Goal: Complete application form

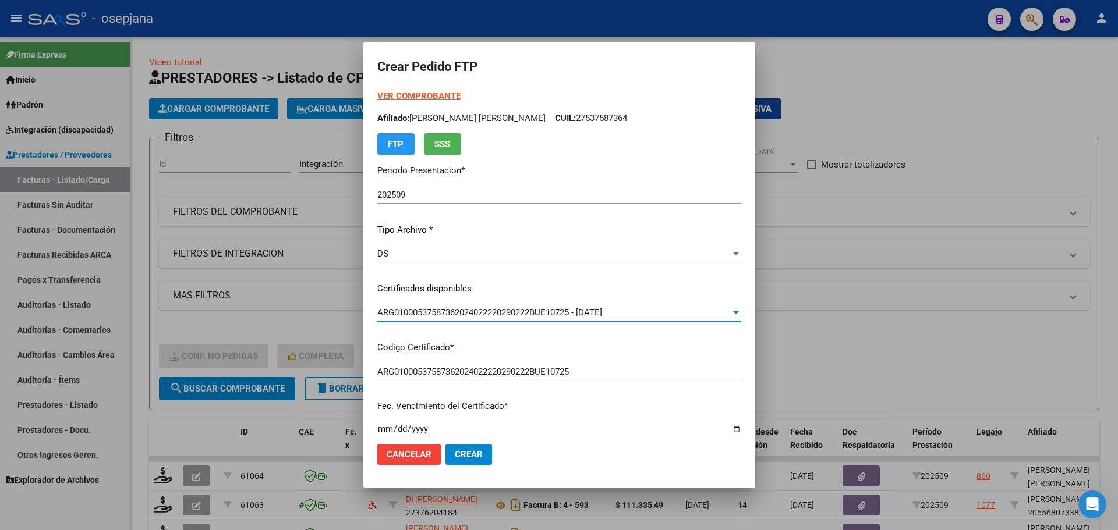
scroll to position [291, 0]
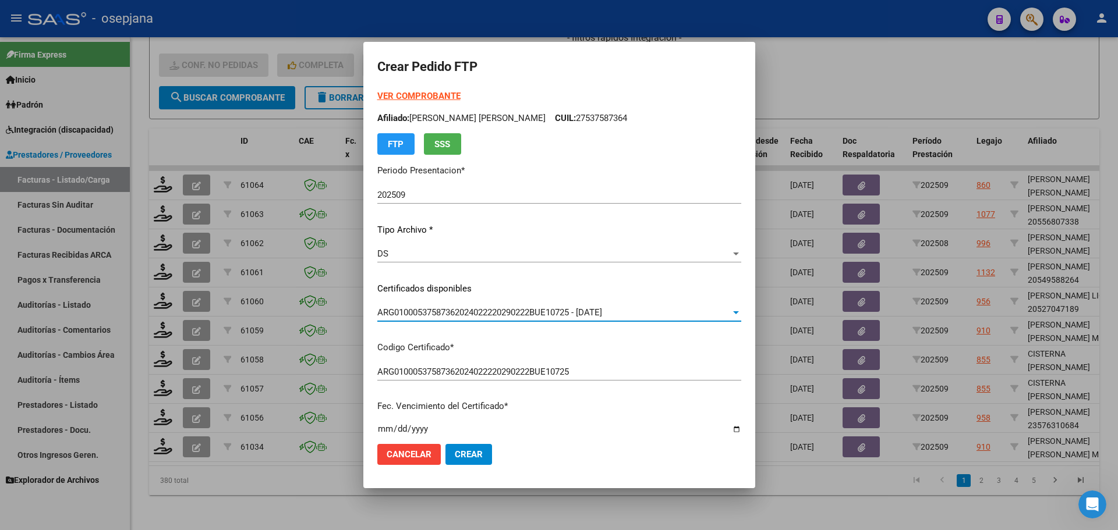
click at [427, 95] on strong "VER COMPROBANTE" at bounding box center [418, 96] width 83 height 10
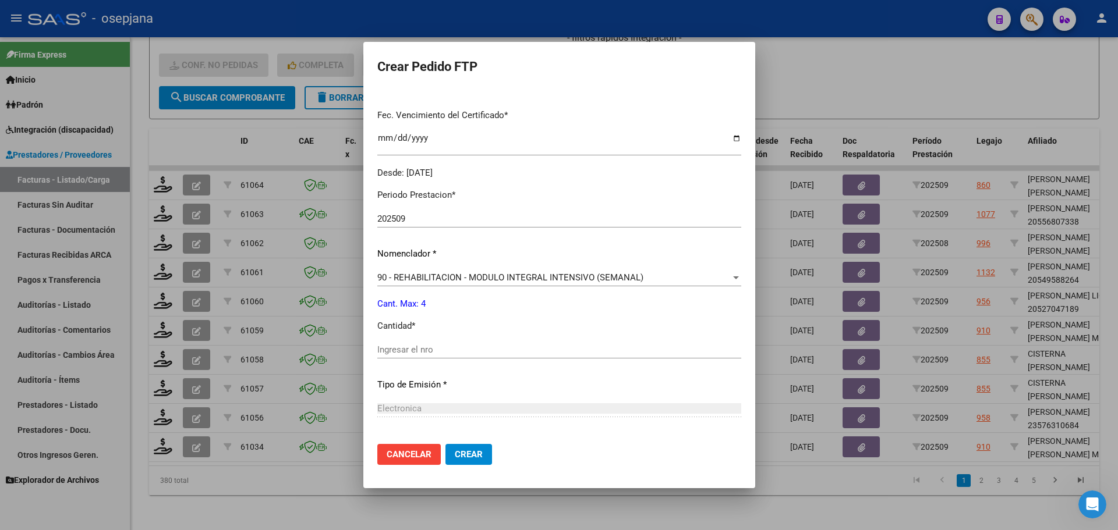
click at [405, 341] on div "Ingresar el nro" at bounding box center [559, 349] width 364 height 17
type input "4"
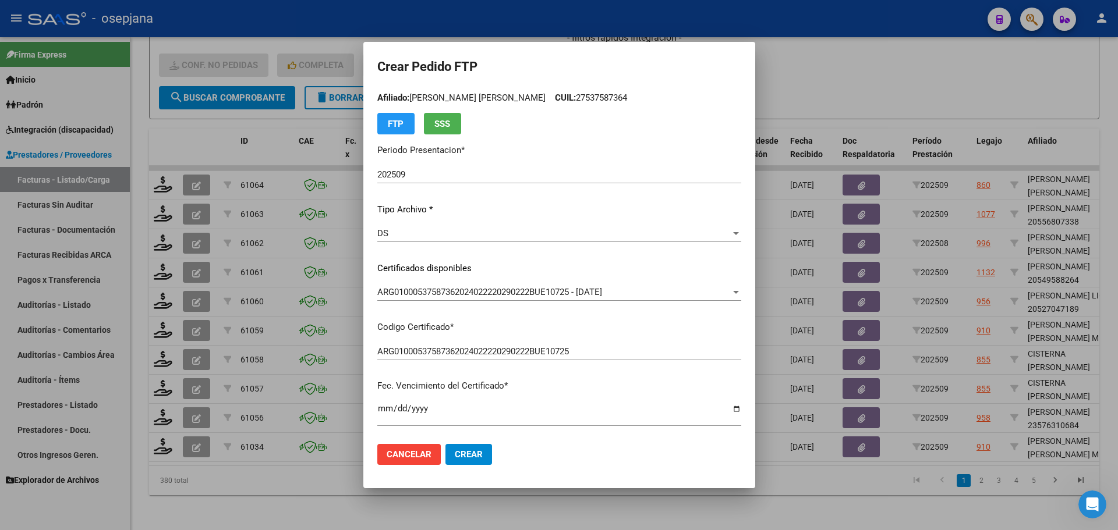
scroll to position [0, 0]
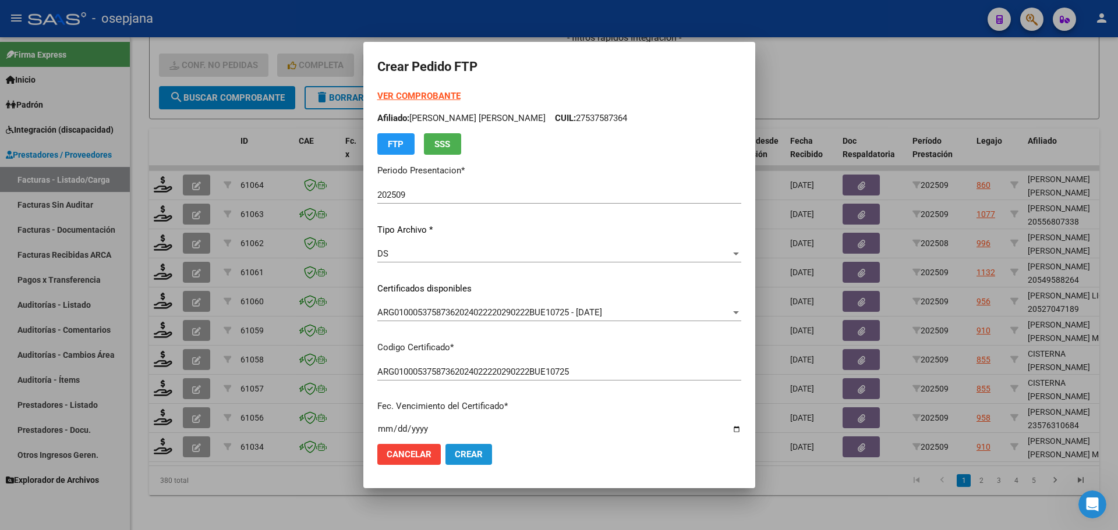
click at [445, 451] on button "Crear" at bounding box center [468, 454] width 47 height 21
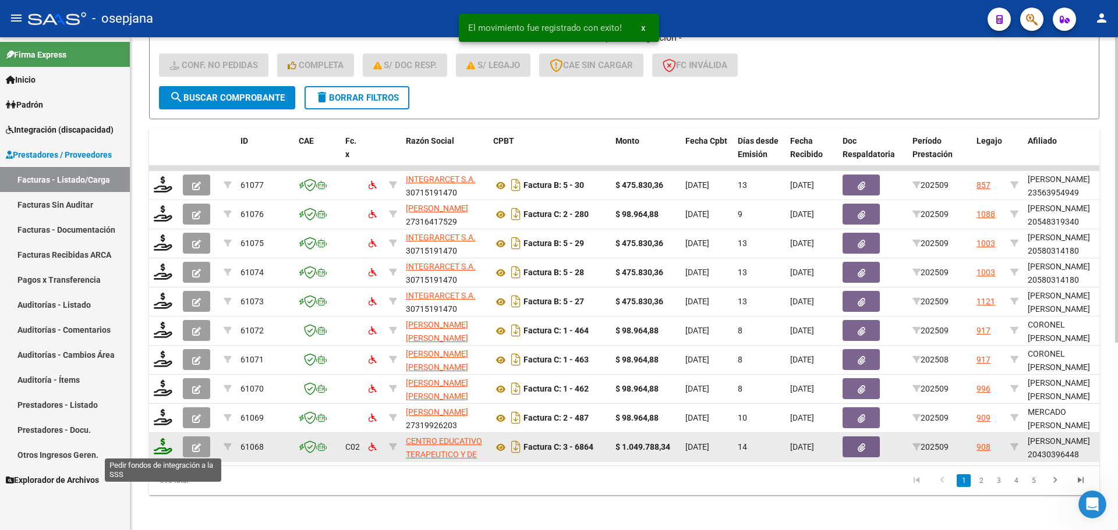
click at [165, 445] on icon at bounding box center [163, 446] width 19 height 16
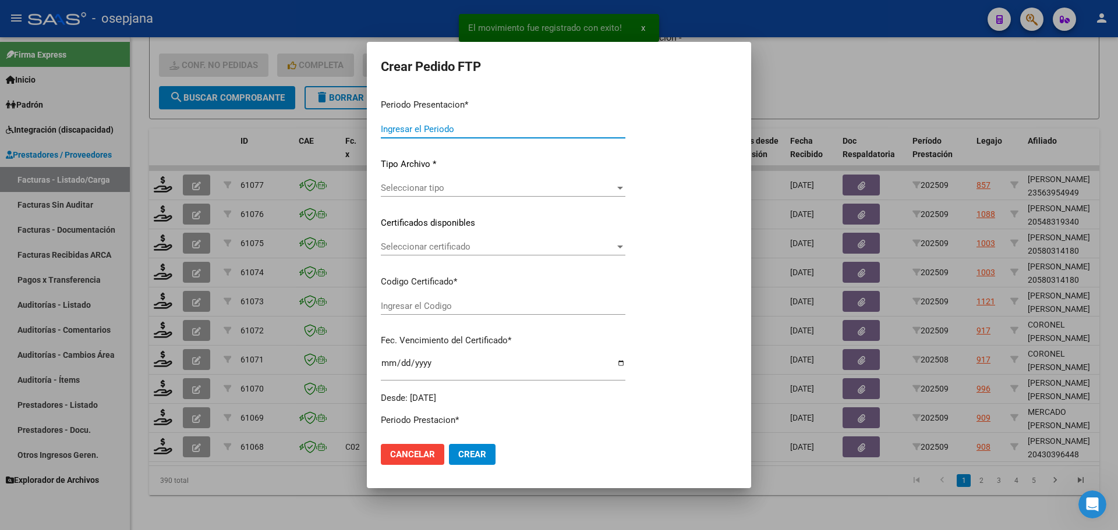
type input "202509"
type input "$ 1.049.788,34"
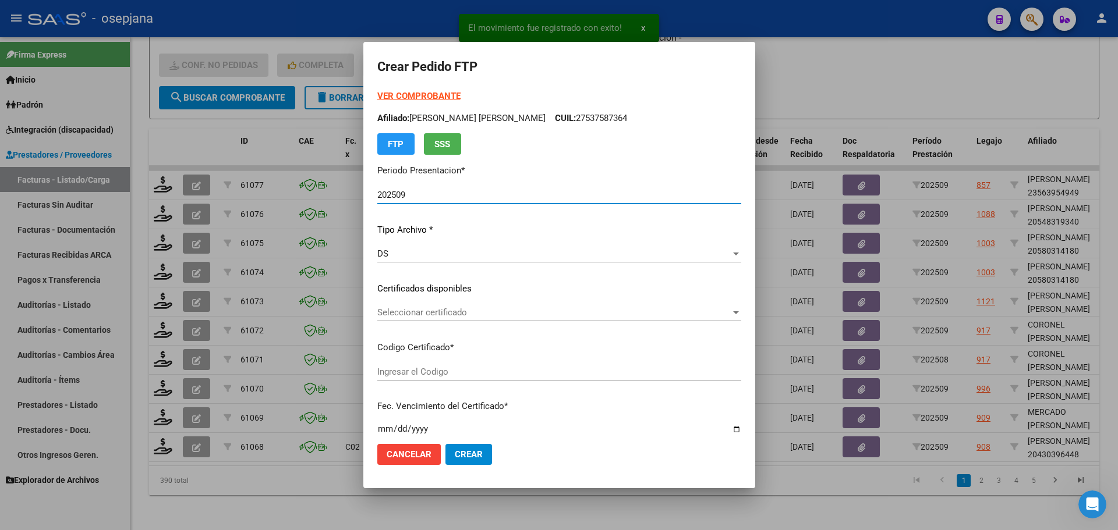
type input "SIN/NRO"
type input "[DATE]"
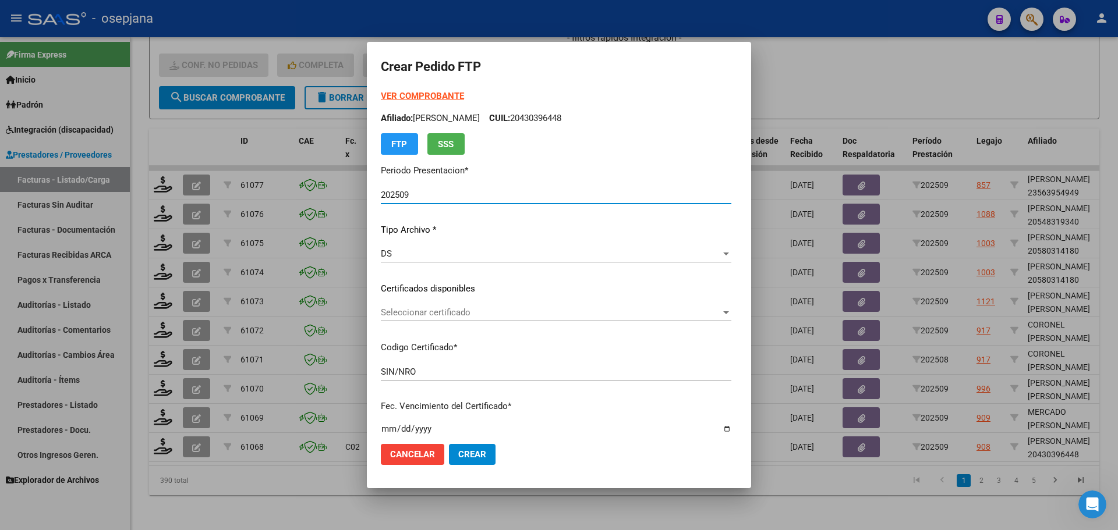
click at [421, 318] on span "Seleccionar certificado" at bounding box center [551, 312] width 340 height 10
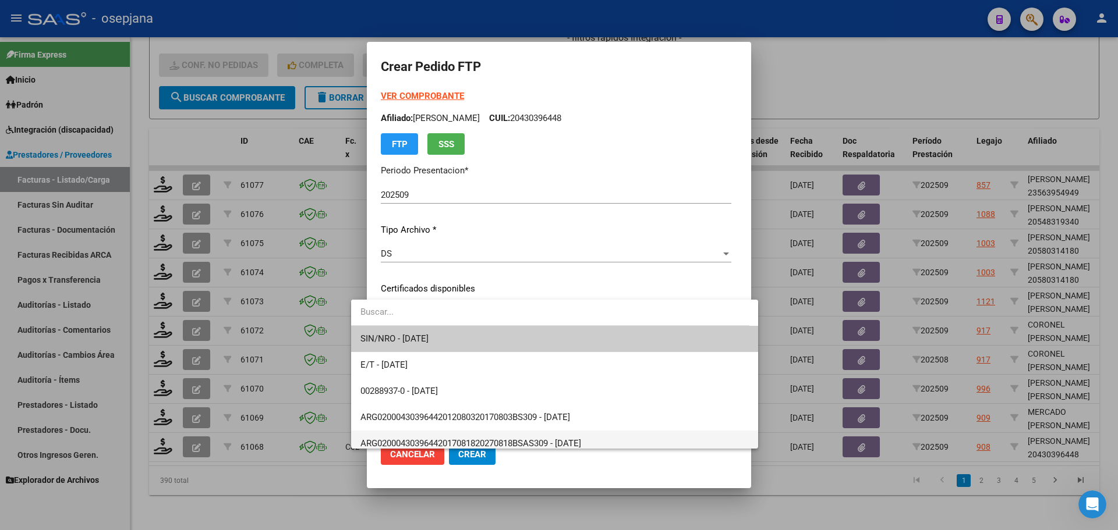
click at [457, 438] on span "ARG02000430396442017081820270818BSAS309 - [DATE]" at bounding box center [470, 443] width 221 height 10
type input "ARG02000430396442017081820270818BSAS309"
type input "[DATE]"
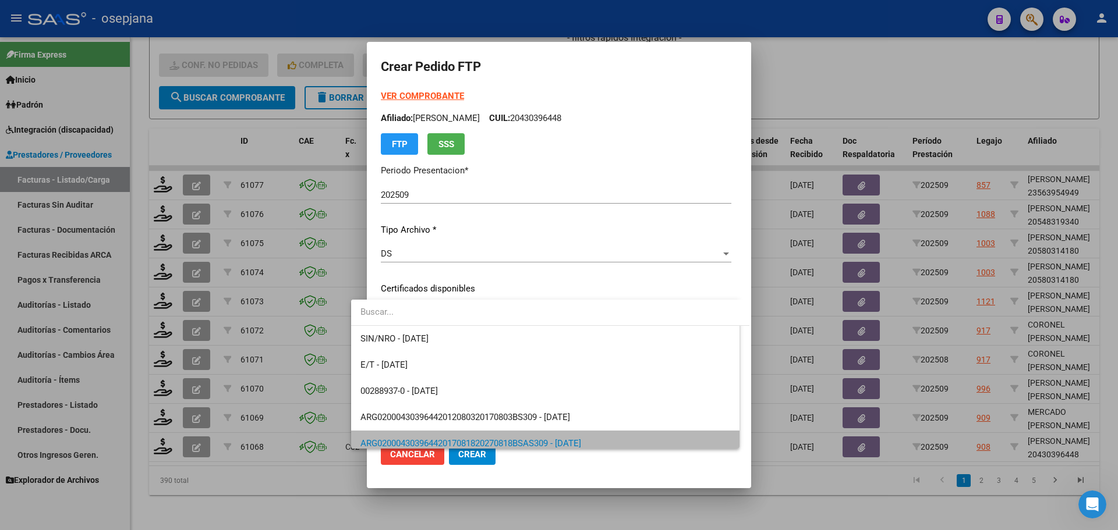
scroll to position [8, 0]
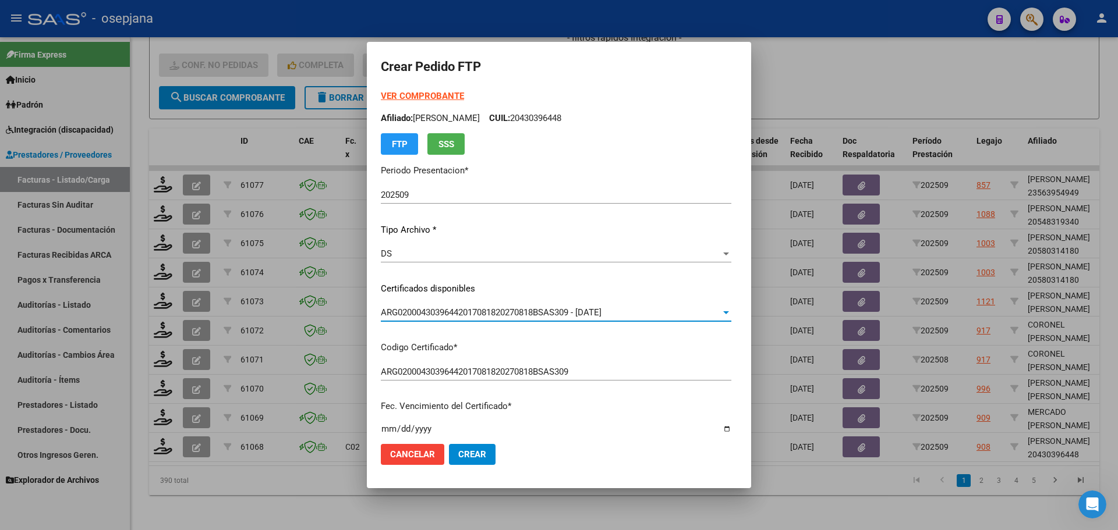
click at [416, 91] on strong "VER COMPROBANTE" at bounding box center [422, 96] width 83 height 10
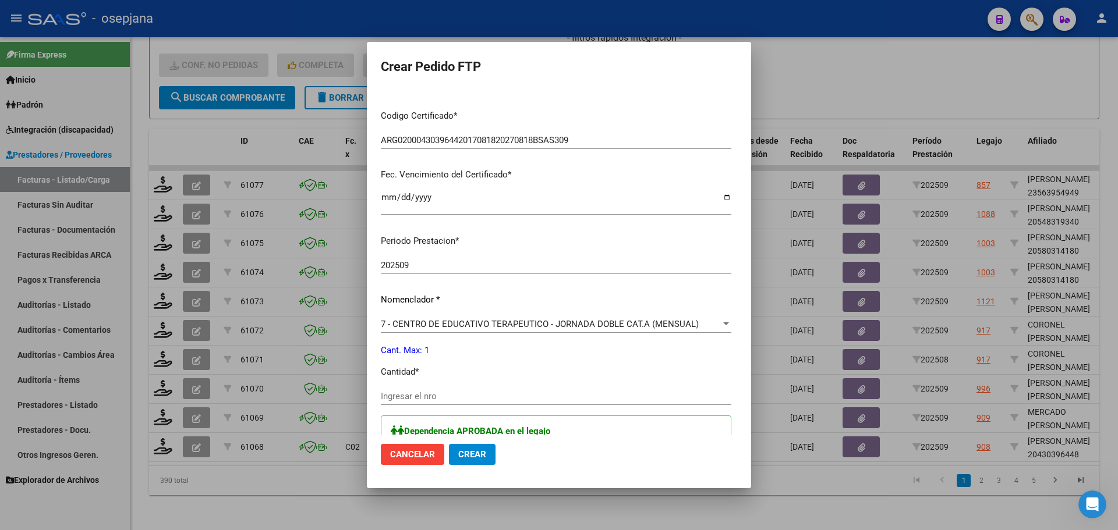
scroll to position [233, 0]
click at [402, 394] on input "Ingresar el nro" at bounding box center [556, 395] width 350 height 10
type input "1"
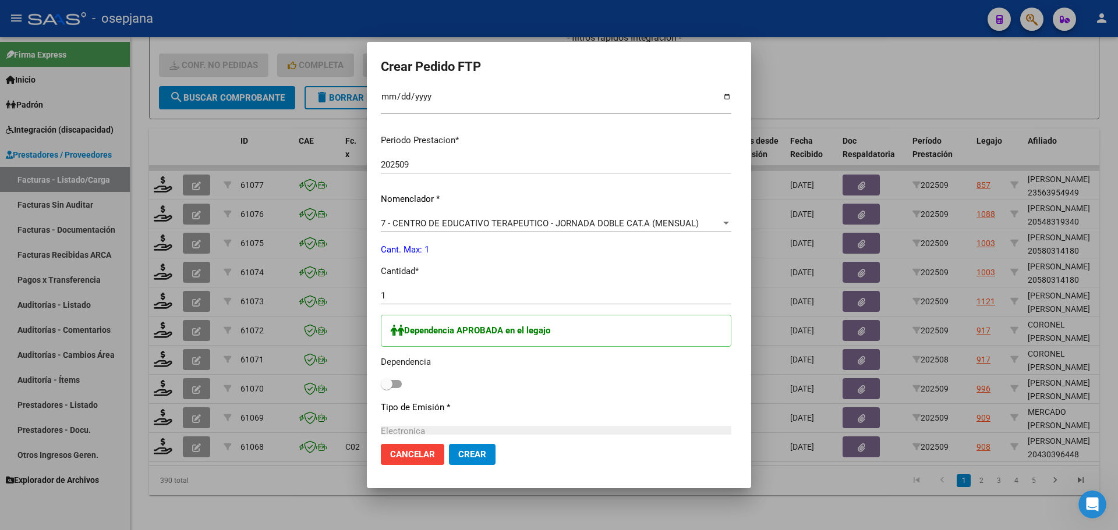
scroll to position [408, 0]
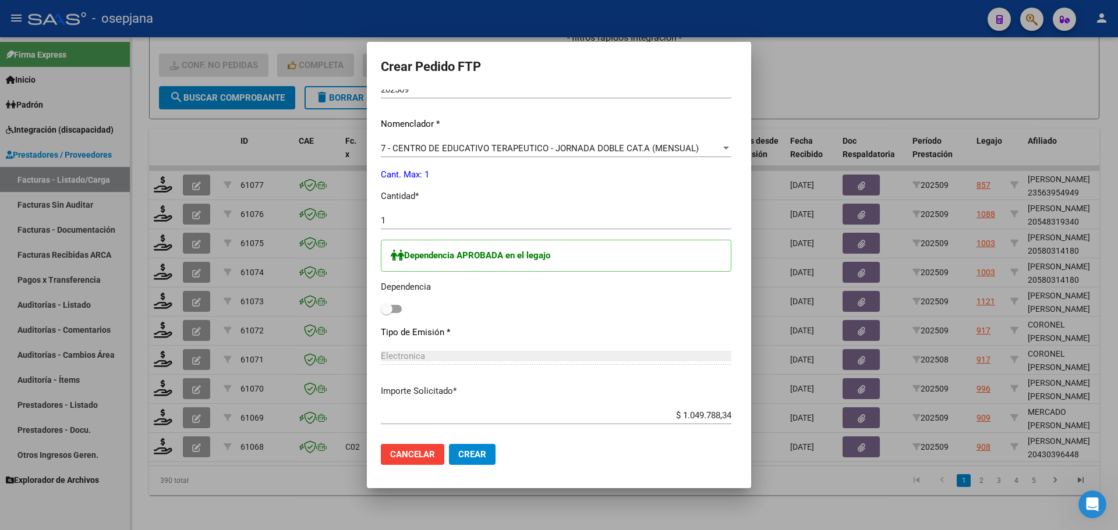
click at [381, 309] on span at bounding box center [391, 309] width 21 height 8
click at [386, 313] on input "checkbox" at bounding box center [386, 313] width 1 height 1
checkbox input "true"
click at [458, 457] on span "Crear" at bounding box center [472, 454] width 28 height 10
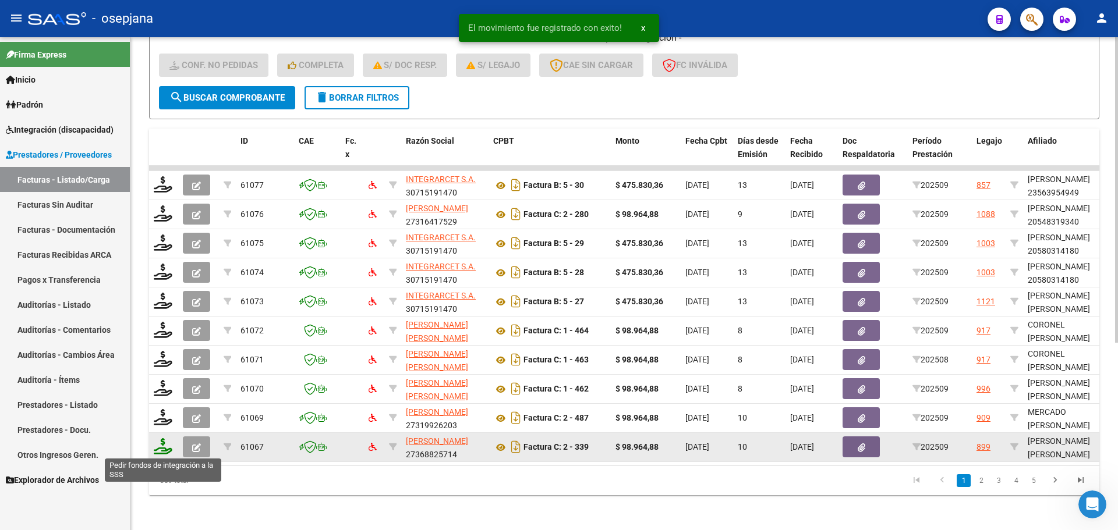
click at [159, 448] on icon at bounding box center [163, 446] width 19 height 16
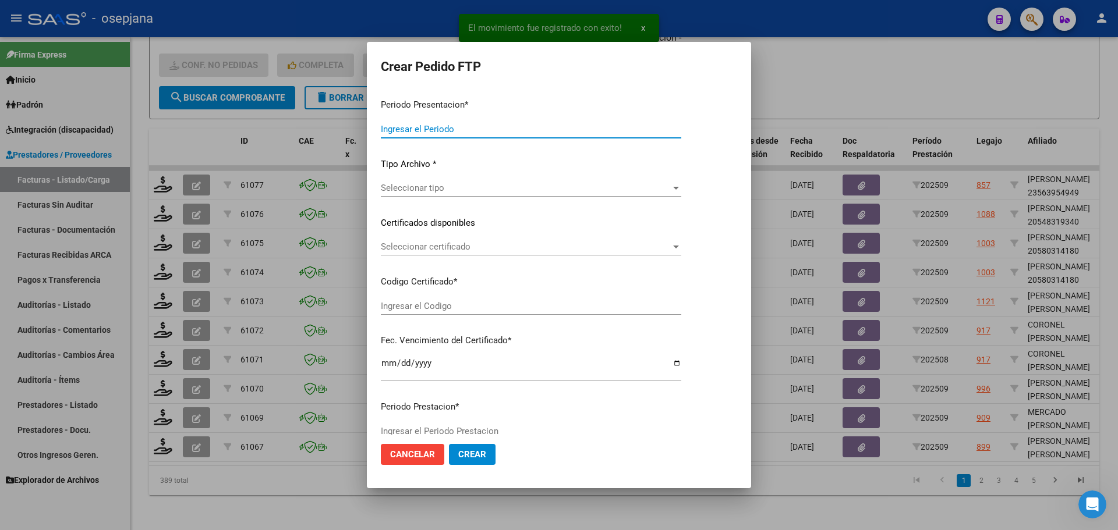
type input "202509"
type input "$ 98.964,88"
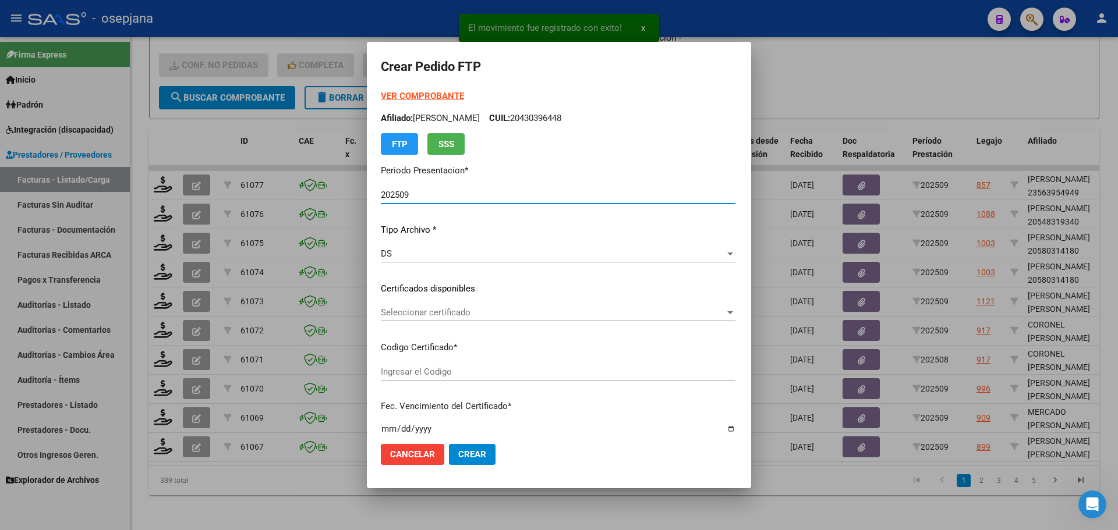
type input "ARG02000555841572023121120261211BUE313"
type input "[DATE]"
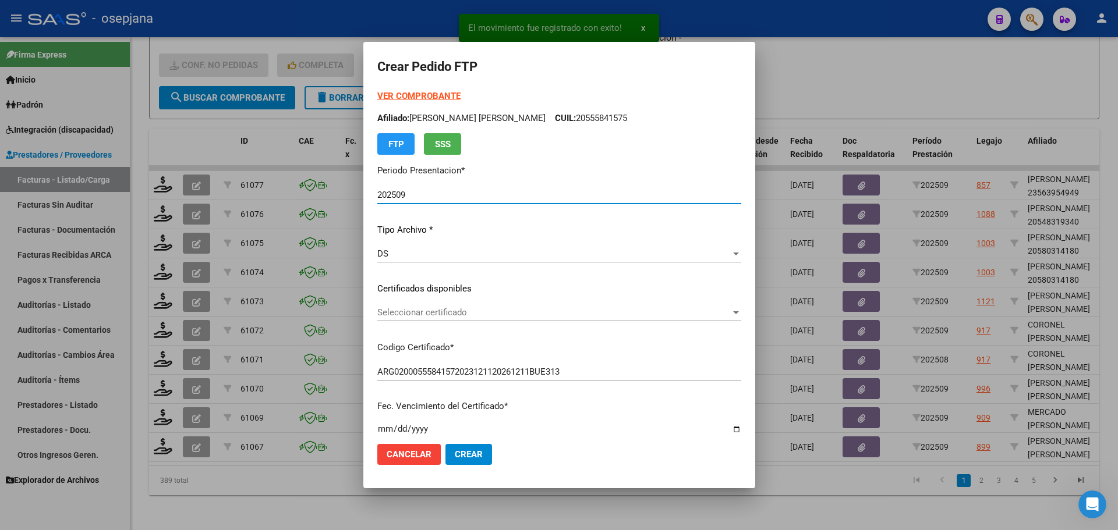
click at [415, 311] on span "Seleccionar certificado" at bounding box center [553, 312] width 353 height 10
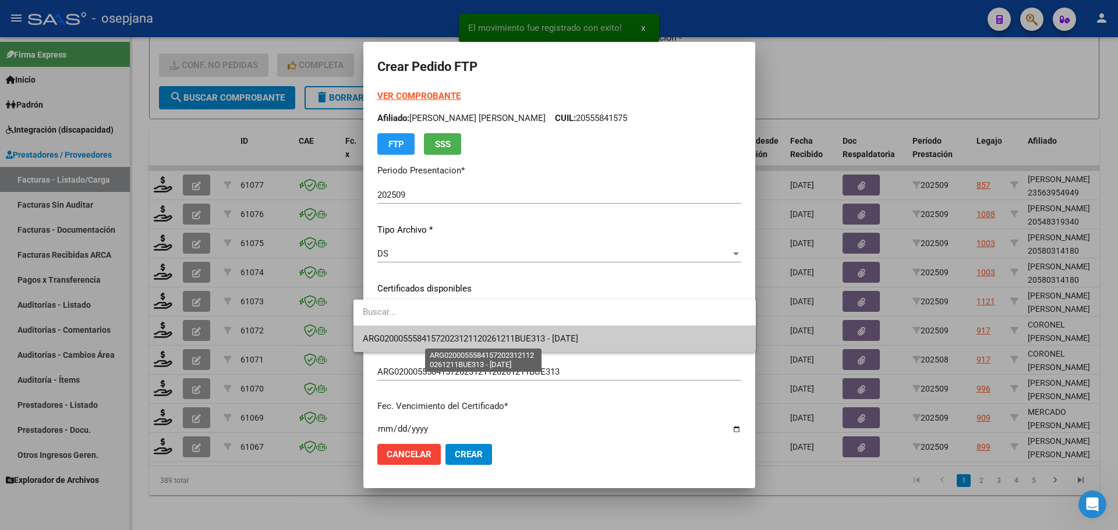
click at [423, 341] on span "ARG02000555841572023121120261211BUE313 - [DATE]" at bounding box center [470, 339] width 215 height 10
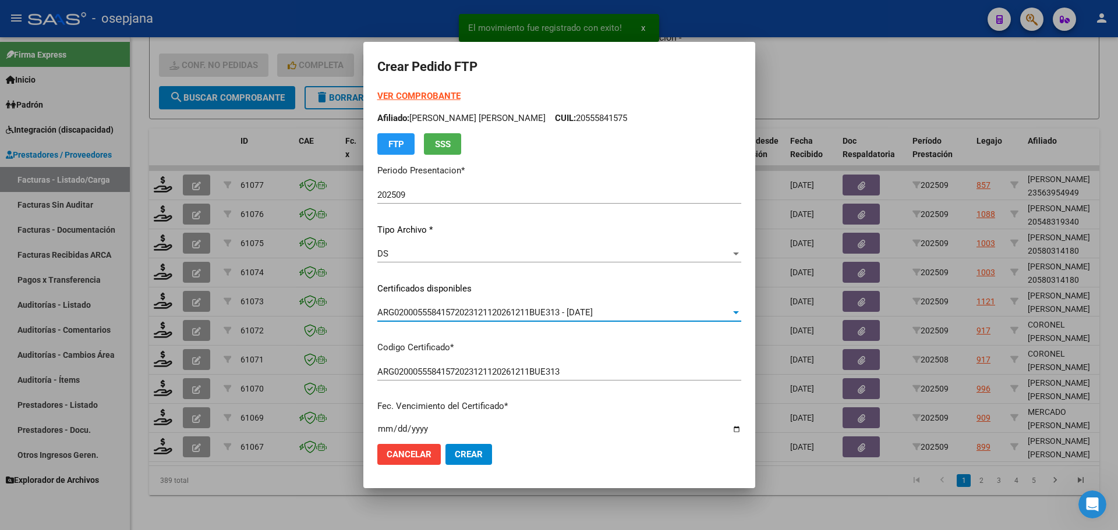
click at [420, 90] on div "VER COMPROBANTE ARCA Padrón Afiliado: [PERSON_NAME] [PERSON_NAME]: 20555841575 …" at bounding box center [559, 122] width 364 height 65
click at [420, 97] on strong "VER COMPROBANTE" at bounding box center [418, 96] width 83 height 10
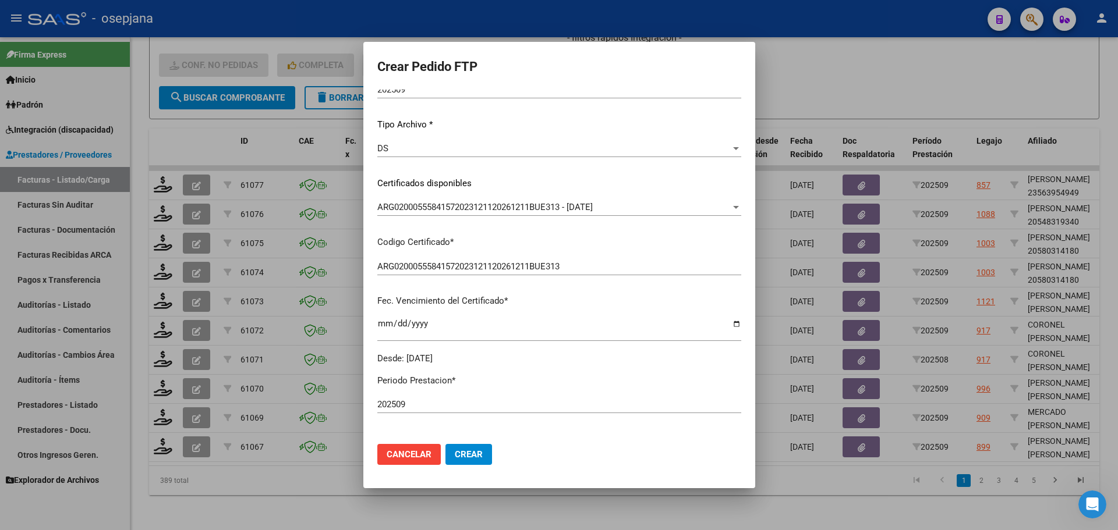
scroll to position [291, 0]
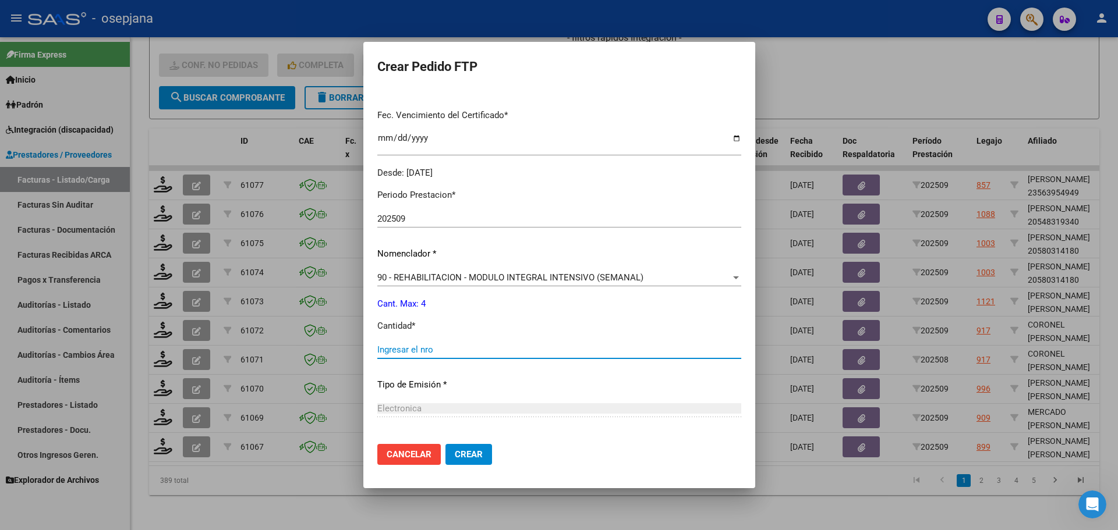
click at [392, 349] on input "Ingresar el nro" at bounding box center [559, 350] width 364 height 10
type input "4"
click at [442, 442] on mat-dialog-actions "Cancelar Crear" at bounding box center [559, 455] width 364 height 40
click at [455, 449] on span "Crear" at bounding box center [469, 454] width 28 height 10
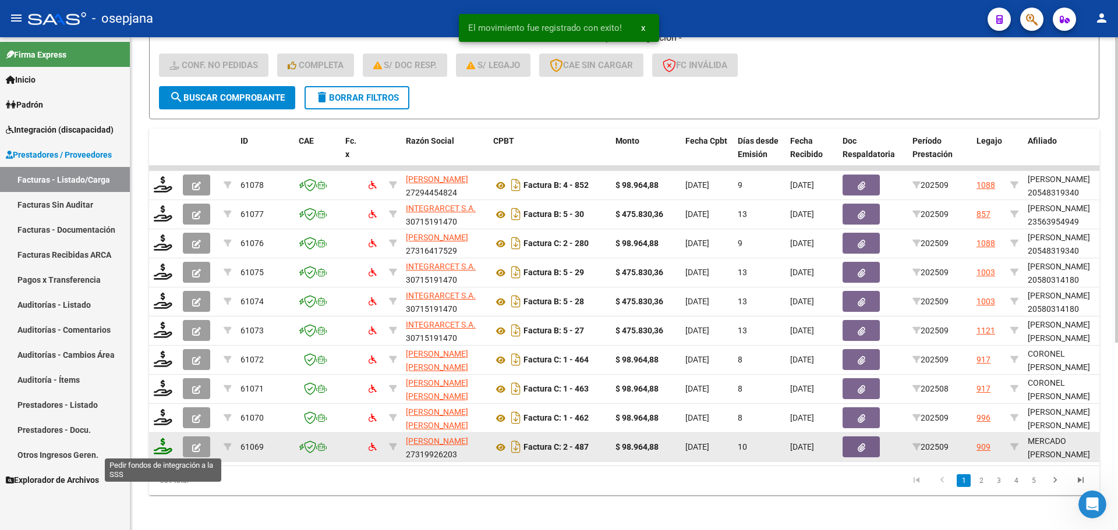
click at [162, 448] on icon at bounding box center [163, 446] width 19 height 16
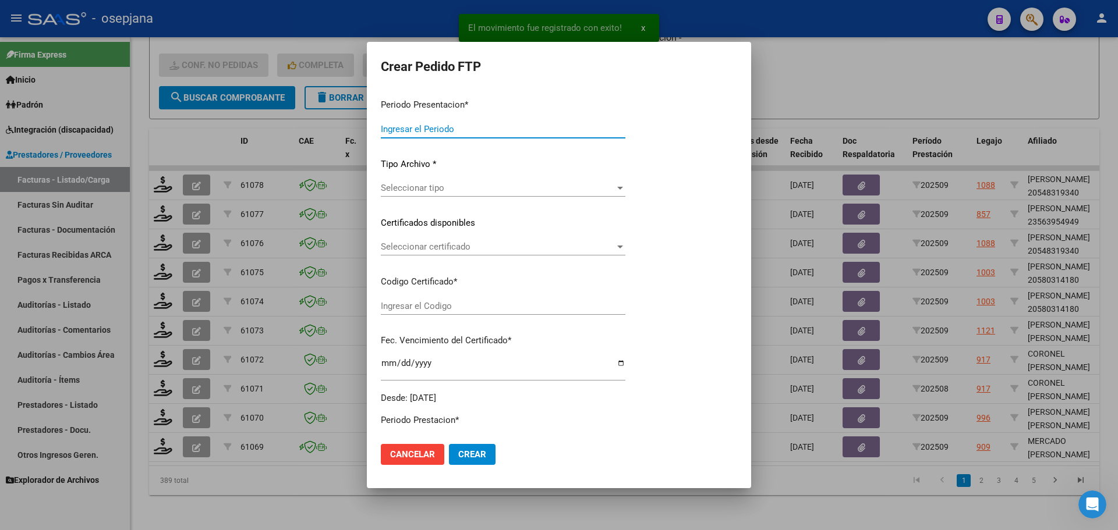
type input "202509"
type input "$ 98.964,88"
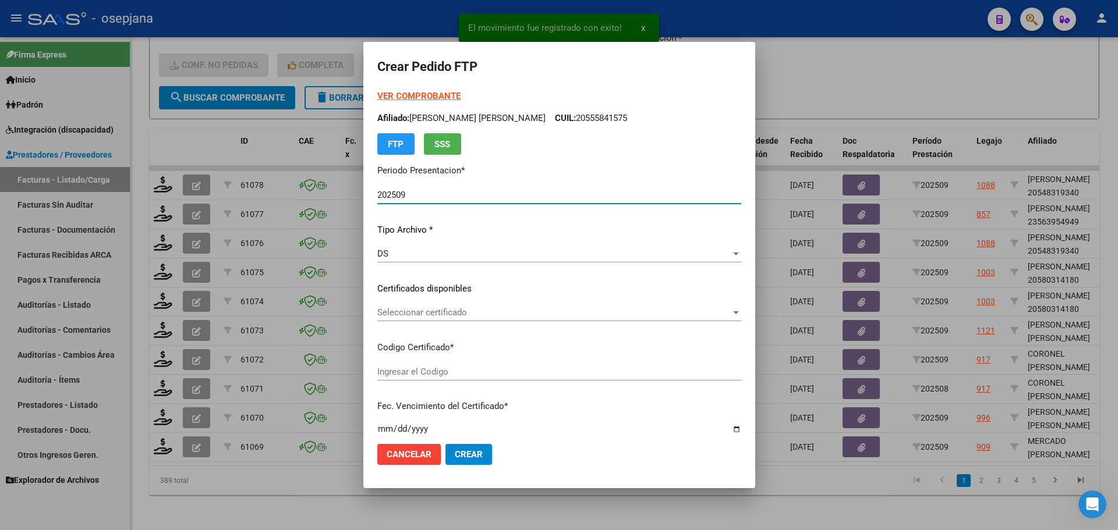
type input "ARG02000537550162021111920261119BSAS309"
type input "[DATE]"
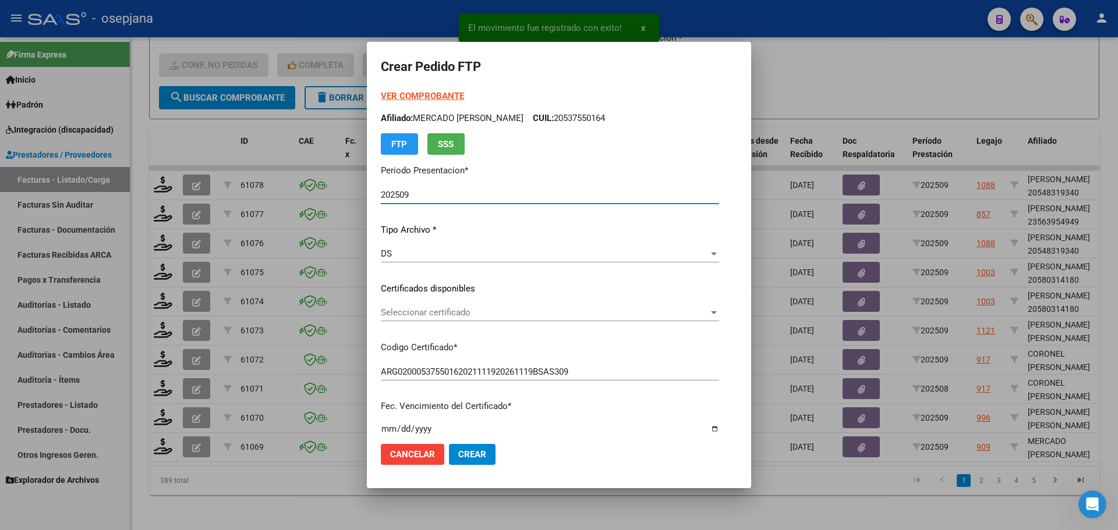
click at [434, 311] on span "Seleccionar certificado" at bounding box center [545, 312] width 328 height 10
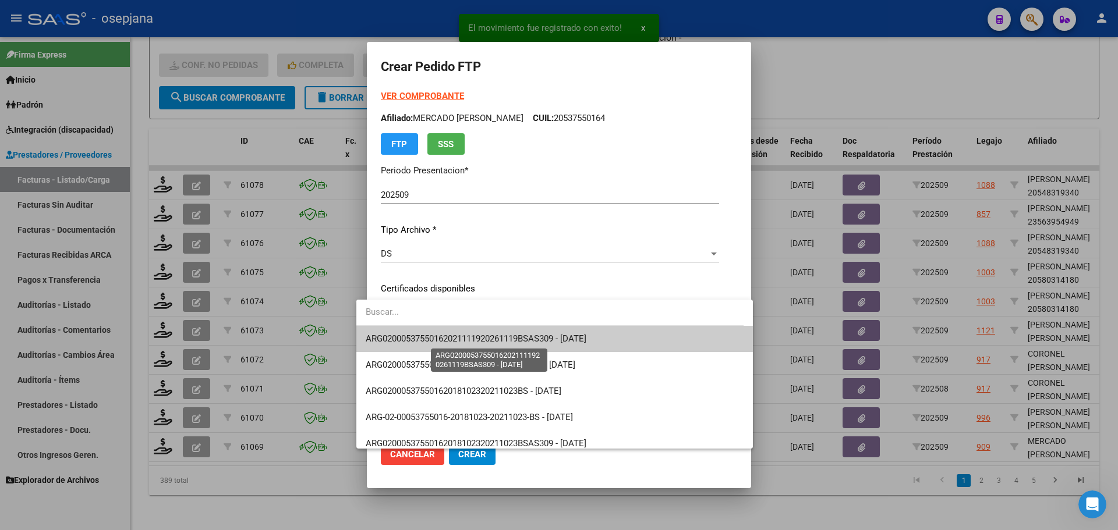
click at [429, 335] on span "ARG02000537550162021111920261119BSAS309 - [DATE]" at bounding box center [476, 339] width 221 height 10
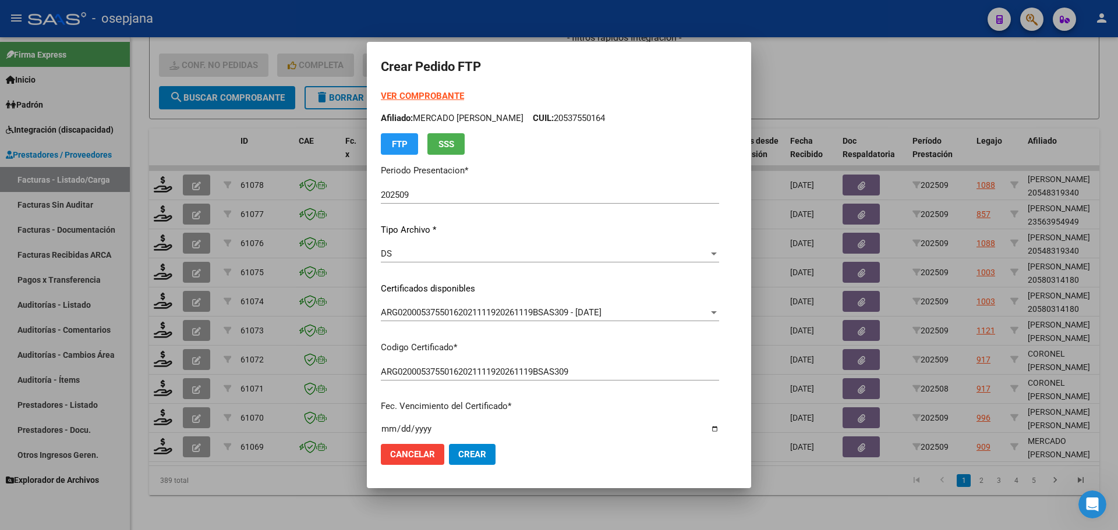
click at [385, 93] on strong "VER COMPROBANTE" at bounding box center [422, 96] width 83 height 10
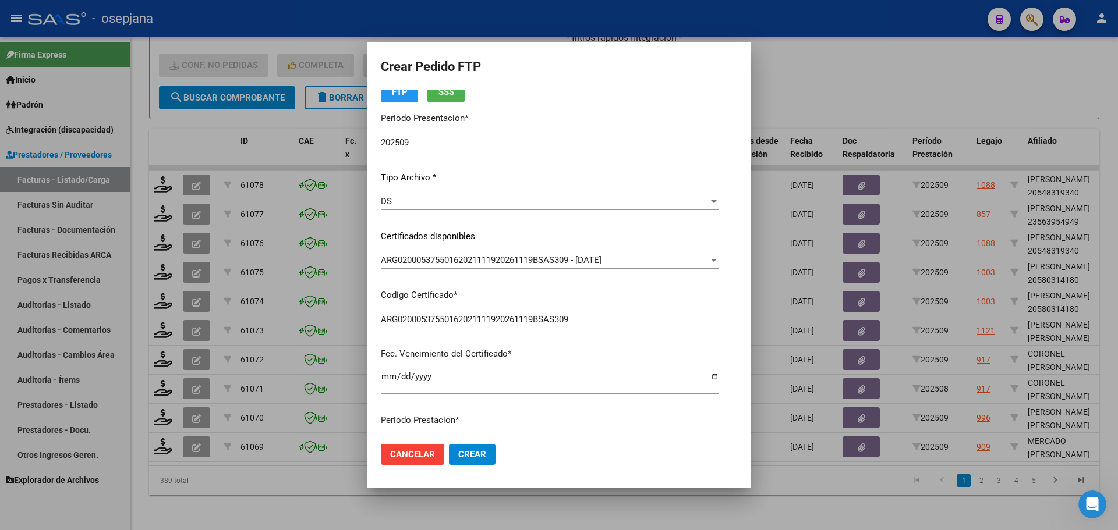
scroll to position [233, 0]
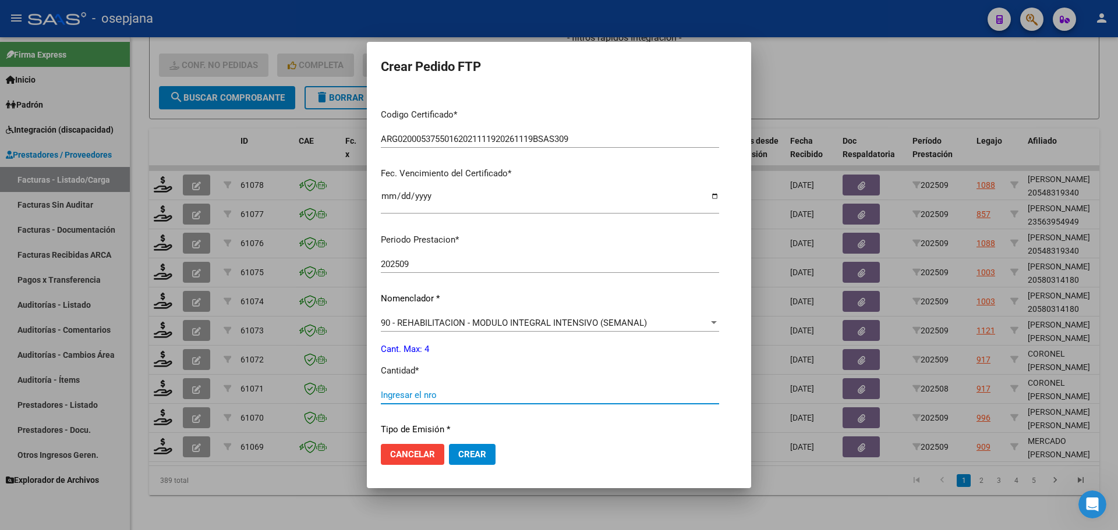
click at [427, 395] on input "Ingresar el nro" at bounding box center [550, 395] width 338 height 10
type input "4"
click at [461, 466] on mat-dialog-actions "Cancelar Crear" at bounding box center [559, 455] width 356 height 40
click at [463, 457] on span "Crear" at bounding box center [472, 454] width 28 height 10
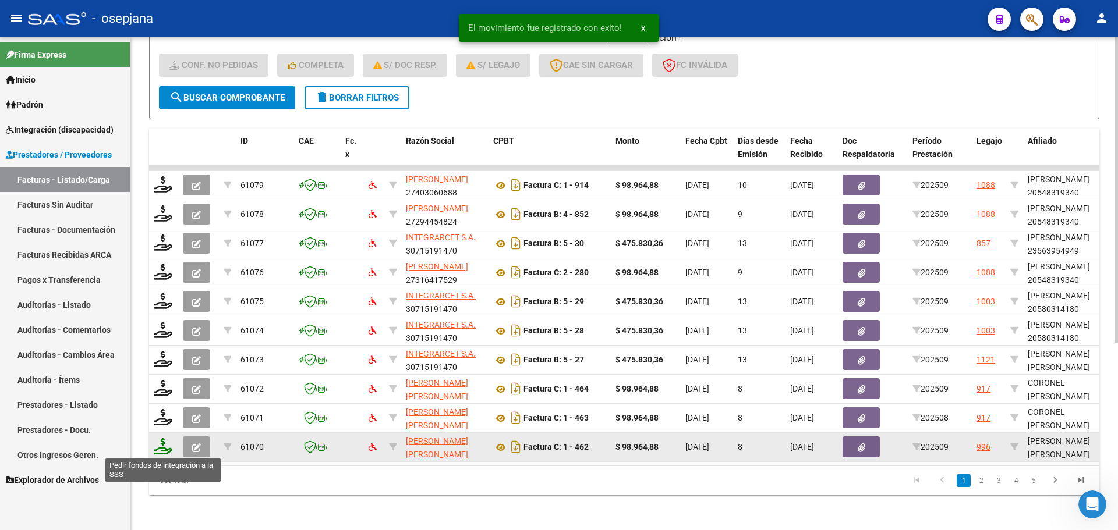
click at [164, 447] on icon at bounding box center [163, 446] width 19 height 16
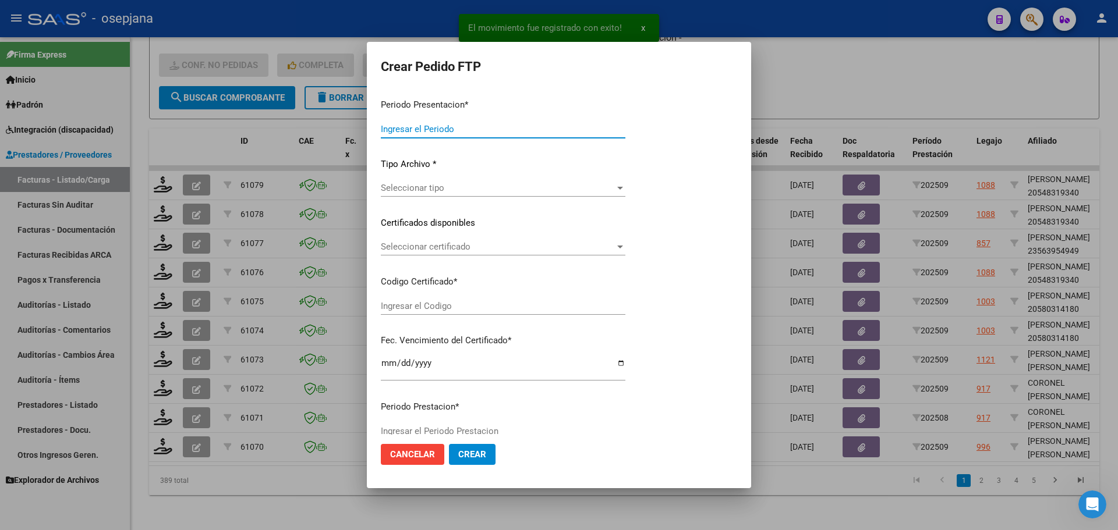
type input "202509"
type input "$ 98.964,88"
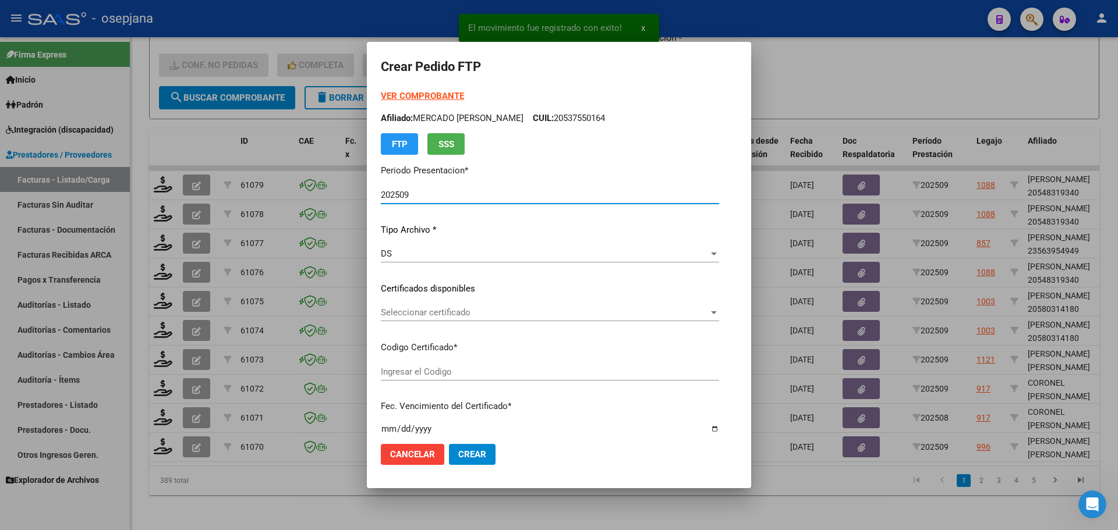
type input "ARG01000576824962023011720280117BSAS359"
type input "[DATE]"
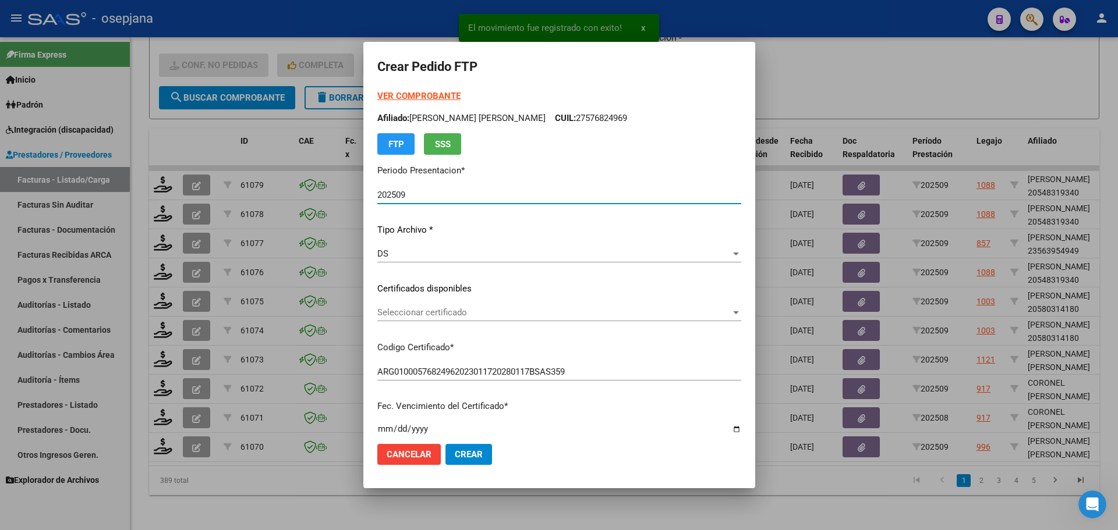
click at [428, 307] on div "Seleccionar certificado Seleccionar certificado" at bounding box center [559, 312] width 364 height 17
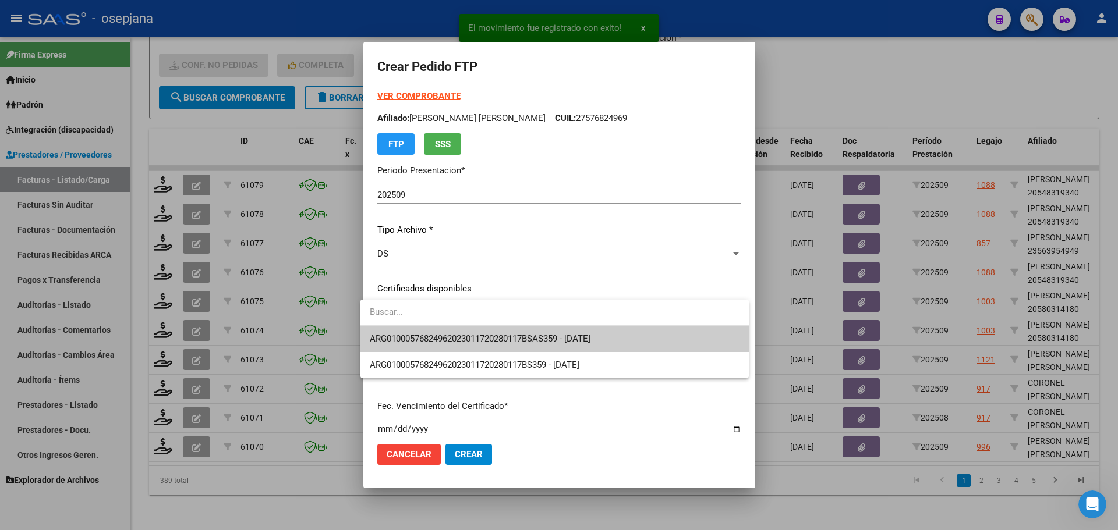
click at [433, 329] on span "ARG01000576824962023011720280117BSAS359 - [DATE]" at bounding box center [555, 339] width 370 height 26
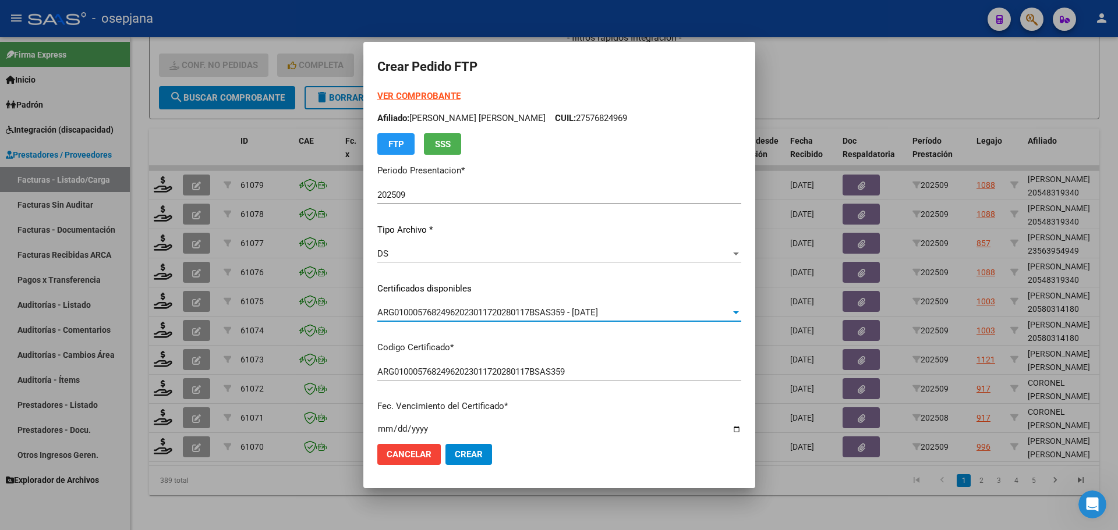
click at [406, 94] on strong "VER COMPROBANTE" at bounding box center [418, 96] width 83 height 10
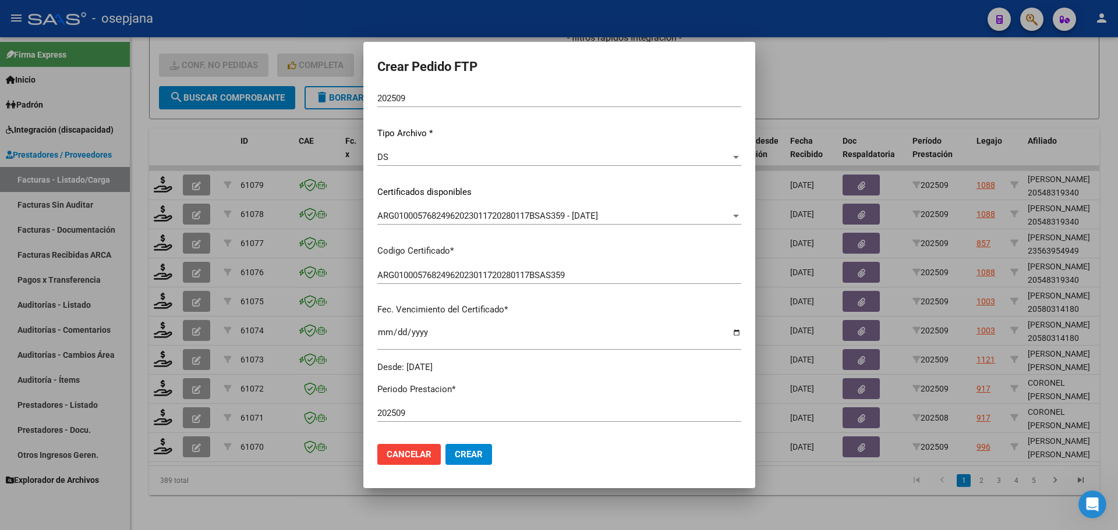
scroll to position [291, 0]
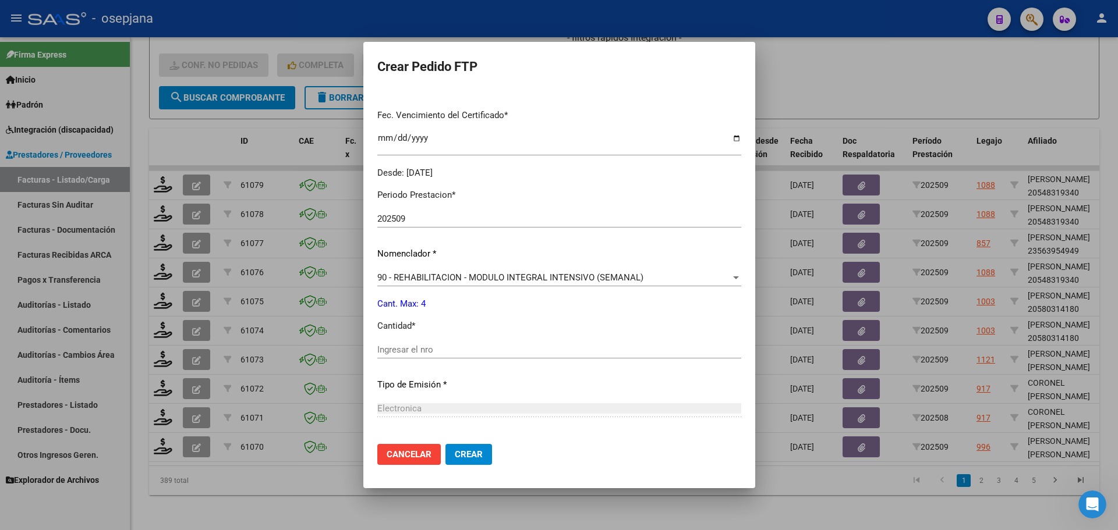
click at [402, 341] on div "Periodo Prestacion * 202509 Ingresar el Periodo Prestacion Nomenclador * 90 - R…" at bounding box center [559, 363] width 364 height 367
click at [389, 361] on div "Ingresar el nro" at bounding box center [559, 355] width 364 height 29
click at [390, 351] on input "Ingresar el nro" at bounding box center [559, 350] width 364 height 10
type input "4"
click at [462, 450] on span "Crear" at bounding box center [469, 454] width 28 height 10
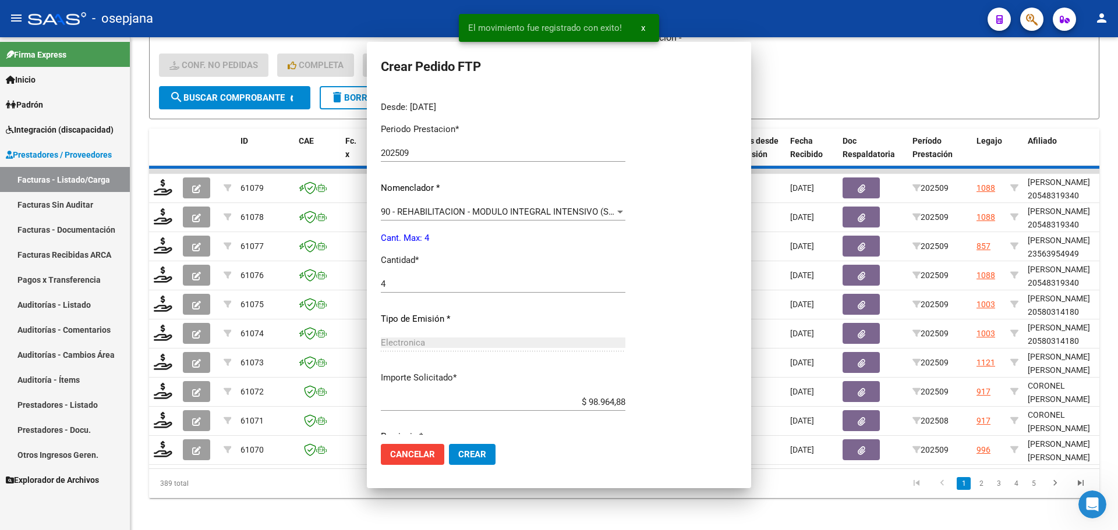
scroll to position [0, 0]
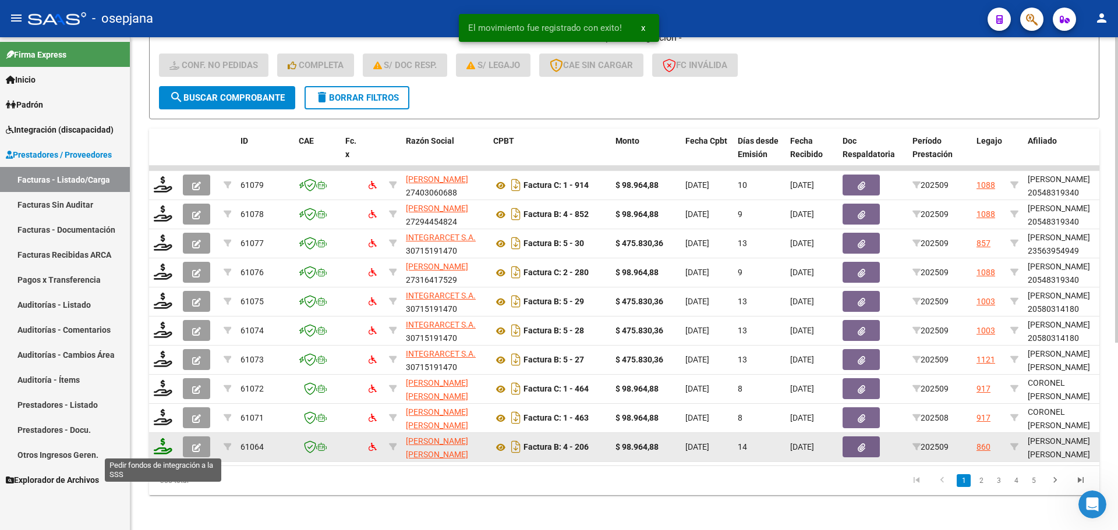
click at [164, 445] on icon at bounding box center [163, 446] width 19 height 16
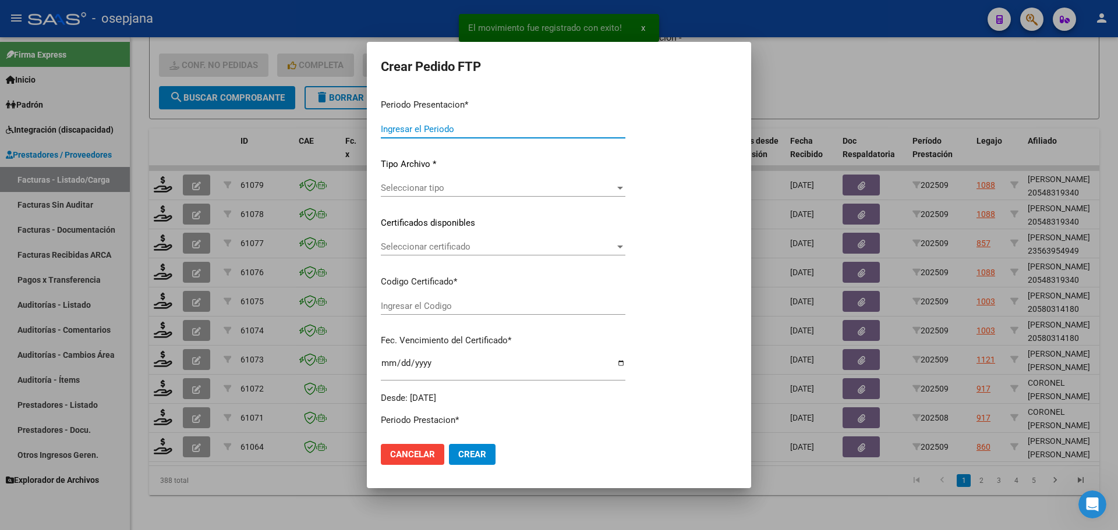
type input "202509"
type input "$ 98.964,88"
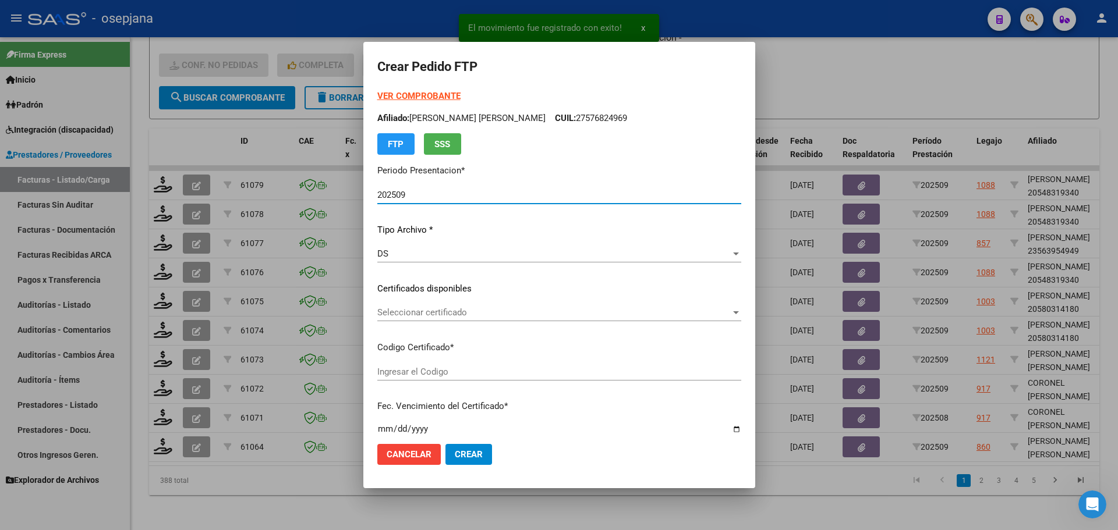
type input "ARG01000529918882024011720290117BSAS313"
type input "[DATE]"
click at [402, 314] on span "Seleccionar certificado" at bounding box center [553, 312] width 353 height 10
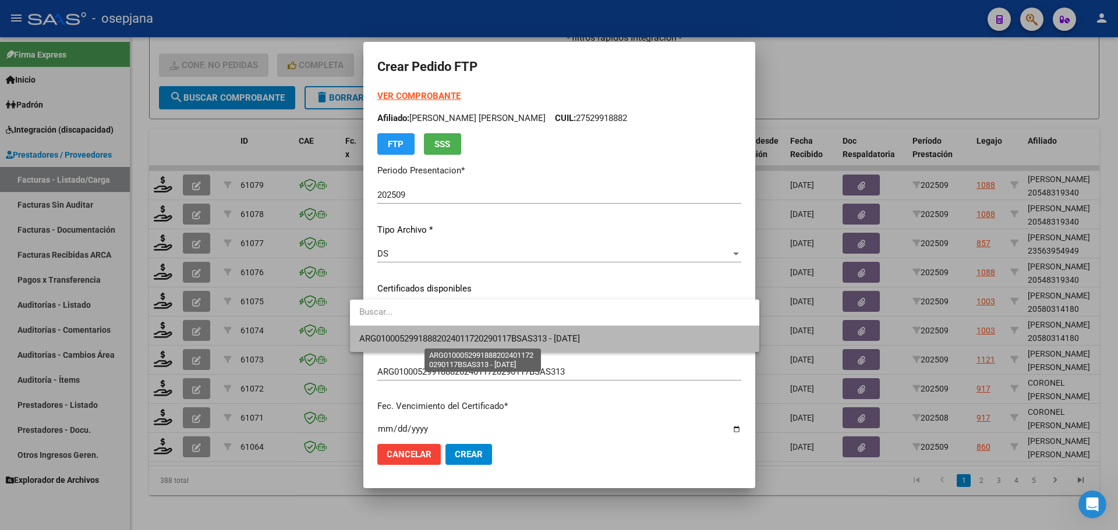
click at [403, 334] on span "ARG01000529918882024011720290117BSAS313 - [DATE]" at bounding box center [469, 339] width 221 height 10
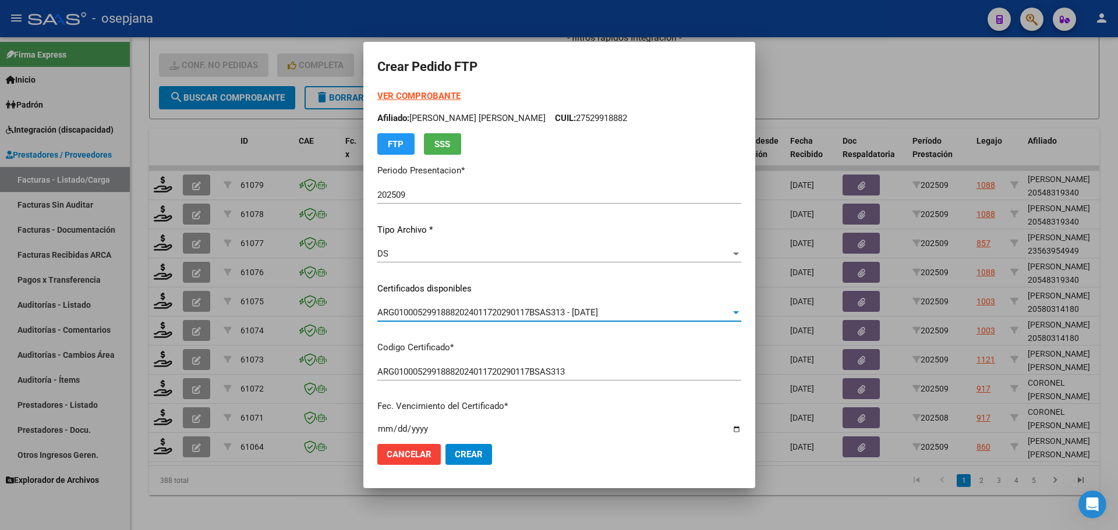
click at [390, 96] on strong "VER COMPROBANTE" at bounding box center [418, 96] width 83 height 10
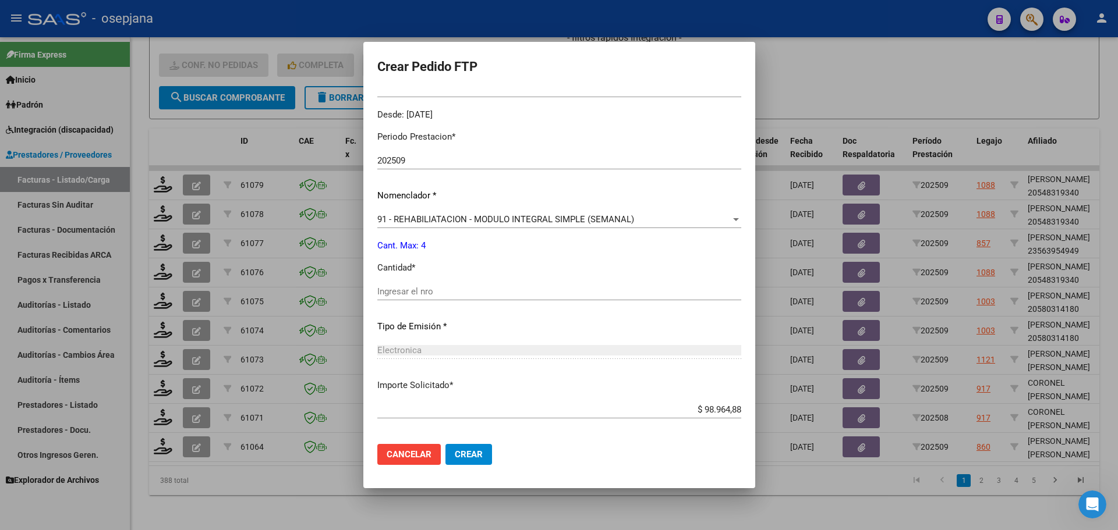
click at [392, 295] on input "Ingresar el nro" at bounding box center [559, 291] width 364 height 10
type input "4"
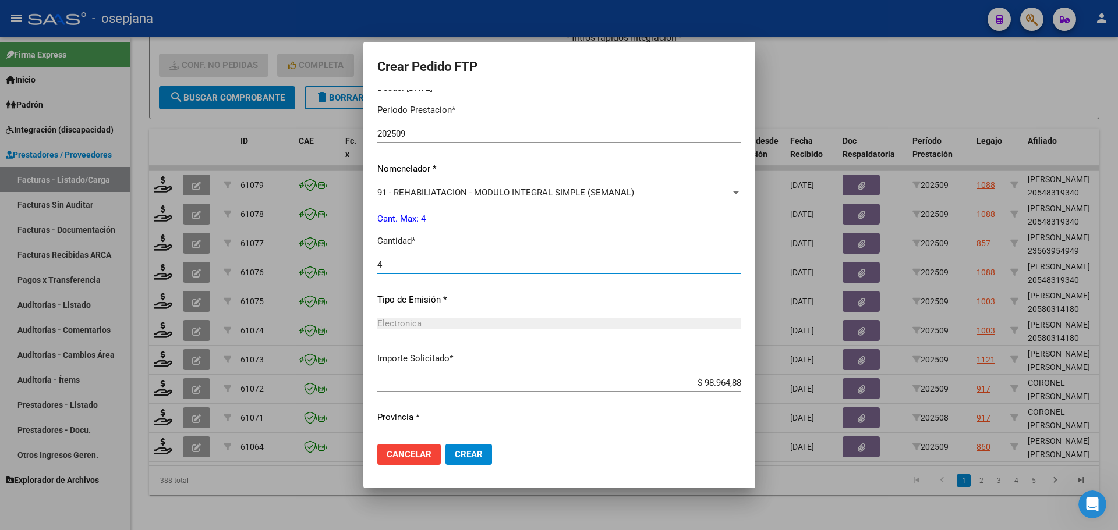
scroll to position [403, 0]
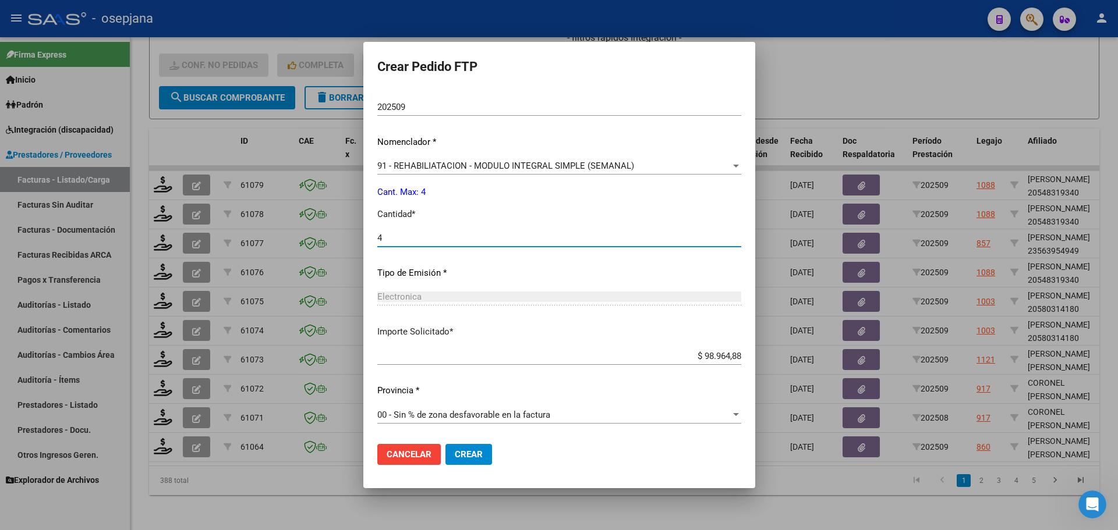
click at [455, 456] on span "Crear" at bounding box center [469, 454] width 28 height 10
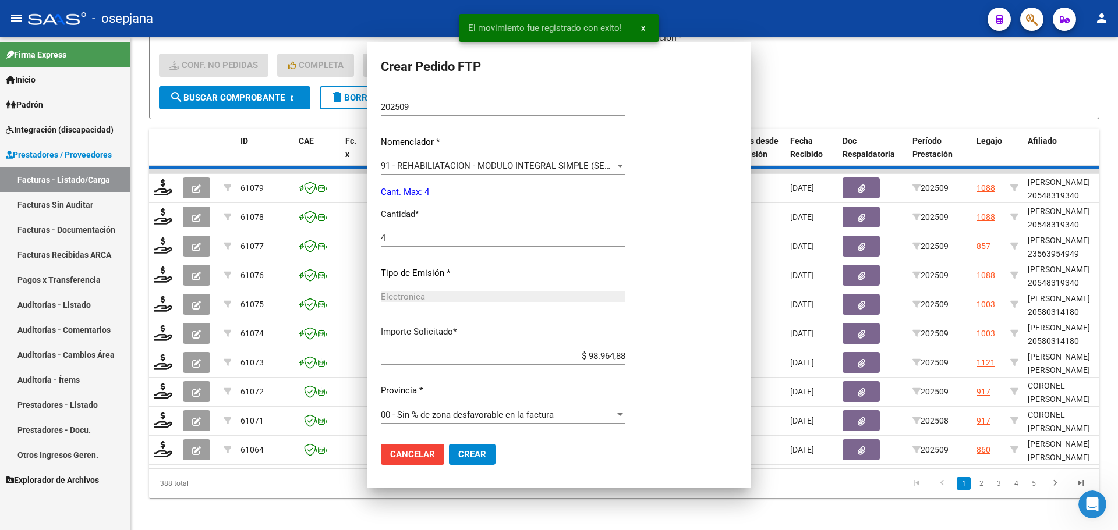
scroll to position [0, 0]
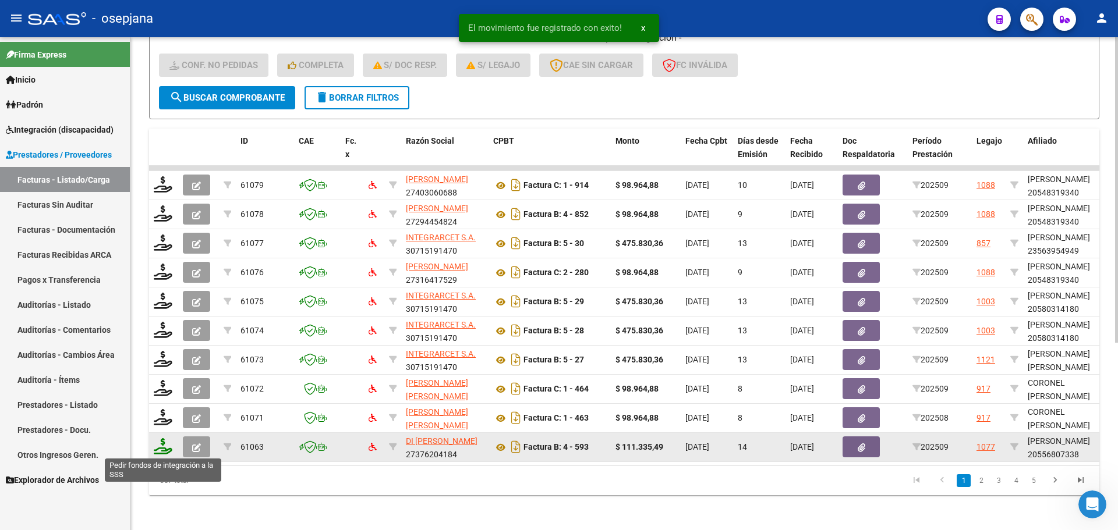
click at [163, 444] on icon at bounding box center [163, 446] width 19 height 16
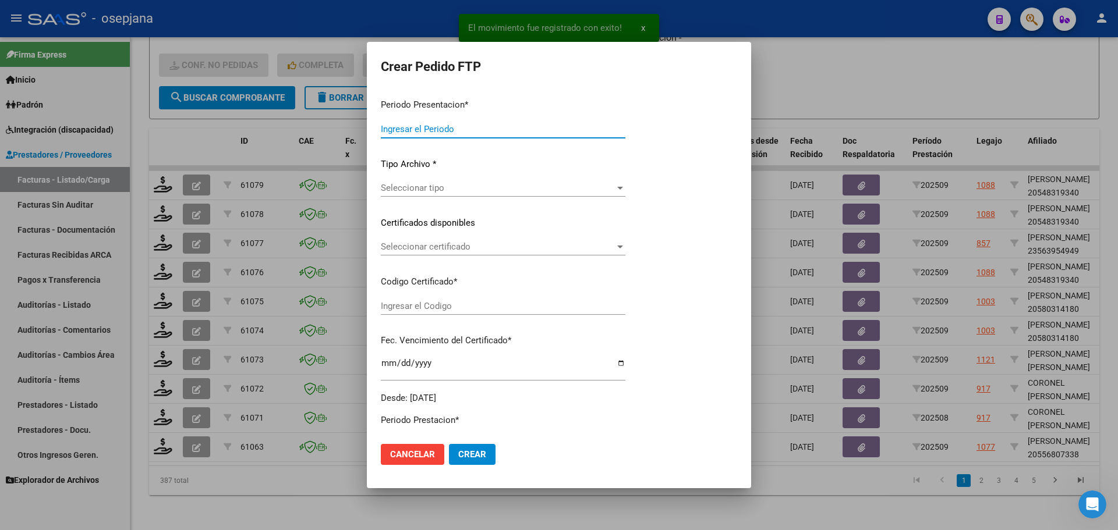
type input "202509"
type input "$ 111.335,49"
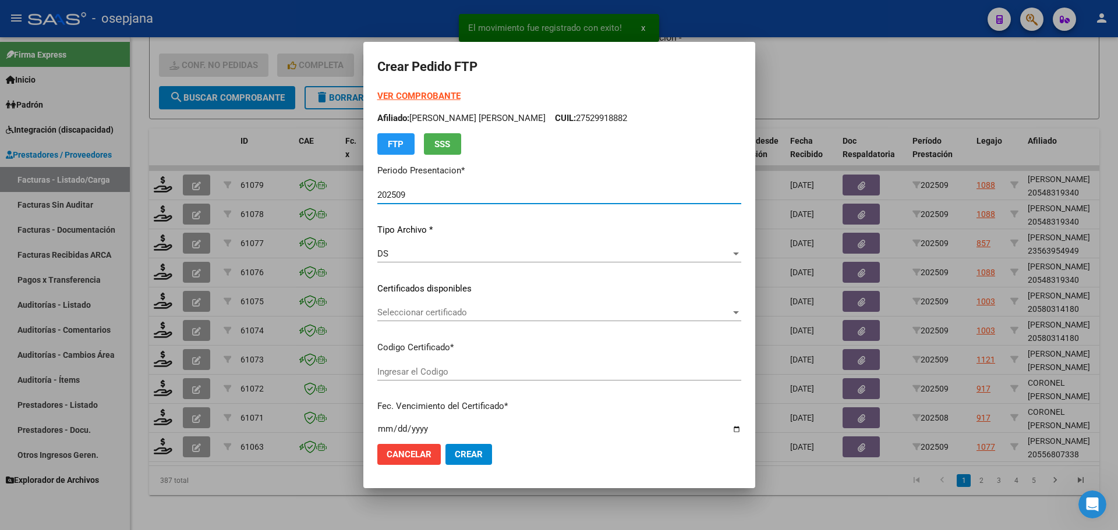
type input "ARG02000556807332024050820290508BSAS311"
type input "[DATE]"
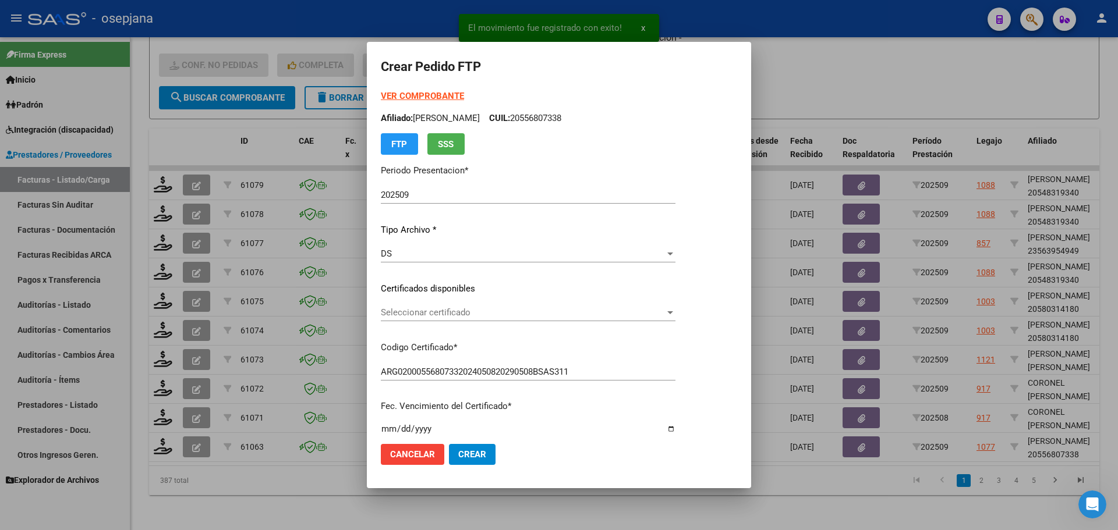
click at [413, 305] on div "Seleccionar certificado Seleccionar certificado" at bounding box center [528, 312] width 295 height 17
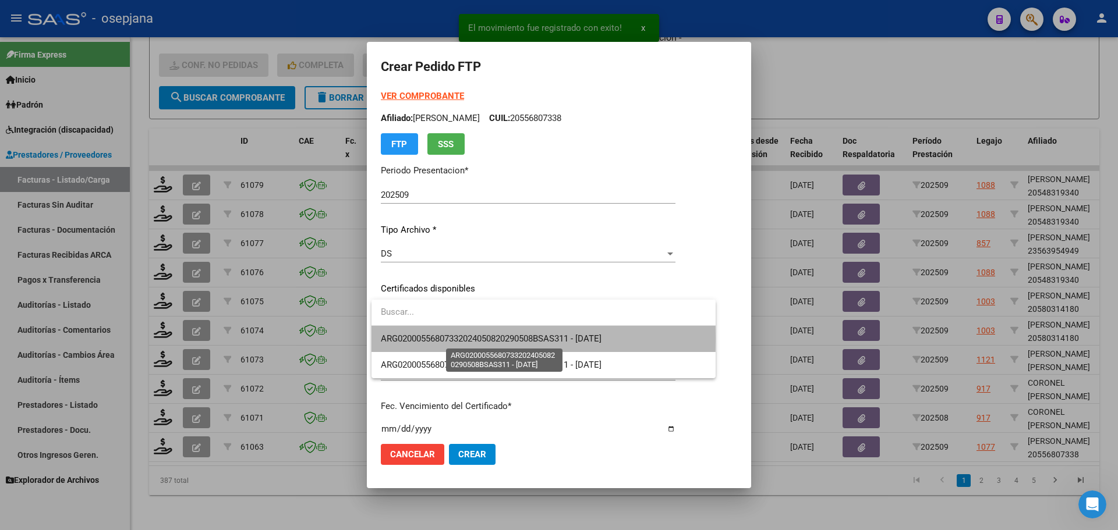
click at [423, 338] on span "ARG02000556807332024050820290508BSAS311 - [DATE]" at bounding box center [491, 339] width 221 height 10
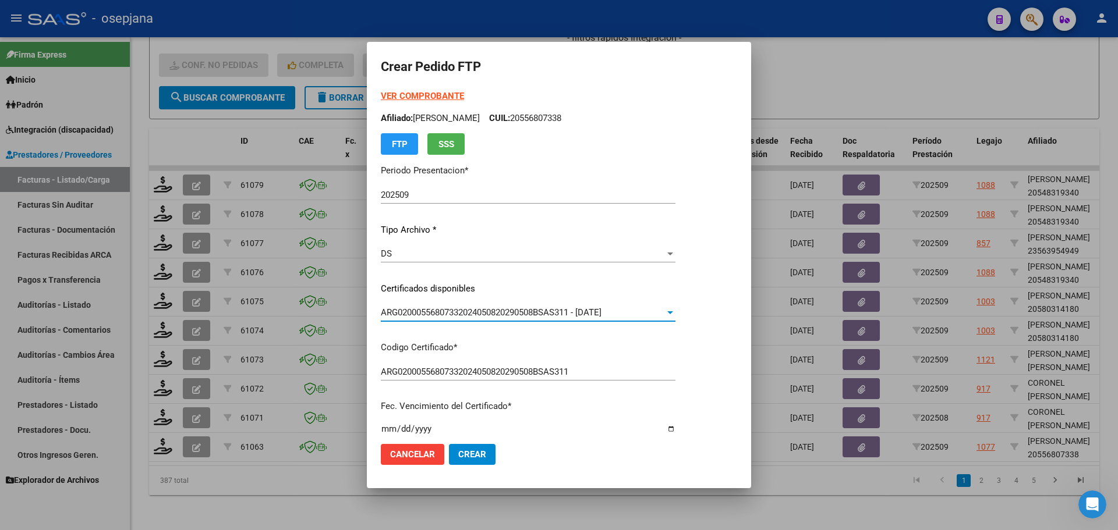
click at [425, 94] on strong "VER COMPROBANTE" at bounding box center [422, 96] width 83 height 10
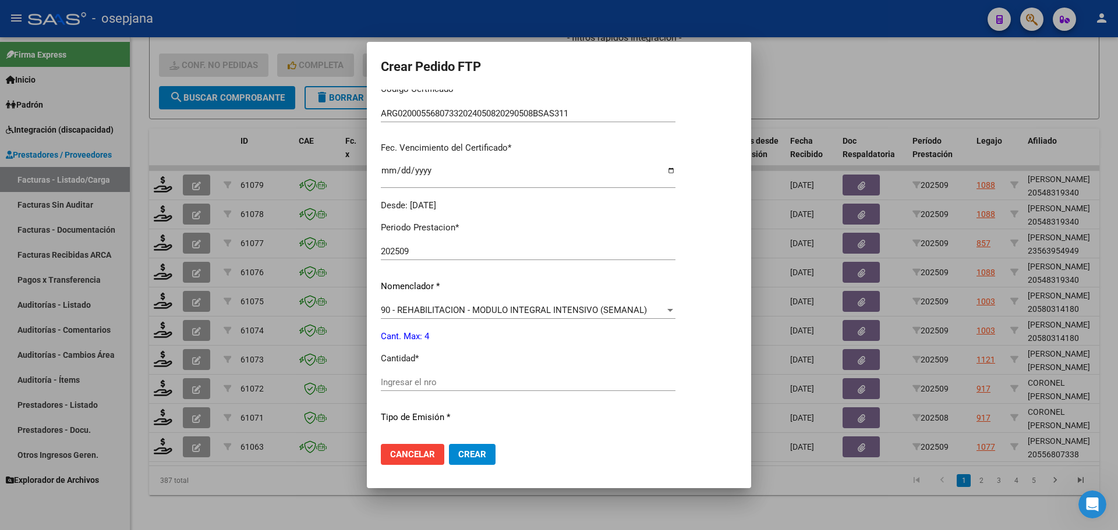
scroll to position [291, 0]
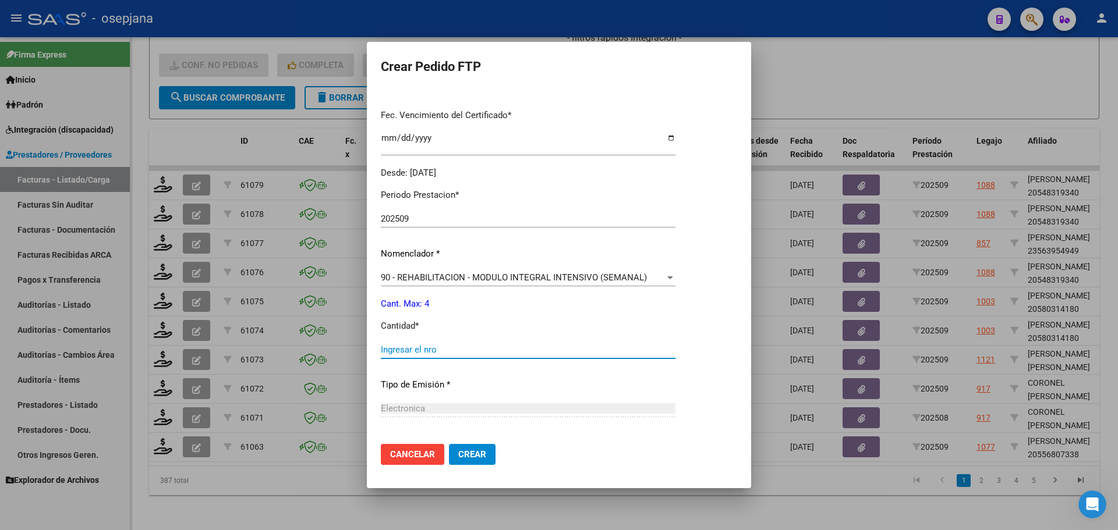
click at [406, 348] on input "Ingresar el nro" at bounding box center [528, 350] width 295 height 10
type input "4"
click at [473, 442] on mat-dialog-actions "Cancelar Crear" at bounding box center [559, 455] width 356 height 40
click at [469, 462] on button "Crear" at bounding box center [472, 454] width 47 height 21
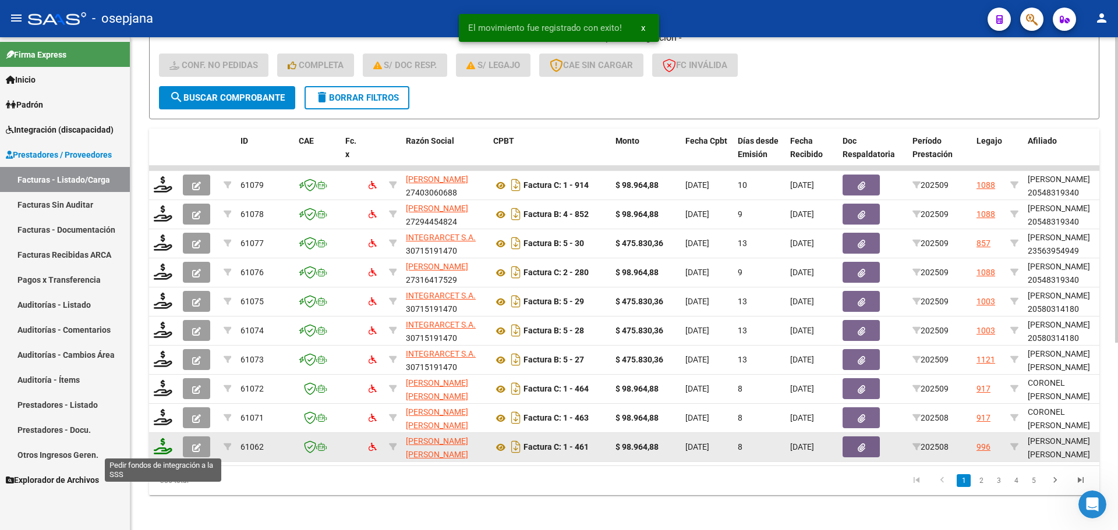
click at [163, 441] on icon at bounding box center [163, 446] width 19 height 16
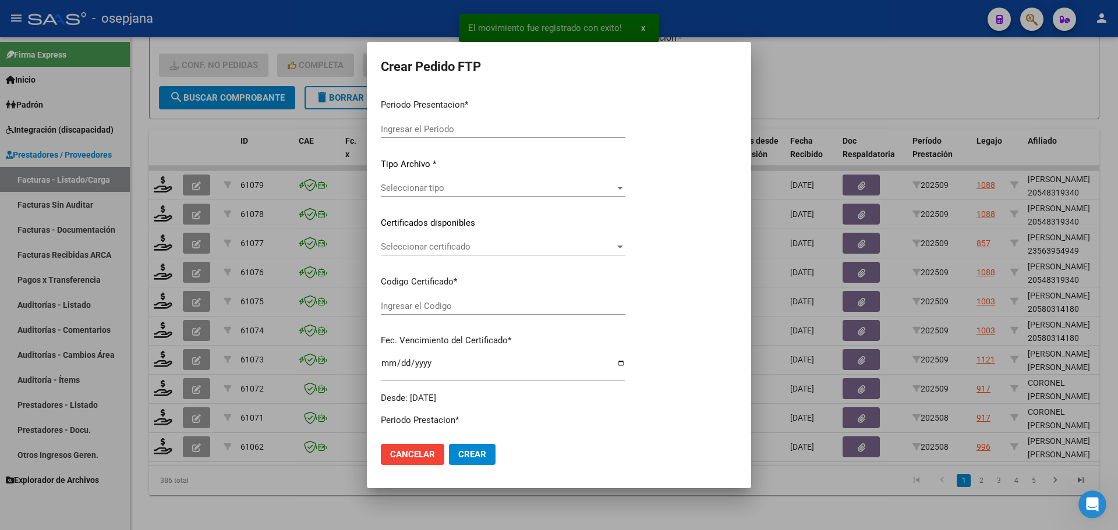
type input "202509"
type input "202508"
type input "$ 98.964,88"
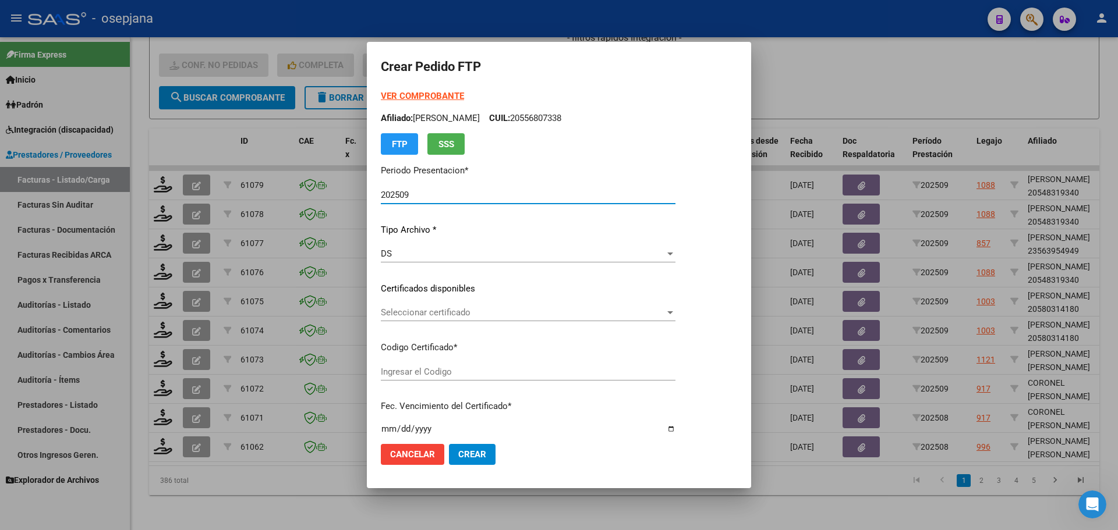
type input "ARG01000576824962023011720280117BSAS359"
type input "[DATE]"
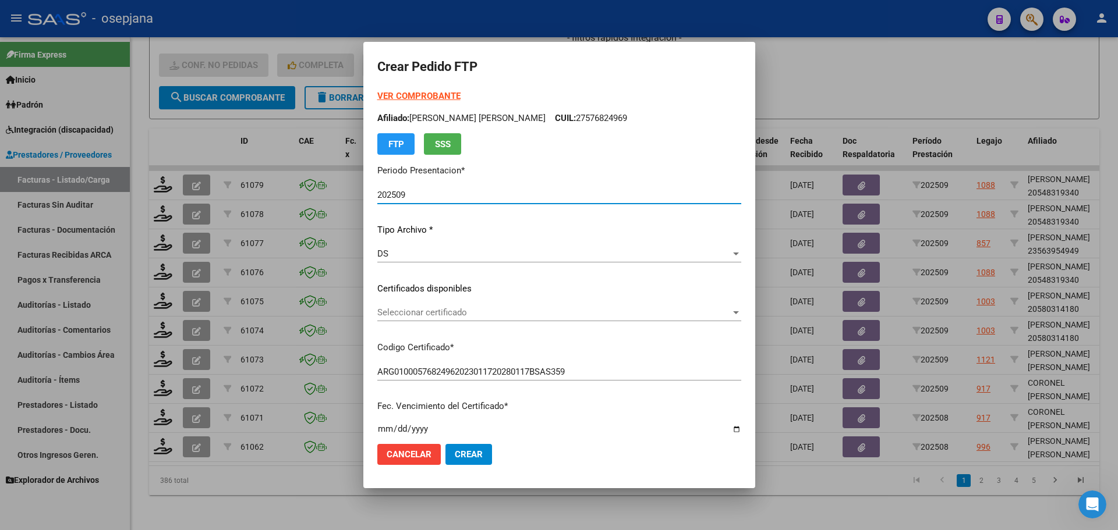
click at [453, 307] on div "Seleccionar certificado Seleccionar certificado" at bounding box center [559, 312] width 364 height 17
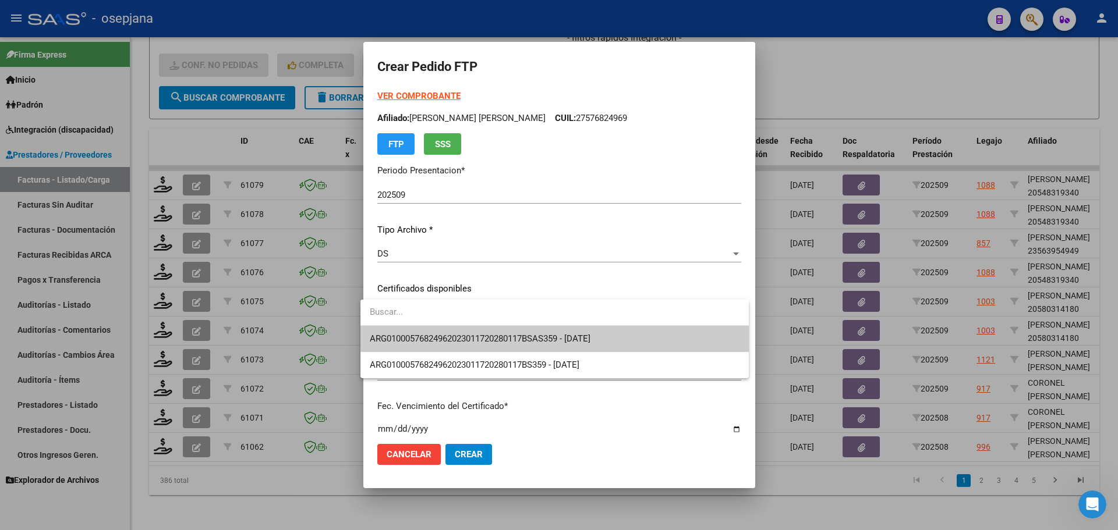
click at [458, 332] on span "ARG01000576824962023011720280117BSAS359 - [DATE]" at bounding box center [555, 339] width 370 height 26
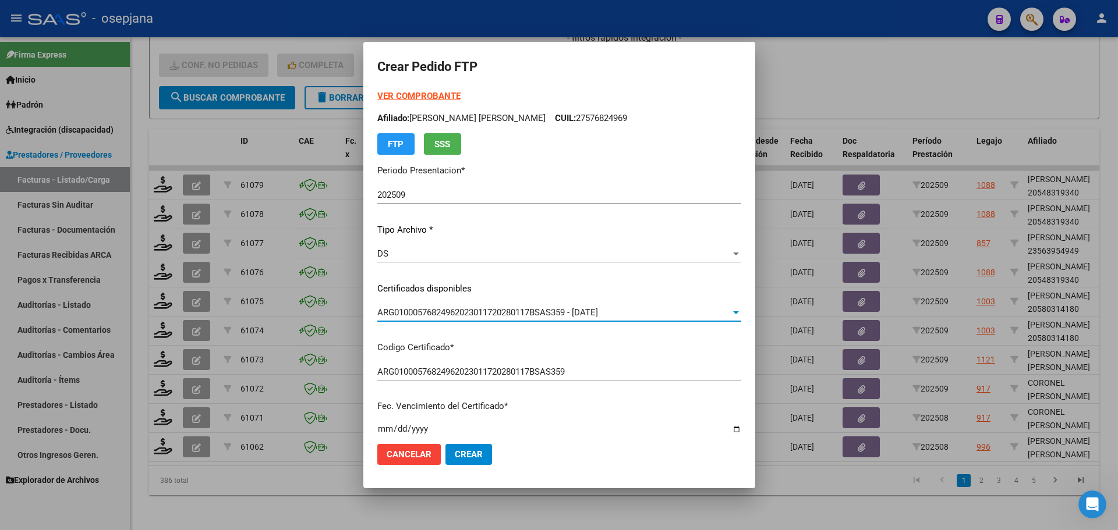
click at [442, 96] on strong "VER COMPROBANTE" at bounding box center [418, 96] width 83 height 10
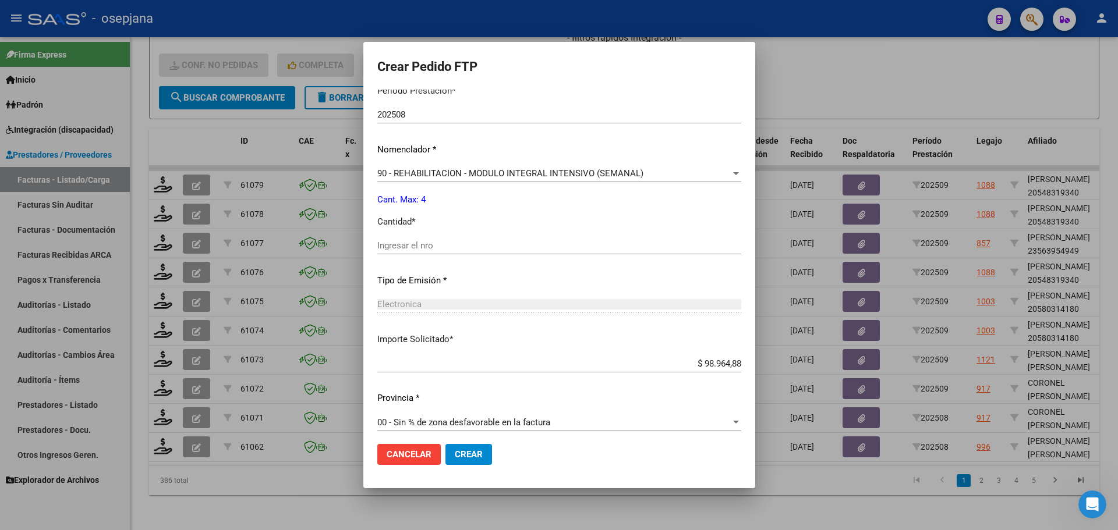
scroll to position [403, 0]
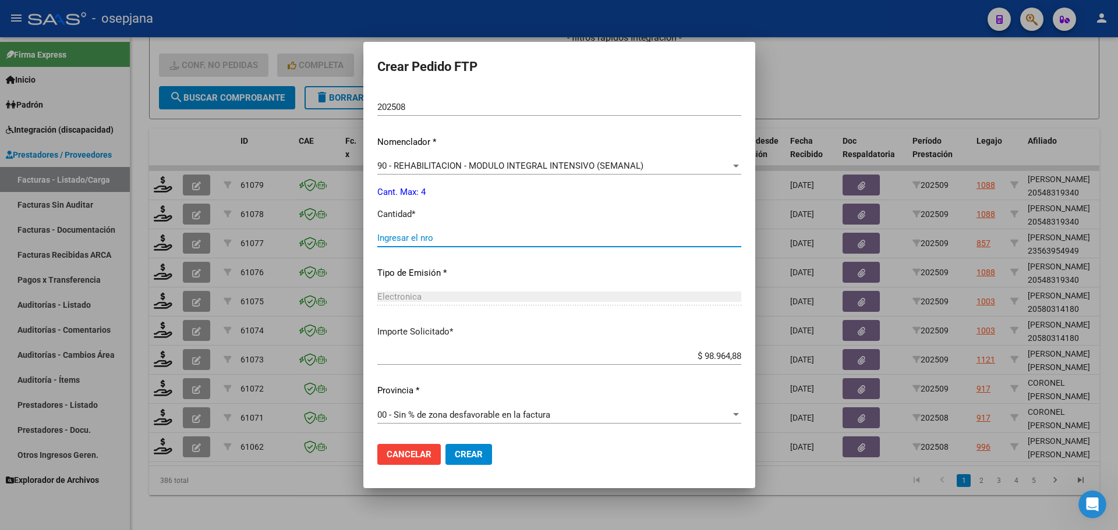
click at [411, 239] on input "Ingresar el nro" at bounding box center [559, 238] width 364 height 10
type input "4"
click at [455, 451] on span "Crear" at bounding box center [469, 454] width 28 height 10
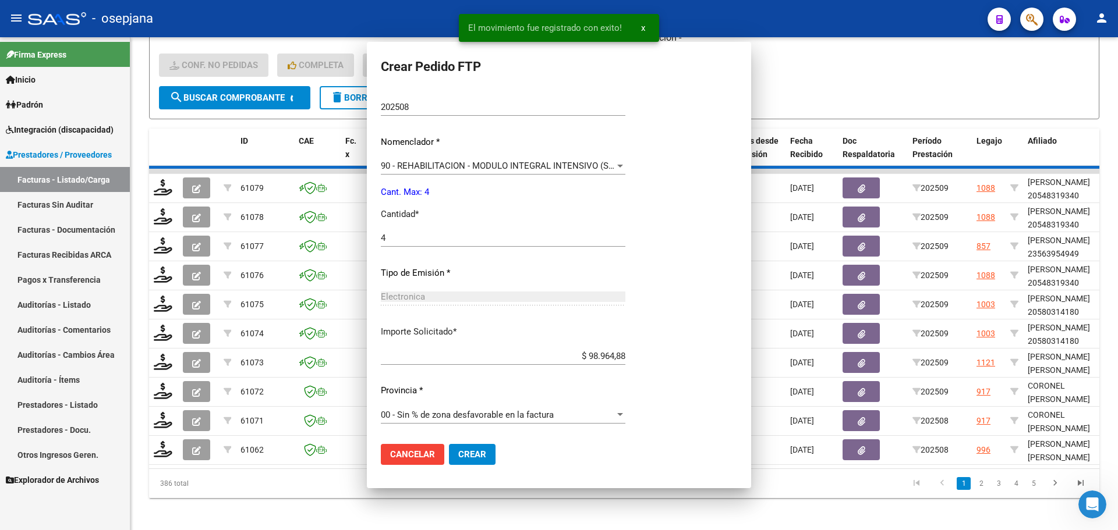
scroll to position [0, 0]
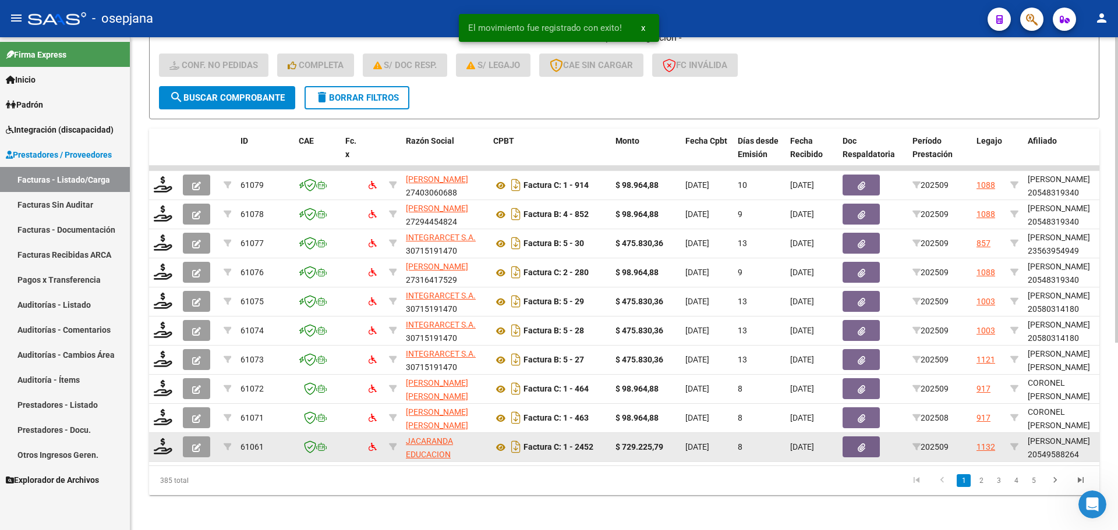
click at [158, 457] on datatable-body-cell at bounding box center [163, 447] width 29 height 29
click at [162, 450] on icon at bounding box center [163, 446] width 19 height 16
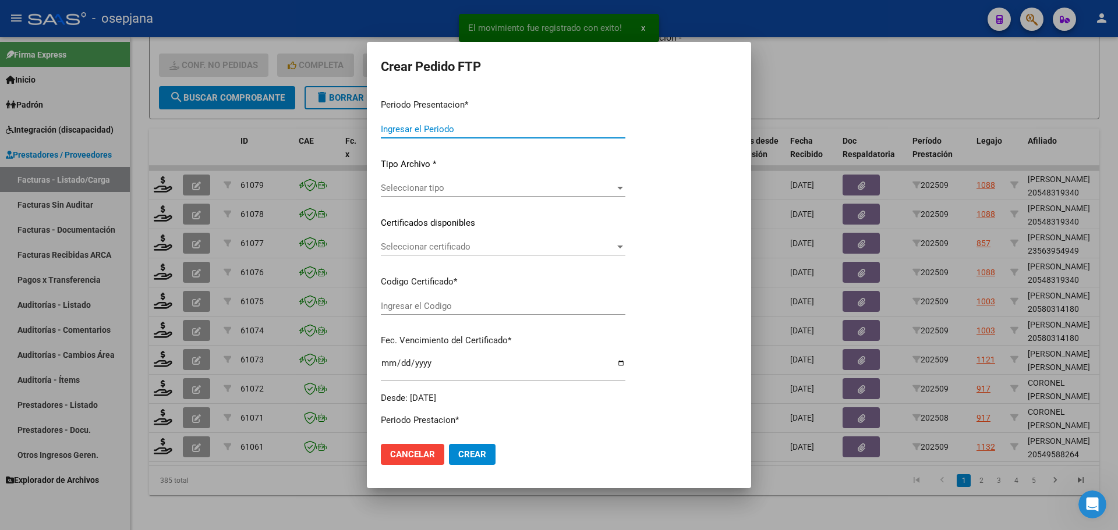
type input "202509"
type input "$ 729.225,79"
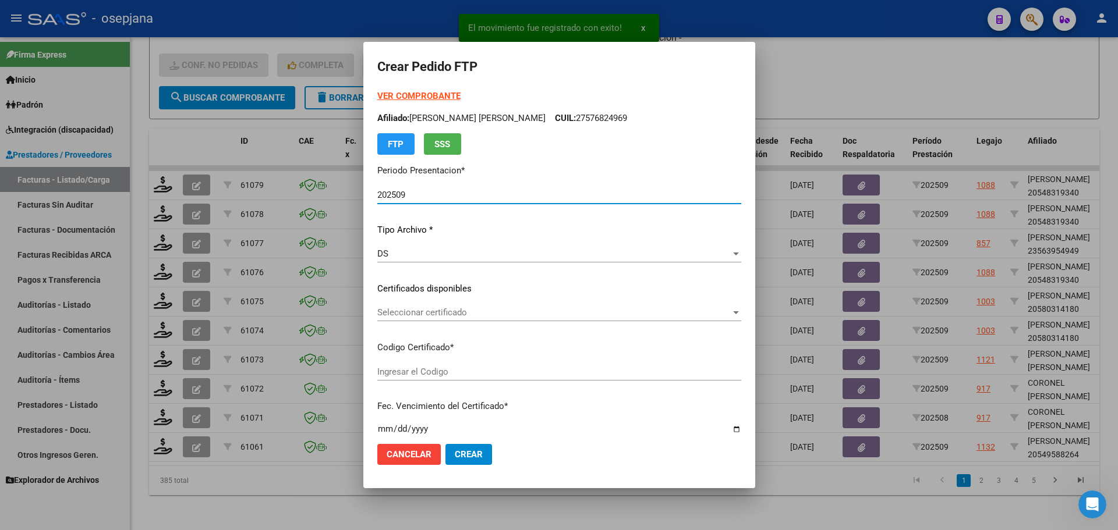
type input "ARG02000549588262021012920260129BSAS313"
type input "[DATE]"
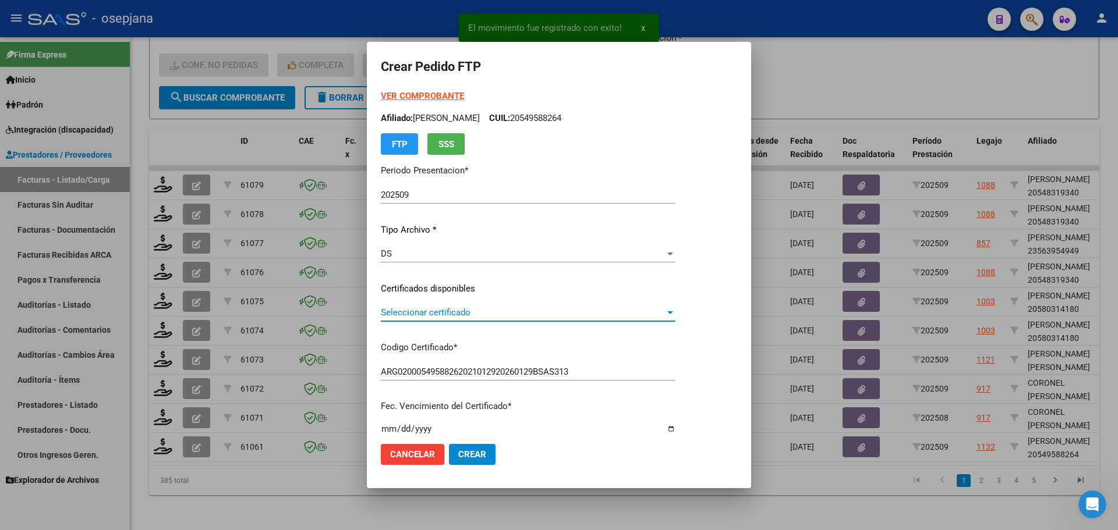
click at [439, 316] on span "Seleccionar certificado" at bounding box center [523, 312] width 284 height 10
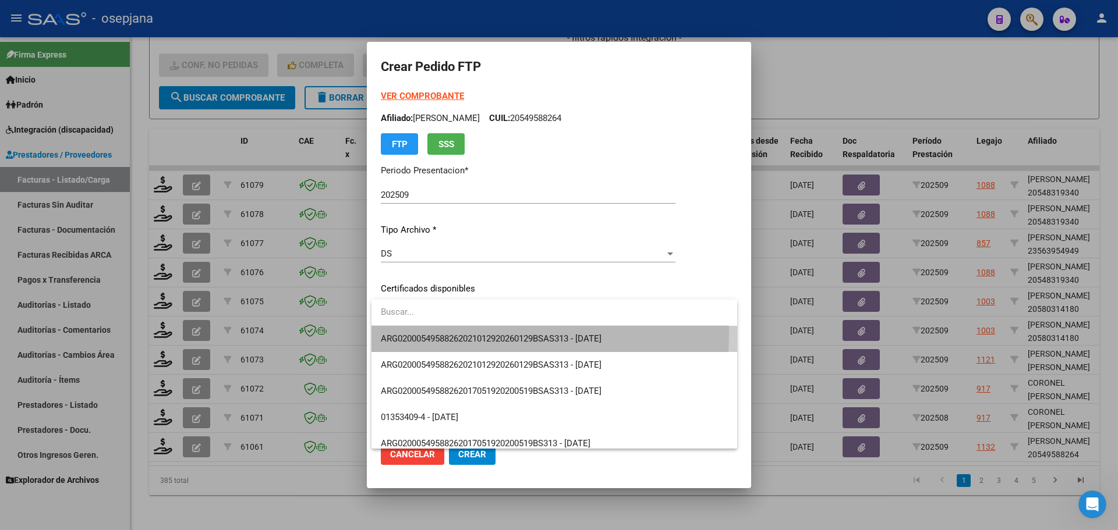
click at [436, 333] on span "ARG02000549588262021012920260129BSAS313 - [DATE]" at bounding box center [554, 339] width 347 height 26
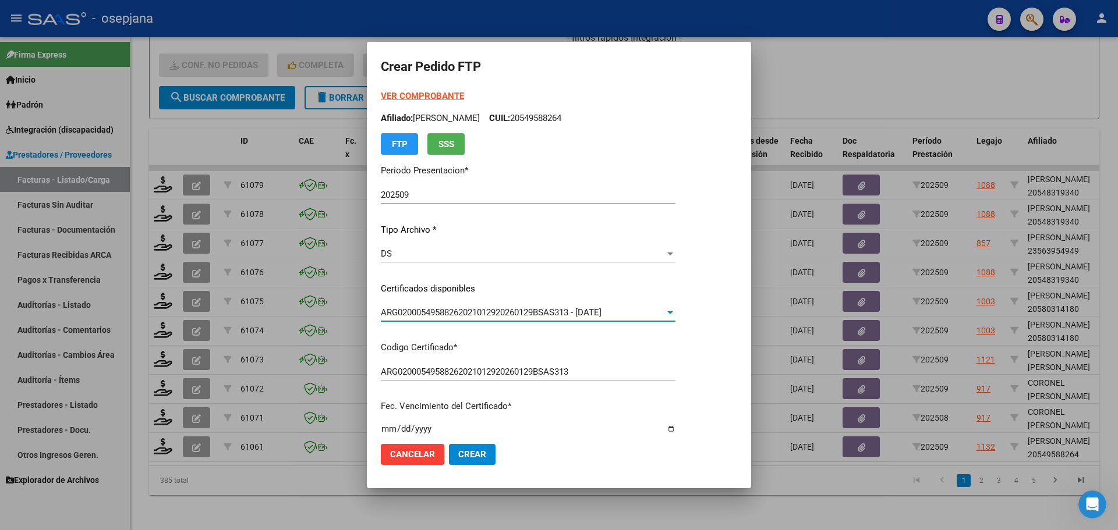
click at [411, 94] on strong "VER COMPROBANTE" at bounding box center [422, 96] width 83 height 10
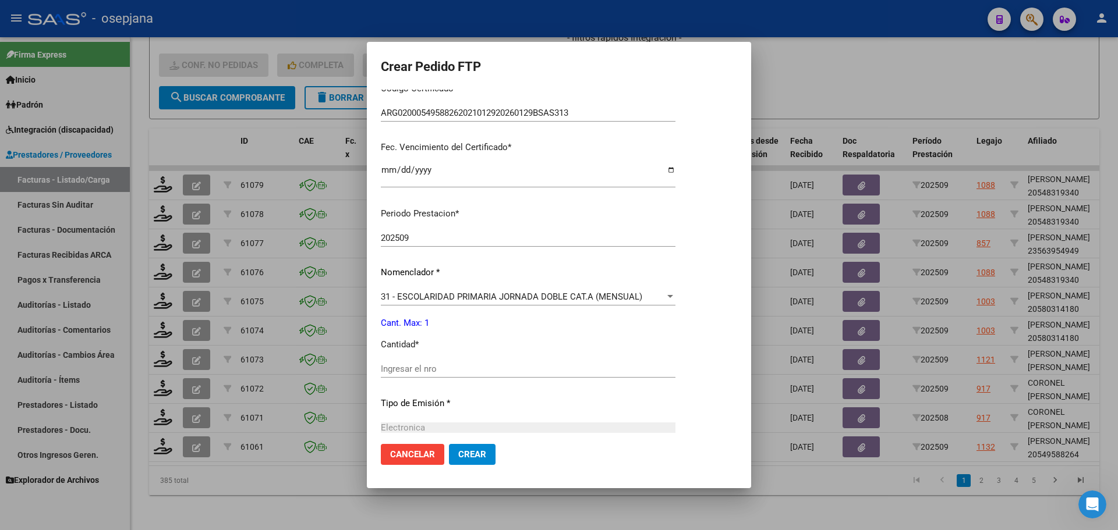
scroll to position [291, 0]
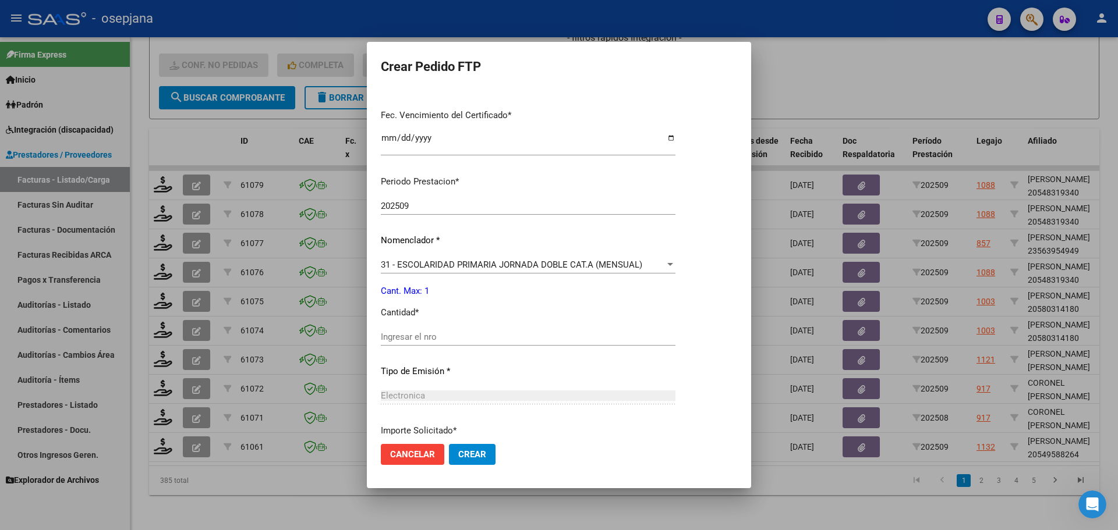
click at [415, 329] on div "Ingresar el nro" at bounding box center [528, 336] width 295 height 17
type input "1"
click at [472, 451] on span "Crear" at bounding box center [472, 454] width 28 height 10
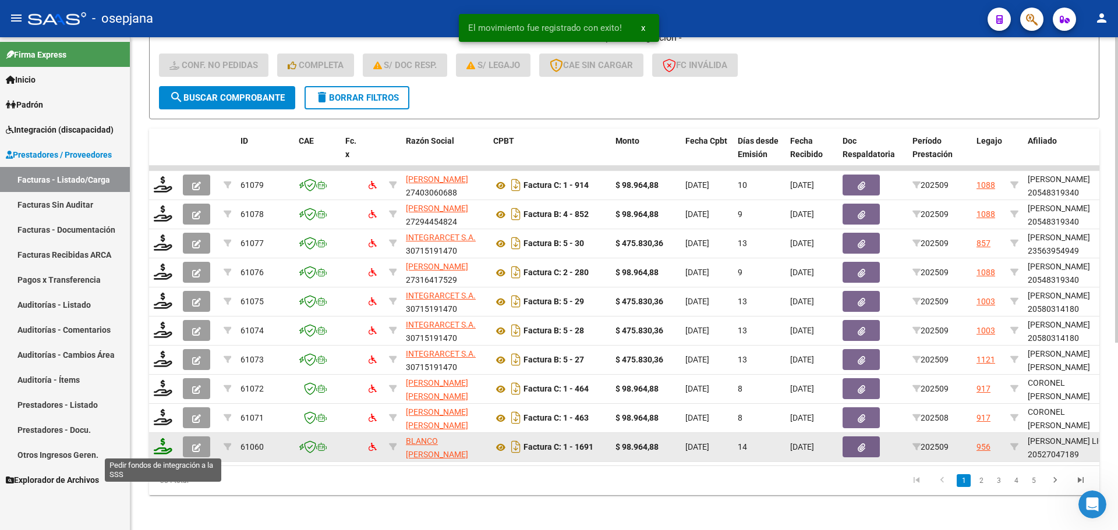
click at [167, 447] on icon at bounding box center [163, 446] width 19 height 16
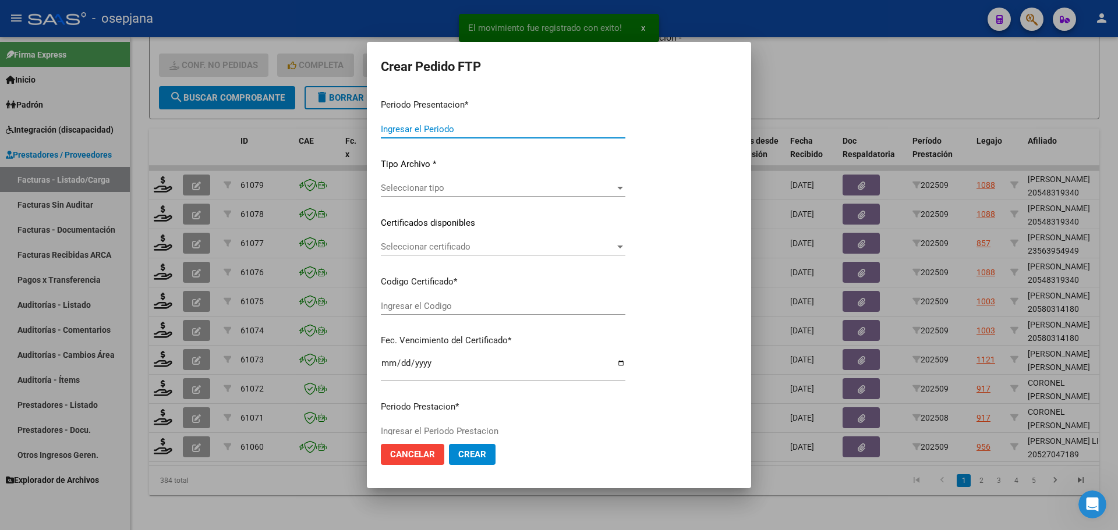
type input "202509"
type input "$ 98.964,88"
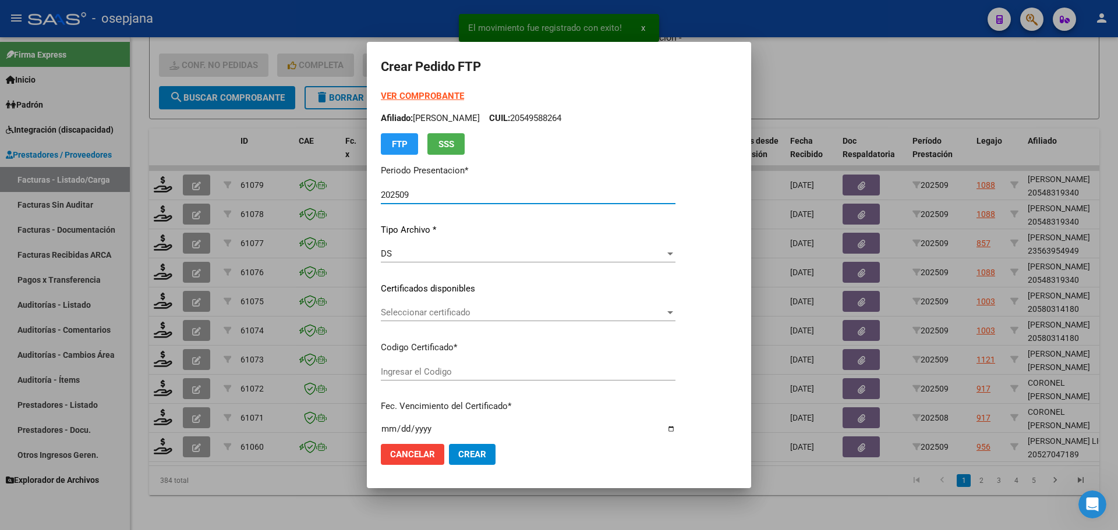
type input "SIN/NRO"
type input "[DATE]"
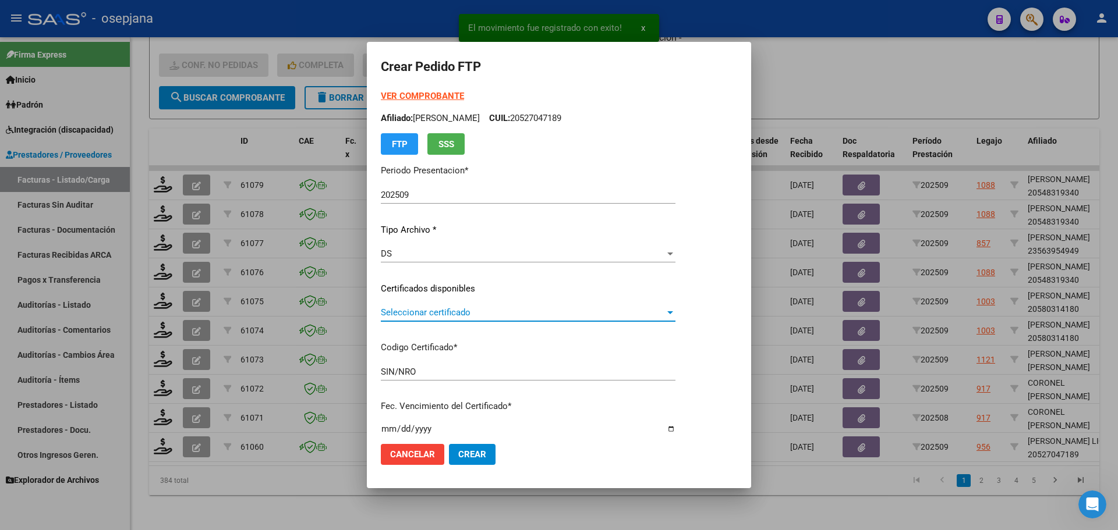
click at [464, 312] on span "Seleccionar certificado" at bounding box center [523, 312] width 284 height 10
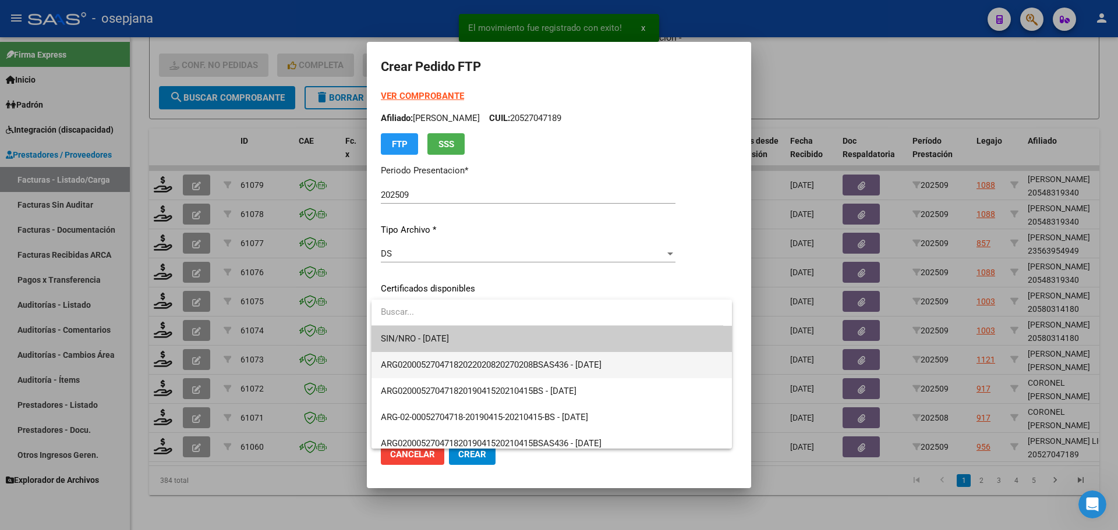
click at [472, 358] on span "ARG02000527047182022020820270208BSAS436 - [DATE]" at bounding box center [552, 365] width 342 height 26
type input "ARG02000527047182022020820270208BSAS436"
type input "[DATE]"
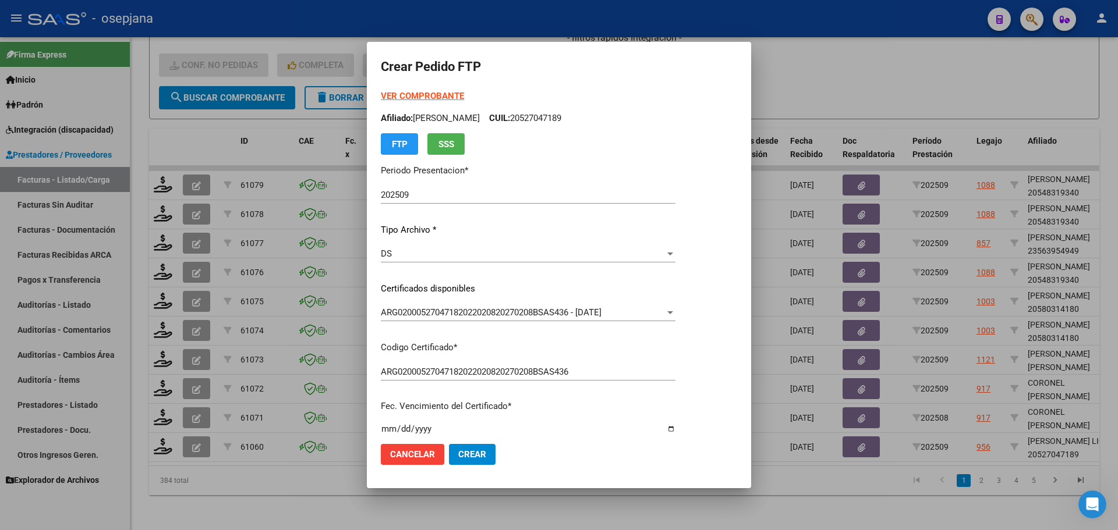
click at [415, 96] on strong "VER COMPROBANTE" at bounding box center [422, 96] width 83 height 10
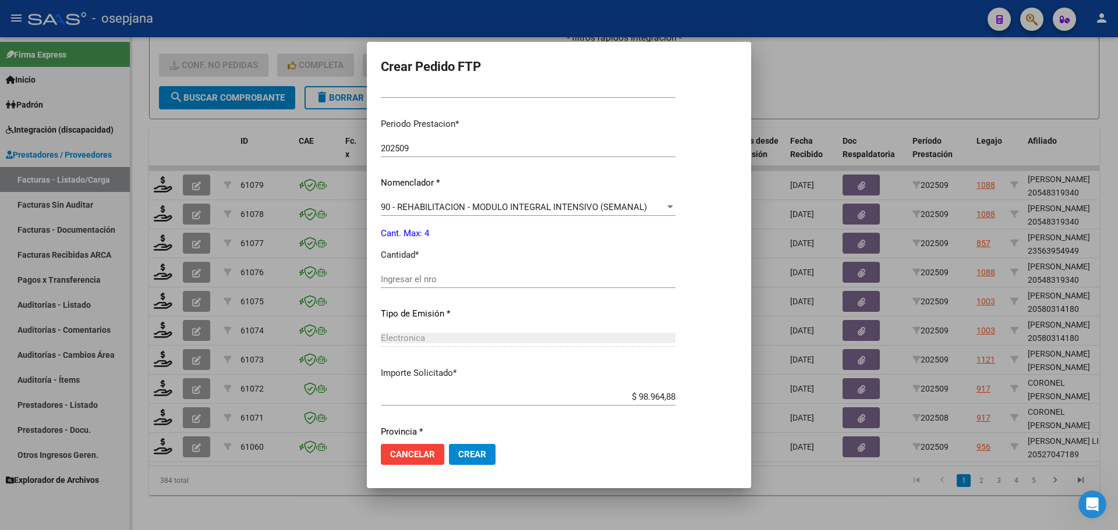
scroll to position [349, 0]
click at [421, 277] on input "Ingresar el nro" at bounding box center [528, 279] width 295 height 10
type input "4"
click at [479, 449] on span "Crear" at bounding box center [472, 454] width 28 height 10
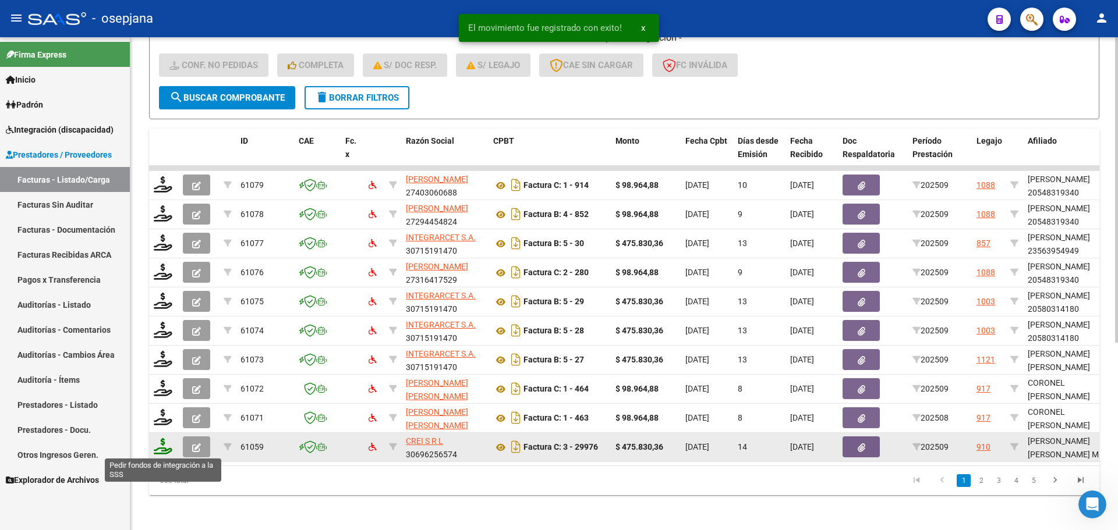
click at [164, 448] on icon at bounding box center [163, 446] width 19 height 16
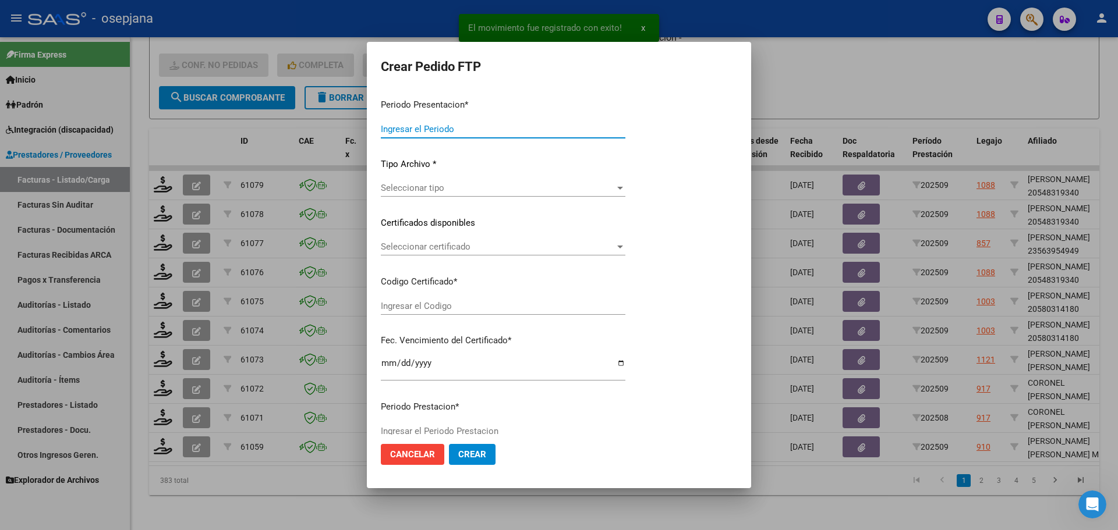
type input "202509"
type input "$ 475.830,36"
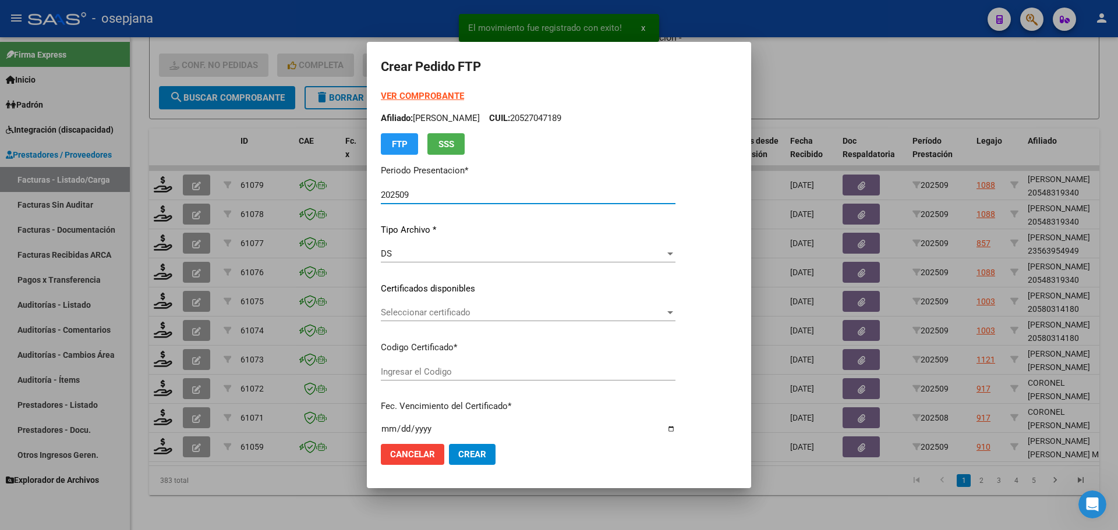
type input "ARG01000537587362024022220290222BUE10725"
type input "[DATE]"
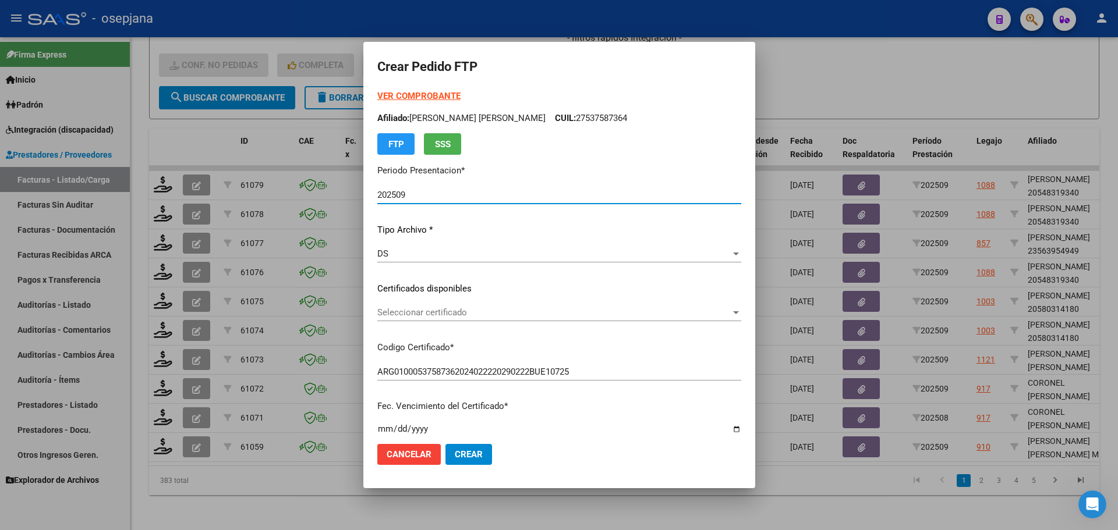
click at [472, 313] on span "Seleccionar certificado" at bounding box center [553, 312] width 353 height 10
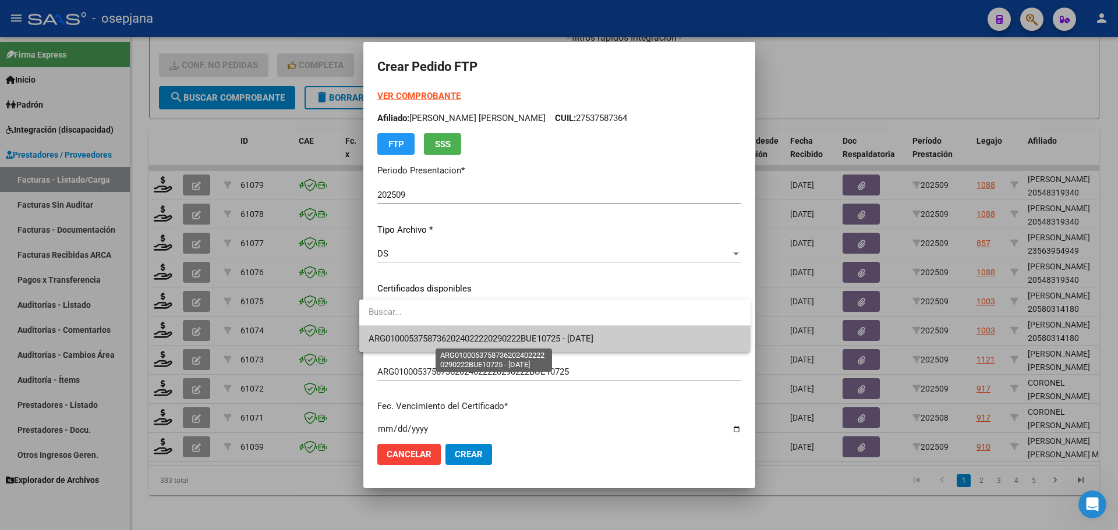
click at [478, 337] on span "ARG01000537587362024022220290222BUE10725 - [DATE]" at bounding box center [481, 339] width 225 height 10
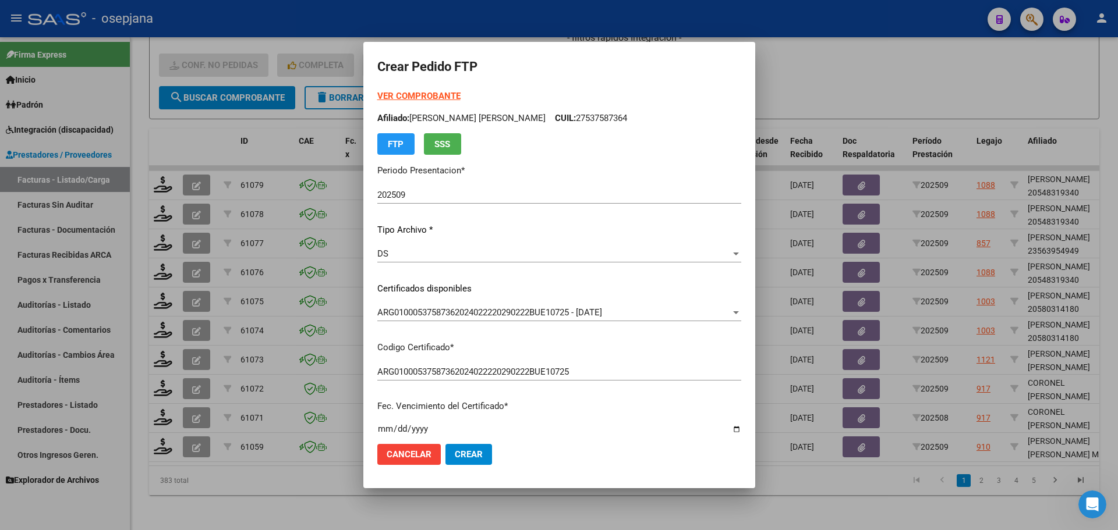
click at [412, 91] on strong "VER COMPROBANTE" at bounding box center [418, 96] width 83 height 10
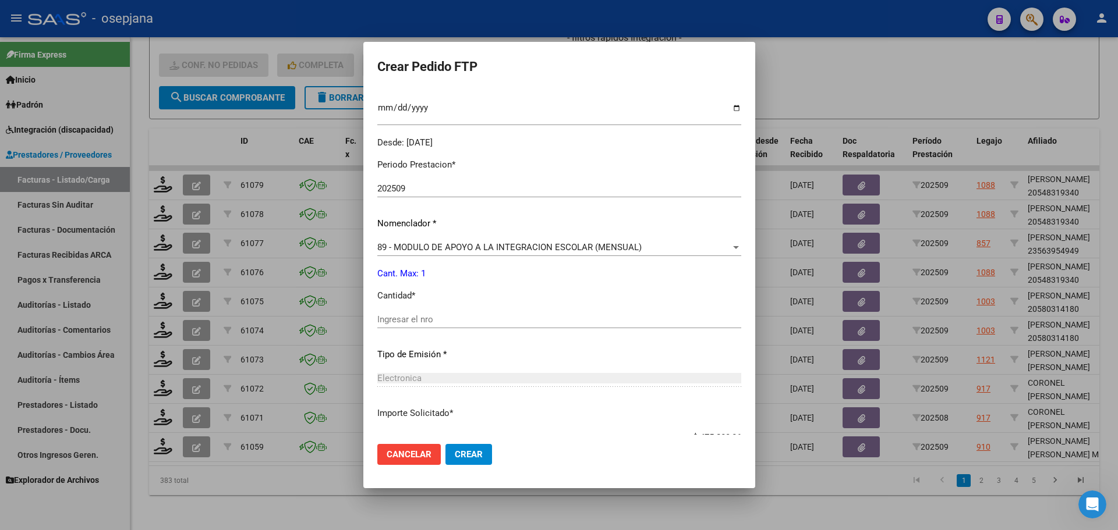
scroll to position [349, 0]
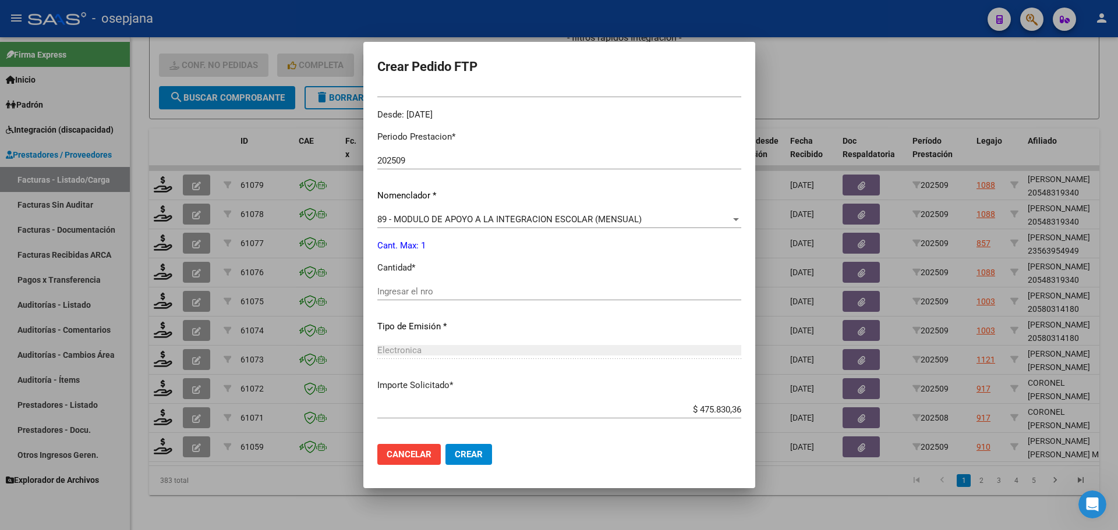
click at [408, 283] on div "Ingresar el nro" at bounding box center [559, 291] width 364 height 17
type input "1"
click at [474, 454] on button "Crear" at bounding box center [468, 454] width 47 height 21
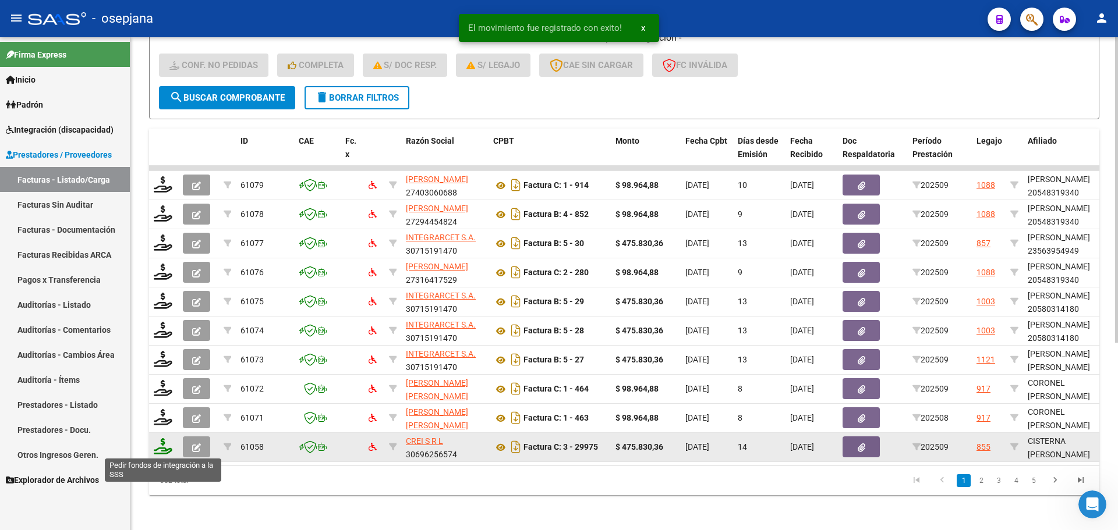
click at [161, 441] on icon at bounding box center [163, 446] width 19 height 16
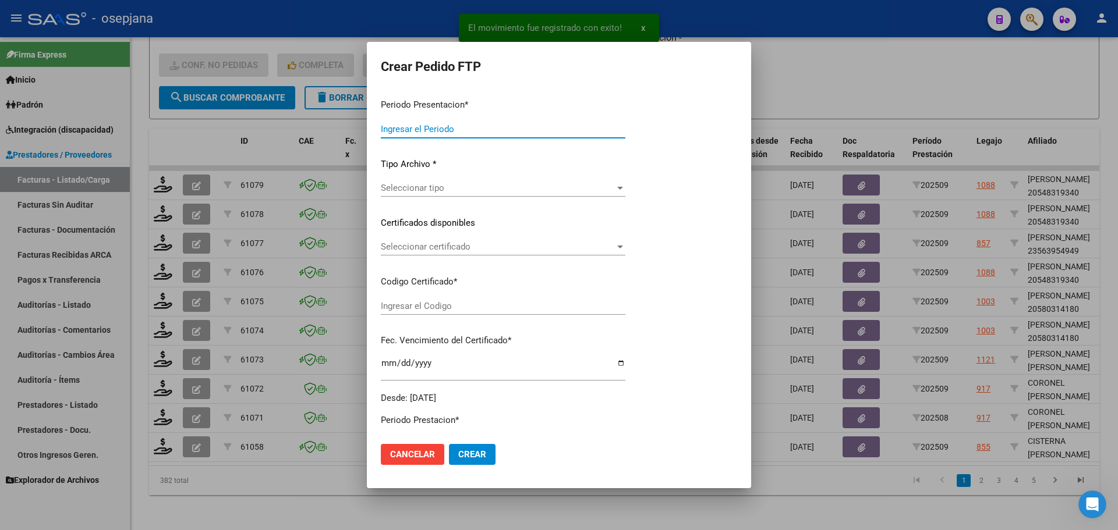
type input "202509"
type input "$ 475.830,36"
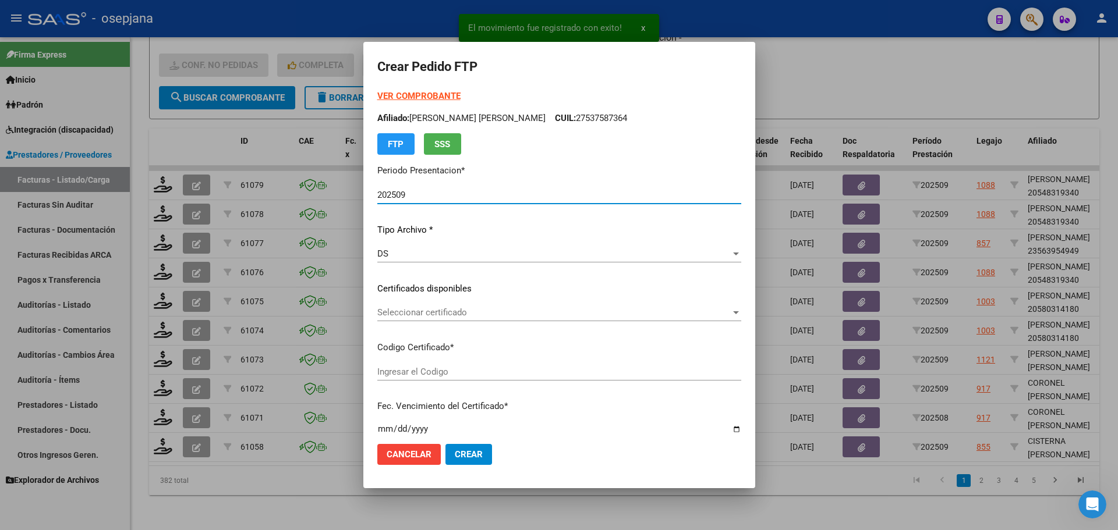
type input "ARG02000558872192022121320271213BS10725"
type input "[DATE]"
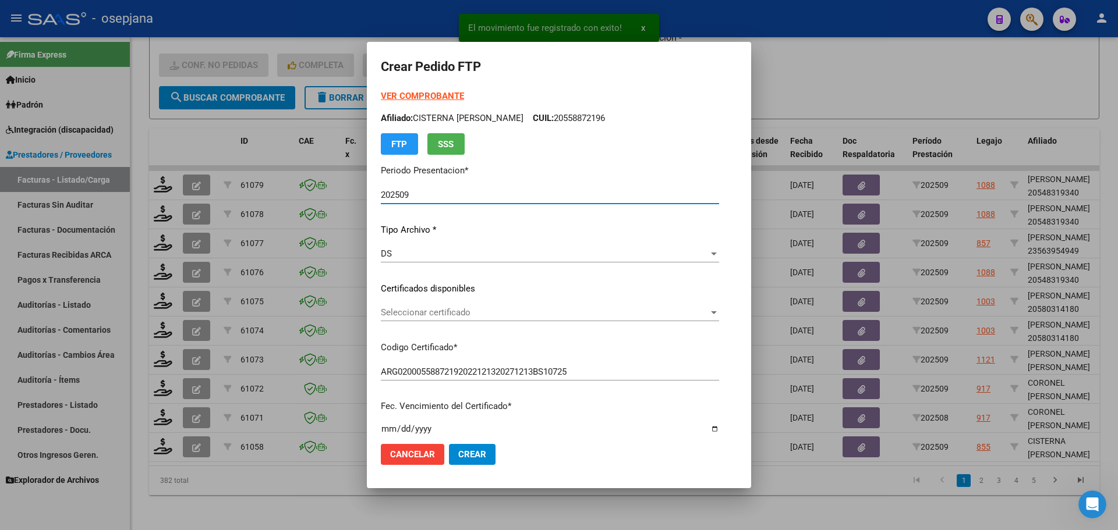
click at [444, 310] on span "Seleccionar certificado" at bounding box center [545, 312] width 328 height 10
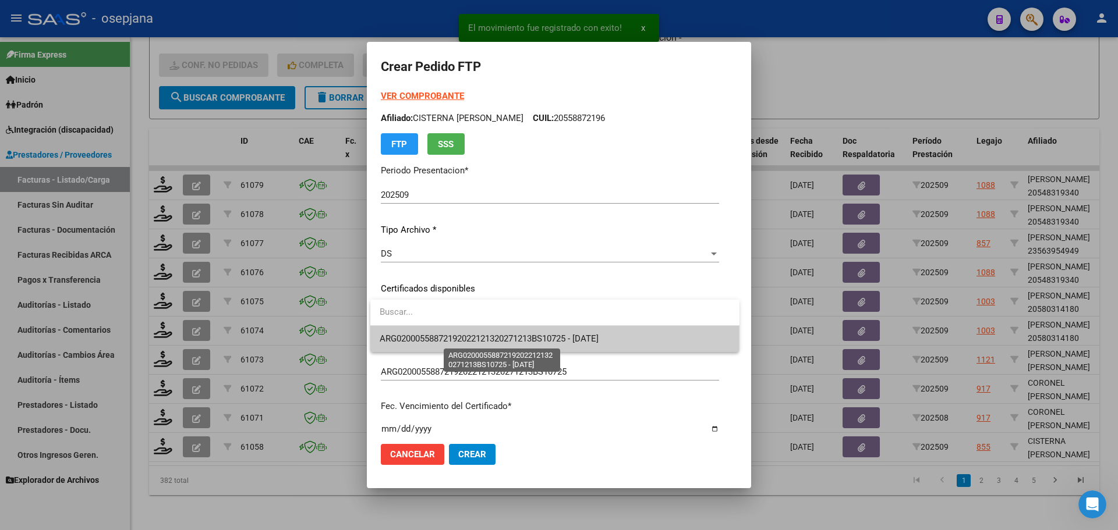
click at [444, 334] on span "ARG02000558872192022121320271213BS10725 - [DATE]" at bounding box center [489, 339] width 219 height 10
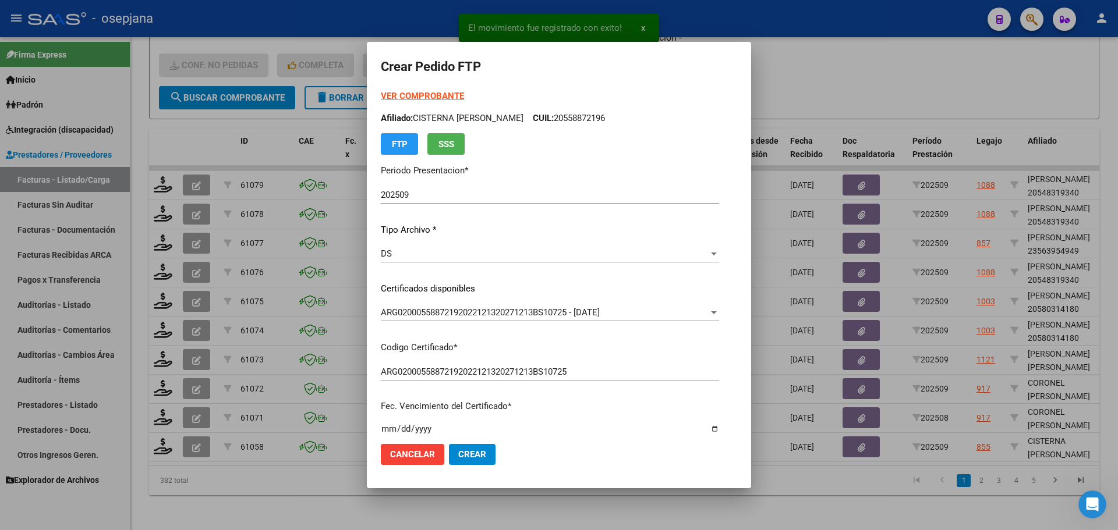
click at [420, 92] on strong "VER COMPROBANTE" at bounding box center [422, 96] width 83 height 10
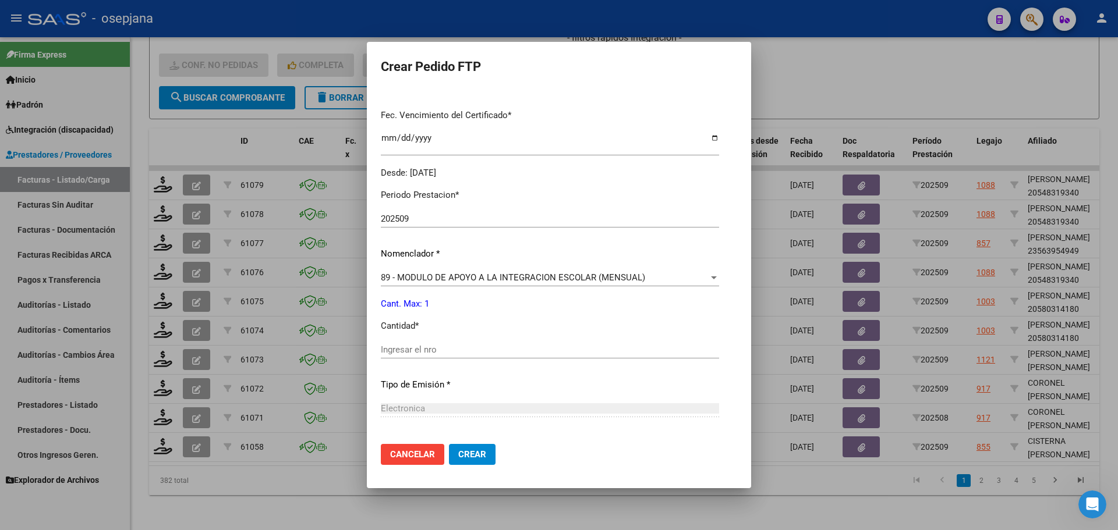
click at [410, 357] on div "Ingresar el nro" at bounding box center [550, 349] width 338 height 17
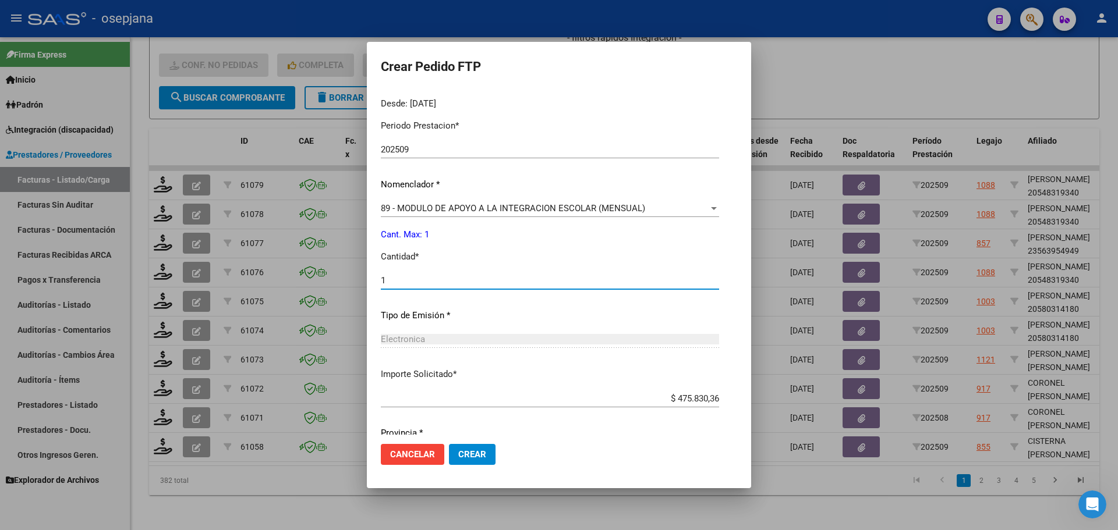
scroll to position [403, 0]
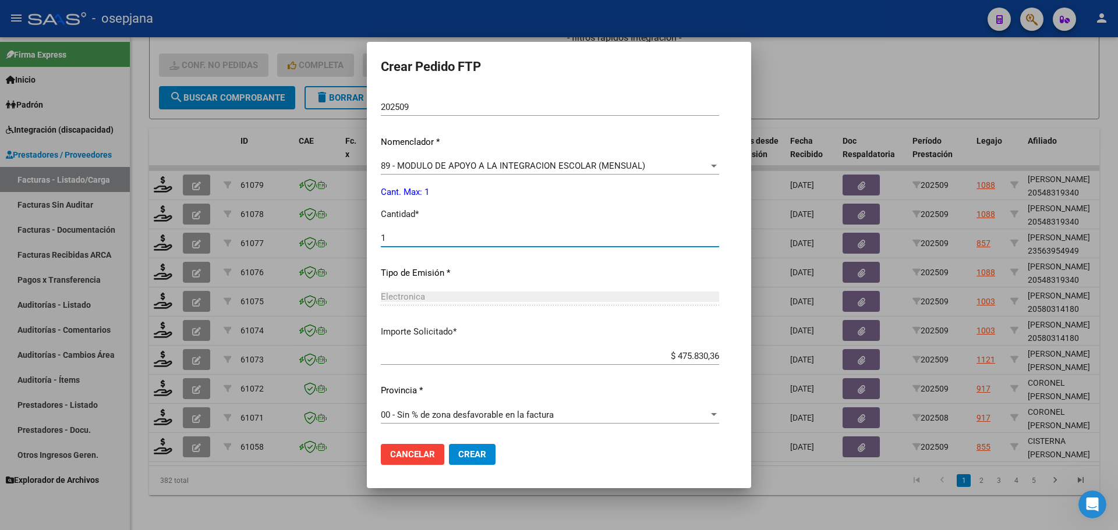
type input "1"
click at [474, 452] on span "Crear" at bounding box center [472, 454] width 28 height 10
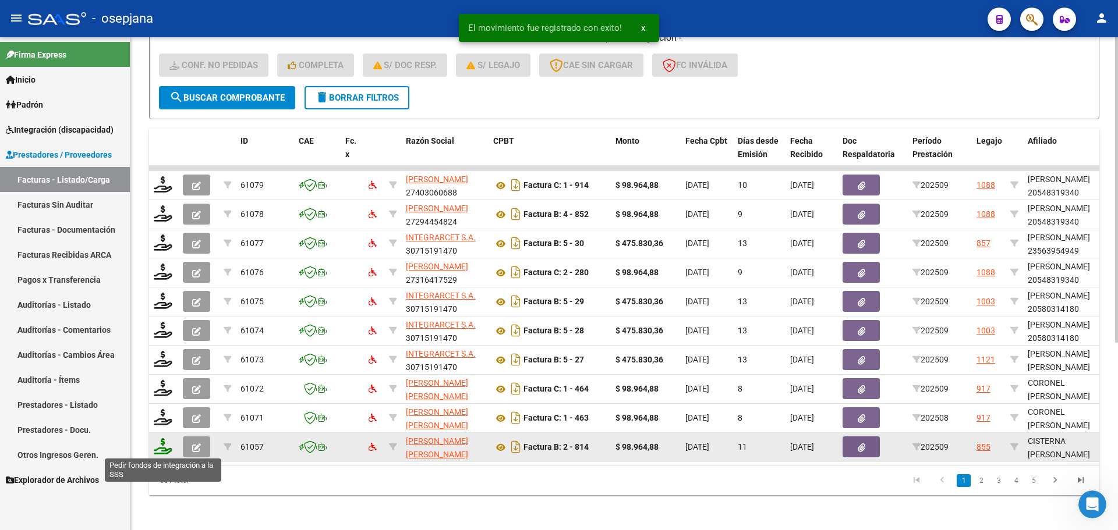
click at [157, 445] on icon at bounding box center [163, 446] width 19 height 16
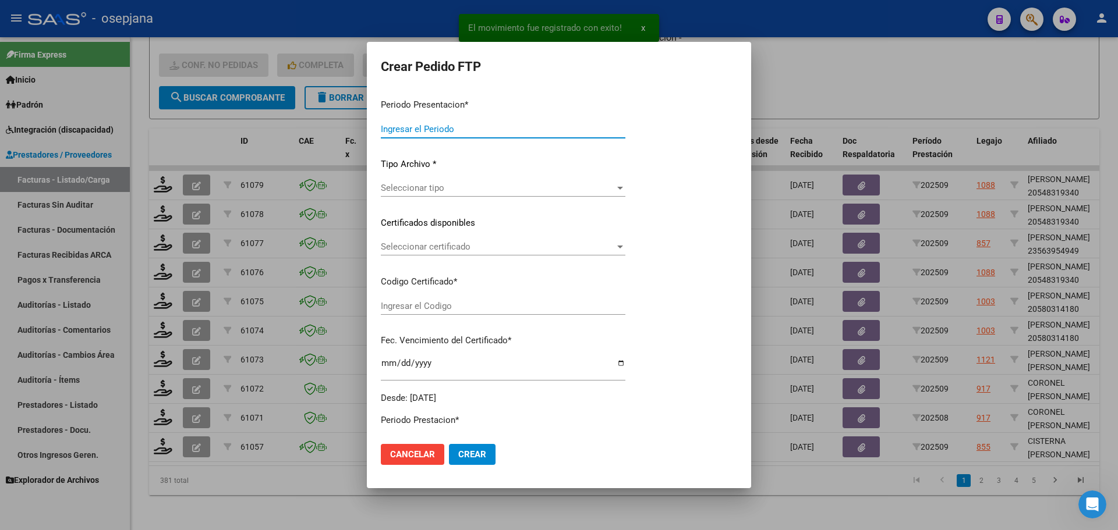
type input "202509"
type input "$ 98.964,88"
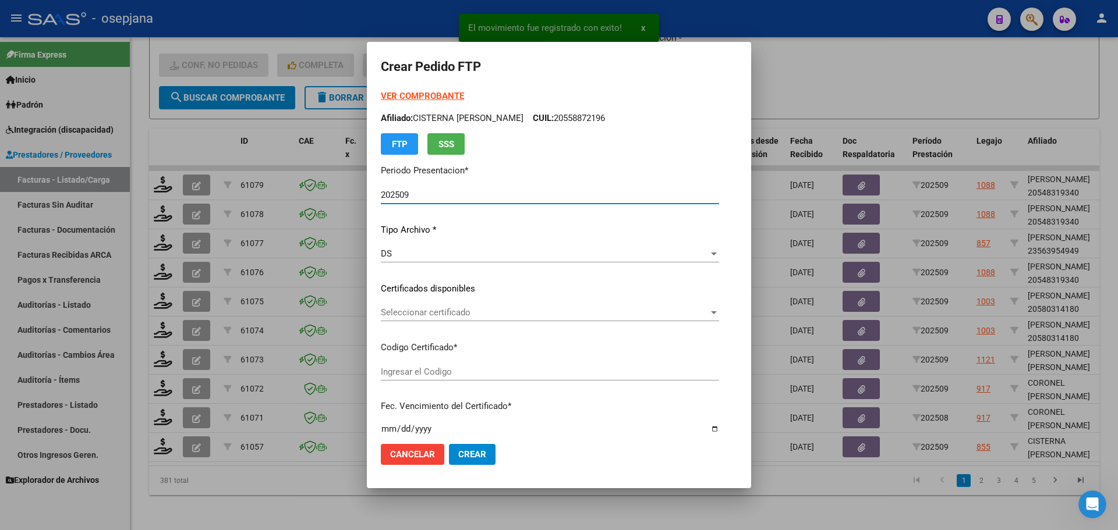
type input "ARG02000558872192022121320271213BS10725"
type input "[DATE]"
click at [477, 315] on span "Seleccionar certificado" at bounding box center [545, 312] width 328 height 10
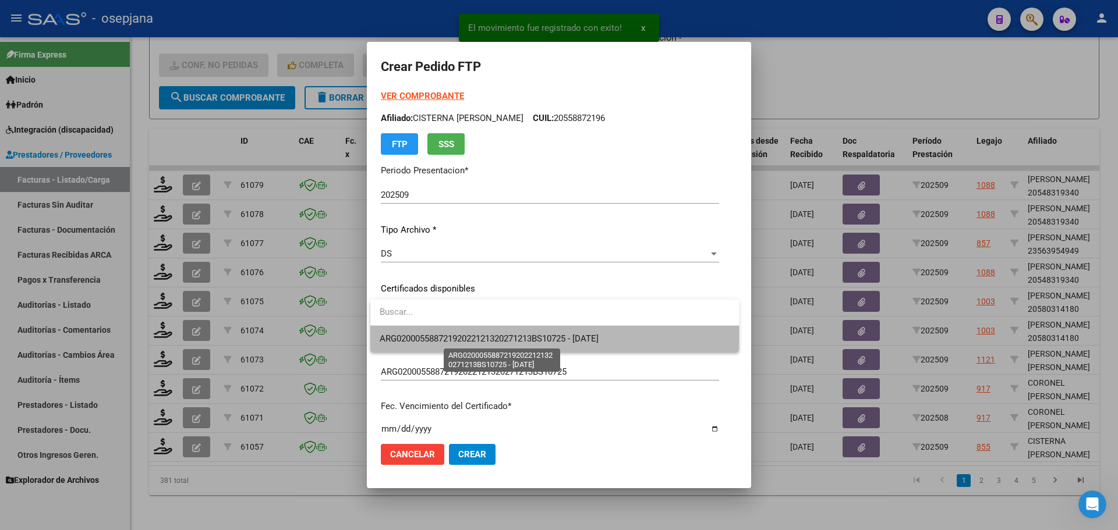
click at [481, 341] on span "ARG02000558872192022121320271213BS10725 - [DATE]" at bounding box center [489, 339] width 219 height 10
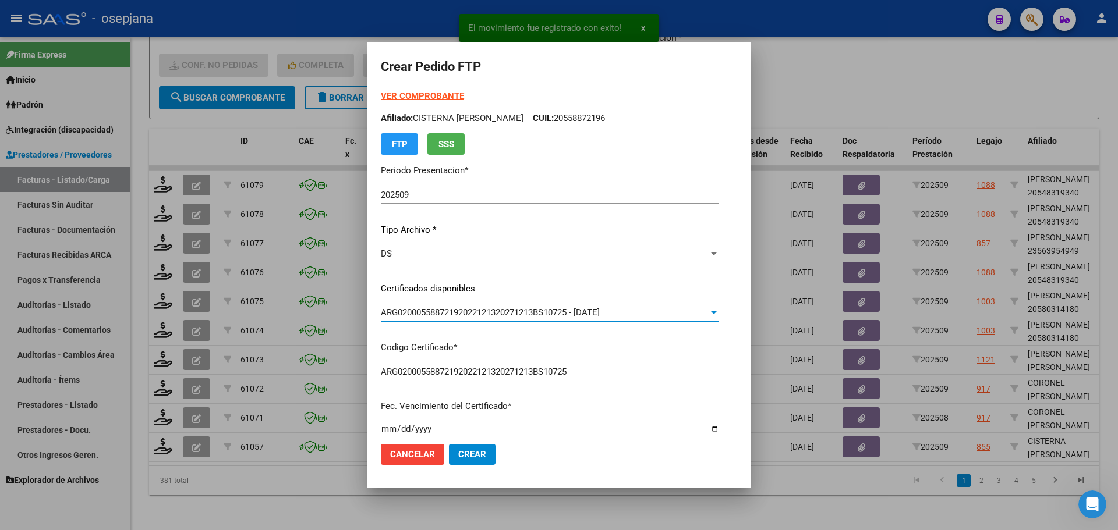
click at [418, 99] on strong "VER COMPROBANTE" at bounding box center [422, 96] width 83 height 10
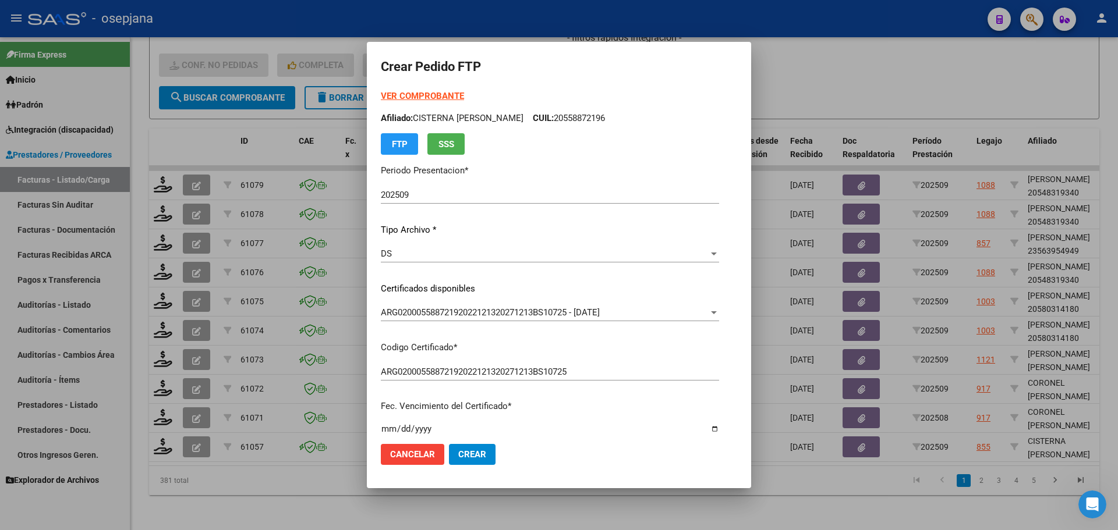
scroll to position [349, 0]
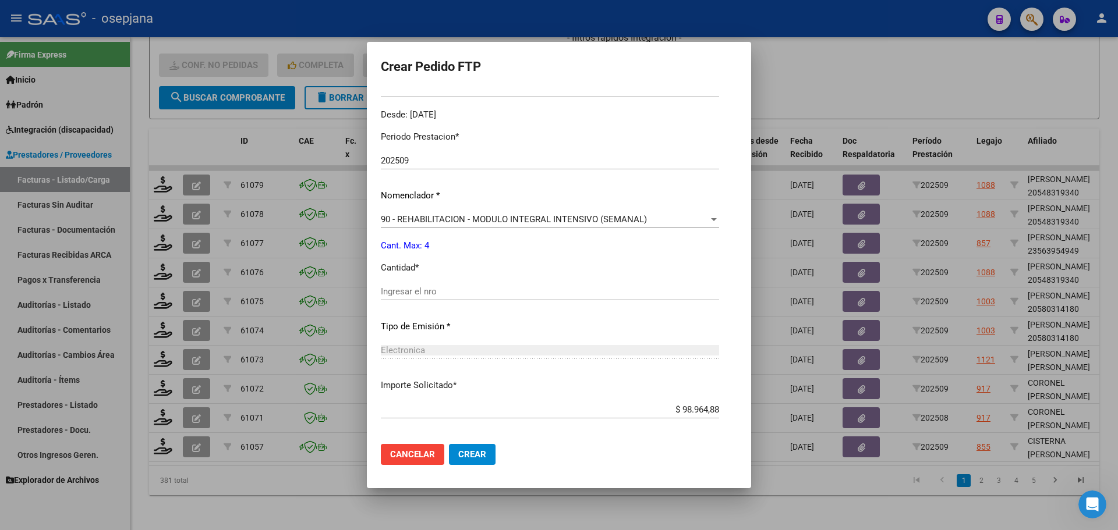
click at [419, 299] on div "Ingresar el nro" at bounding box center [550, 291] width 338 height 17
type input "4"
click at [474, 451] on span "Crear" at bounding box center [472, 454] width 28 height 10
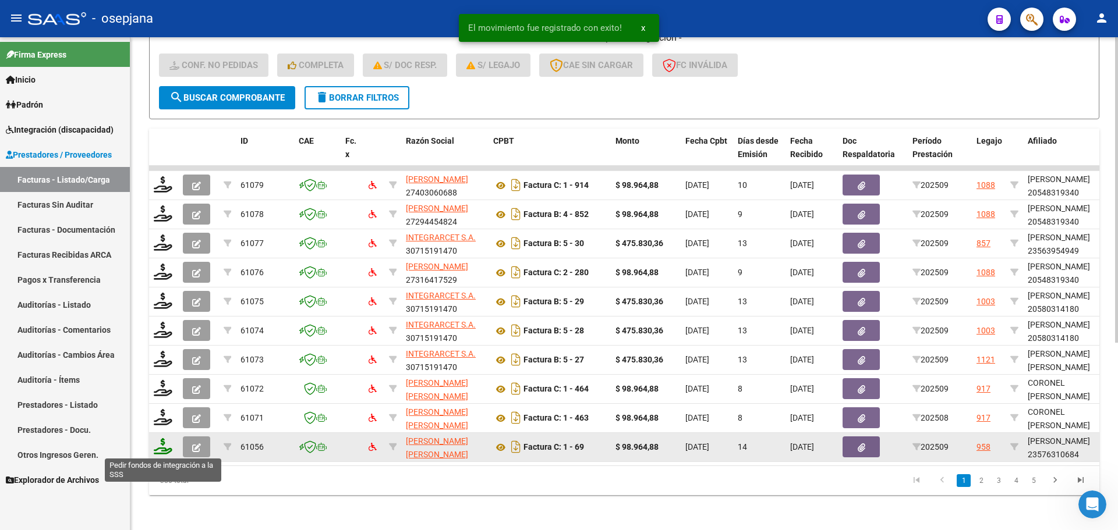
click at [166, 445] on icon at bounding box center [163, 446] width 19 height 16
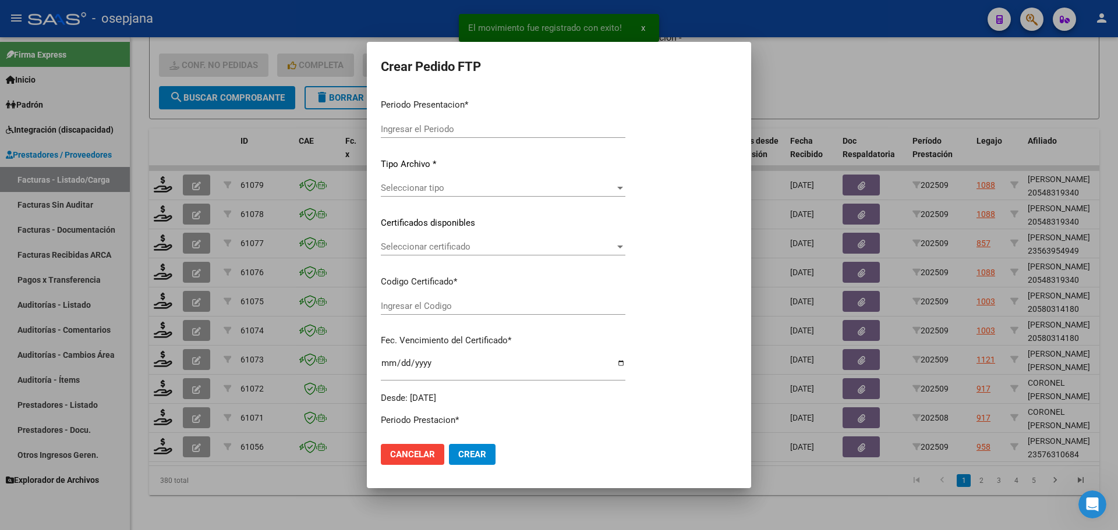
type input "202509"
type input "$ 98.964,88"
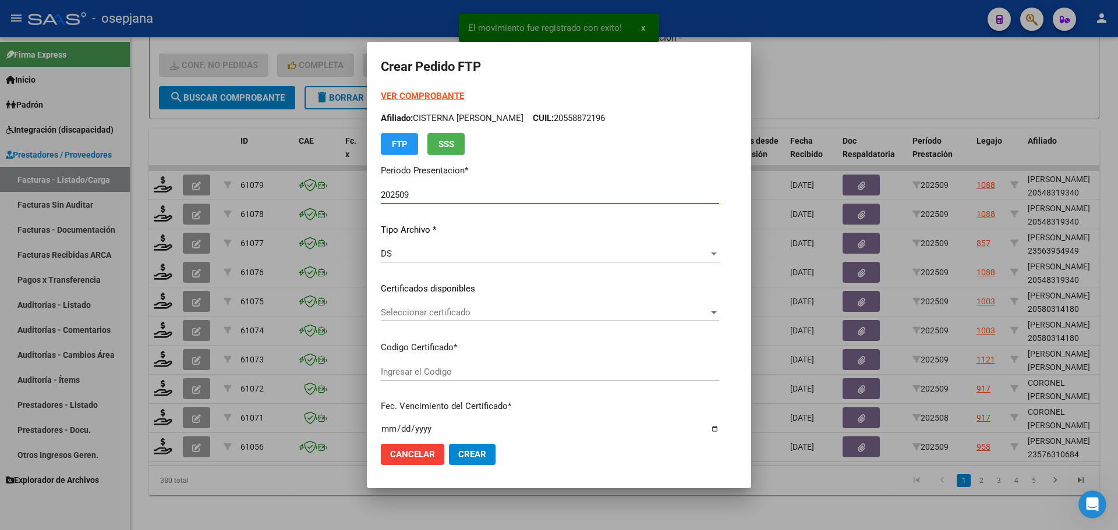
type input "ARG01000576310682025060620300606BUE410"
type input "[DATE]"
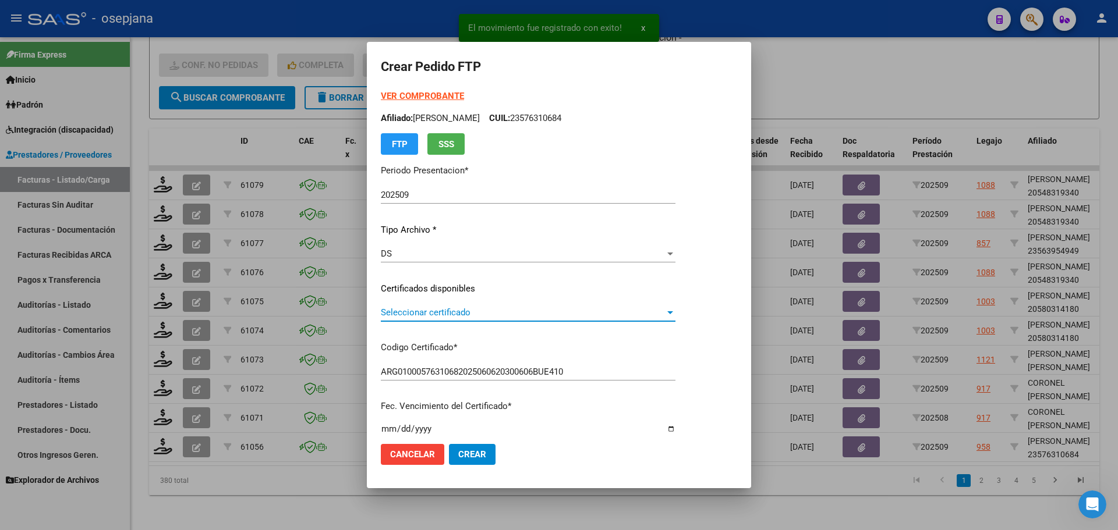
click at [439, 312] on span "Seleccionar certificado" at bounding box center [523, 312] width 284 height 10
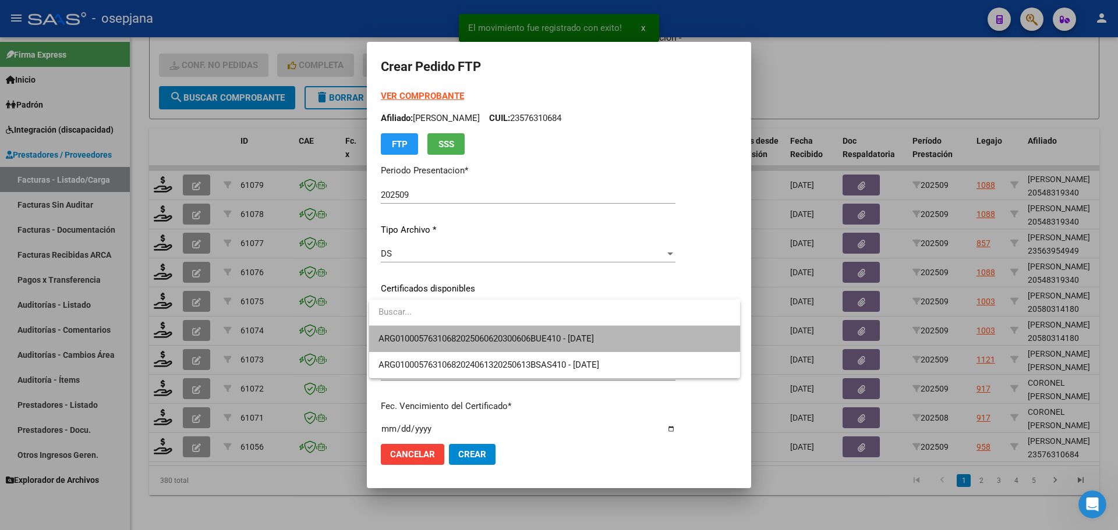
click at [439, 332] on span "ARG01000576310682025060620300606BUE410 - [DATE]" at bounding box center [554, 339] width 352 height 26
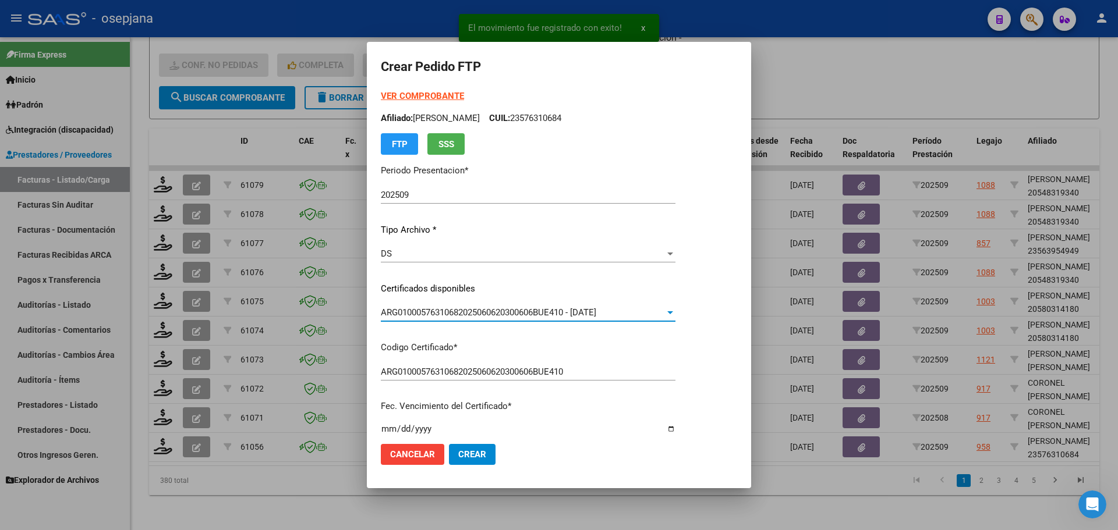
click at [435, 94] on strong "VER COMPROBANTE" at bounding box center [422, 96] width 83 height 10
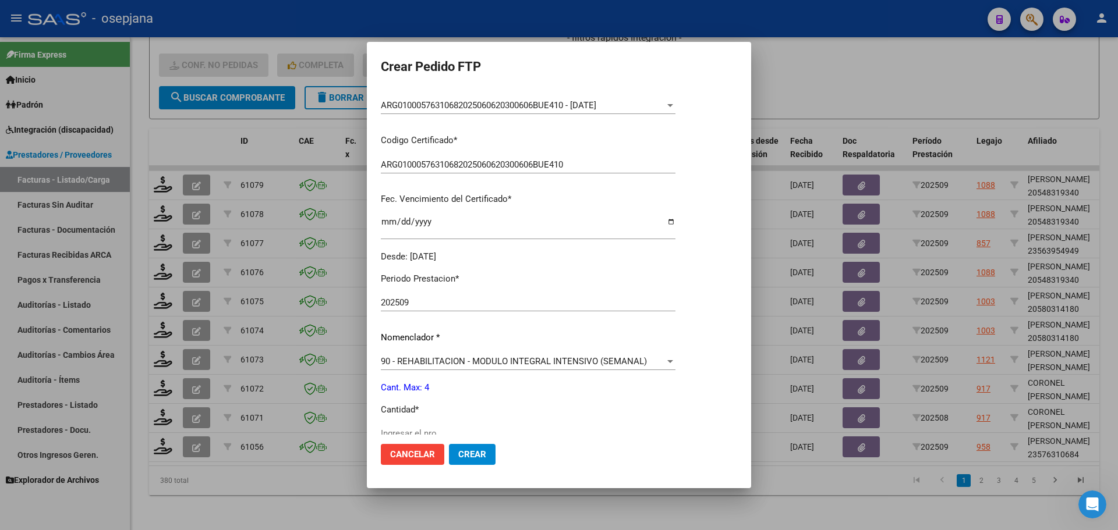
scroll to position [349, 0]
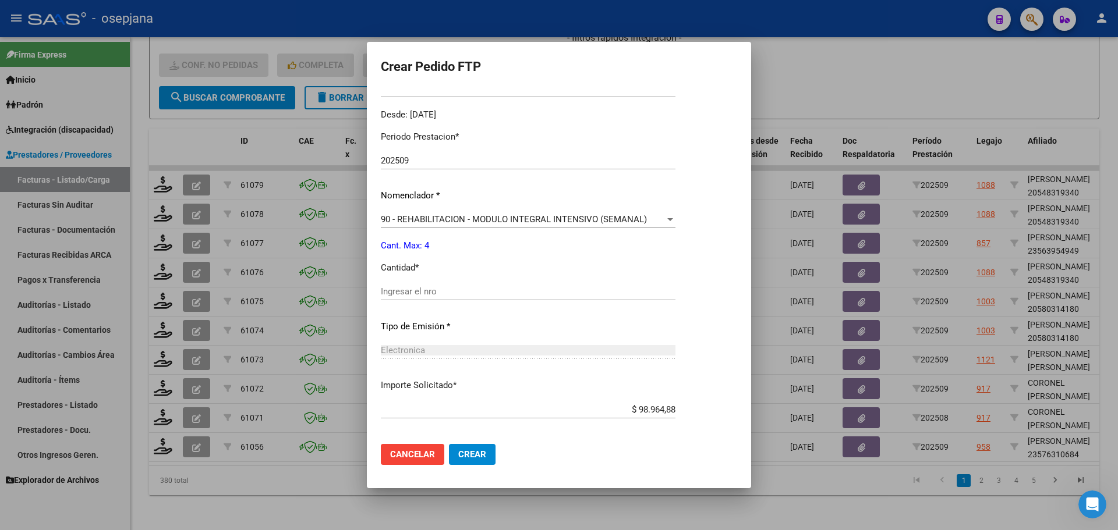
click at [437, 285] on div "Ingresar el nro" at bounding box center [528, 291] width 295 height 17
type input "4"
click at [469, 451] on span "Crear" at bounding box center [472, 454] width 28 height 10
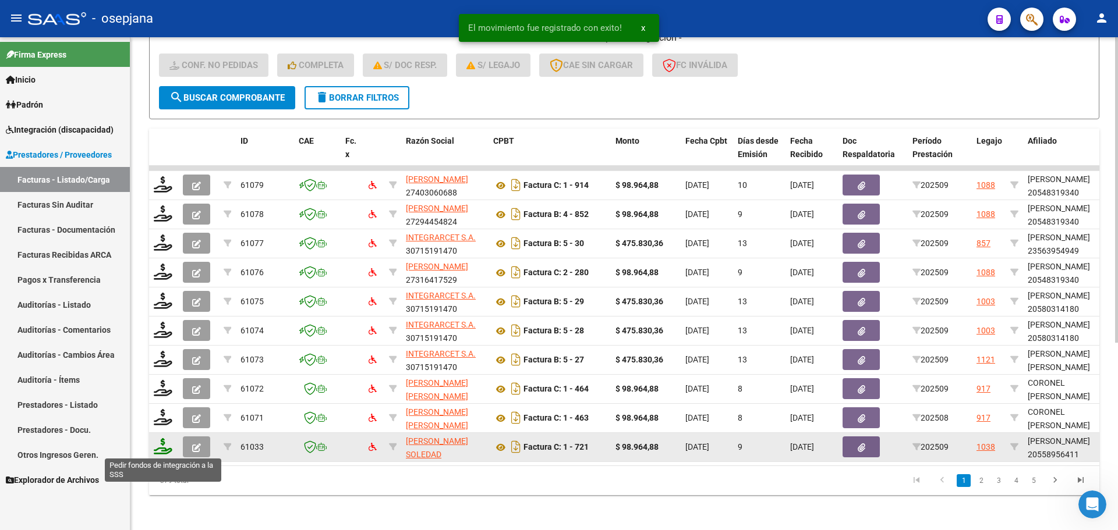
click at [161, 445] on icon at bounding box center [163, 446] width 19 height 16
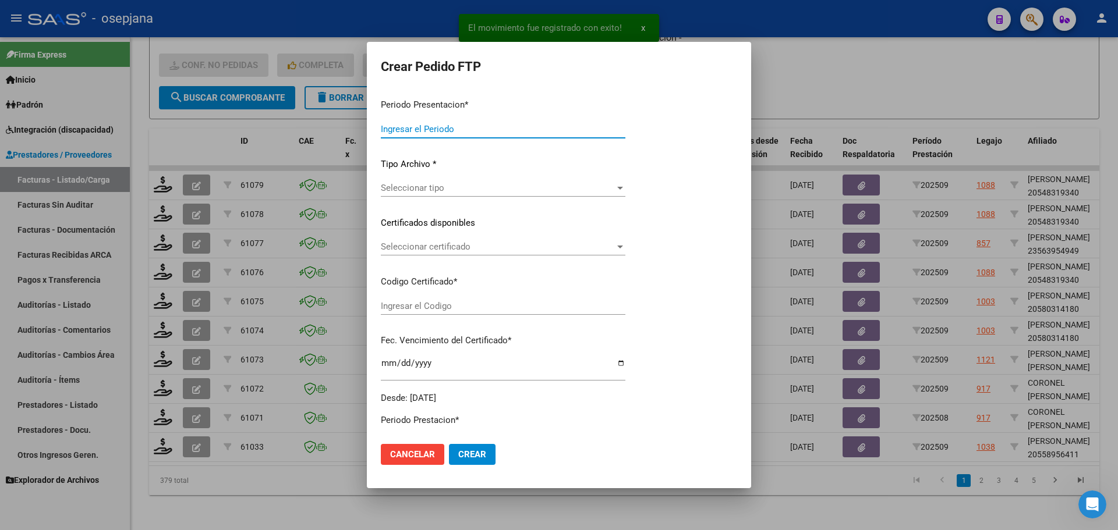
type input "202509"
type input "$ 98.964,88"
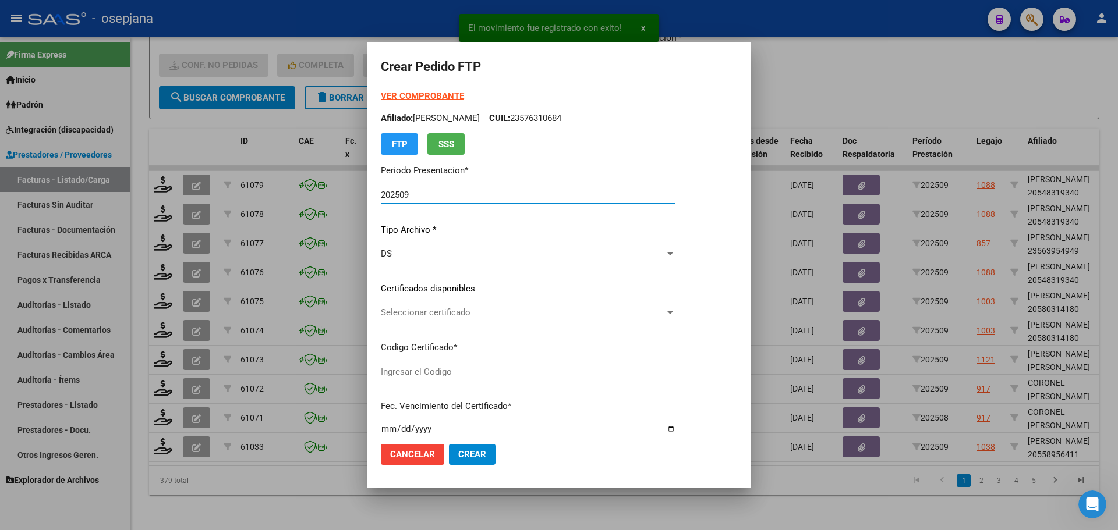
type input "ARG02000558956412023092620280926BS309"
type input "[DATE]"
click at [437, 307] on span "Seleccionar certificado" at bounding box center [523, 312] width 284 height 10
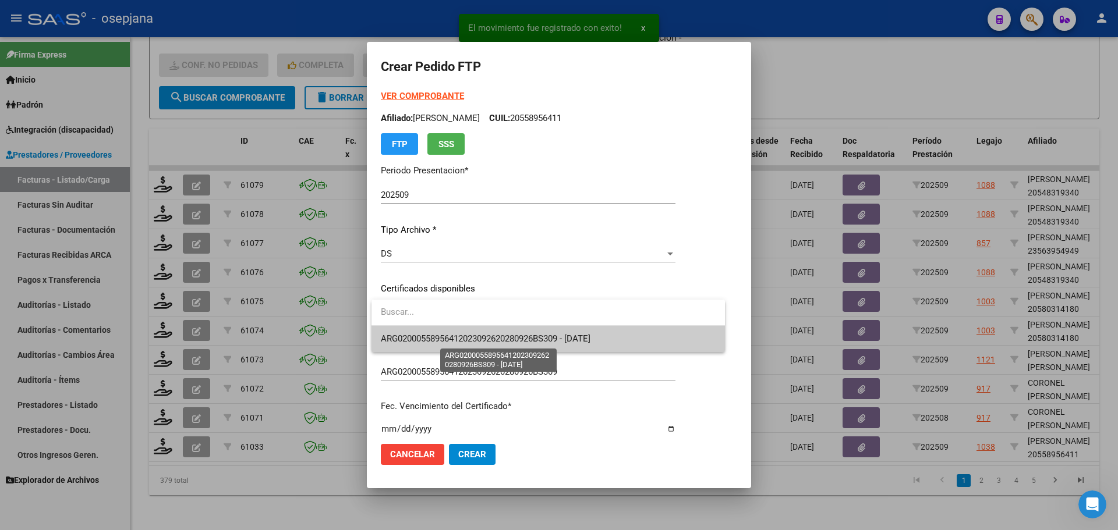
click at [445, 338] on span "ARG02000558956412023092620280926BS309 - [DATE]" at bounding box center [486, 339] width 210 height 10
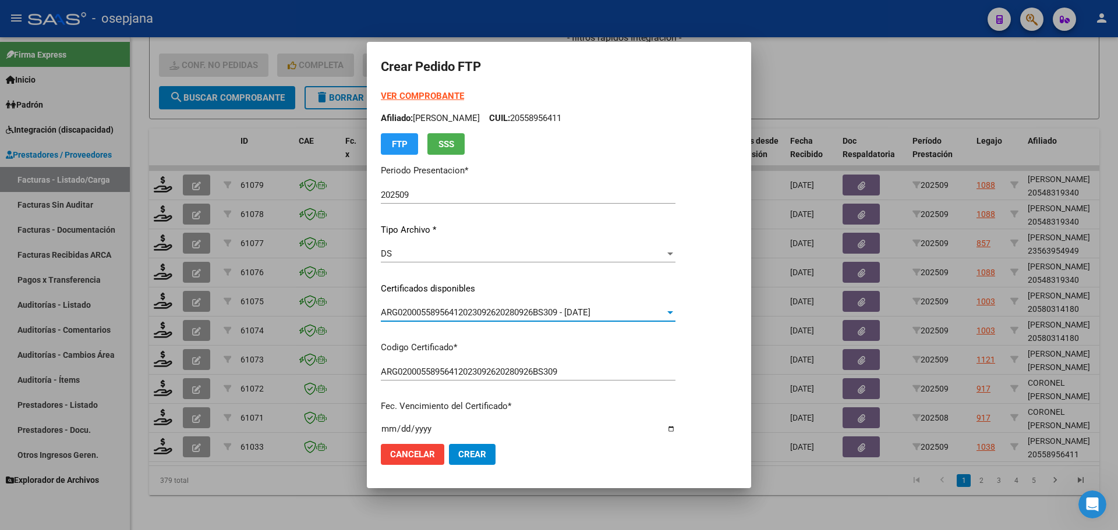
click at [425, 93] on strong "VER COMPROBANTE" at bounding box center [422, 96] width 83 height 10
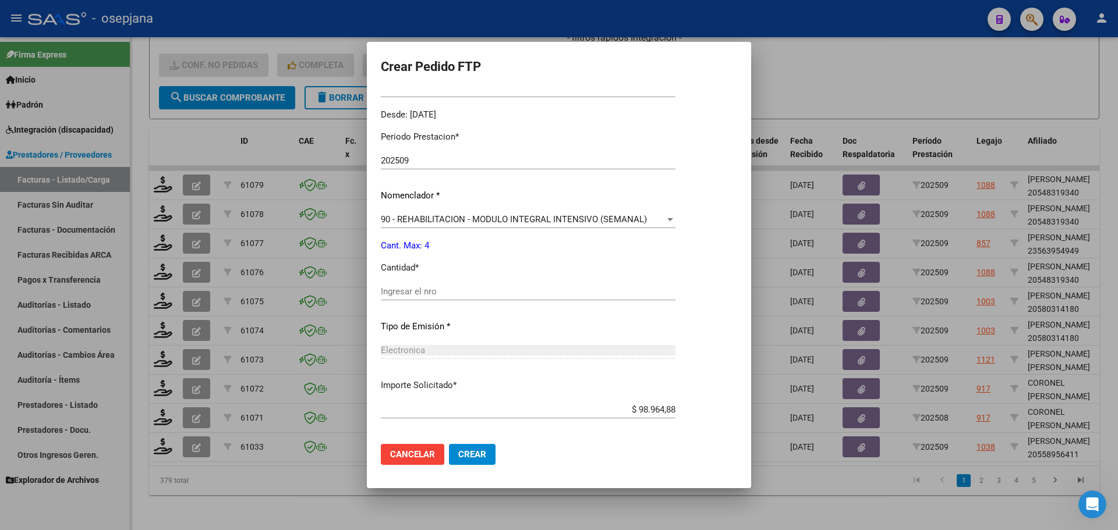
click at [423, 294] on input "Ingresar el nro" at bounding box center [528, 291] width 295 height 10
type input "4"
click at [488, 450] on button "Crear" at bounding box center [472, 454] width 47 height 21
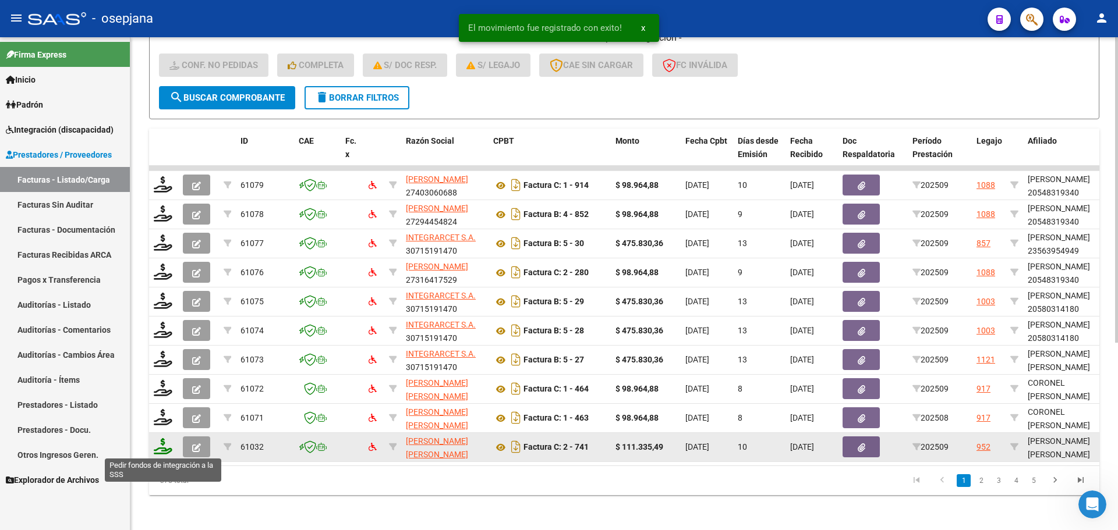
click at [161, 448] on icon at bounding box center [163, 446] width 19 height 16
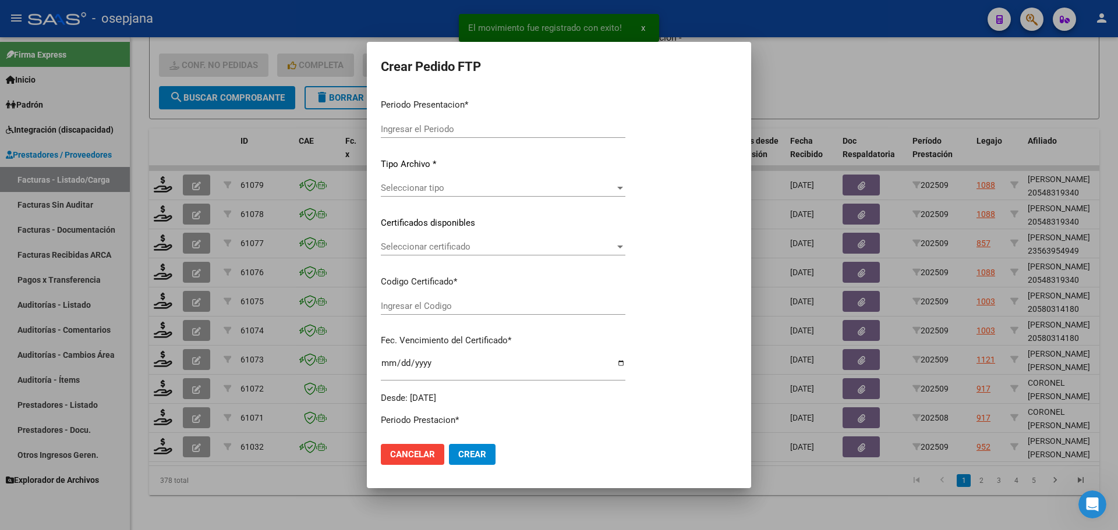
type input "202509"
type input "$ 111.335,49"
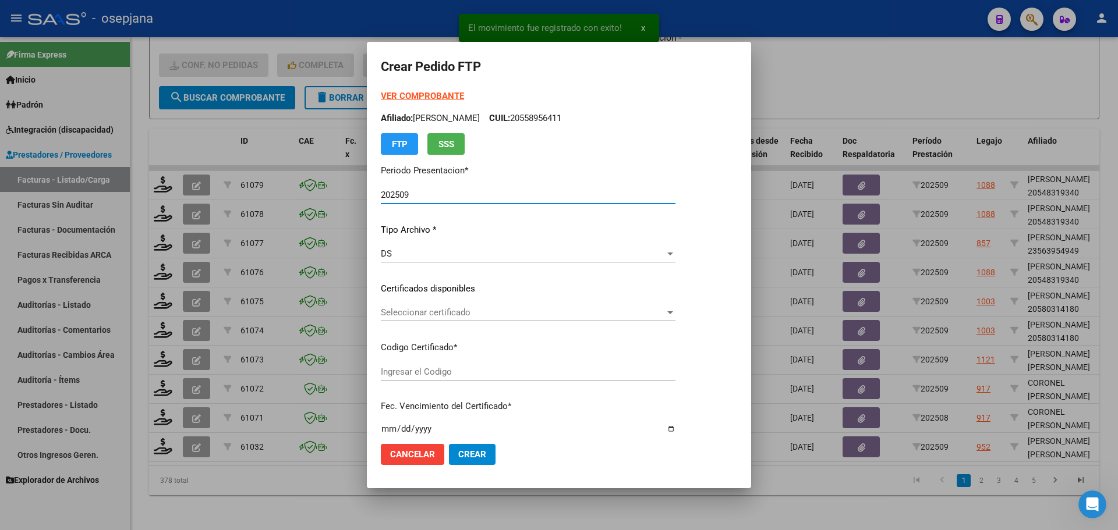
type input "ARG02000509805542023021520280215BS311"
type input "[DATE]"
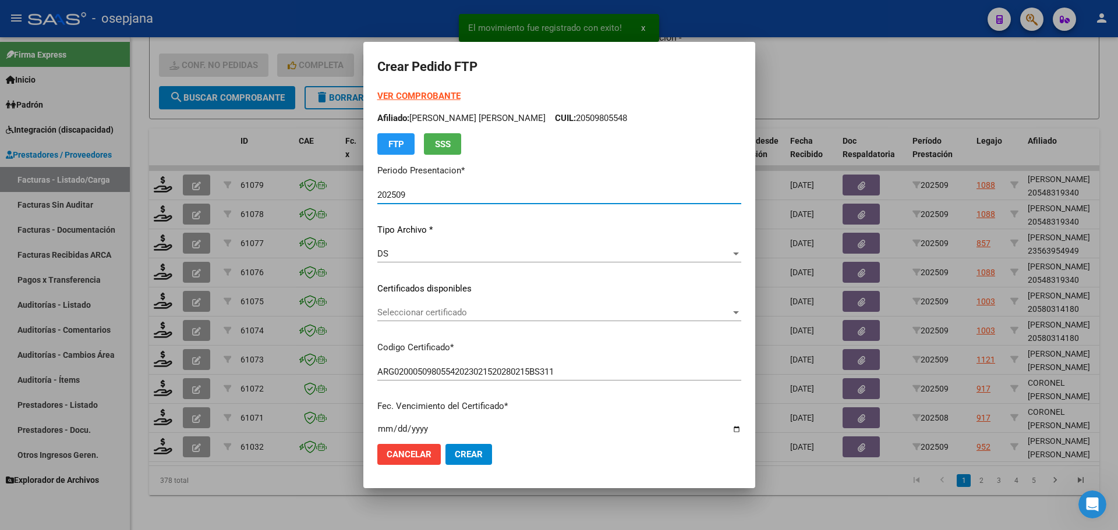
click at [464, 309] on span "Seleccionar certificado" at bounding box center [553, 312] width 353 height 10
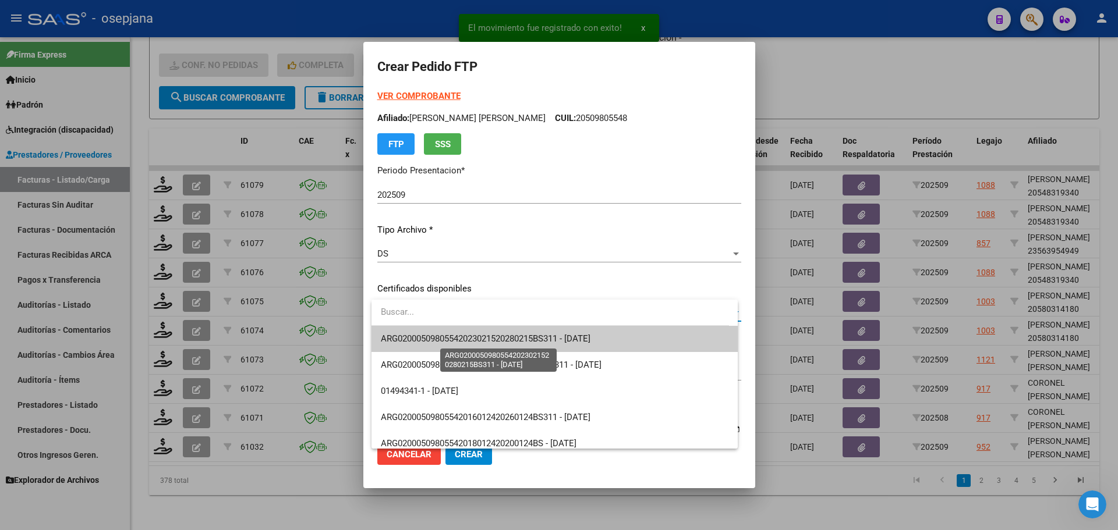
click at [466, 334] on span "ARG02000509805542023021520280215BS311 - [DATE]" at bounding box center [486, 339] width 210 height 10
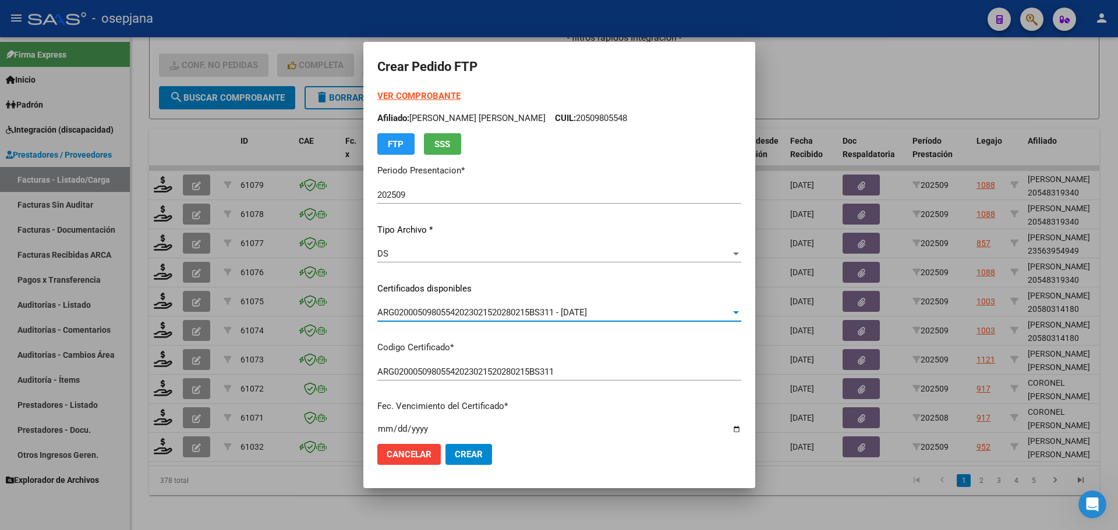
click at [433, 95] on strong "VER COMPROBANTE" at bounding box center [418, 96] width 83 height 10
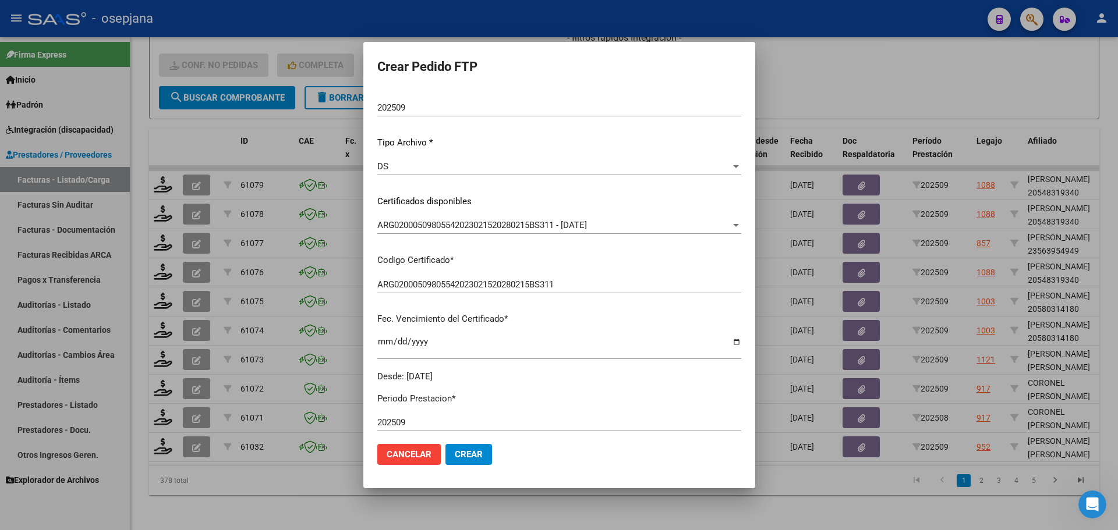
scroll to position [349, 0]
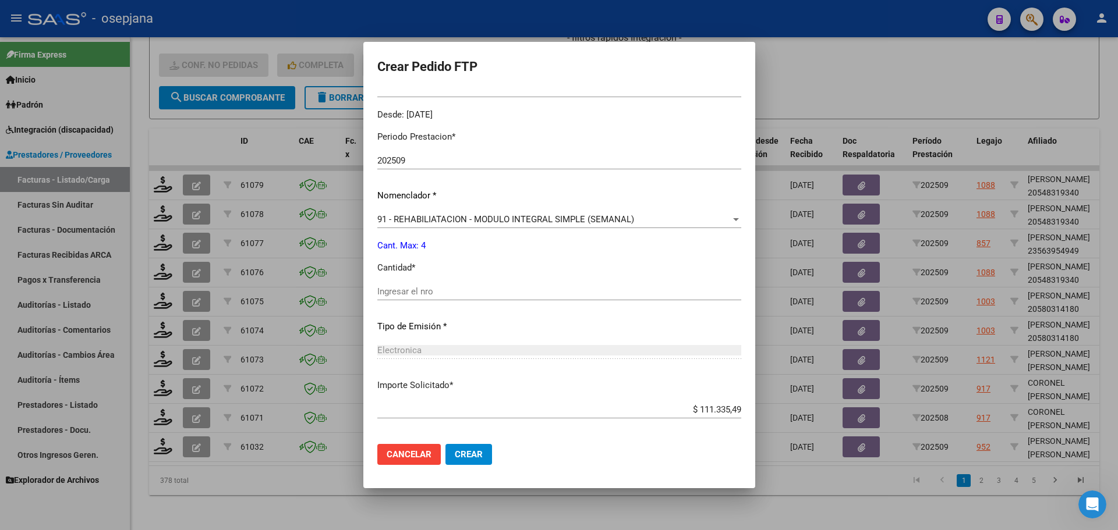
click at [451, 293] on input "Ingresar el nro" at bounding box center [559, 291] width 364 height 10
type input "4"
click at [470, 452] on span "Crear" at bounding box center [469, 454] width 28 height 10
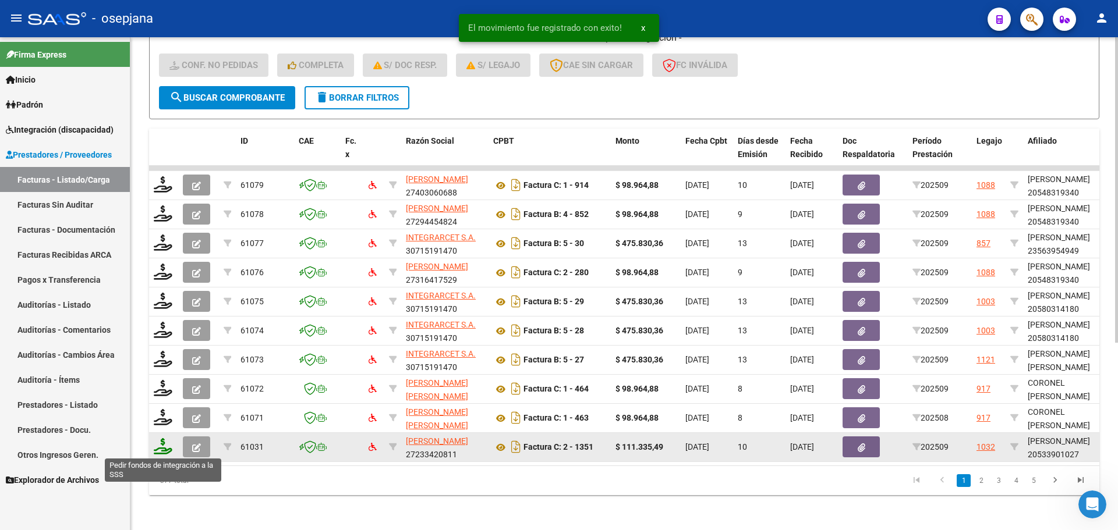
click at [160, 445] on icon at bounding box center [163, 446] width 19 height 16
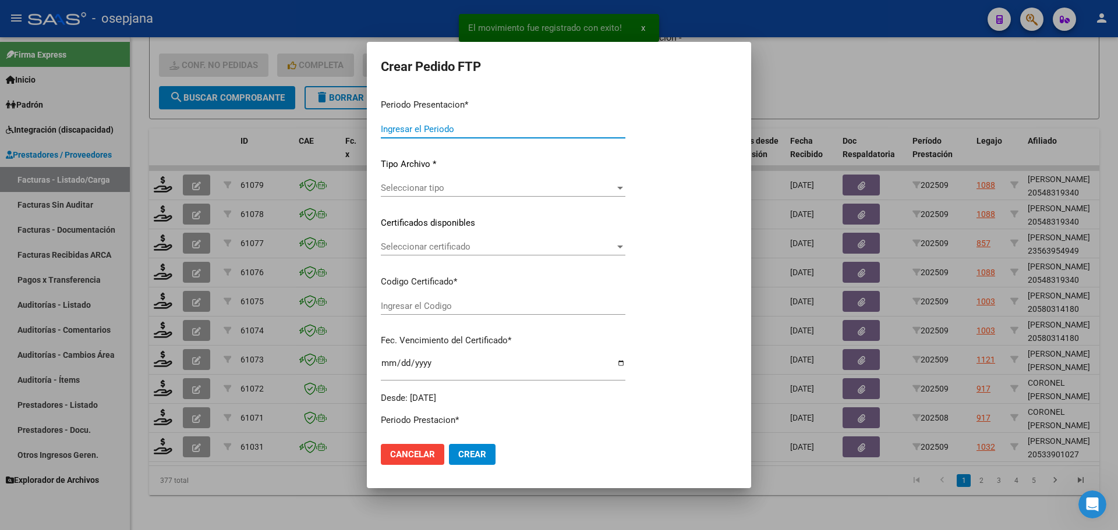
type input "202509"
type input "$ 111.335,49"
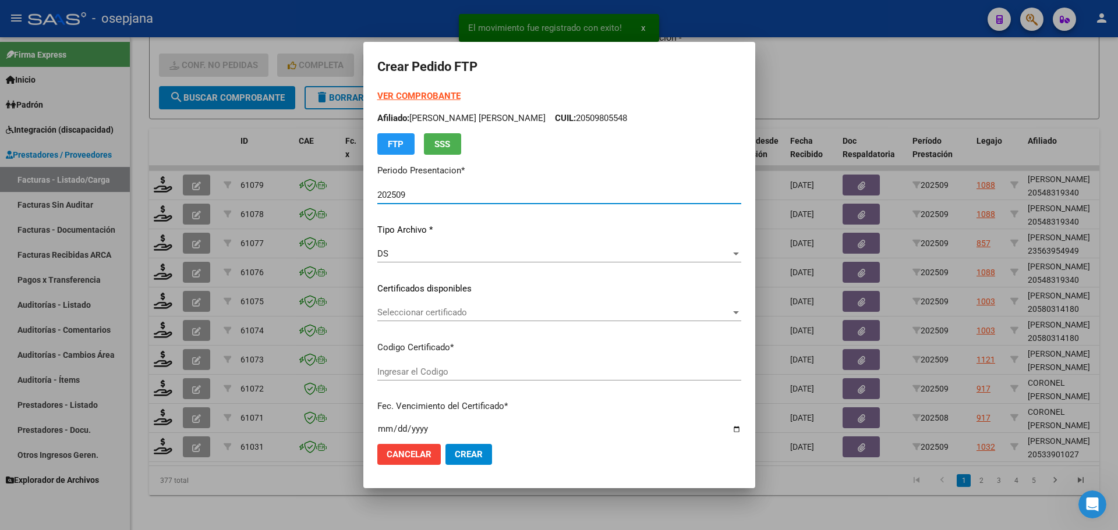
type input "ARG02000533901022022110320251103BS313"
type input "[DATE]"
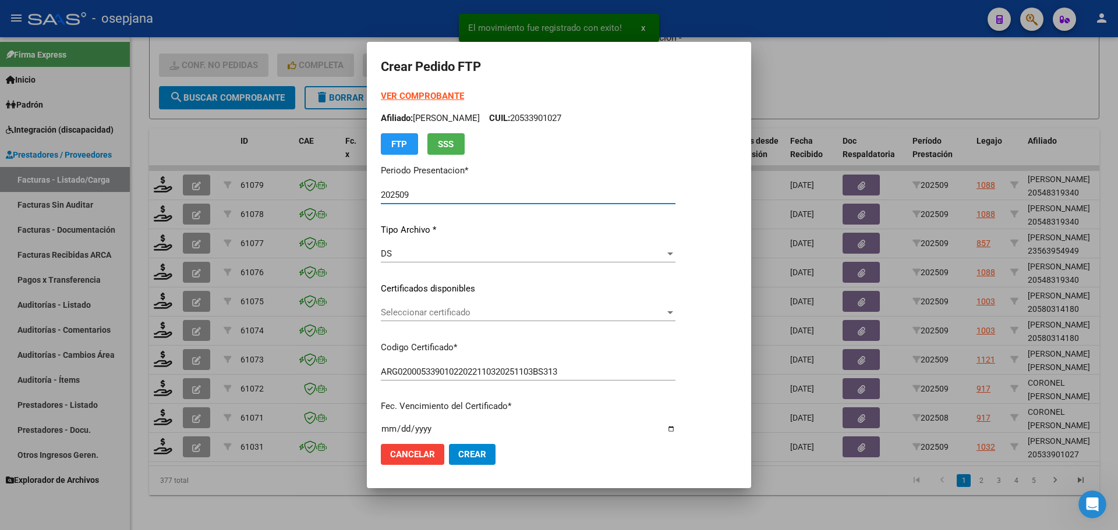
click at [467, 310] on span "Seleccionar certificado" at bounding box center [523, 312] width 284 height 10
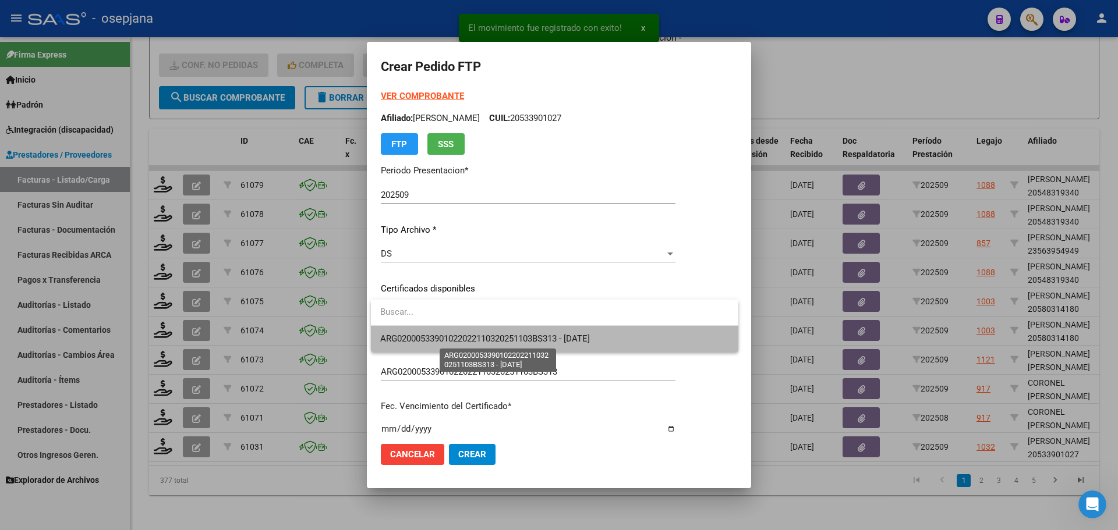
click at [477, 336] on span "ARG02000533901022022110320251103BS313 - [DATE]" at bounding box center [485, 339] width 210 height 10
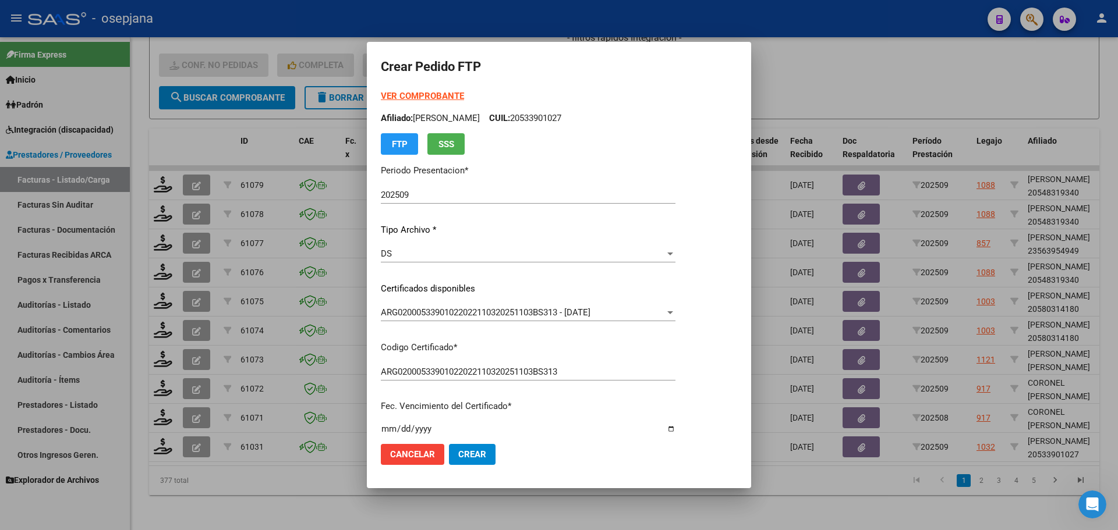
click at [435, 94] on strong "VER COMPROBANTE" at bounding box center [422, 96] width 83 height 10
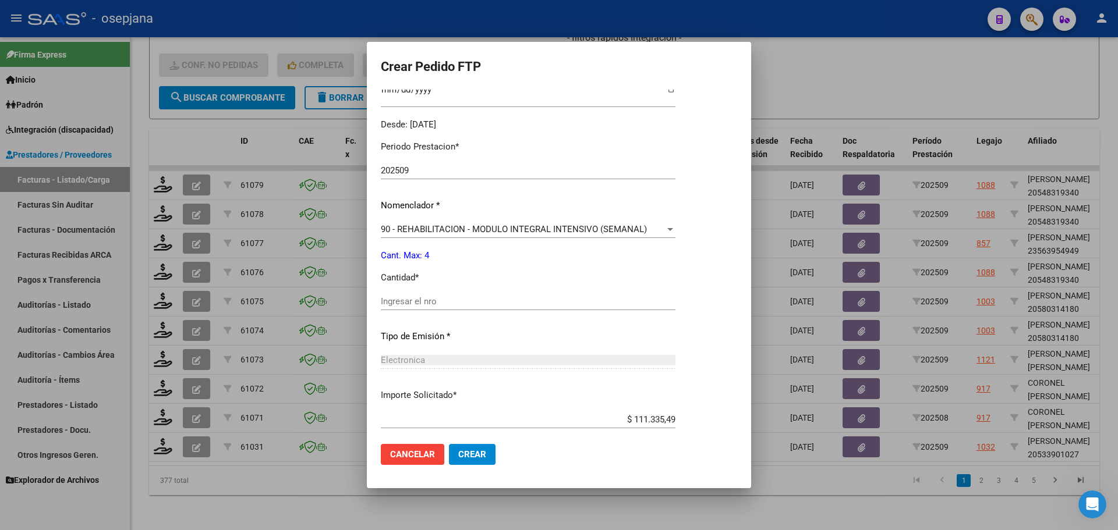
scroll to position [349, 0]
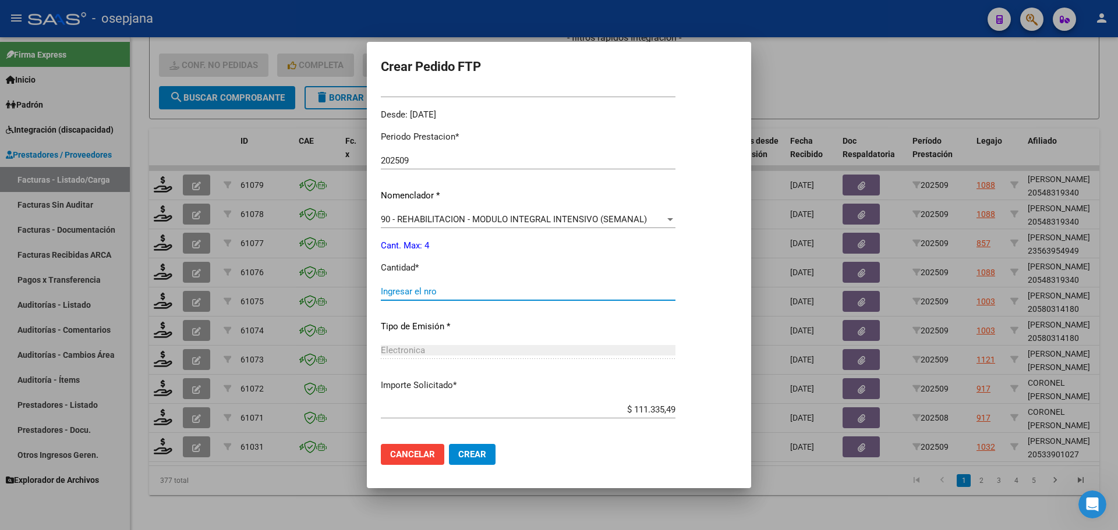
click at [421, 294] on input "Ingresar el nro" at bounding box center [528, 291] width 295 height 10
type input "4"
click at [484, 450] on span "Crear" at bounding box center [472, 454] width 28 height 10
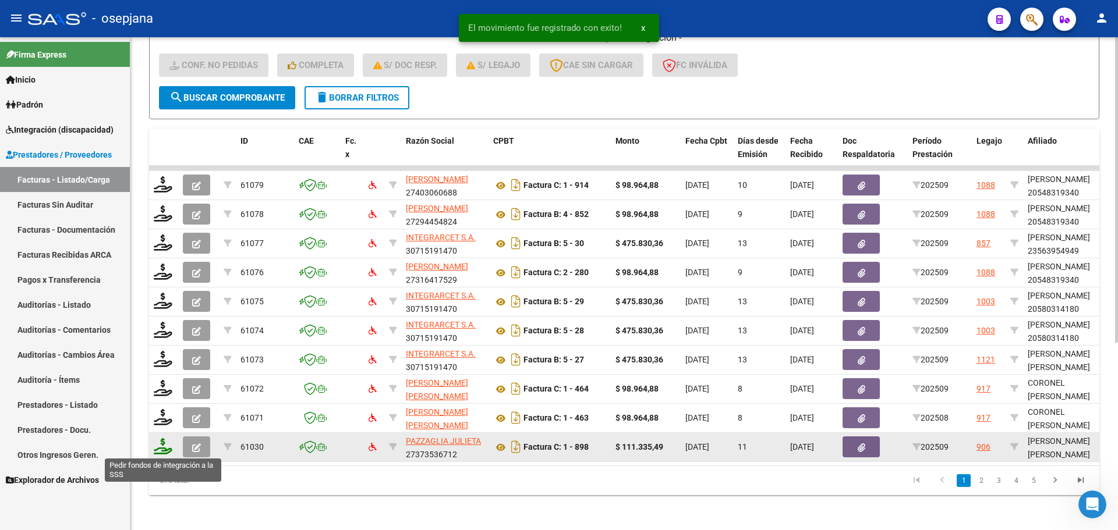
click at [161, 446] on icon at bounding box center [163, 446] width 19 height 16
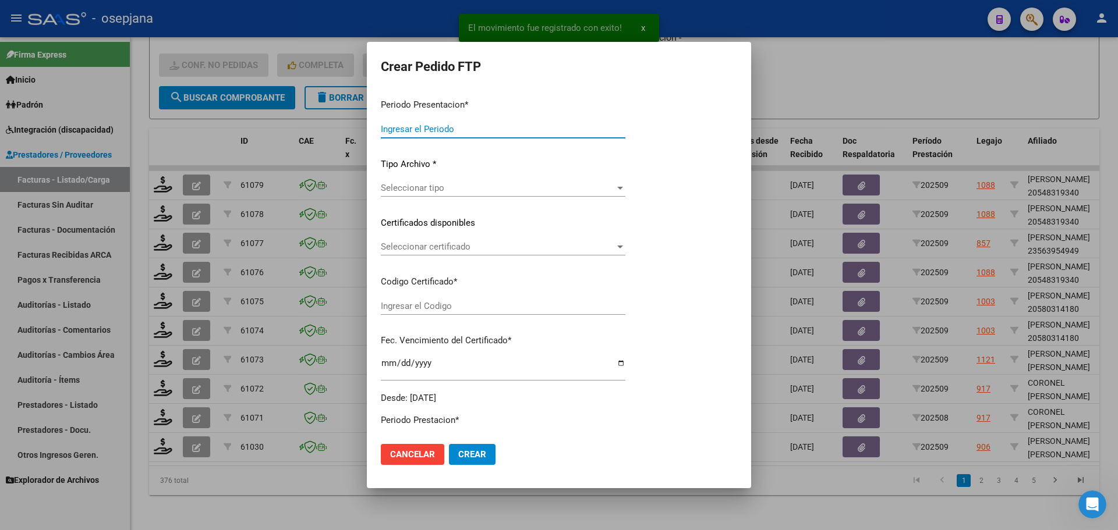
type input "202509"
type input "$ 111.335,49"
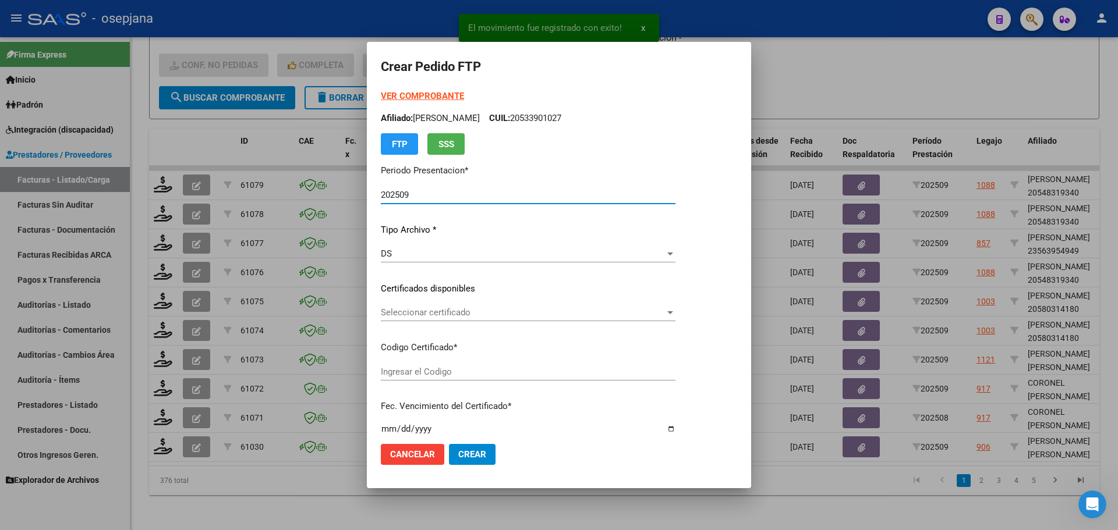
type input "ARG02000572549572024080620260806BSAS265"
type input "[DATE]"
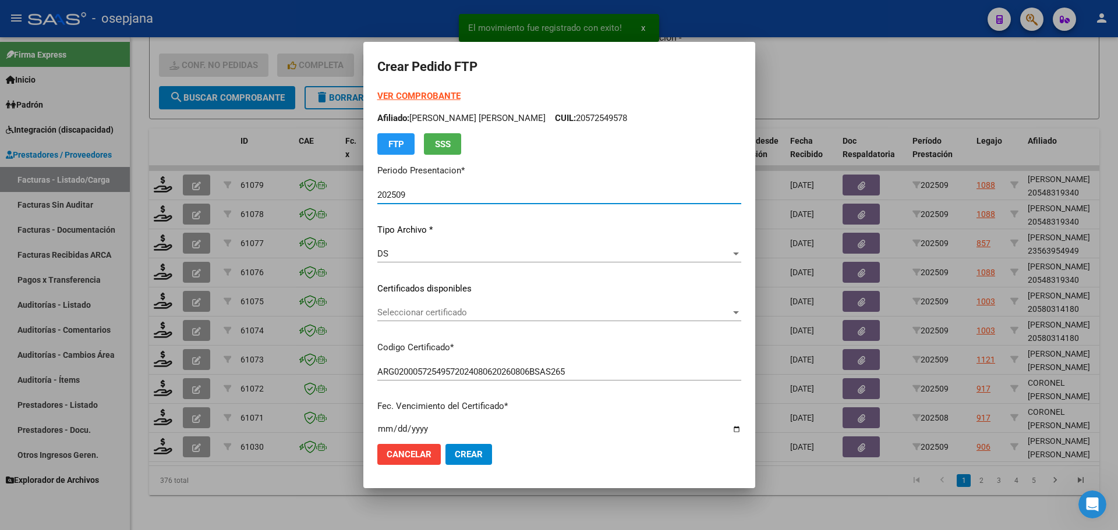
click at [451, 307] on div "Seleccionar certificado Seleccionar certificado" at bounding box center [559, 312] width 364 height 17
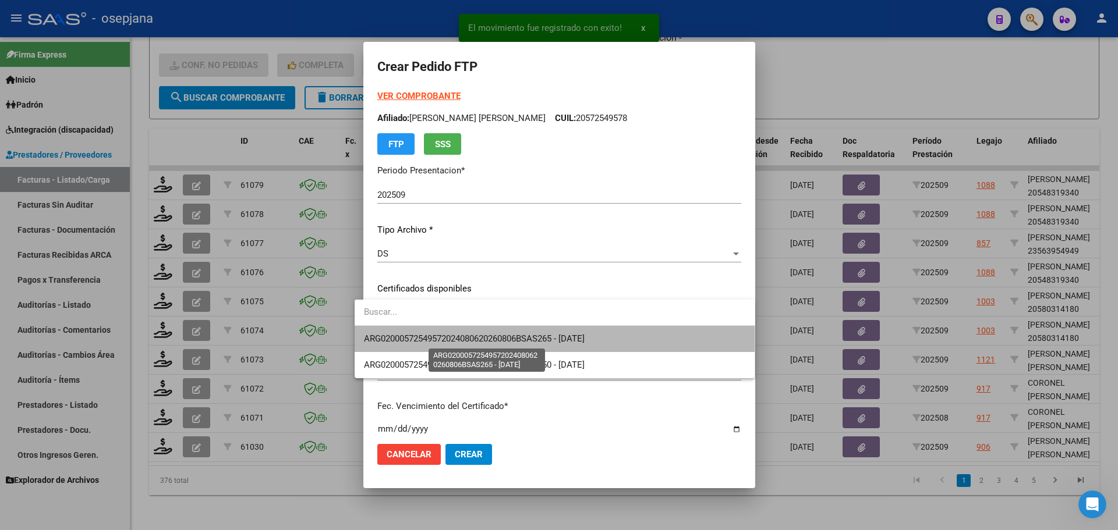
click at [457, 339] on span "ARG02000572549572024080620260806BSAS265 - [DATE]" at bounding box center [474, 339] width 221 height 10
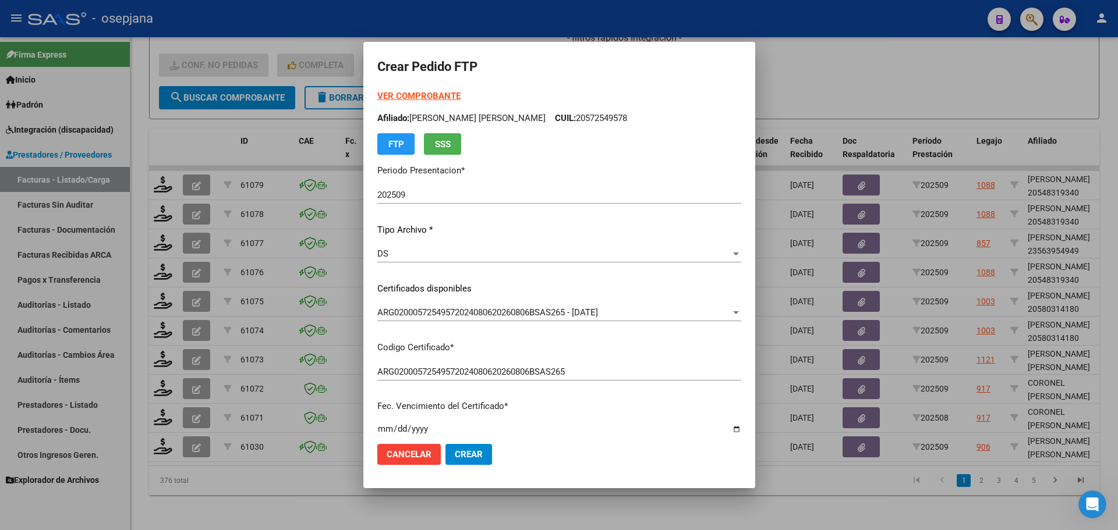
click at [399, 97] on strong "VER COMPROBANTE" at bounding box center [418, 96] width 83 height 10
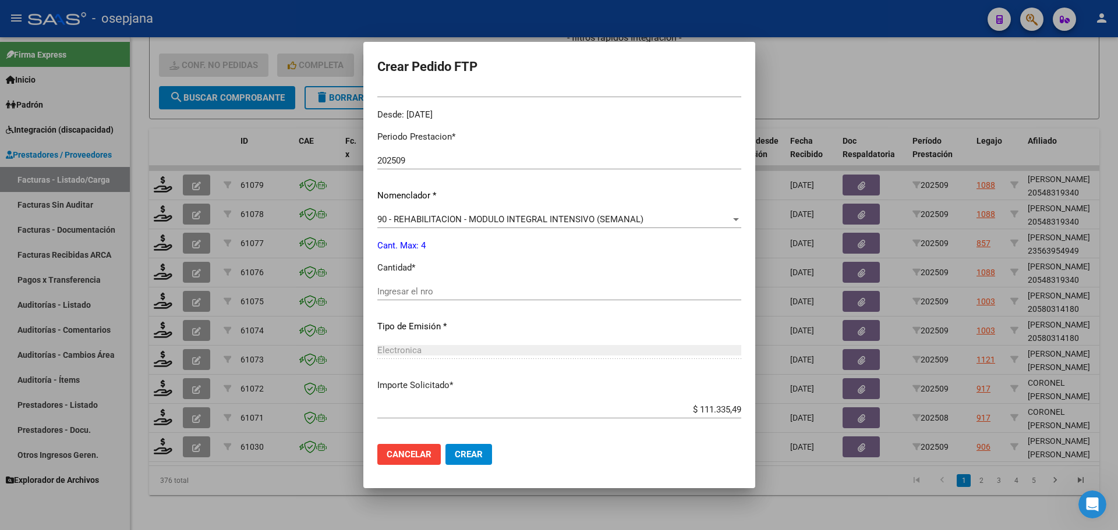
click at [403, 280] on div "Periodo Prestacion * 202509 Ingresar el Periodo Prestacion Nomenclador * 90 - R…" at bounding box center [559, 305] width 364 height 367
click at [401, 288] on input "Ingresar el nro" at bounding box center [559, 291] width 364 height 10
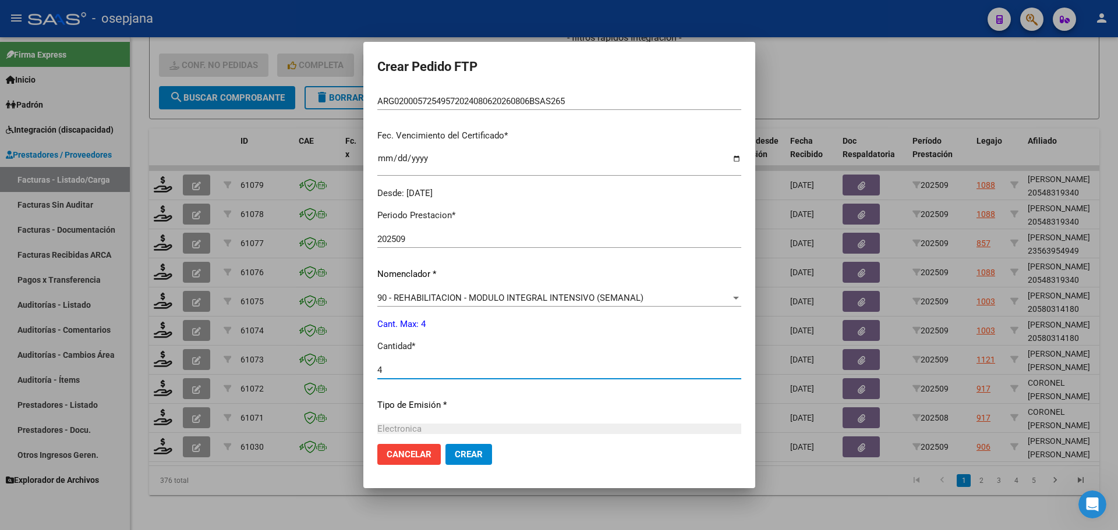
scroll to position [291, 0]
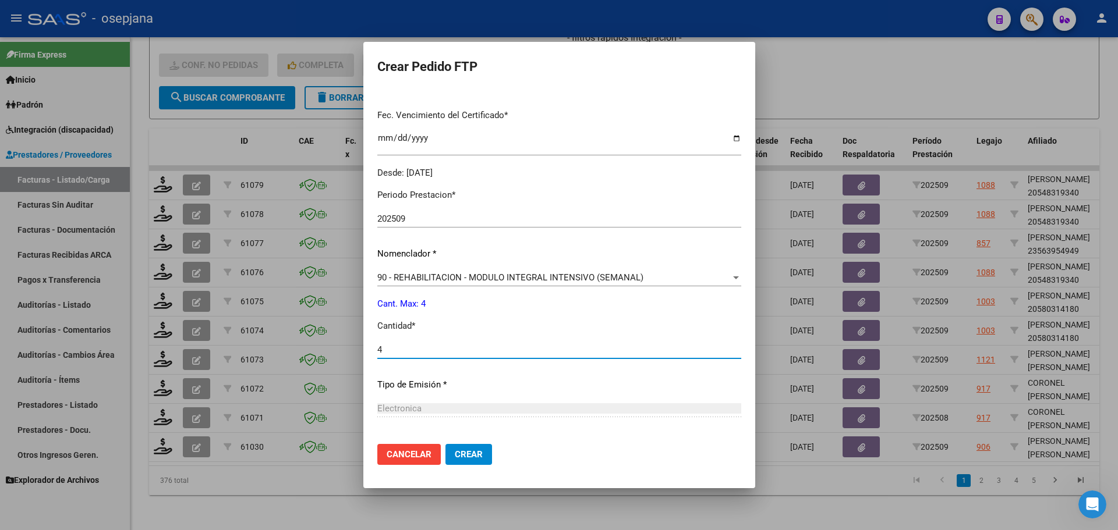
type input "4"
click at [455, 454] on span "Crear" at bounding box center [469, 454] width 28 height 10
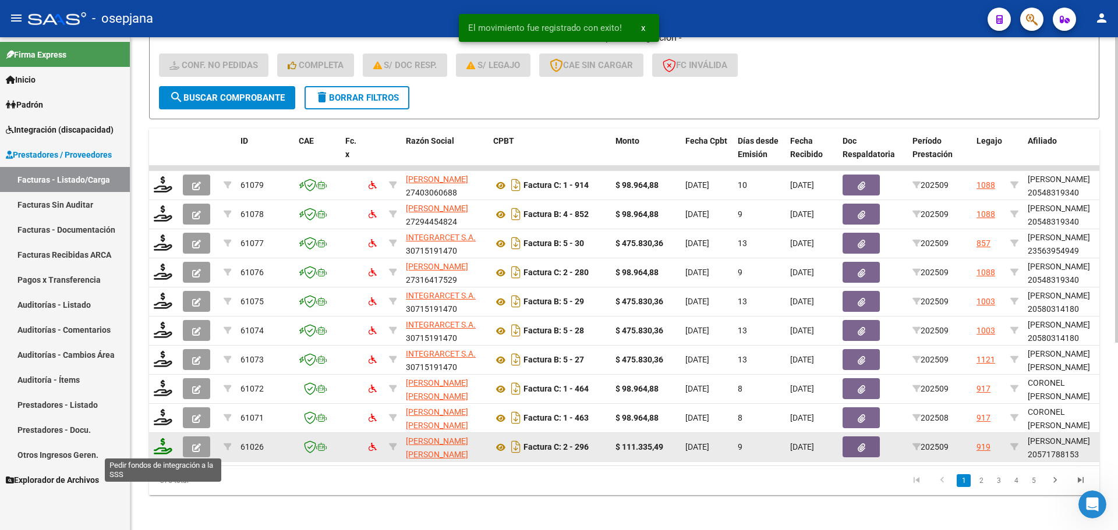
click at [163, 445] on icon at bounding box center [163, 446] width 19 height 16
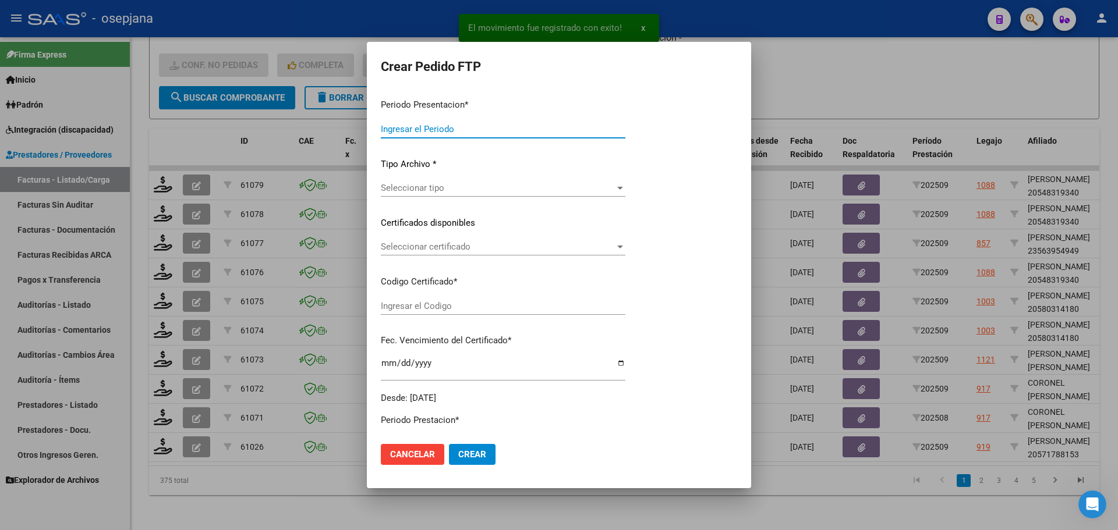
type input "202509"
type input "$ 111.335,49"
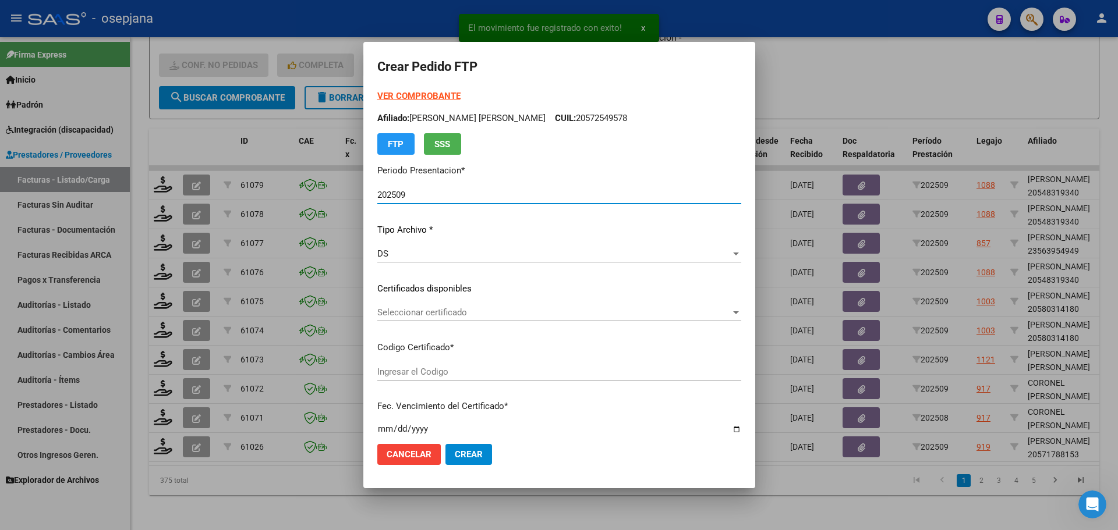
type input "ARG02000571788152024031320290313BSAS436"
type input "[DATE]"
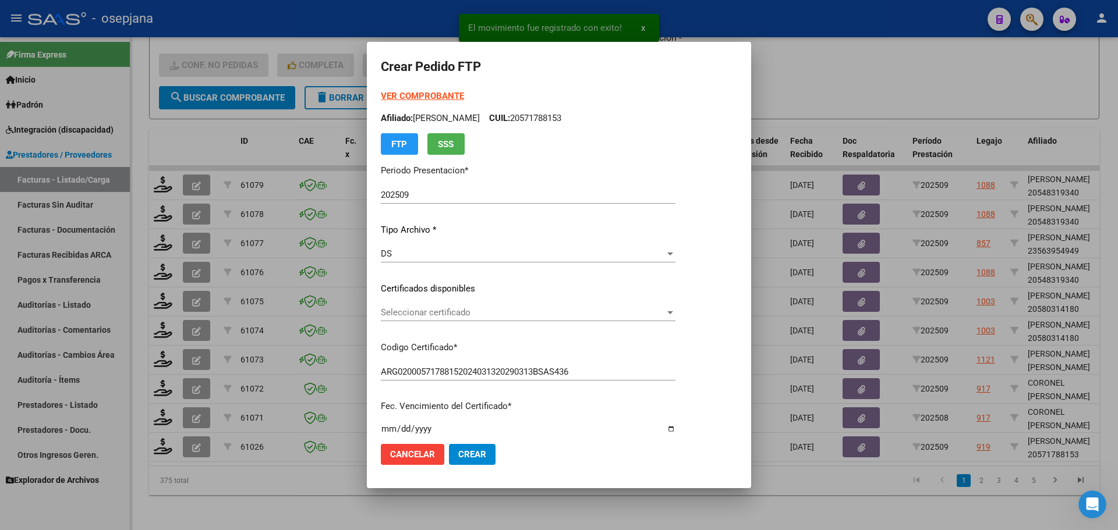
click at [450, 306] on div "Seleccionar certificado Seleccionar certificado" at bounding box center [528, 312] width 295 height 17
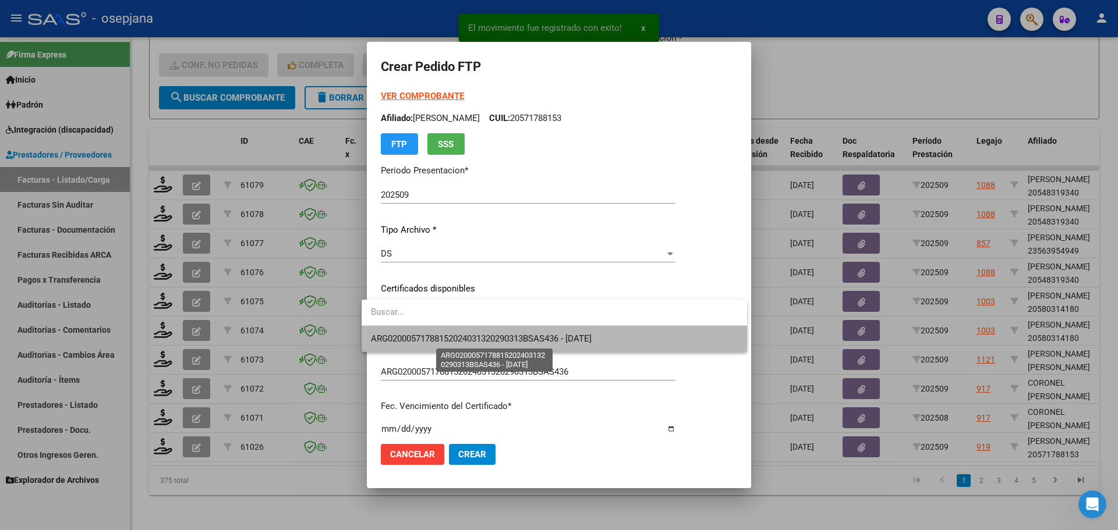
click at [458, 334] on span "ARG02000571788152024031320290313BSAS436 - [DATE]" at bounding box center [481, 339] width 221 height 10
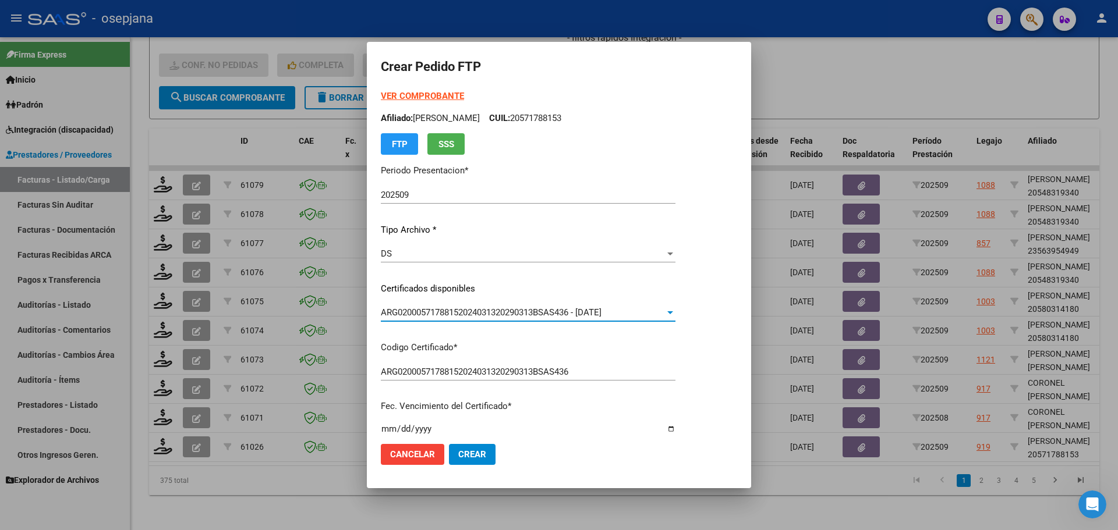
click at [418, 91] on strong "VER COMPROBANTE" at bounding box center [422, 96] width 83 height 10
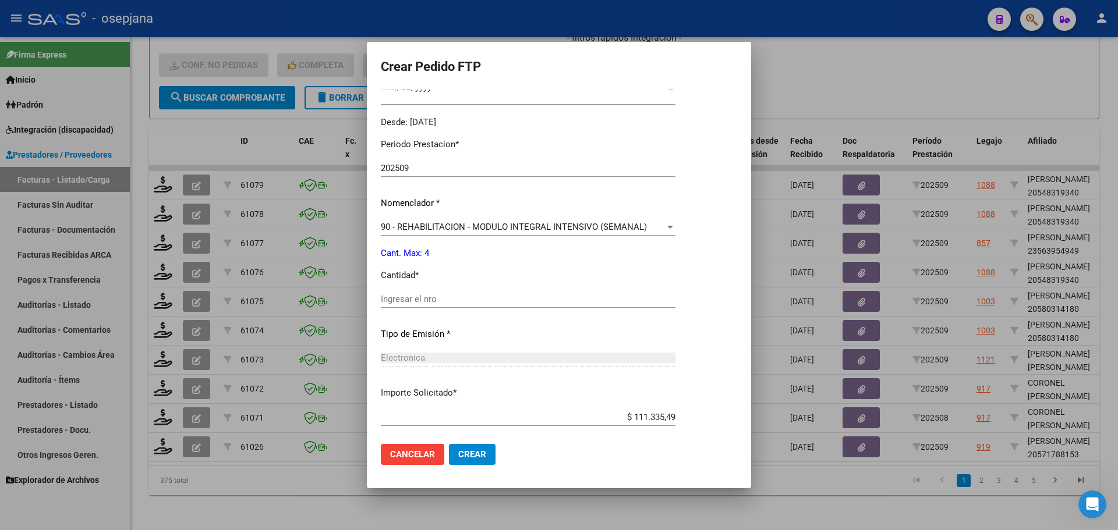
scroll to position [349, 0]
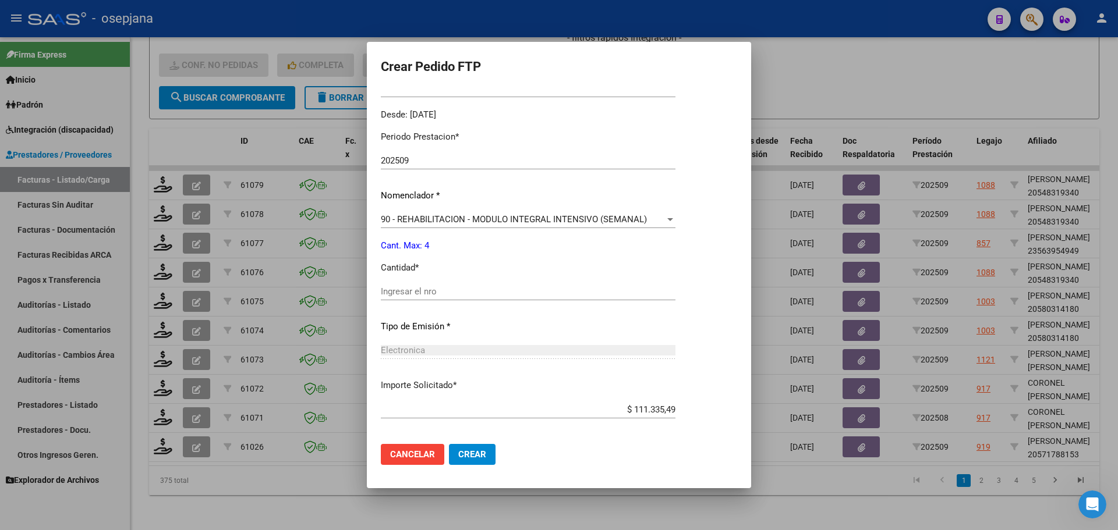
click at [408, 289] on input "Ingresar el nro" at bounding box center [528, 291] width 295 height 10
type input "4"
click at [457, 462] on button "Crear" at bounding box center [472, 454] width 47 height 21
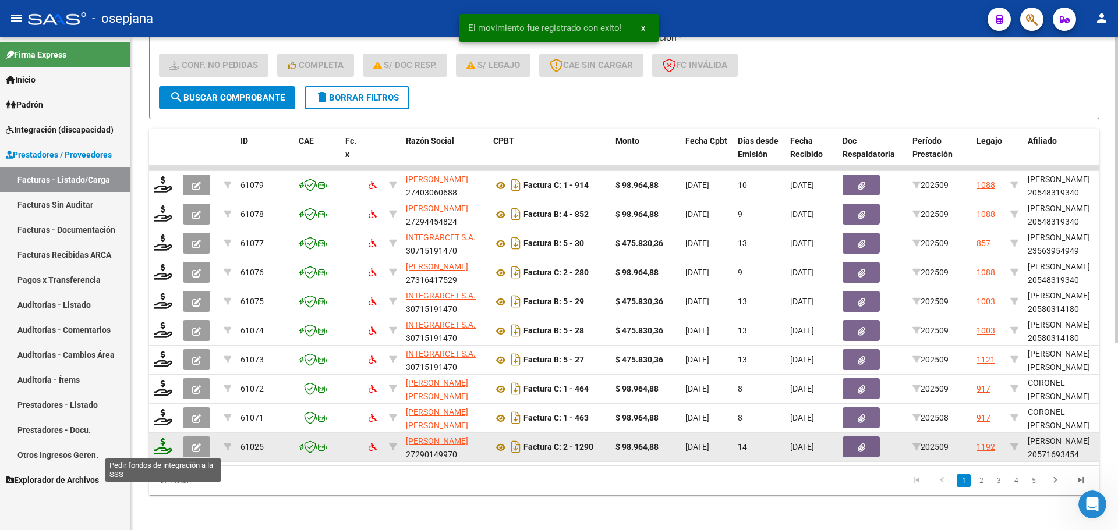
click at [168, 445] on icon at bounding box center [163, 446] width 19 height 16
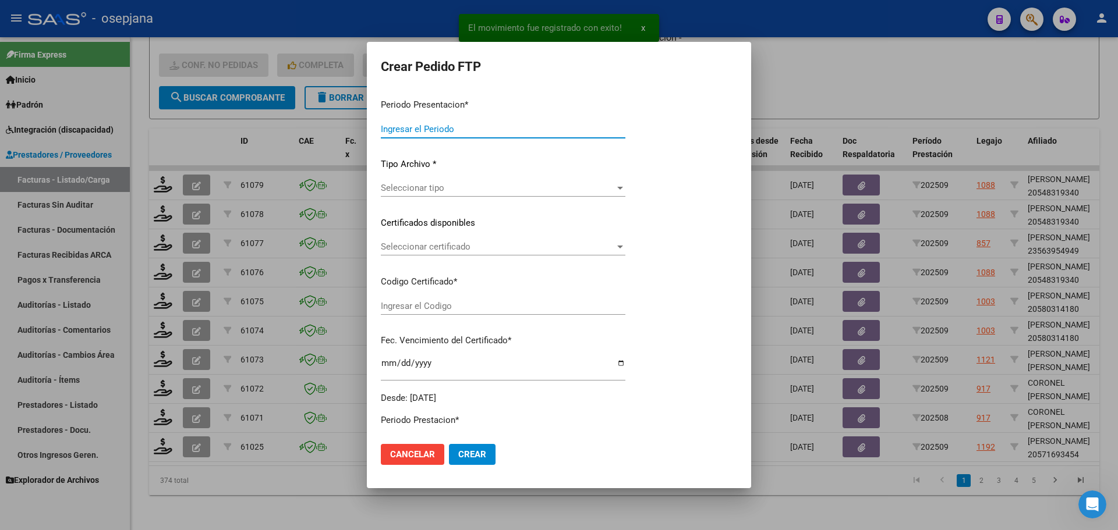
type input "202509"
type input "$ 98.964,88"
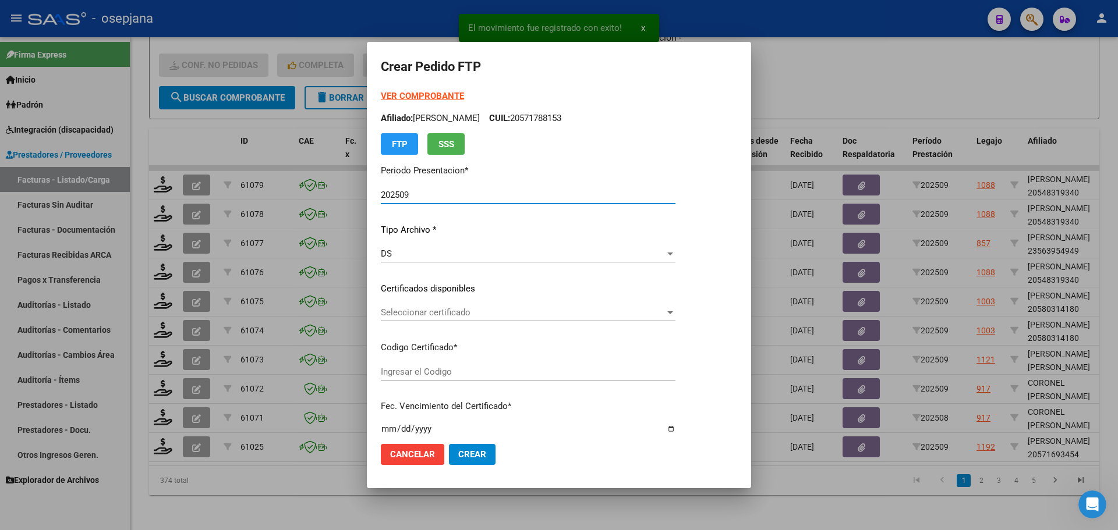
type input "ARG02000571693452021081120250811BSAS313"
type input "[DATE]"
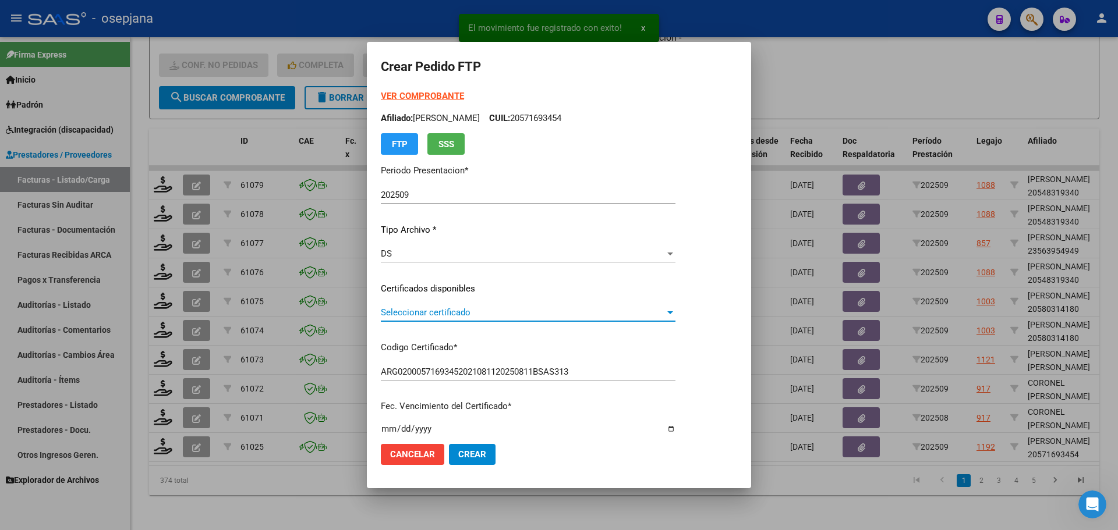
click at [448, 311] on span "Seleccionar certificado" at bounding box center [523, 312] width 284 height 10
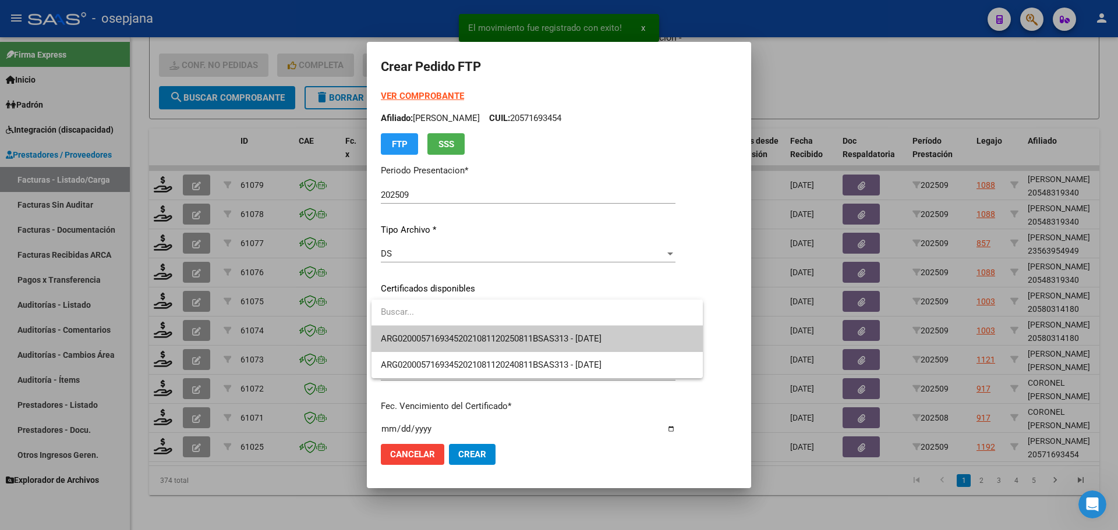
click at [449, 333] on span "ARG02000571693452021081120250811BSAS313 - [DATE]" at bounding box center [537, 339] width 313 height 26
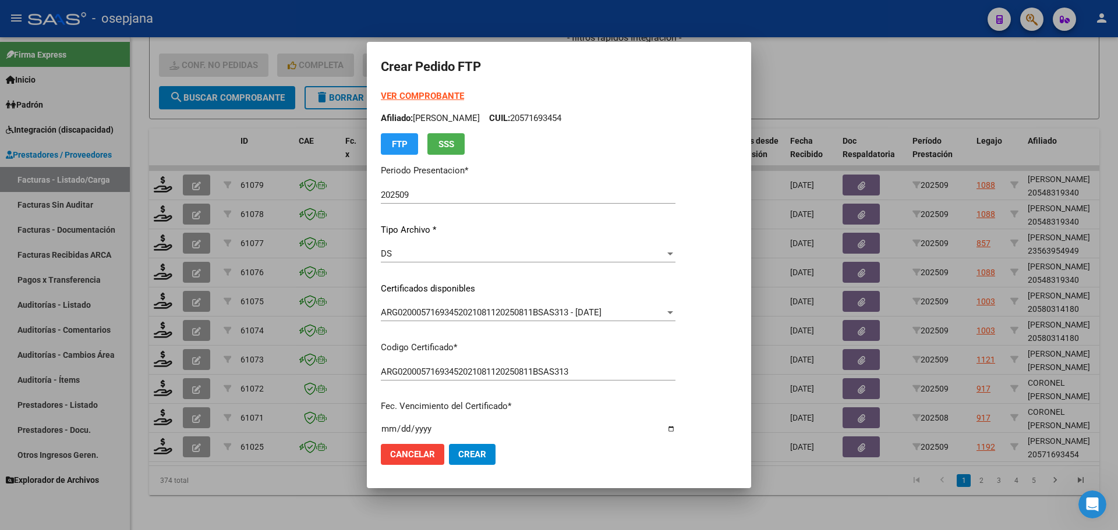
click at [416, 97] on strong "VER COMPROBANTE" at bounding box center [422, 96] width 83 height 10
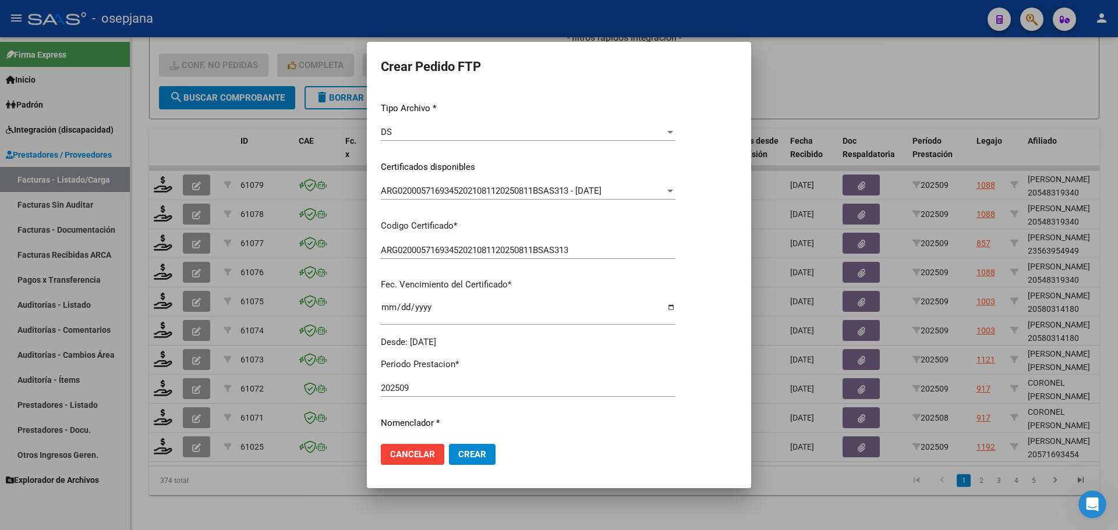
scroll to position [349, 0]
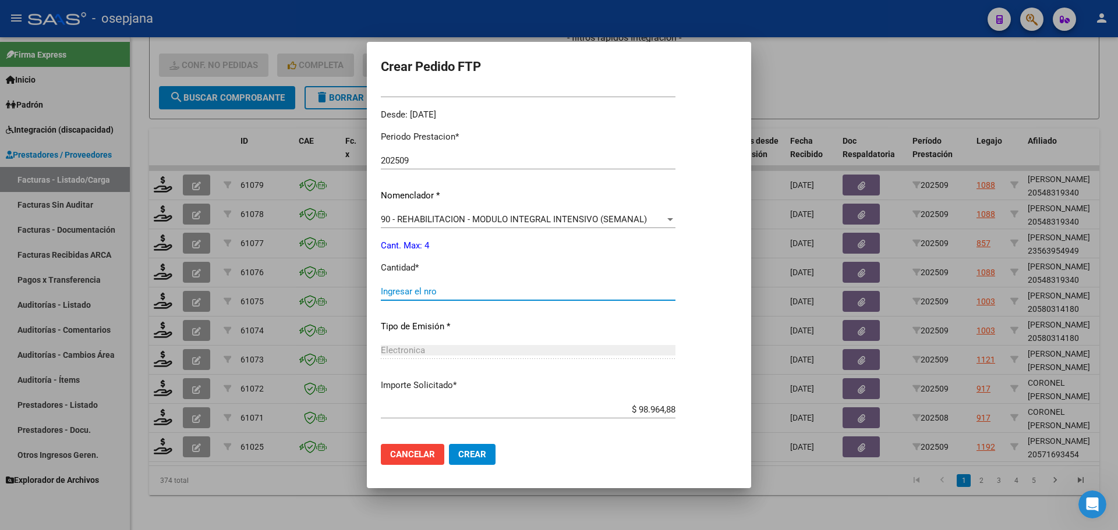
click at [420, 296] on input "Ingresar el nro" at bounding box center [528, 291] width 295 height 10
type input "4"
click at [476, 449] on span "Crear" at bounding box center [472, 454] width 28 height 10
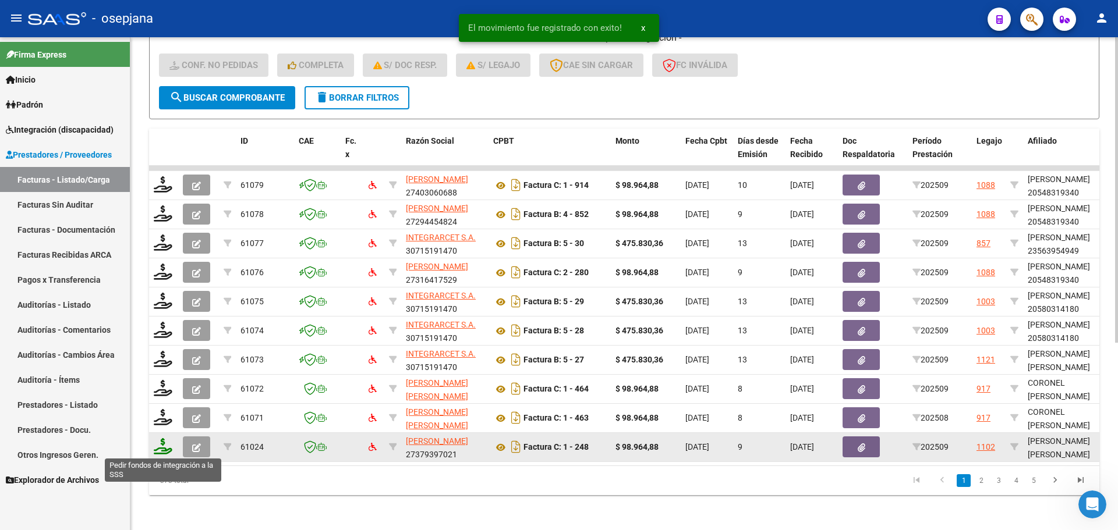
click at [158, 440] on icon at bounding box center [163, 446] width 19 height 16
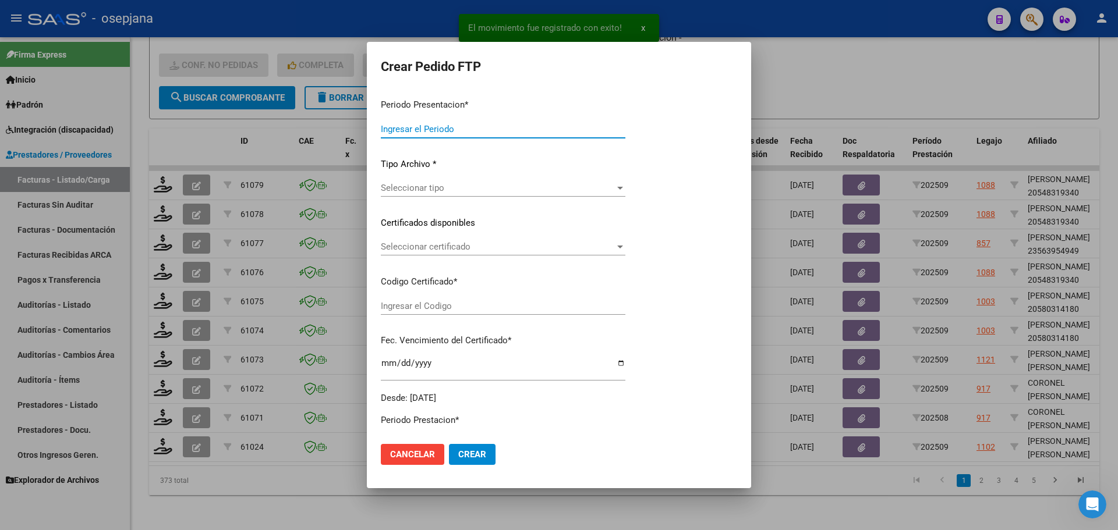
type input "202509"
type input "$ 98.964,88"
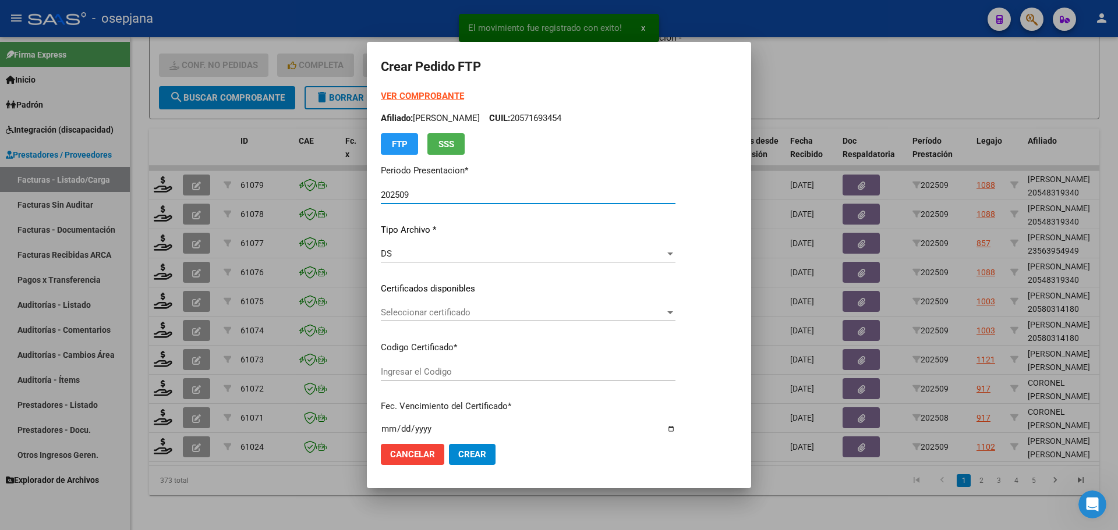
type input "ARG02000560761292025011520270115BSAS311"
type input "[DATE]"
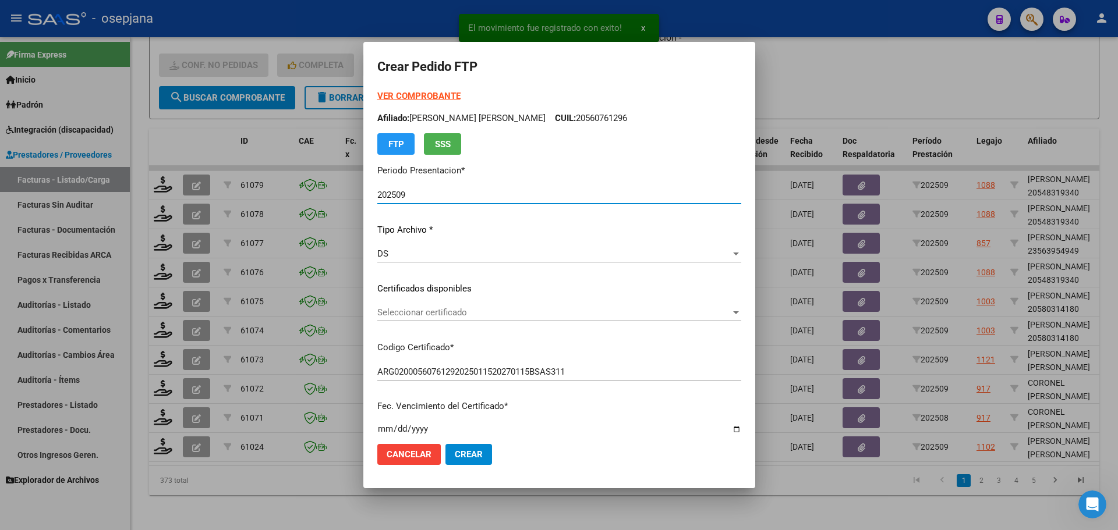
click at [420, 311] on span "Seleccionar certificado" at bounding box center [553, 312] width 353 height 10
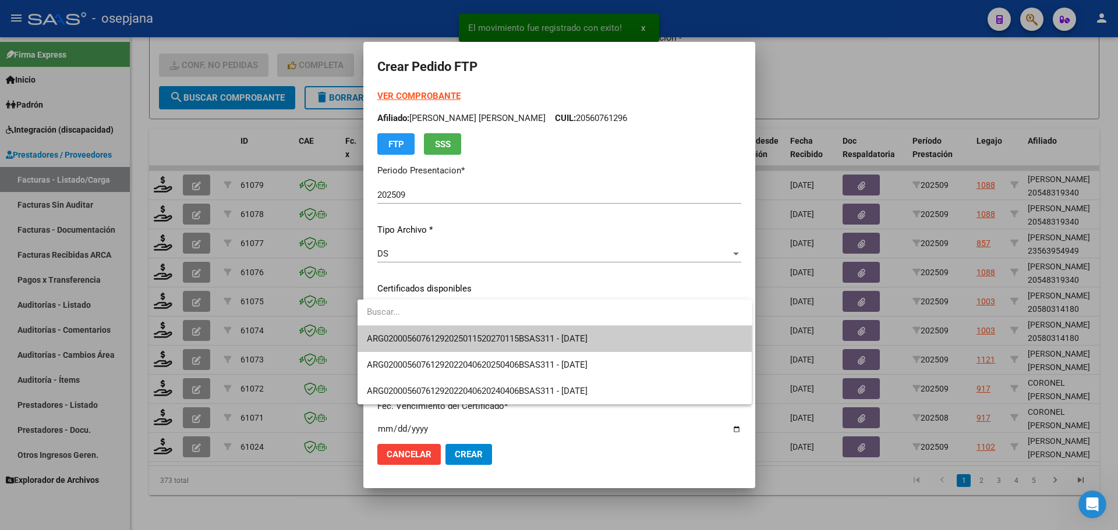
click at [424, 331] on span "ARG02000560761292025011520270115BSAS311 - [DATE]" at bounding box center [555, 339] width 376 height 26
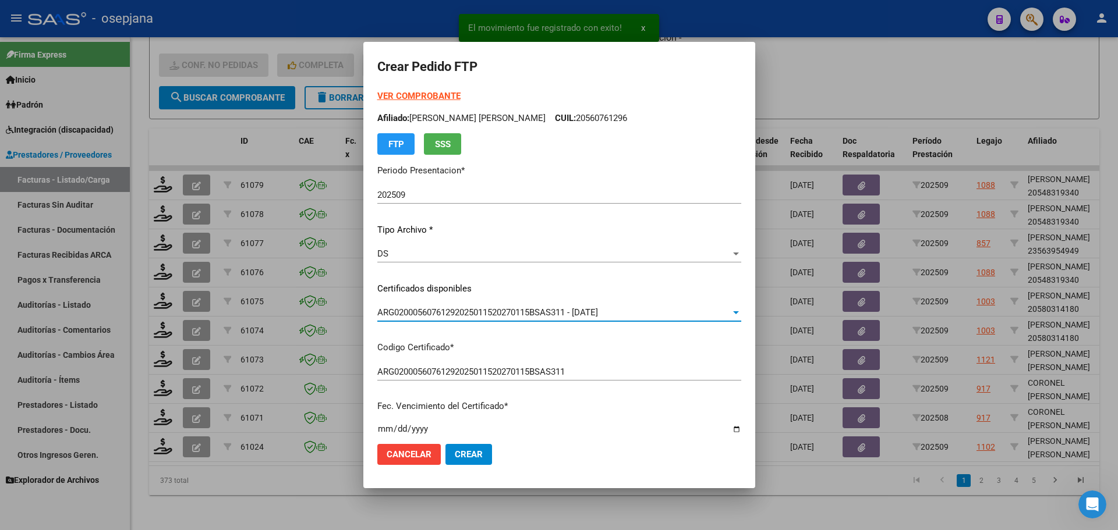
click at [398, 98] on strong "VER COMPROBANTE" at bounding box center [418, 96] width 83 height 10
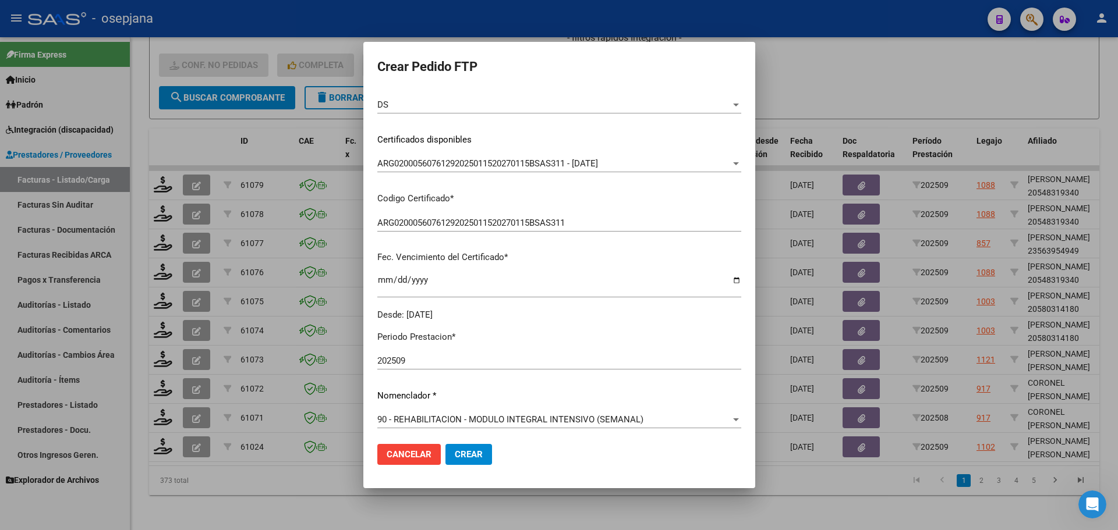
scroll to position [291, 0]
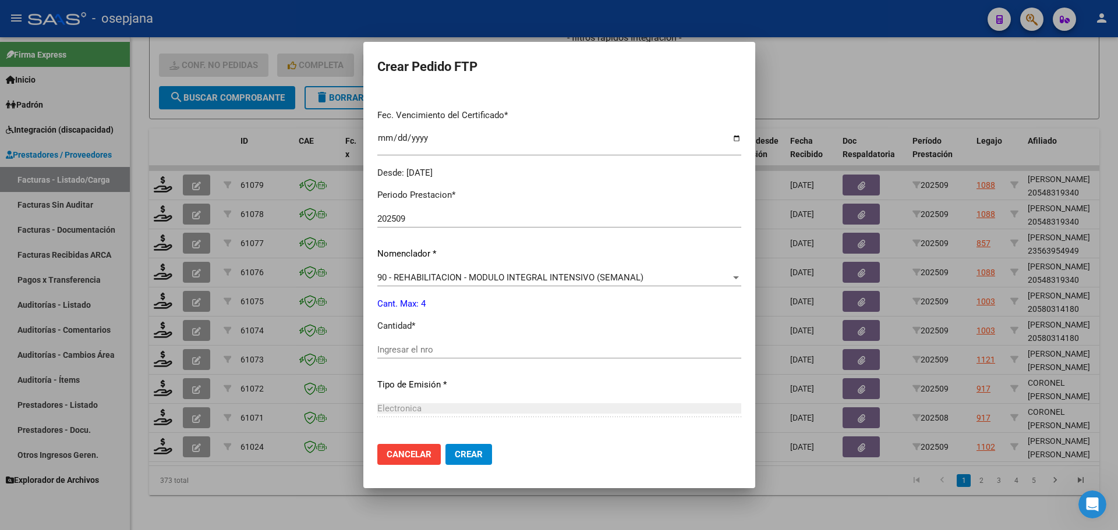
click at [377, 359] on div "Ingresar el nro" at bounding box center [559, 349] width 364 height 17
type input "4"
click at [462, 446] on button "Crear" at bounding box center [468, 454] width 47 height 21
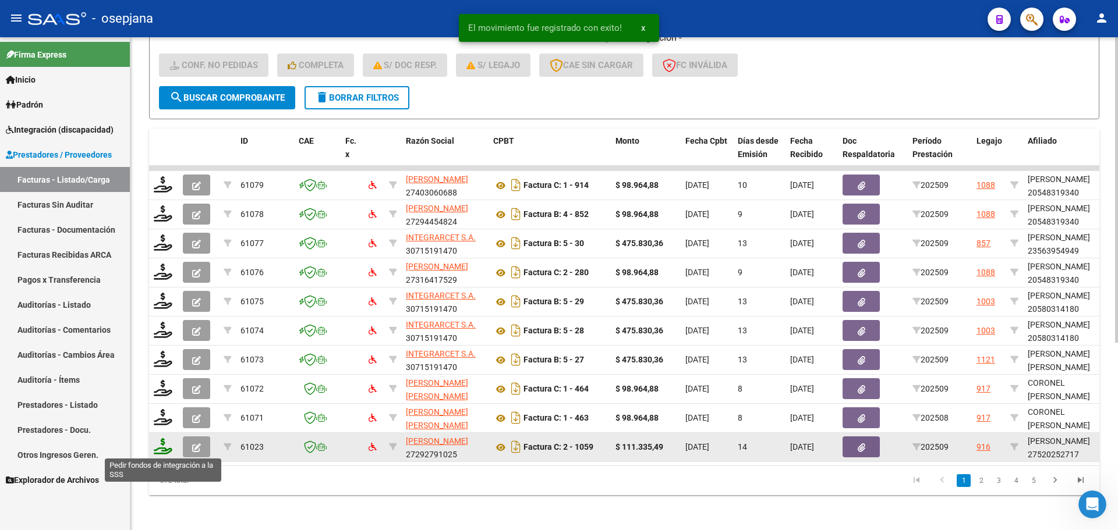
click at [154, 446] on icon at bounding box center [163, 446] width 19 height 16
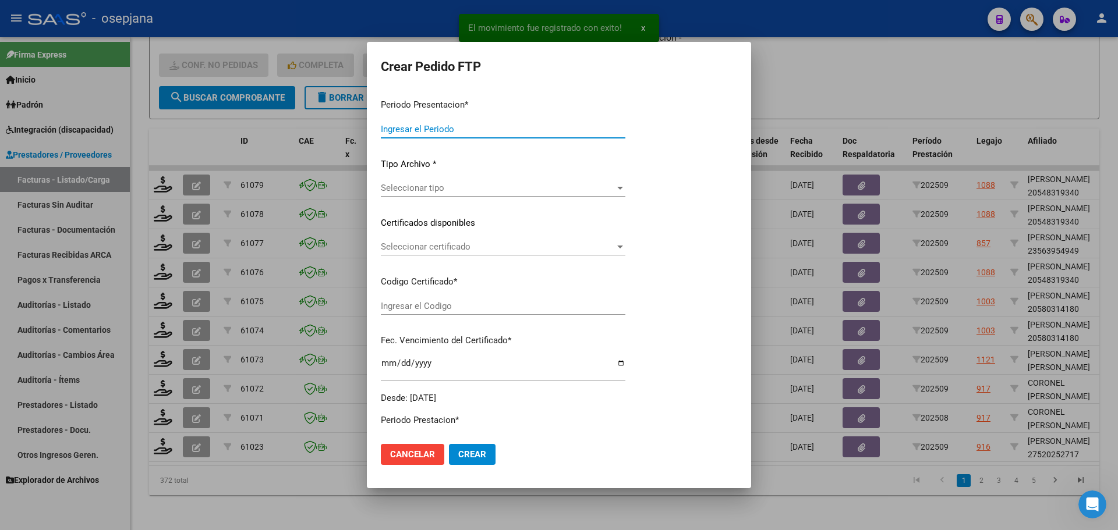
type input "202509"
type input "$ 111.335,49"
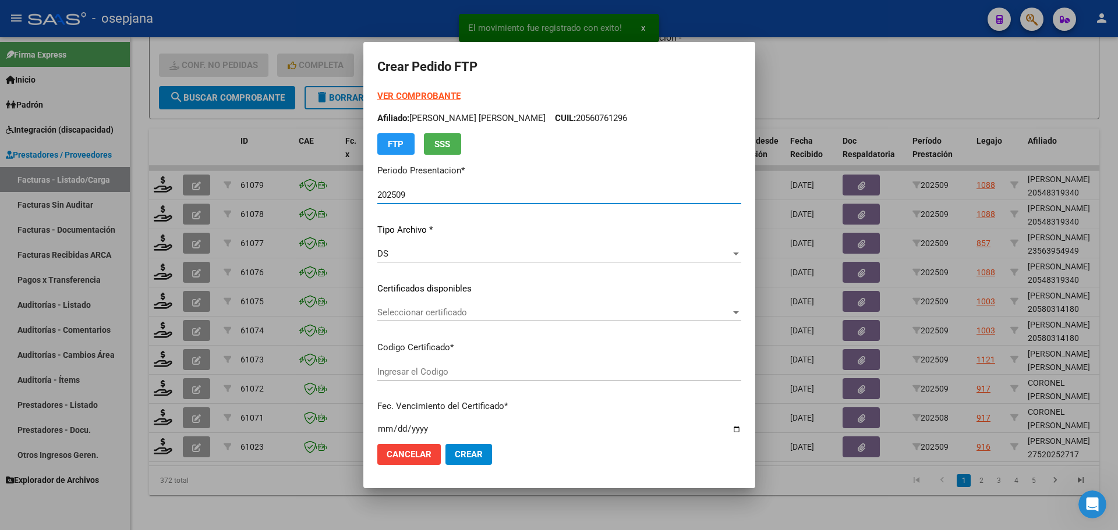
type input "ARG01000520252712022100420271004BS436"
type input "[DATE]"
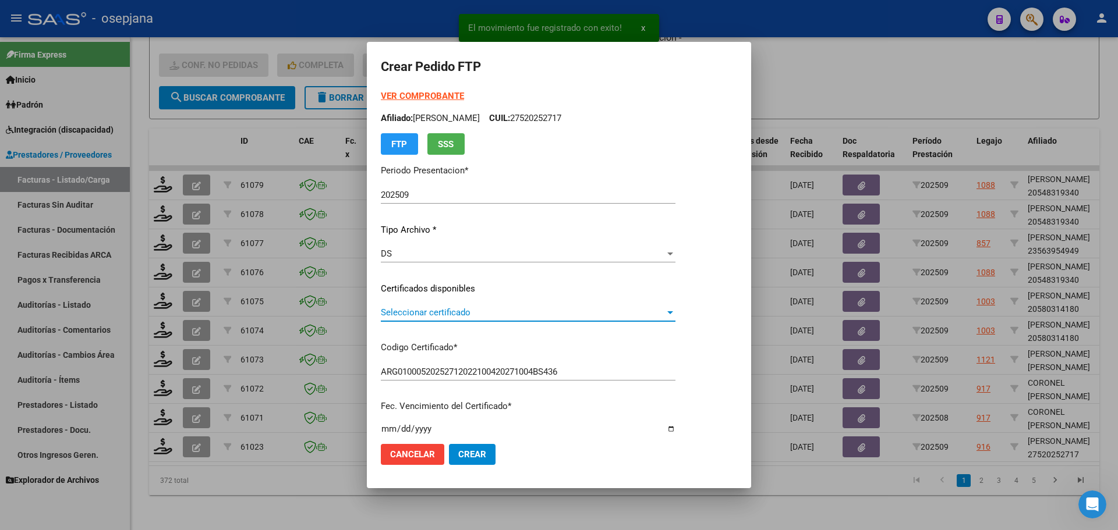
click at [412, 313] on span "Seleccionar certificado" at bounding box center [523, 312] width 284 height 10
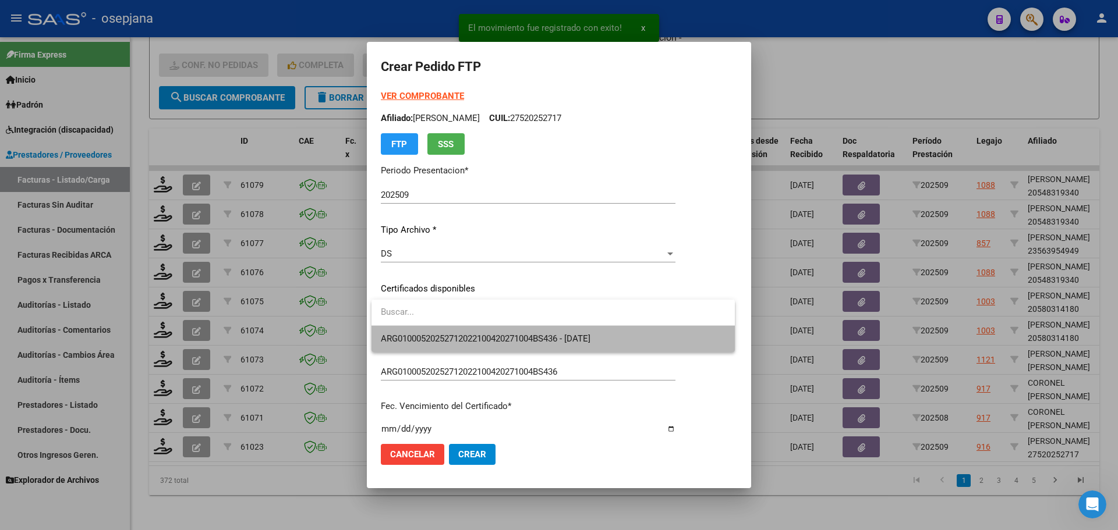
click at [415, 332] on span "ARG01000520252712022100420271004BS436 - [DATE]" at bounding box center [553, 339] width 345 height 26
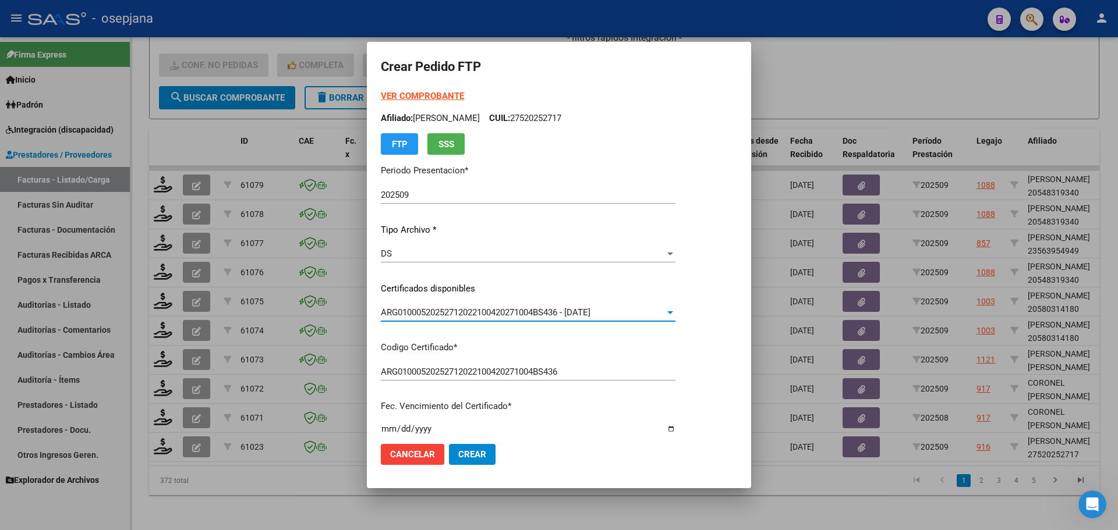
click at [413, 95] on strong "VER COMPROBANTE" at bounding box center [422, 96] width 83 height 10
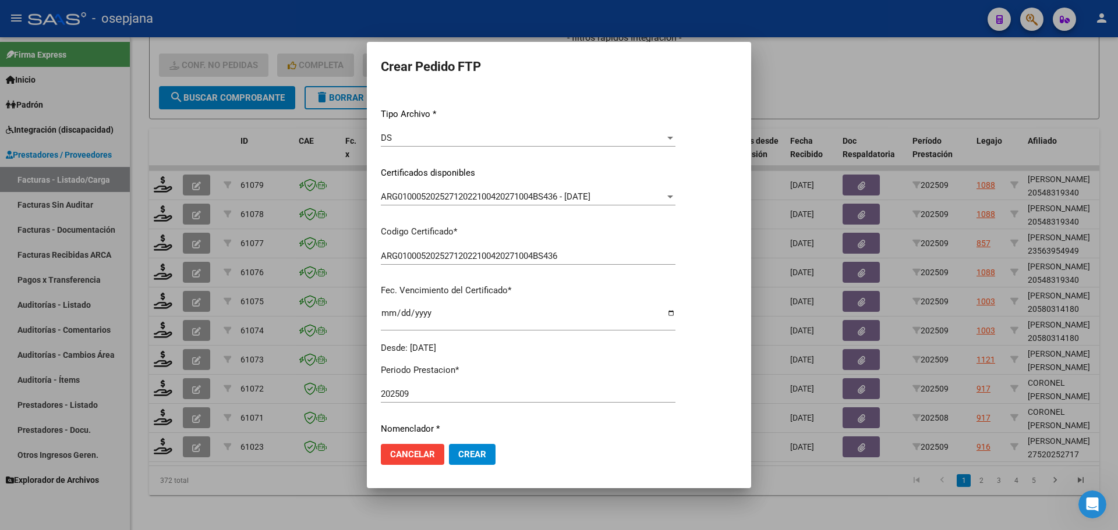
scroll to position [349, 0]
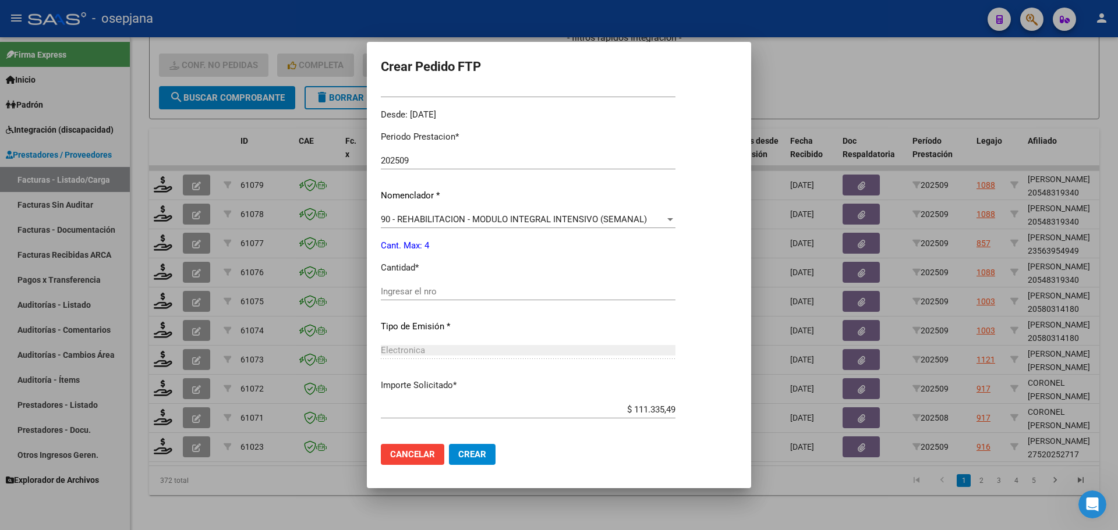
click at [434, 289] on input "Ingresar el nro" at bounding box center [528, 291] width 295 height 10
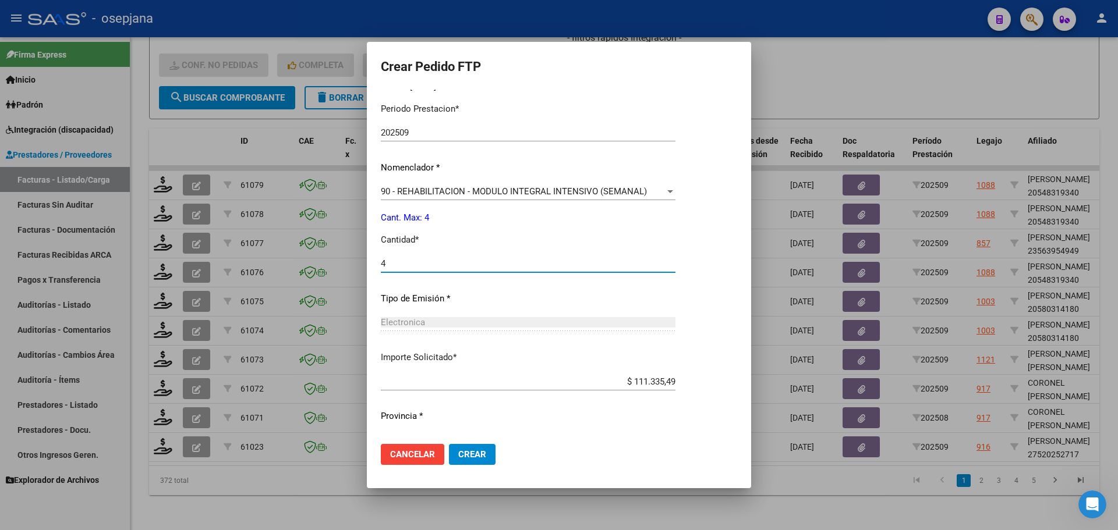
scroll to position [403, 0]
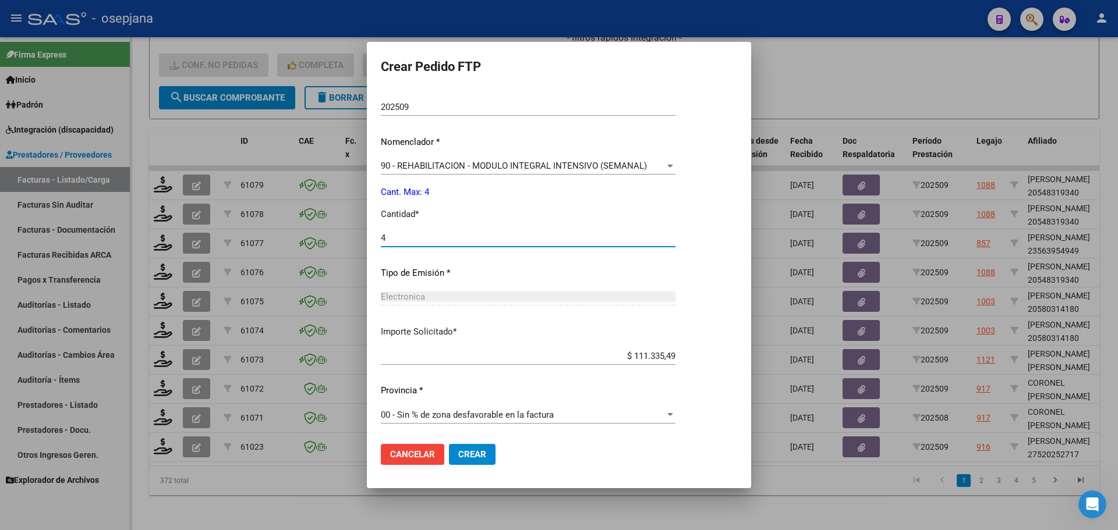
type input "4"
click at [477, 445] on button "Crear" at bounding box center [472, 454] width 47 height 21
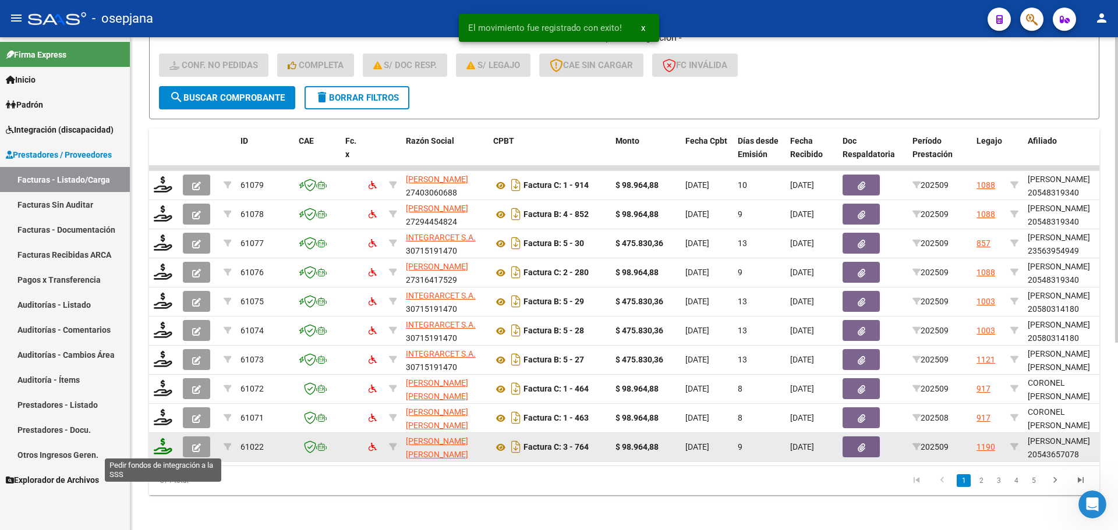
click at [163, 450] on icon at bounding box center [163, 446] width 19 height 16
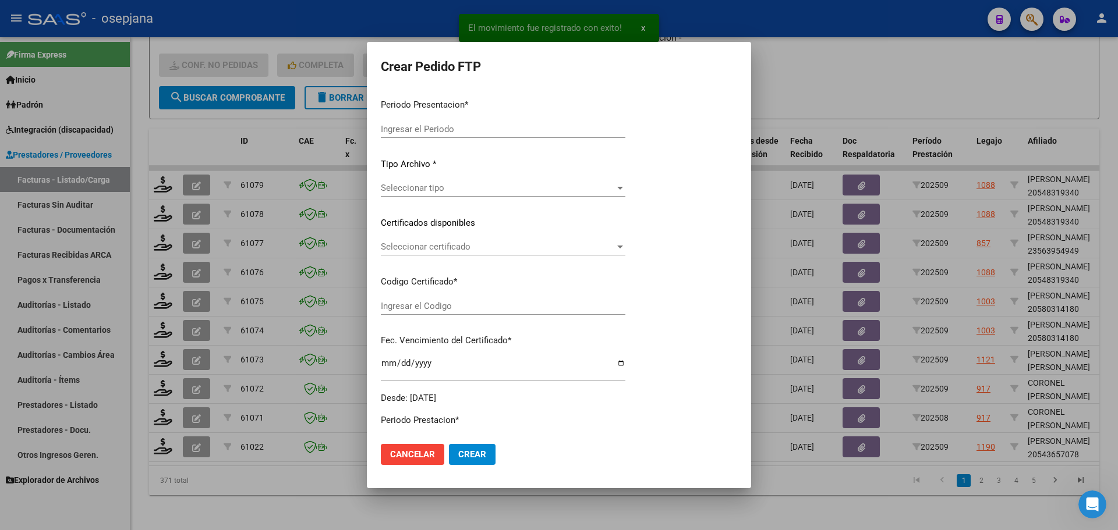
type input "202509"
type input "$ 98.964,88"
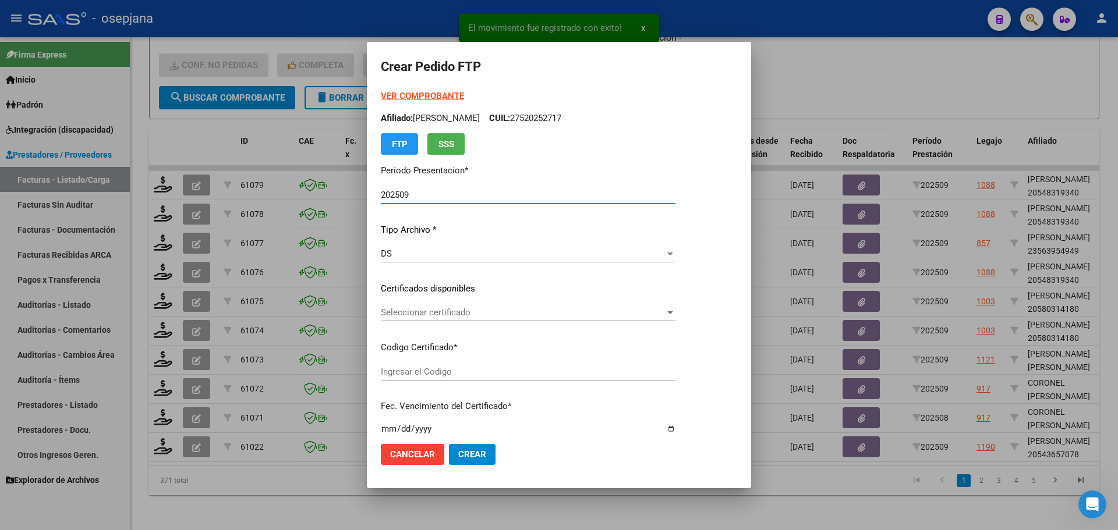
type input "ARG02000543657072025011620280116BSAS313"
type input "[DATE]"
click at [465, 312] on span "Seleccionar certificado" at bounding box center [550, 312] width 339 height 10
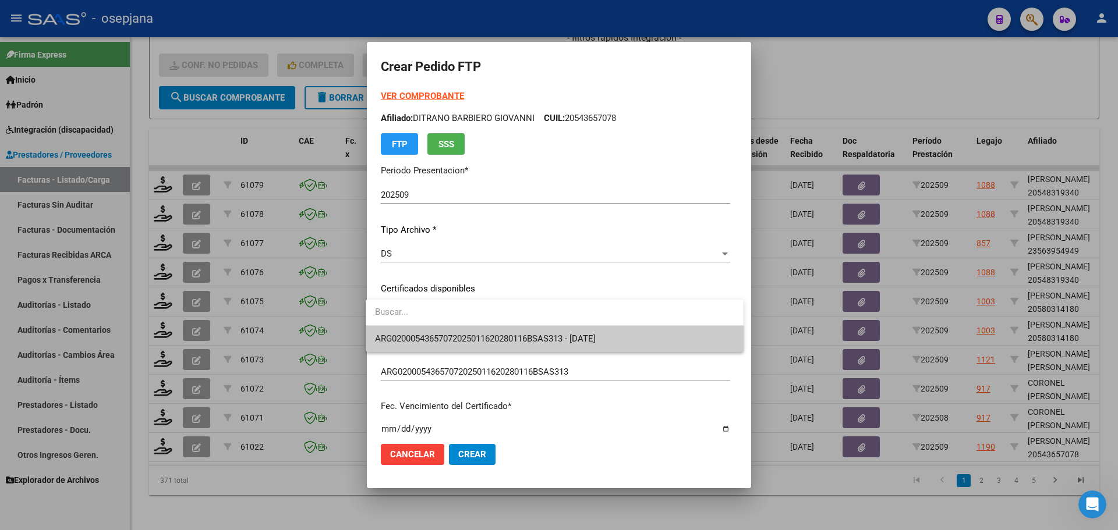
click at [473, 332] on span "ARG02000543657072025011620280116BSAS313 - [DATE]" at bounding box center [554, 339] width 359 height 26
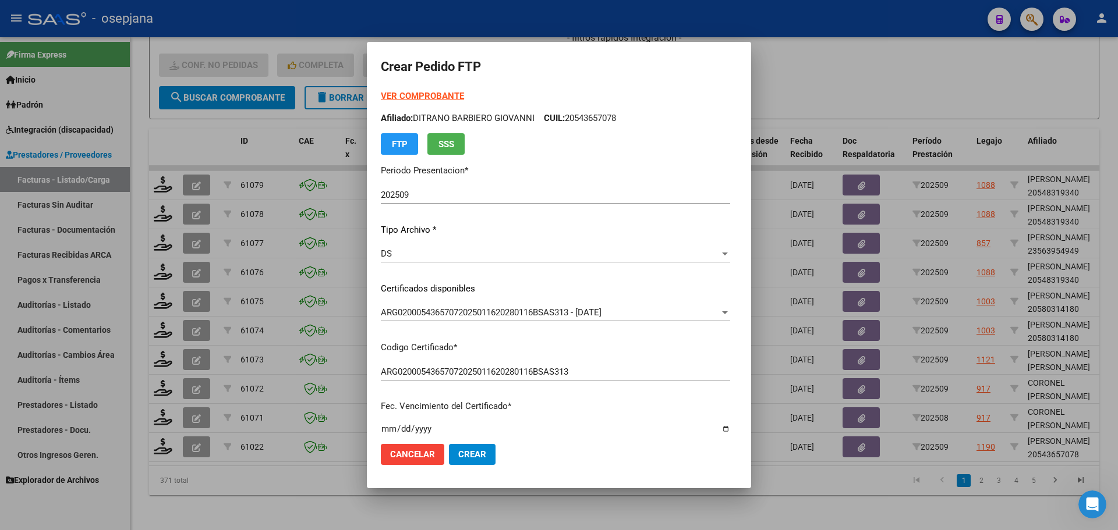
click at [426, 91] on strong "VER COMPROBANTE" at bounding box center [422, 96] width 83 height 10
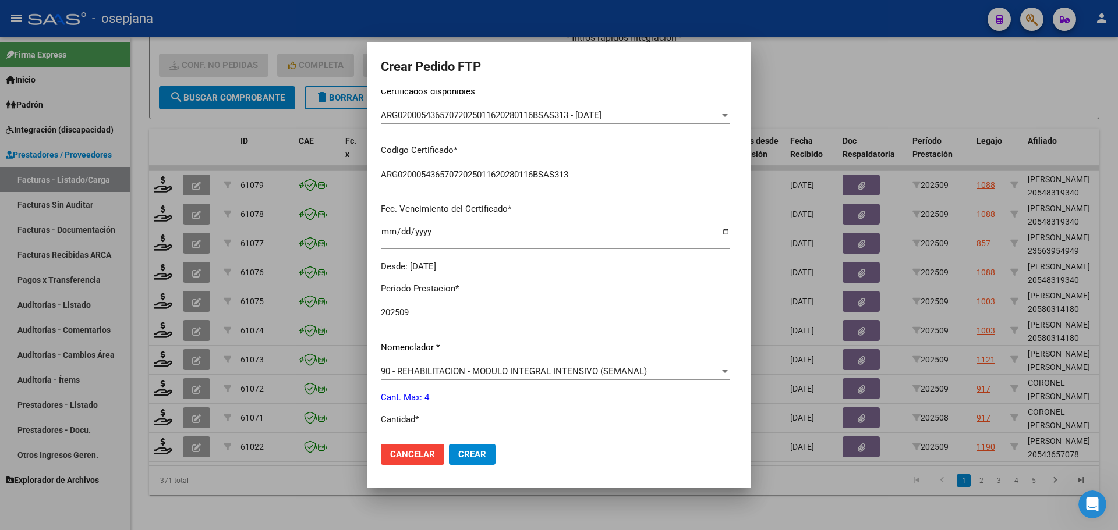
scroll to position [349, 0]
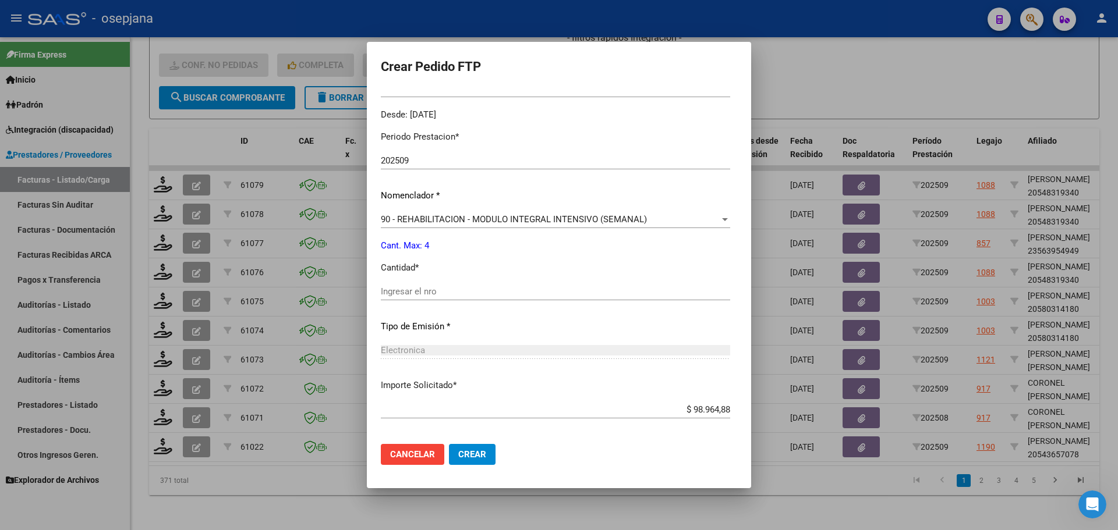
click at [401, 286] on div "Ingresar el nro" at bounding box center [555, 291] width 349 height 17
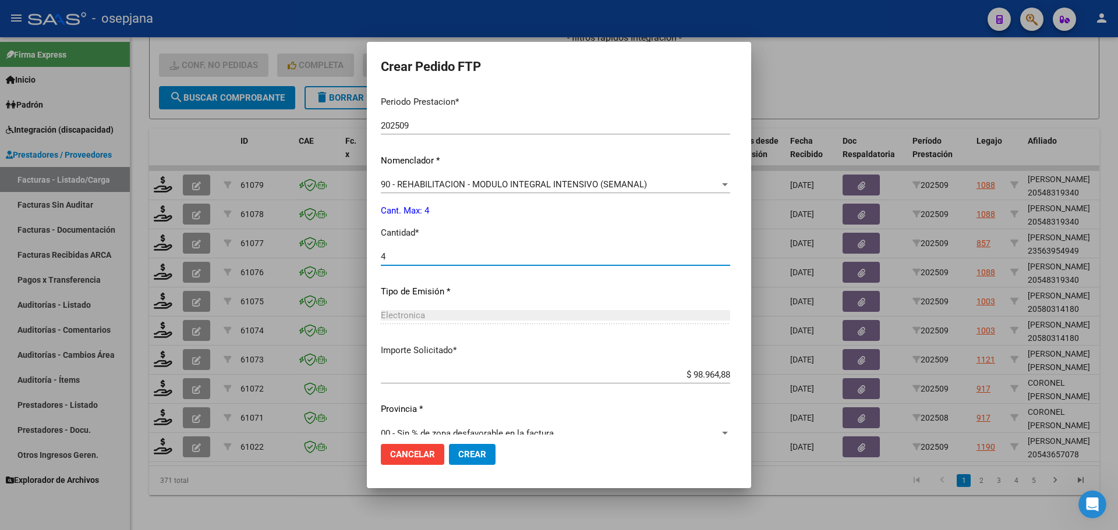
scroll to position [403, 0]
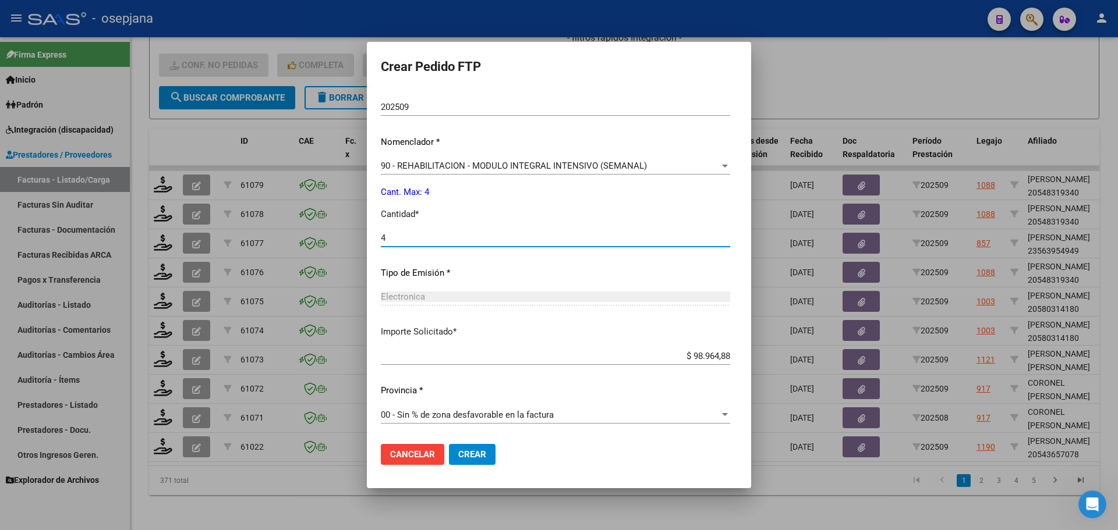
type input "4"
click at [469, 456] on span "Crear" at bounding box center [472, 454] width 28 height 10
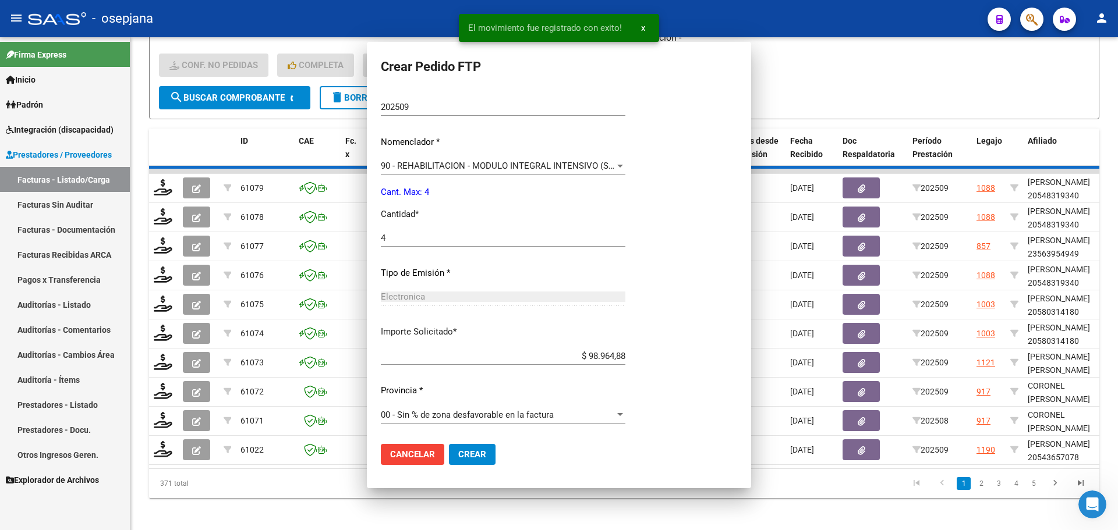
scroll to position [0, 0]
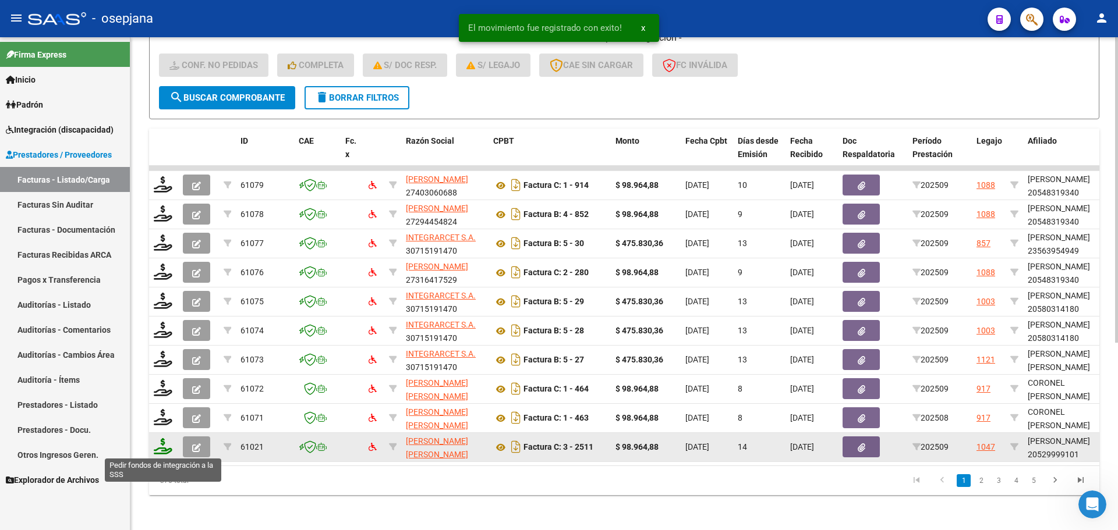
click at [165, 446] on icon at bounding box center [163, 446] width 19 height 16
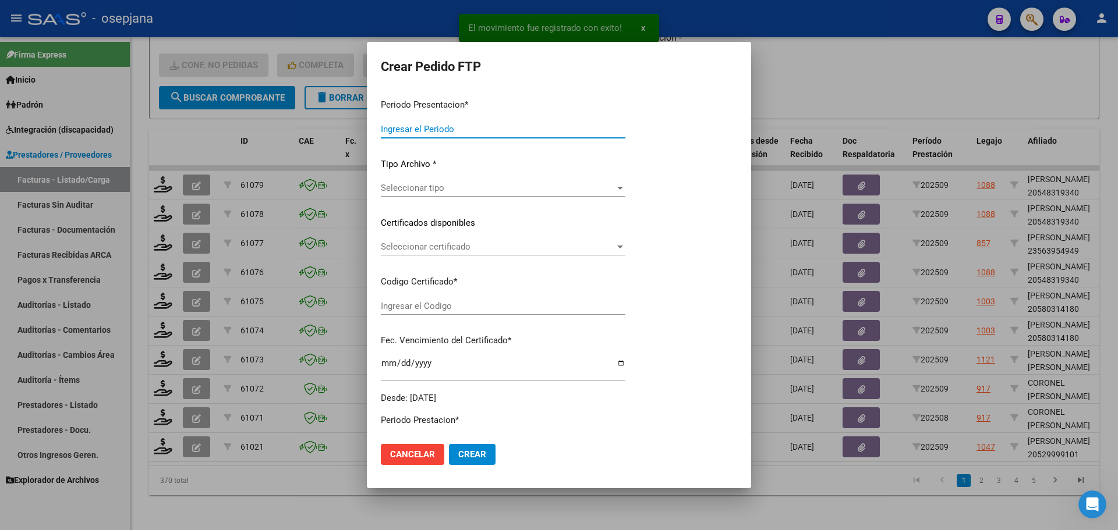
type input "202509"
type input "$ 98.964,88"
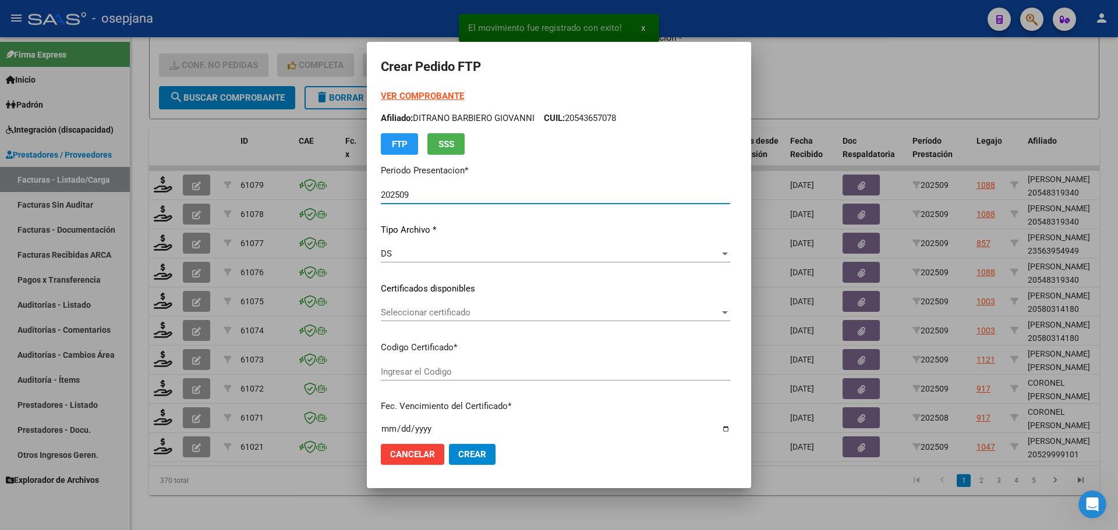
type input "E/T"
type input "[DATE]"
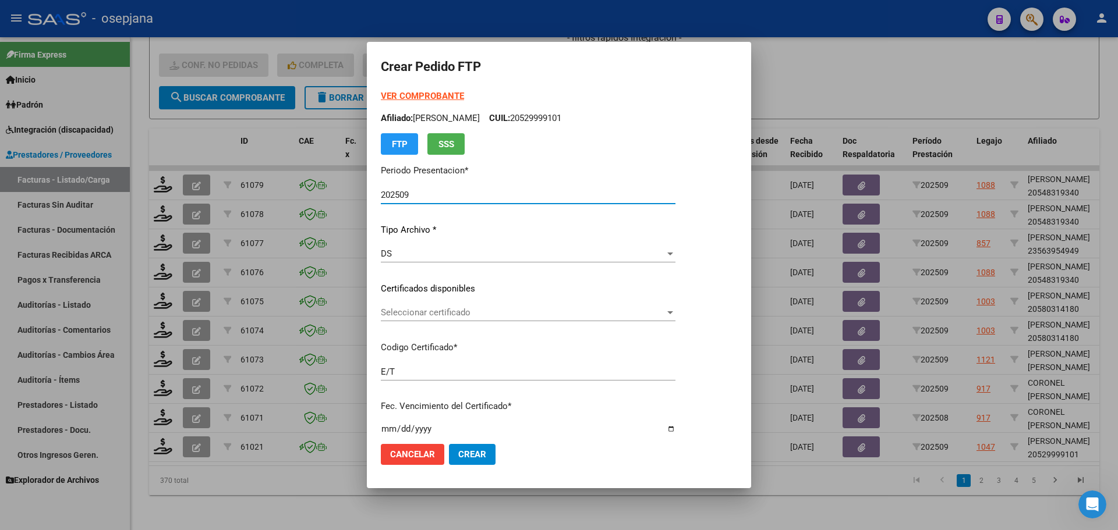
click at [408, 307] on div "Seleccionar certificado Seleccionar certificado" at bounding box center [528, 312] width 295 height 17
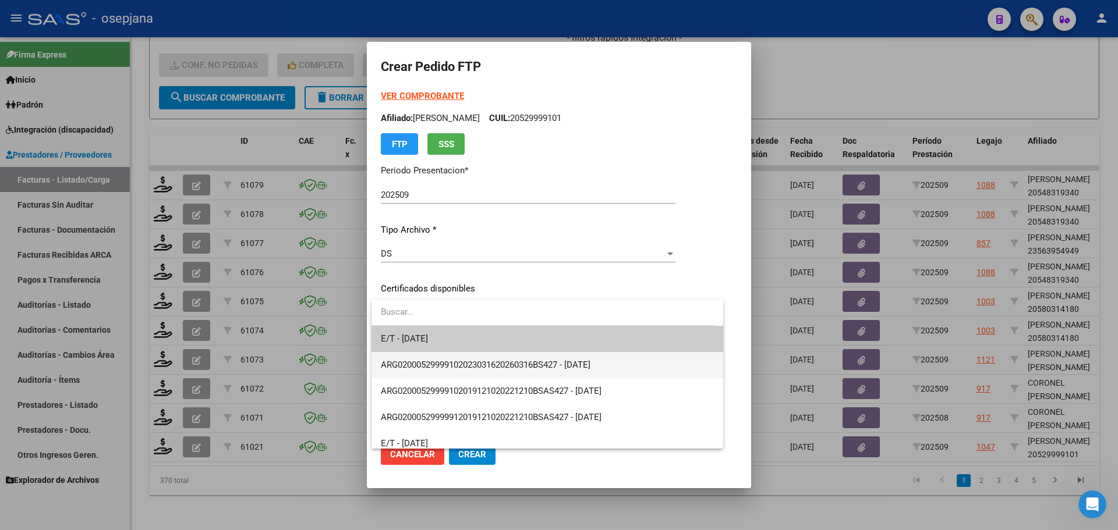
click at [419, 357] on span "ARG02000529999102023031620260316BS427 - [DATE]" at bounding box center [547, 365] width 333 height 26
type input "ARG02000529999102023031620260316BS427"
type input "[DATE]"
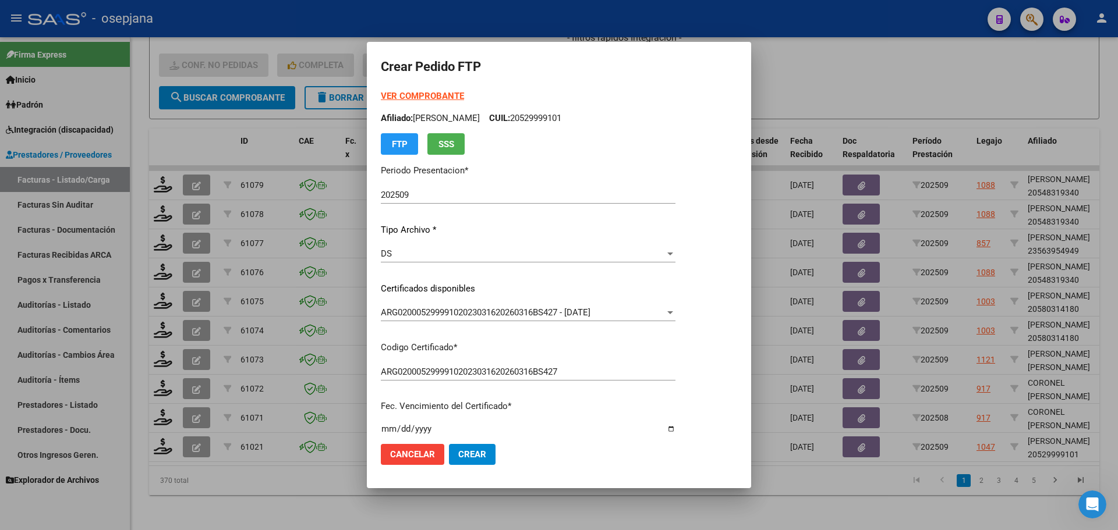
click at [413, 94] on strong "VER COMPROBANTE" at bounding box center [422, 96] width 83 height 10
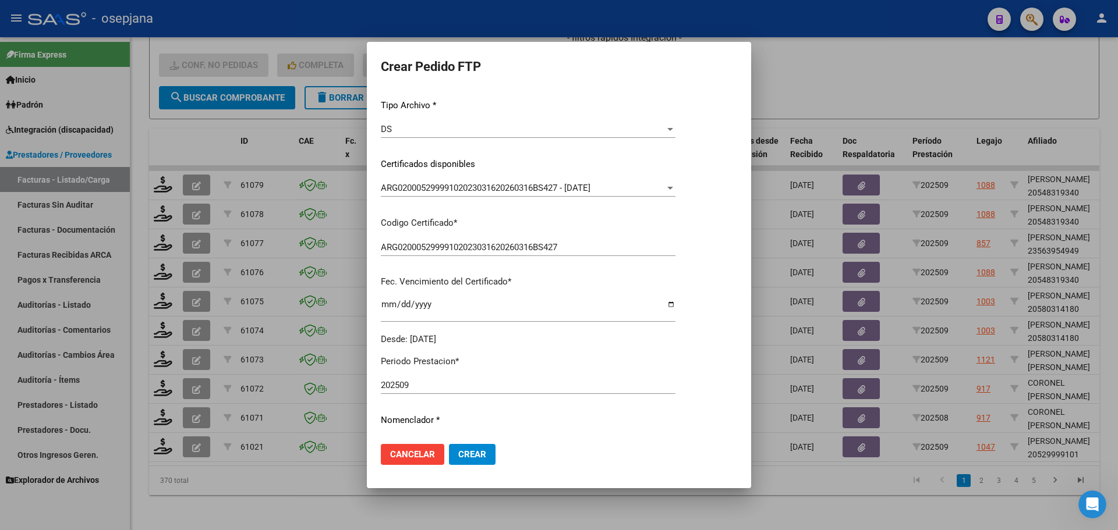
scroll to position [291, 0]
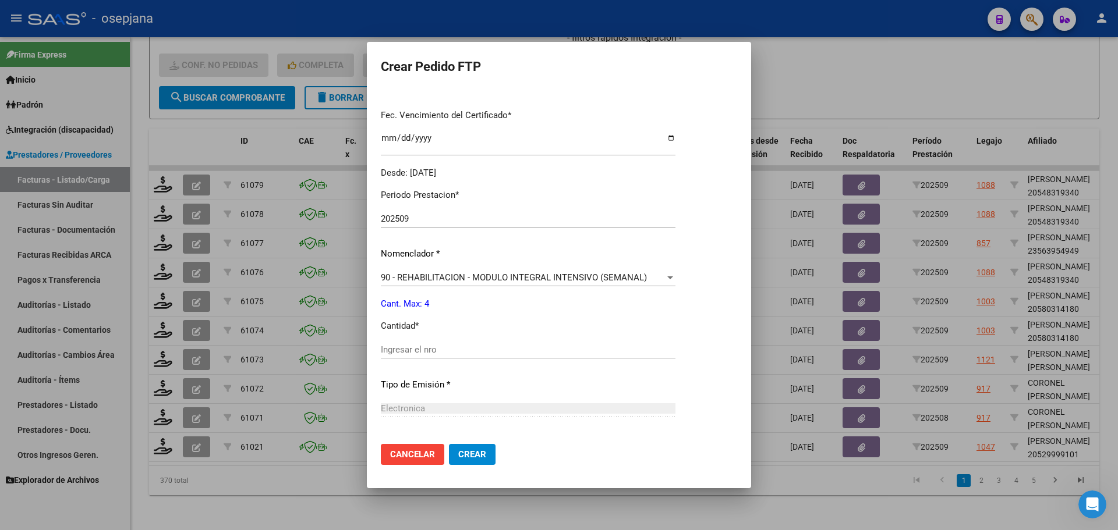
click at [420, 350] on input "Ingresar el nro" at bounding box center [528, 350] width 295 height 10
type input "4"
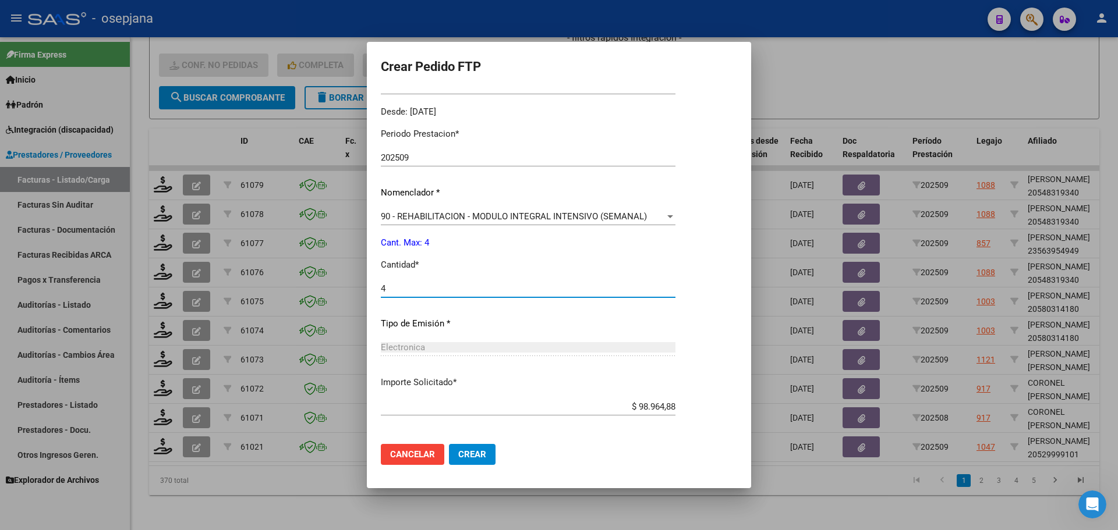
scroll to position [403, 0]
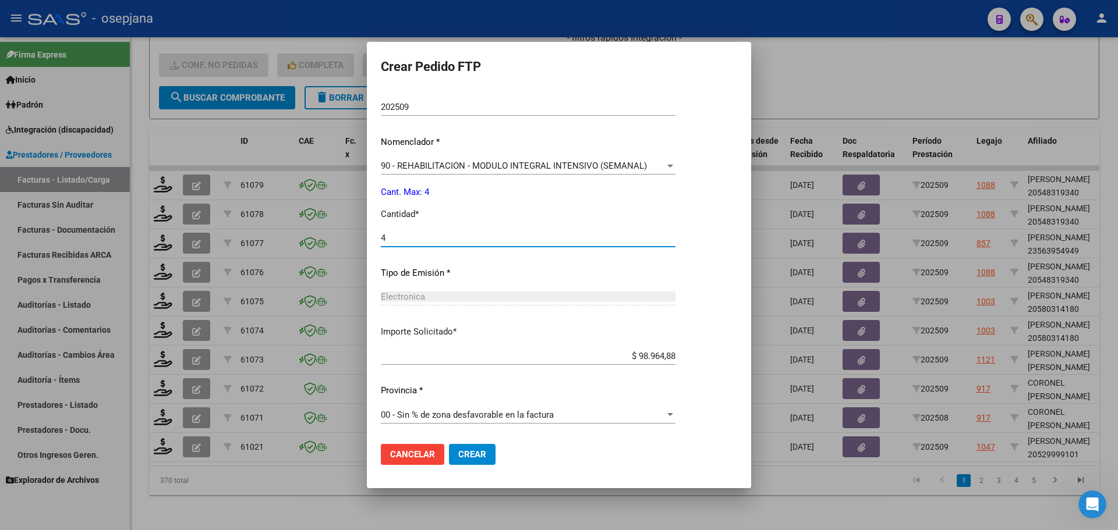
click at [478, 449] on span "Crear" at bounding box center [472, 454] width 28 height 10
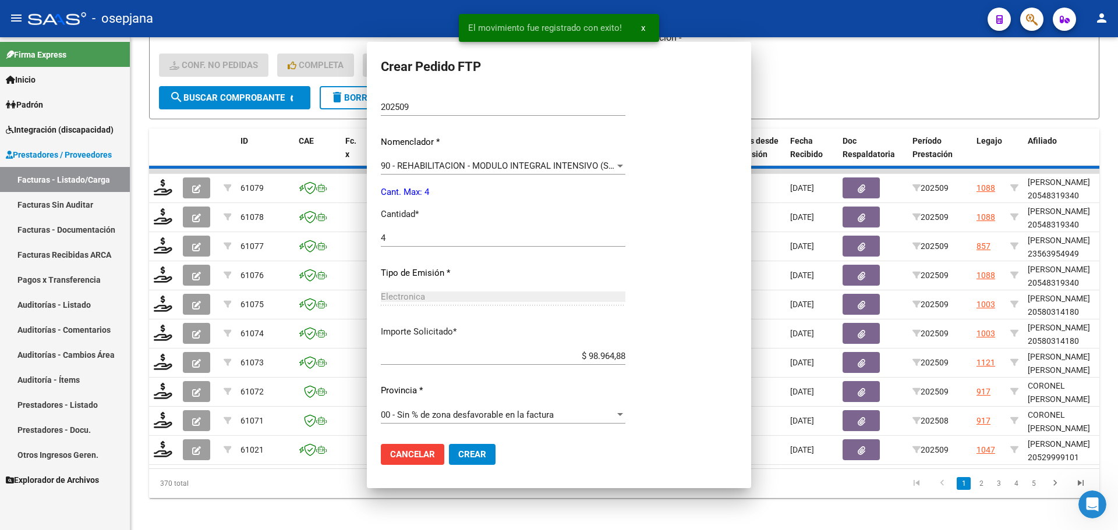
scroll to position [0, 0]
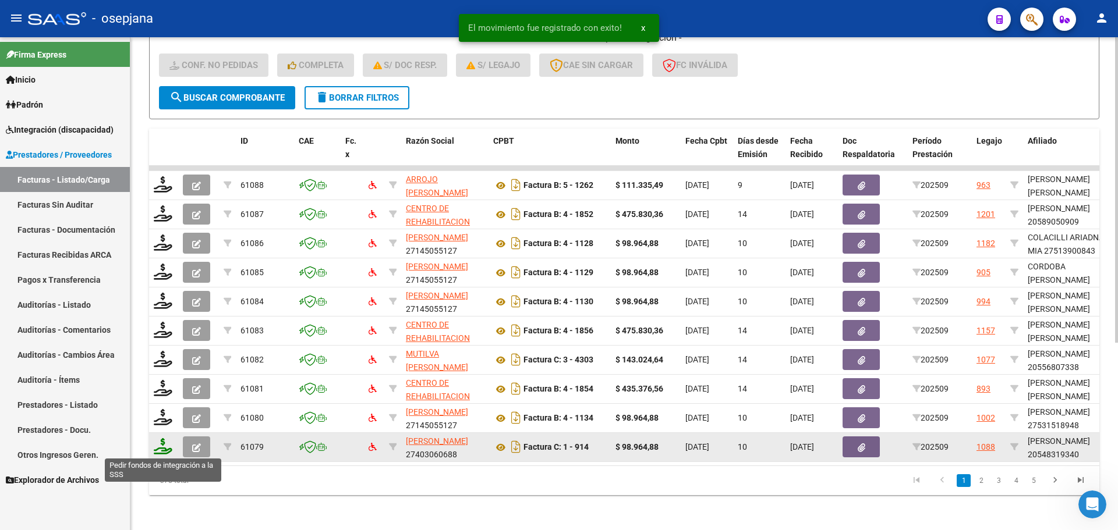
click at [165, 440] on icon at bounding box center [163, 446] width 19 height 16
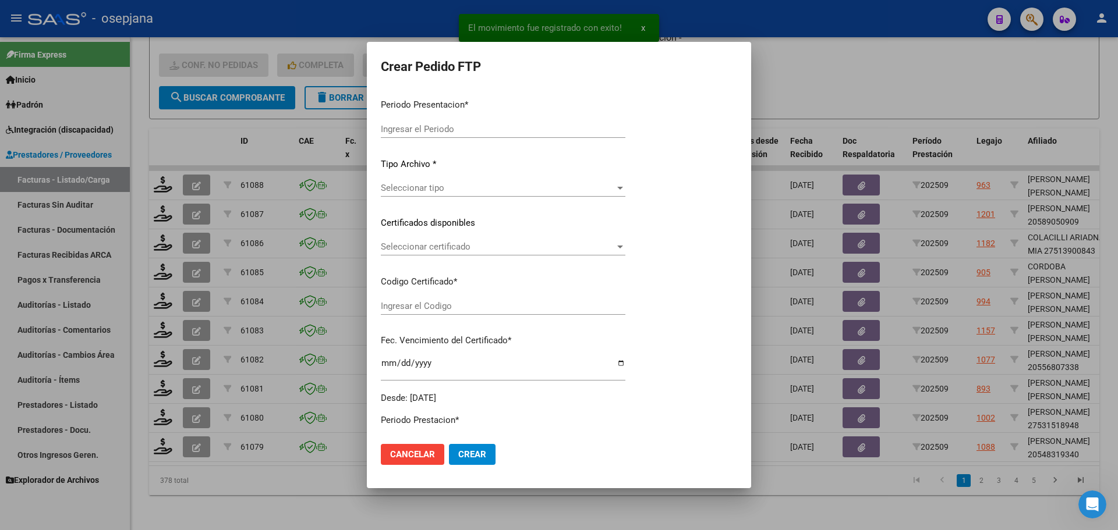
type input "202509"
type input "$ 98.964,88"
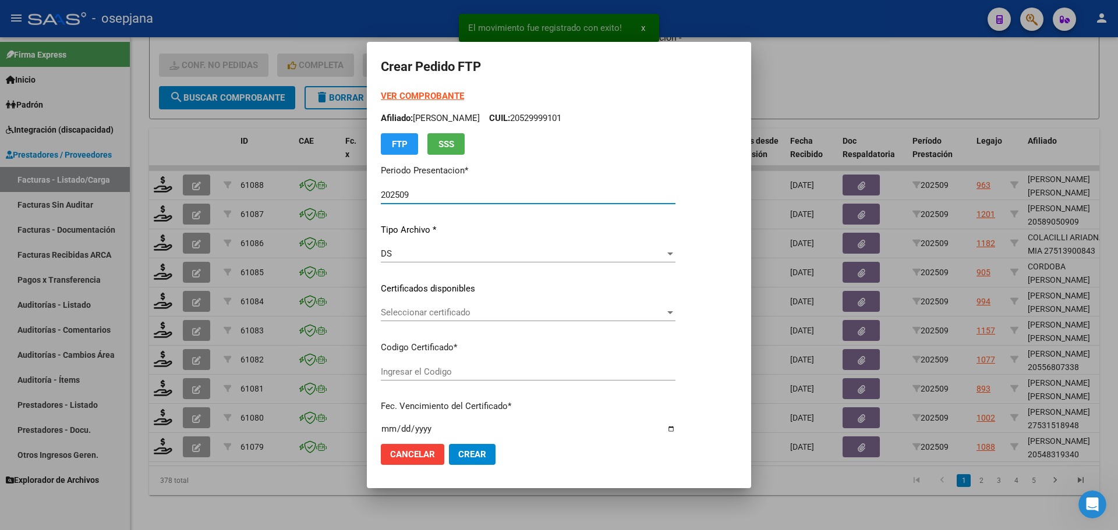
type input "ARG02000548319342022102020271020BSAS313"
type input "[DATE]"
click at [432, 307] on div "Seleccionar certificado Seleccionar certificado" at bounding box center [528, 312] width 295 height 17
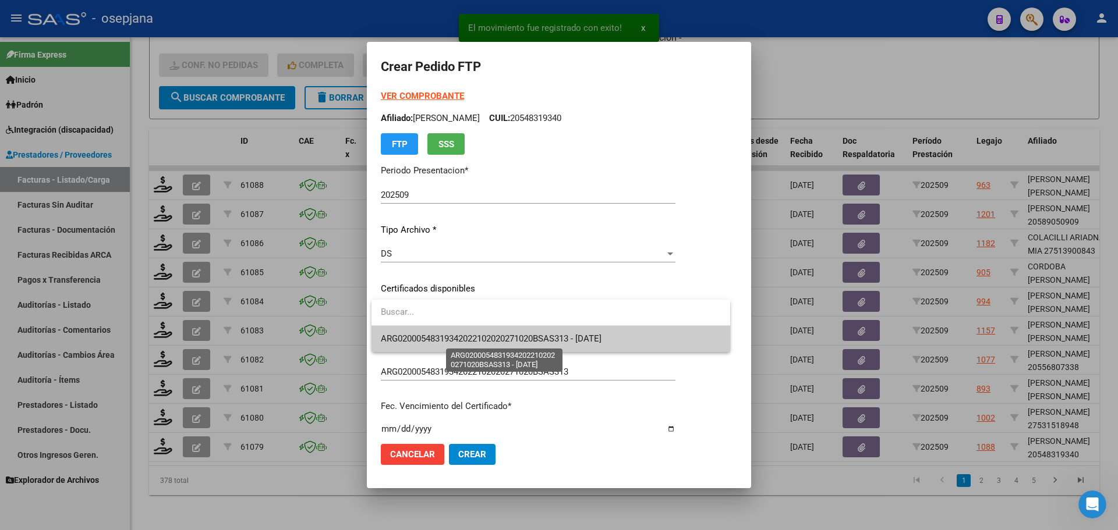
click at [437, 335] on span "ARG02000548319342022102020271020BSAS313 - [DATE]" at bounding box center [491, 339] width 221 height 10
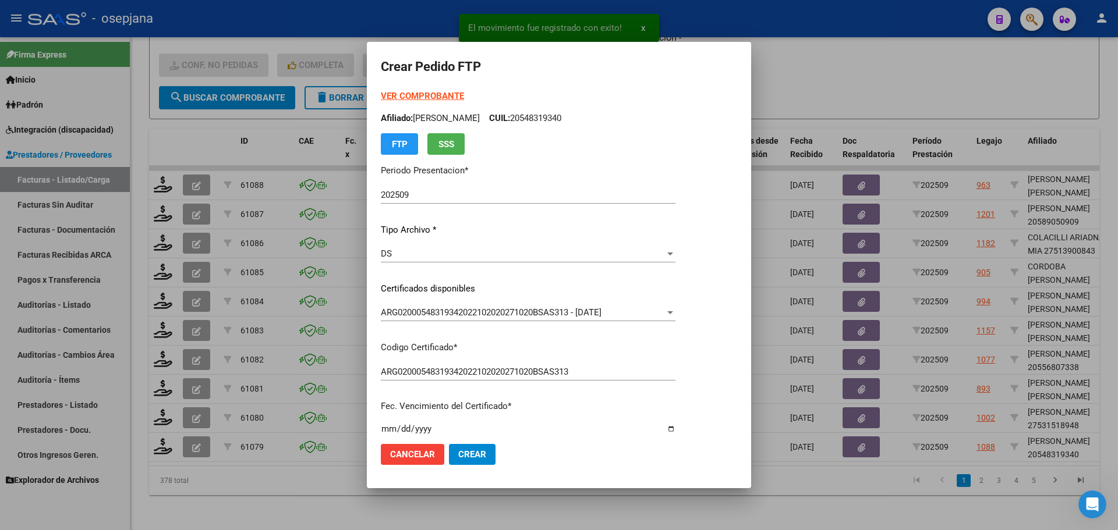
click at [414, 90] on div "VER COMPROBANTE ARCA Padrón Afiliado: [PERSON_NAME]: 20548319340 FTP SSS" at bounding box center [528, 122] width 295 height 65
click at [418, 97] on strong "VER COMPROBANTE" at bounding box center [422, 96] width 83 height 10
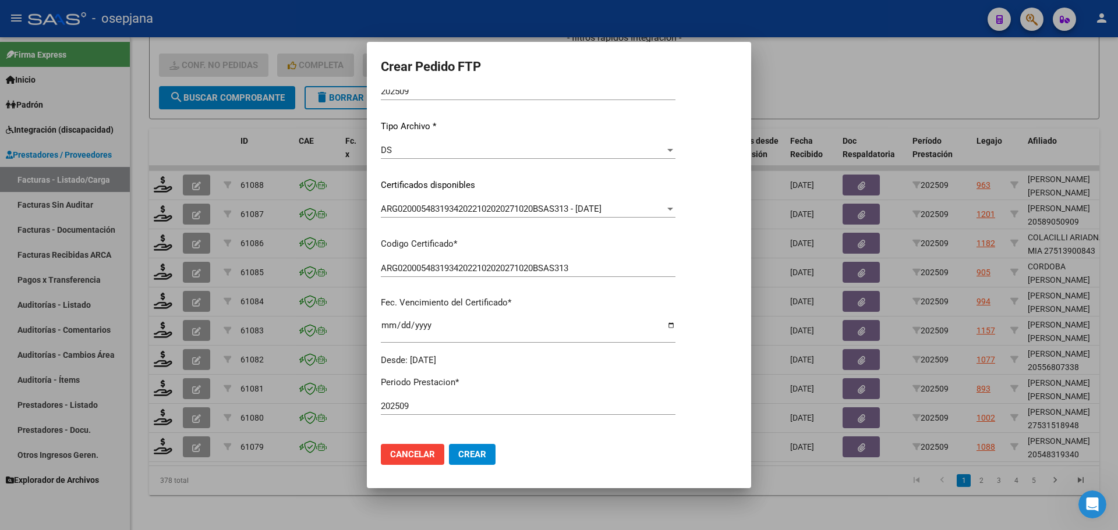
scroll to position [291, 0]
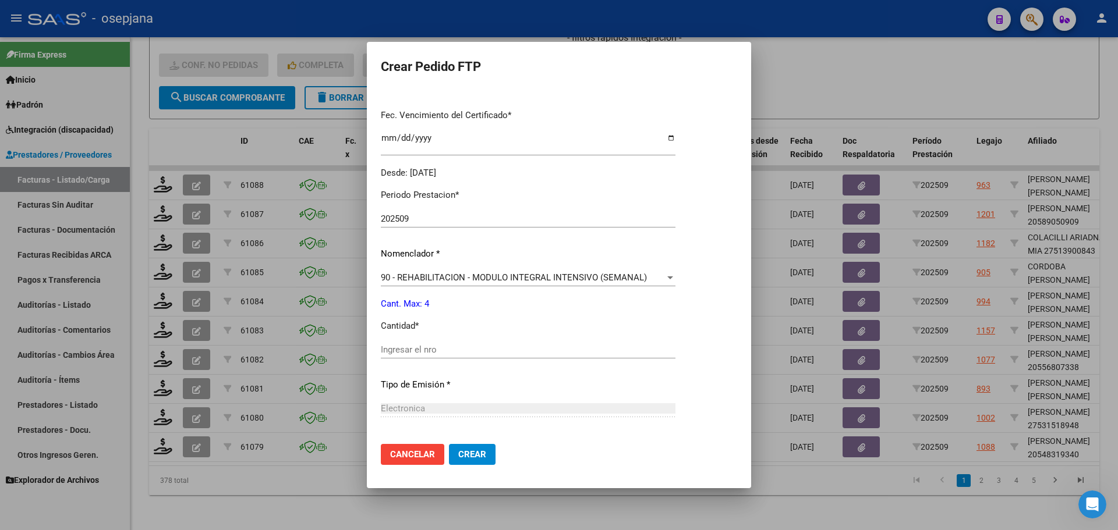
click at [414, 351] on input "Ingresar el nro" at bounding box center [528, 350] width 295 height 10
type input "4"
click at [480, 454] on span "Crear" at bounding box center [472, 454] width 28 height 10
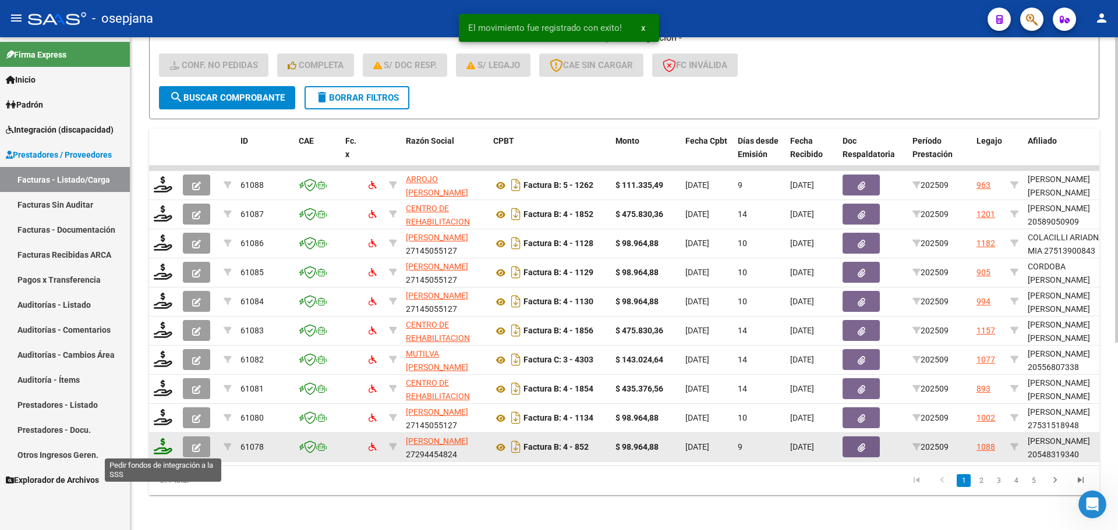
click at [163, 442] on icon at bounding box center [163, 446] width 19 height 16
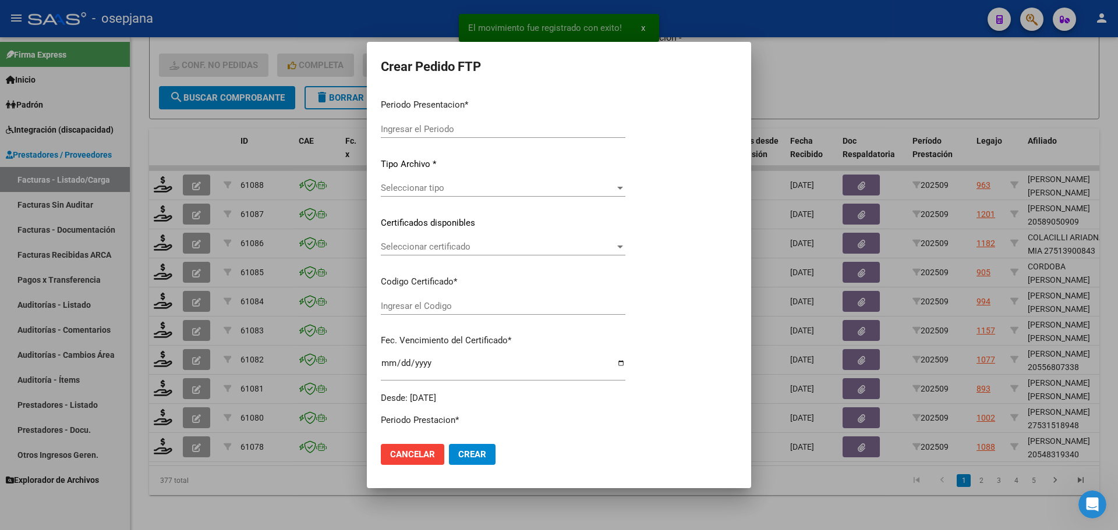
type input "202509"
type input "$ 98.964,88"
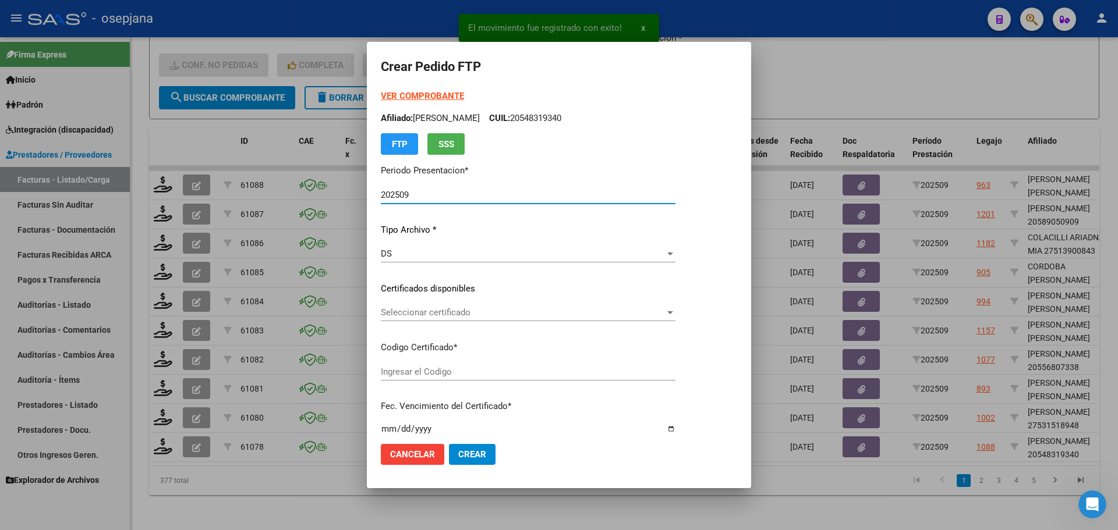
type input "ARG02000548319342022102020271020BSAS313"
type input "[DATE]"
click at [467, 312] on span "Seleccionar certificado" at bounding box center [523, 312] width 284 height 10
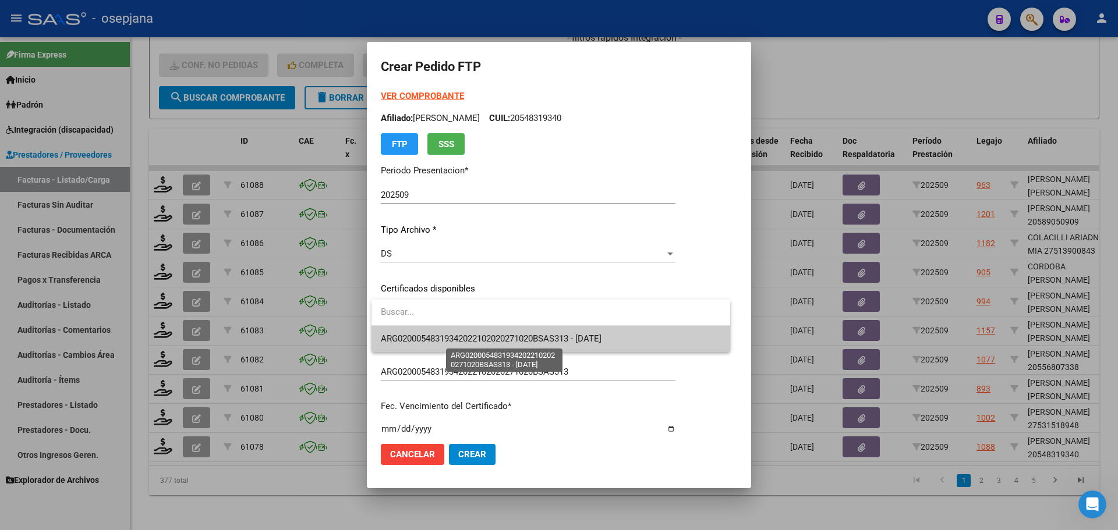
click at [474, 343] on span "ARG02000548319342022102020271020BSAS313 - [DATE]" at bounding box center [491, 339] width 221 height 10
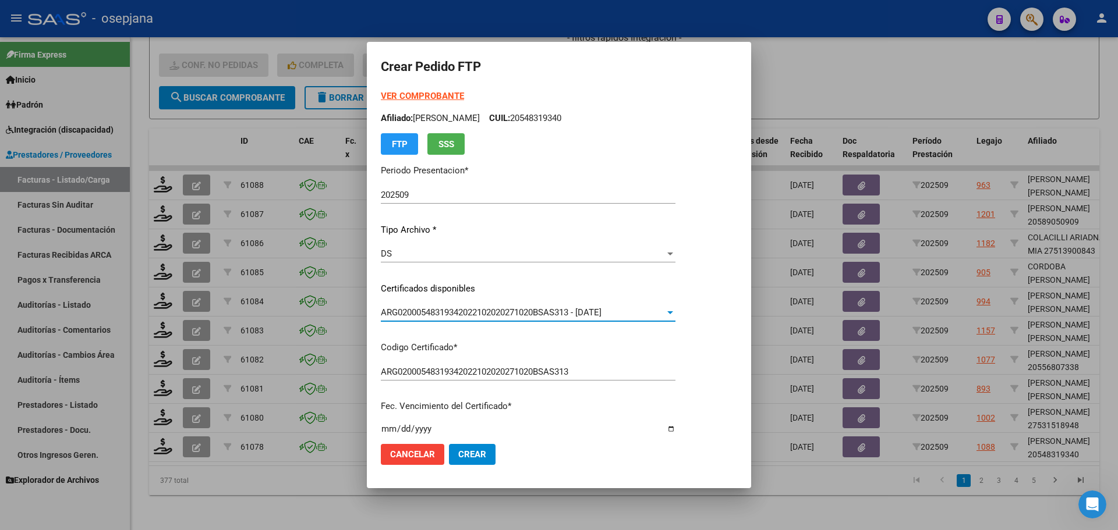
click at [449, 93] on strong "VER COMPROBANTE" at bounding box center [422, 96] width 83 height 10
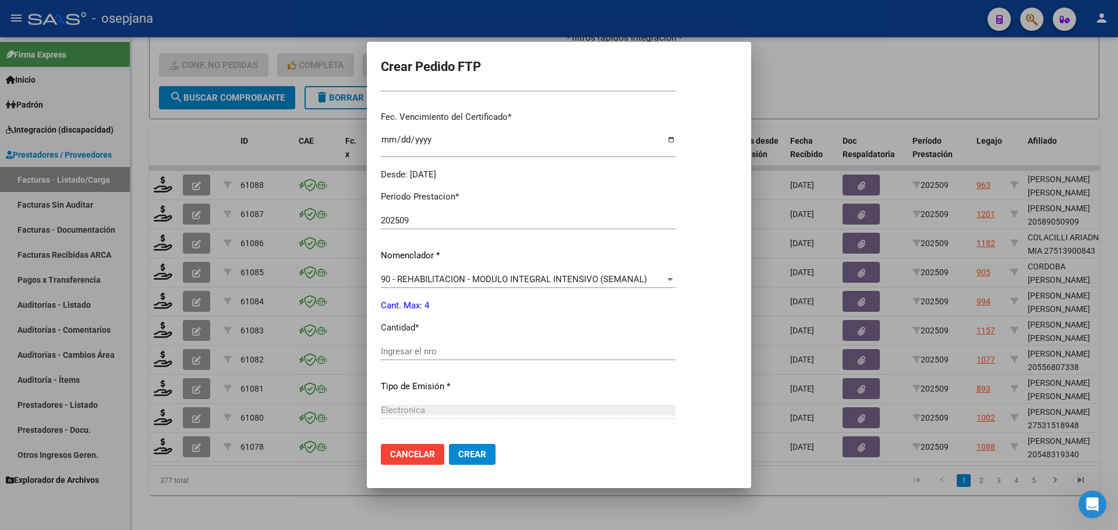
scroll to position [291, 0]
click at [385, 339] on div "Periodo Prestacion * 202509 Ingresar el Periodo Prestacion Nomenclador * 90 - R…" at bounding box center [528, 363] width 295 height 367
click at [389, 348] on input "Ingresar el nro" at bounding box center [528, 350] width 295 height 10
type input "4"
click at [481, 466] on mat-dialog-actions "Cancelar Crear" at bounding box center [559, 455] width 356 height 40
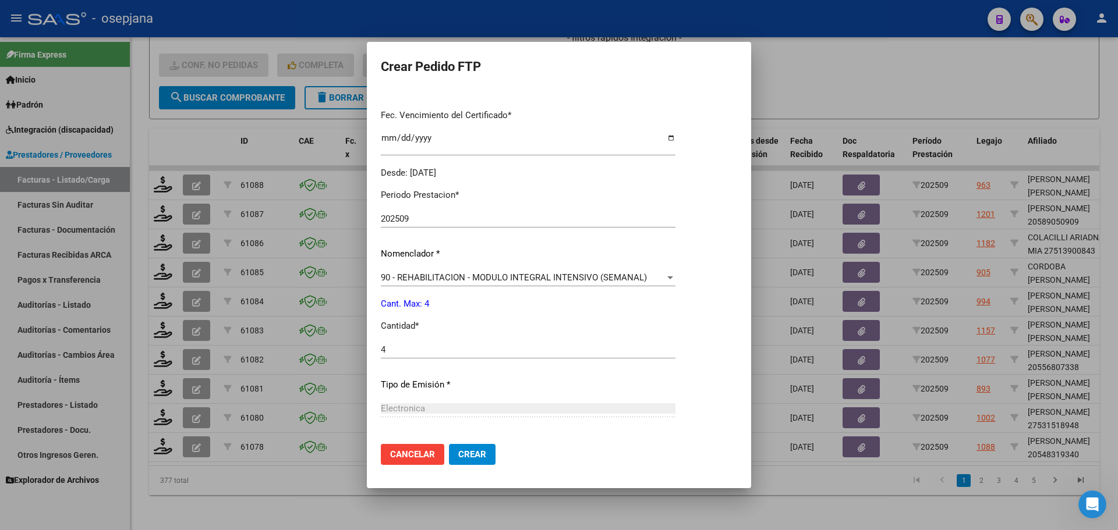
click at [481, 455] on span "Crear" at bounding box center [472, 454] width 28 height 10
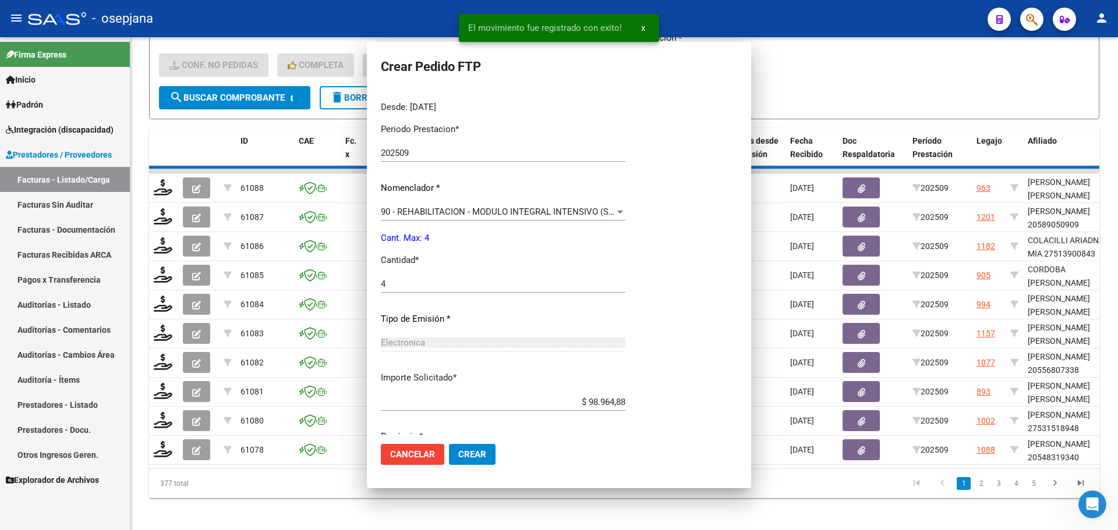
scroll to position [0, 0]
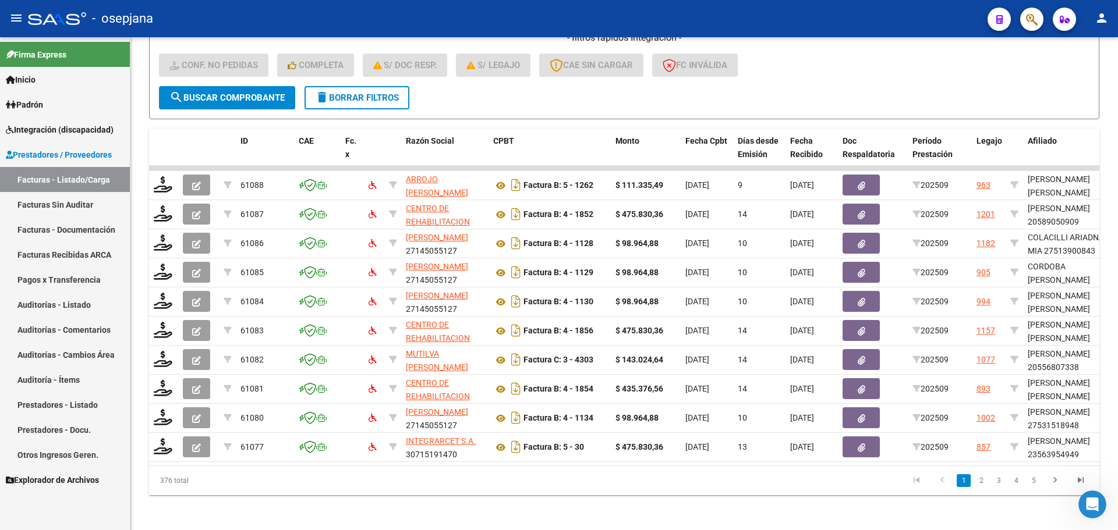
click at [54, 129] on span "Integración (discapacidad)" at bounding box center [60, 129] width 108 height 13
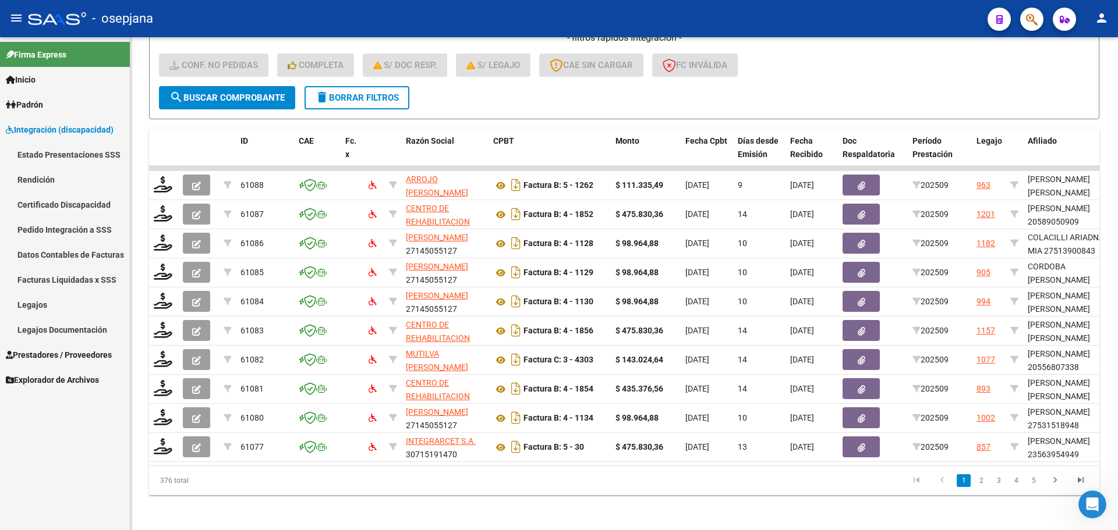
click at [44, 299] on link "Legajos" at bounding box center [65, 304] width 130 height 25
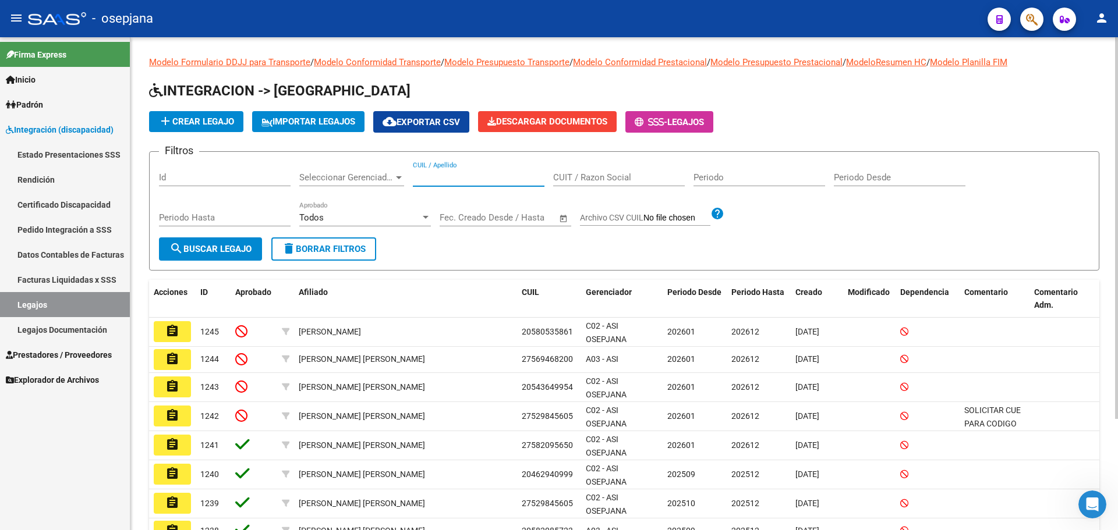
click at [501, 173] on input "CUIL / Apellido" at bounding box center [479, 177] width 132 height 10
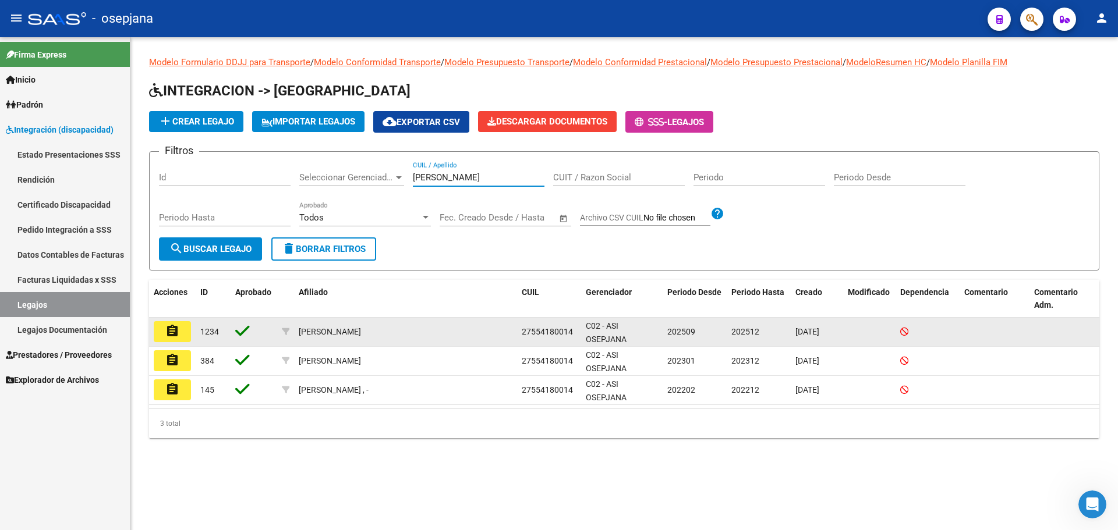
type input "[PERSON_NAME]"
click at [177, 331] on mat-icon "assignment" at bounding box center [172, 331] width 14 height 14
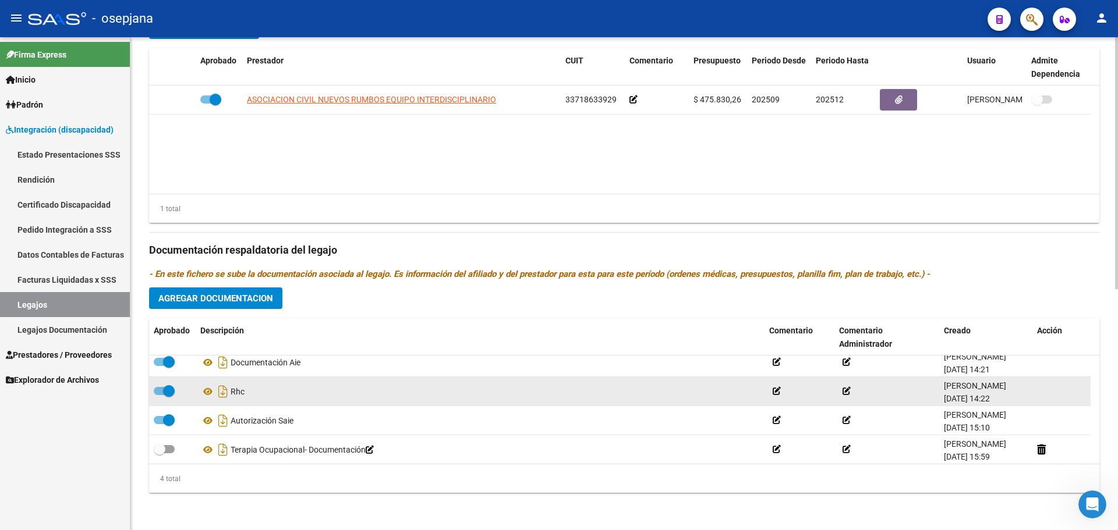
scroll to position [12, 0]
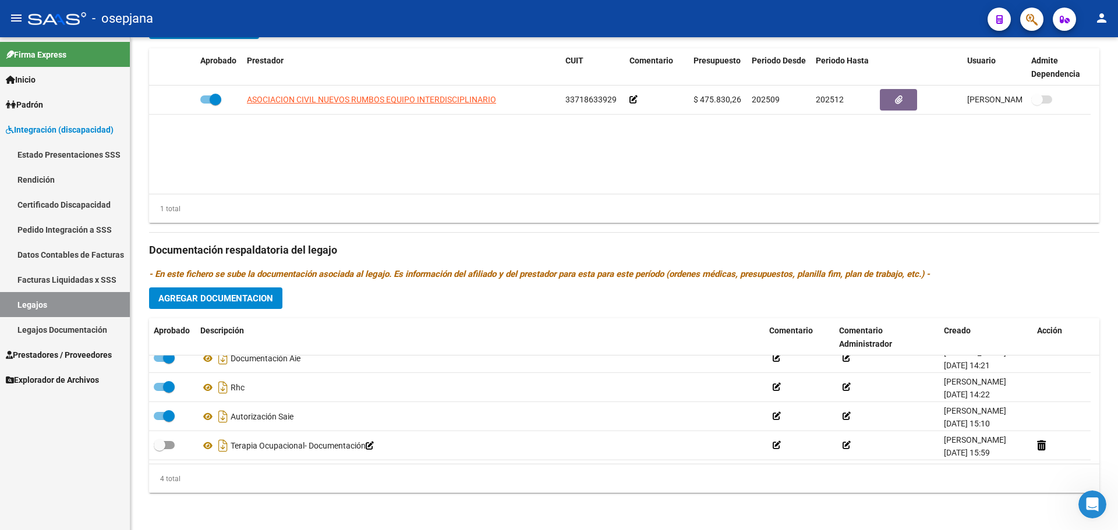
click at [69, 302] on link "Legajos" at bounding box center [65, 304] width 130 height 25
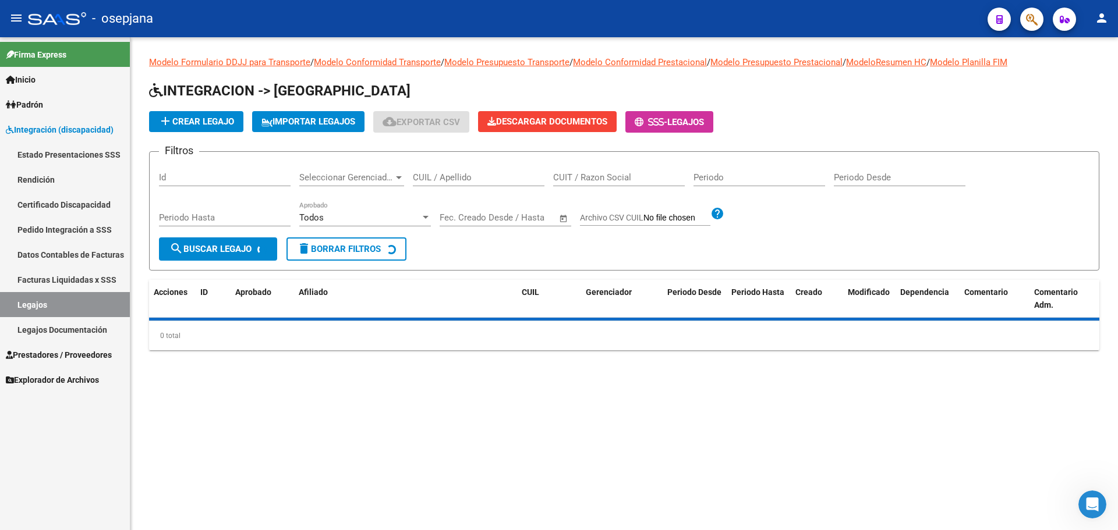
click at [471, 180] on input "CUIL / Apellido" at bounding box center [479, 177] width 132 height 10
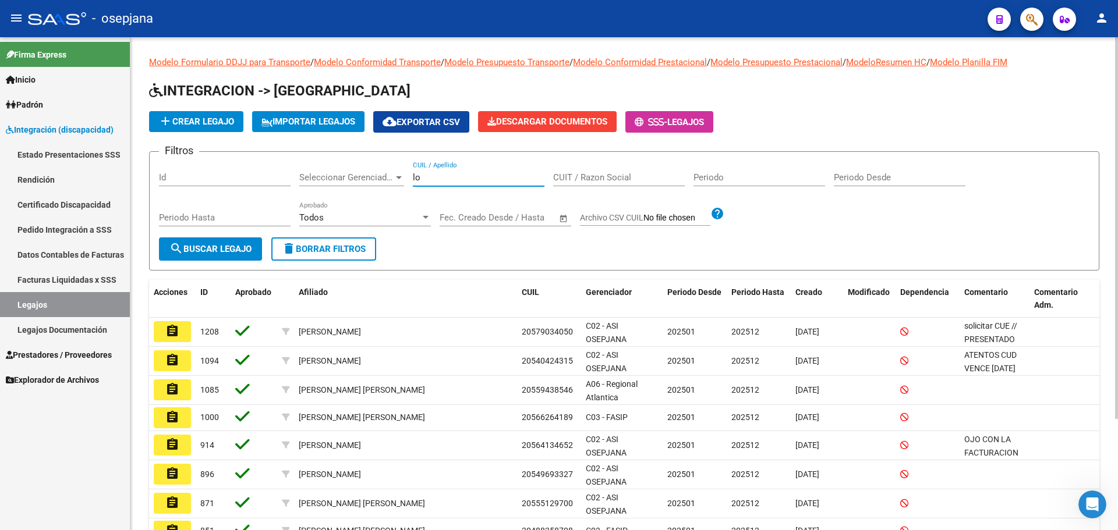
type input "l"
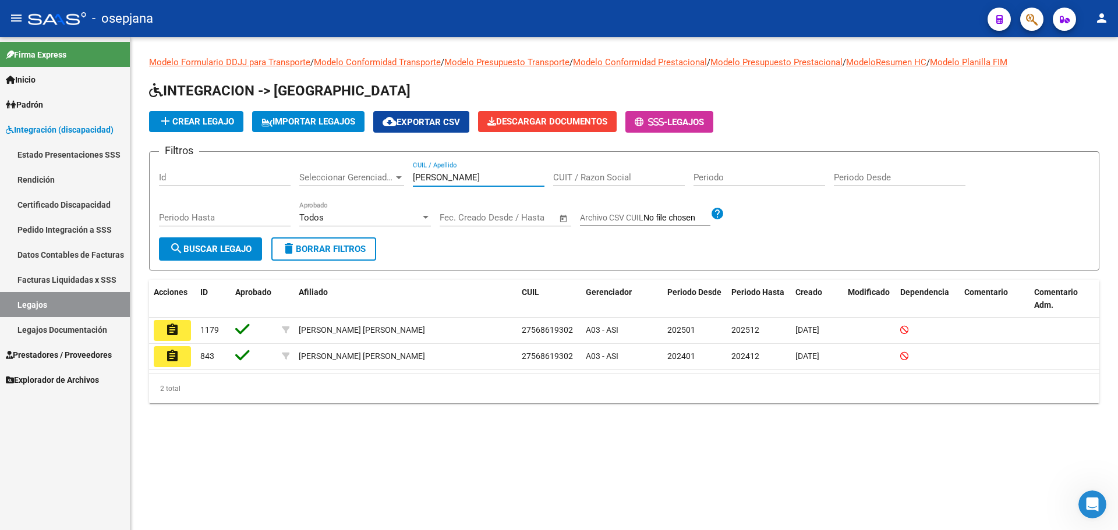
type input "[PERSON_NAME]"
click at [43, 109] on span "Padrón" at bounding box center [24, 104] width 37 height 13
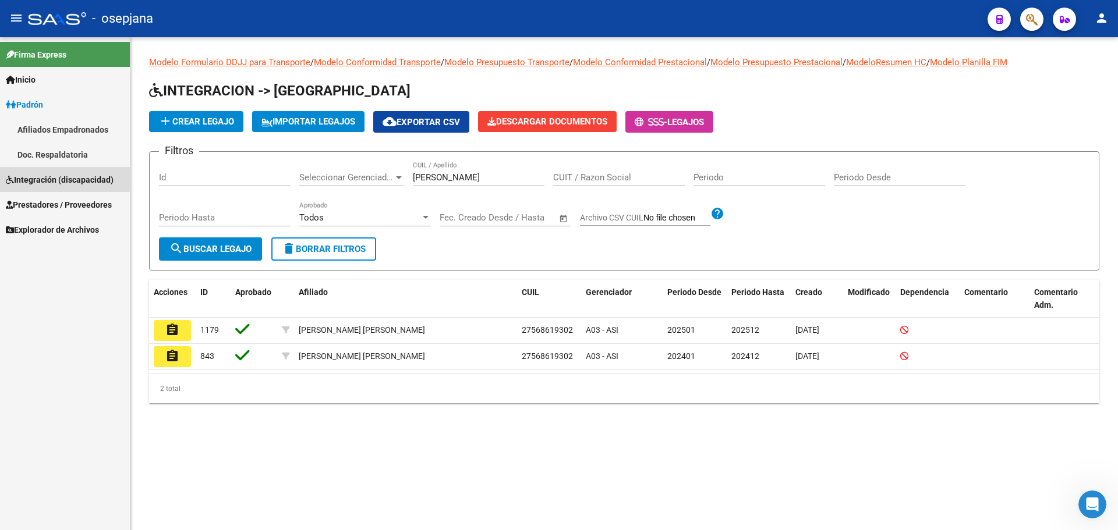
click at [55, 178] on span "Integración (discapacidad)" at bounding box center [60, 179] width 108 height 13
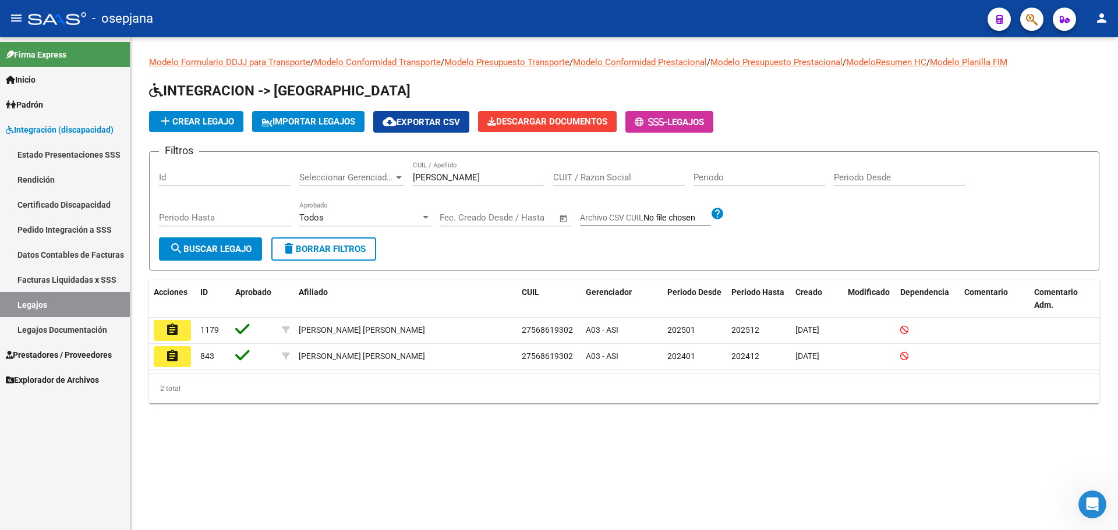
click at [51, 108] on link "Padrón" at bounding box center [65, 104] width 130 height 25
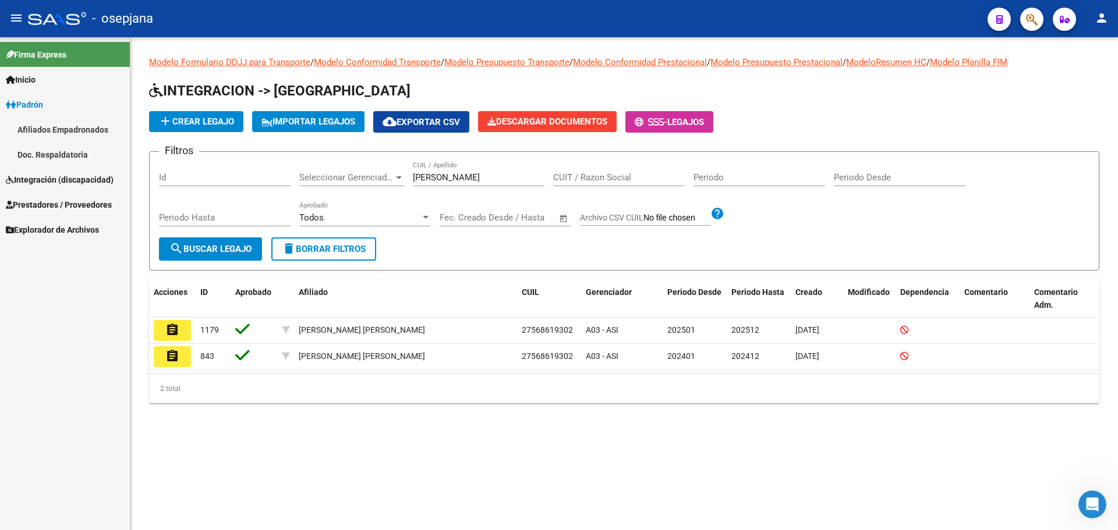
click at [49, 128] on link "Afiliados Empadronados" at bounding box center [65, 129] width 130 height 25
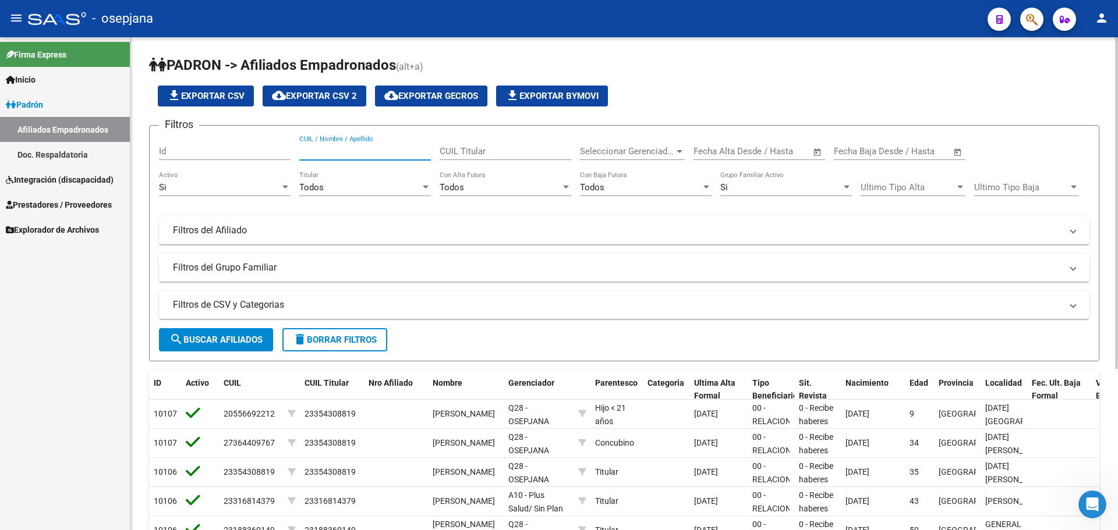
paste input "20549588191"
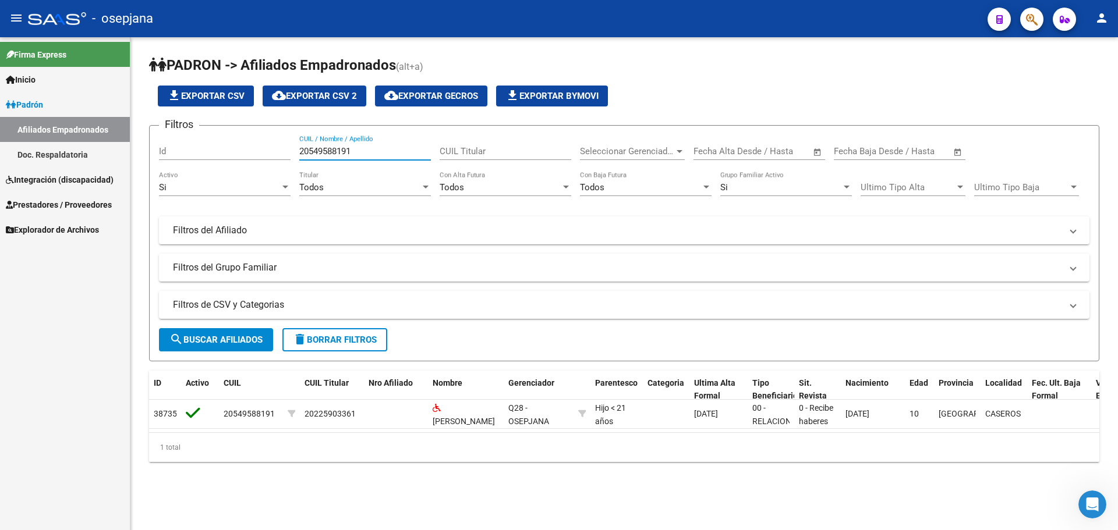
type input "20549588191"
click at [55, 196] on link "Prestadores / Proveedores" at bounding box center [65, 204] width 130 height 25
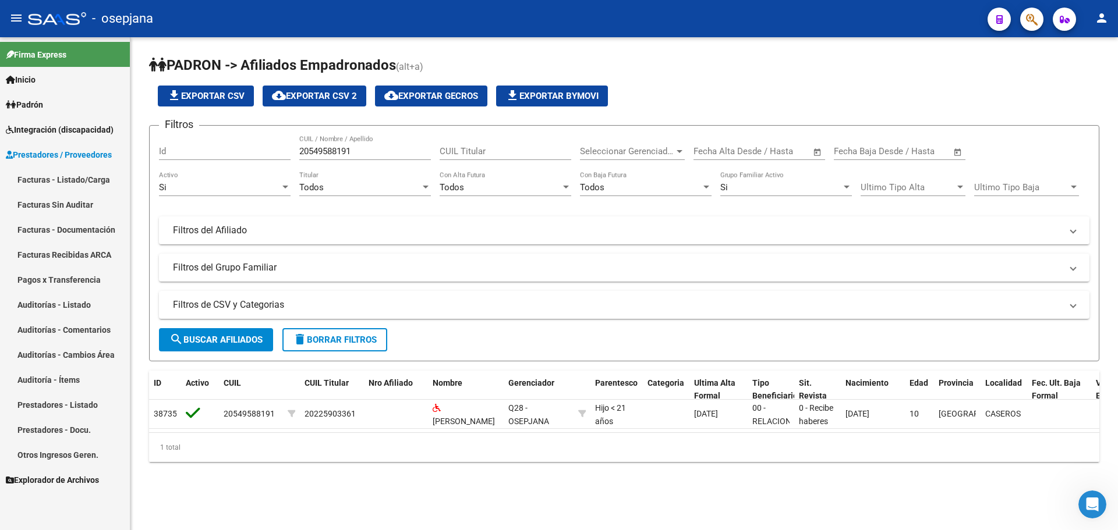
click at [73, 180] on link "Facturas - Listado/Carga" at bounding box center [65, 179] width 130 height 25
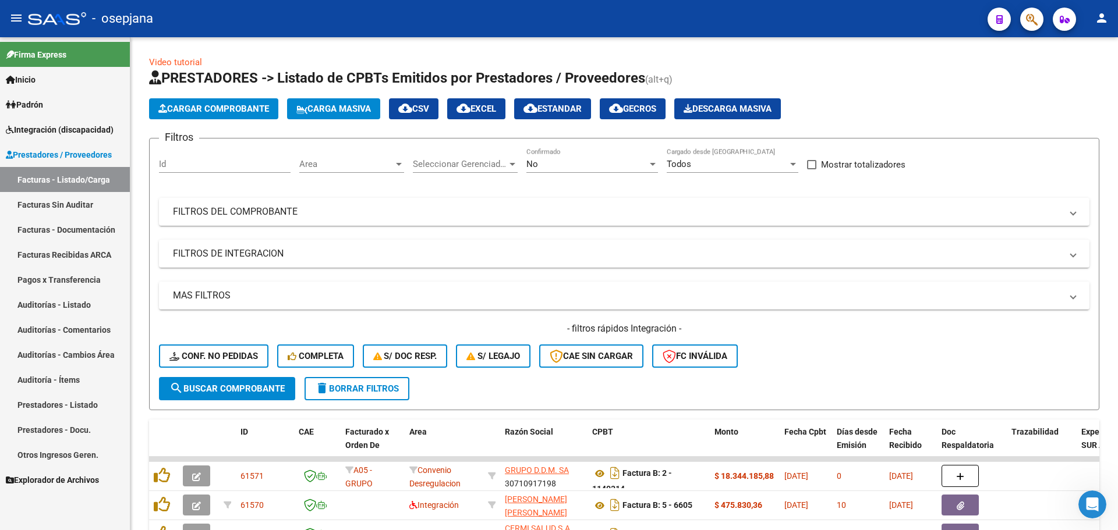
click at [65, 129] on span "Integración (discapacidad)" at bounding box center [60, 129] width 108 height 13
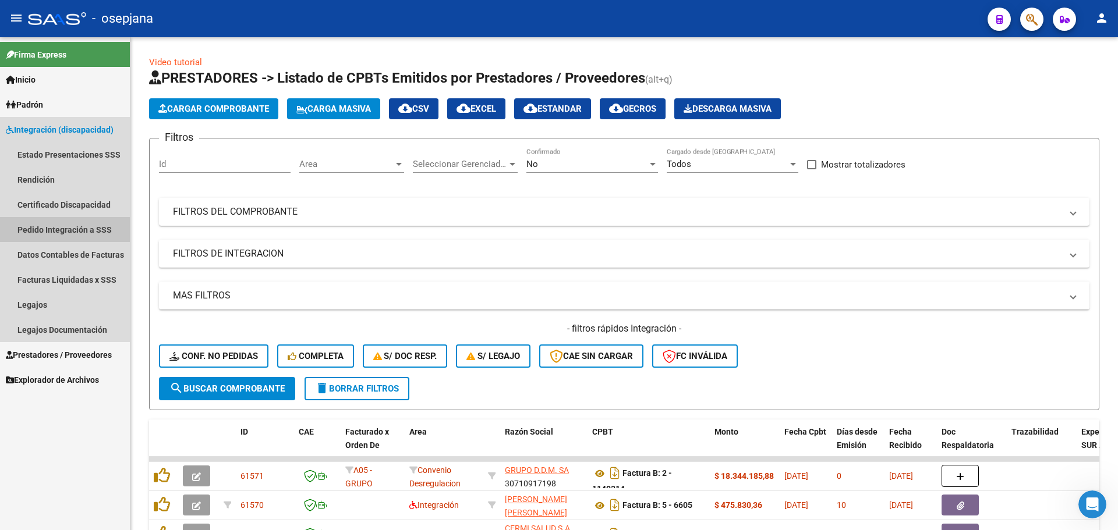
click at [59, 230] on link "Pedido Integración a SSS" at bounding box center [65, 229] width 130 height 25
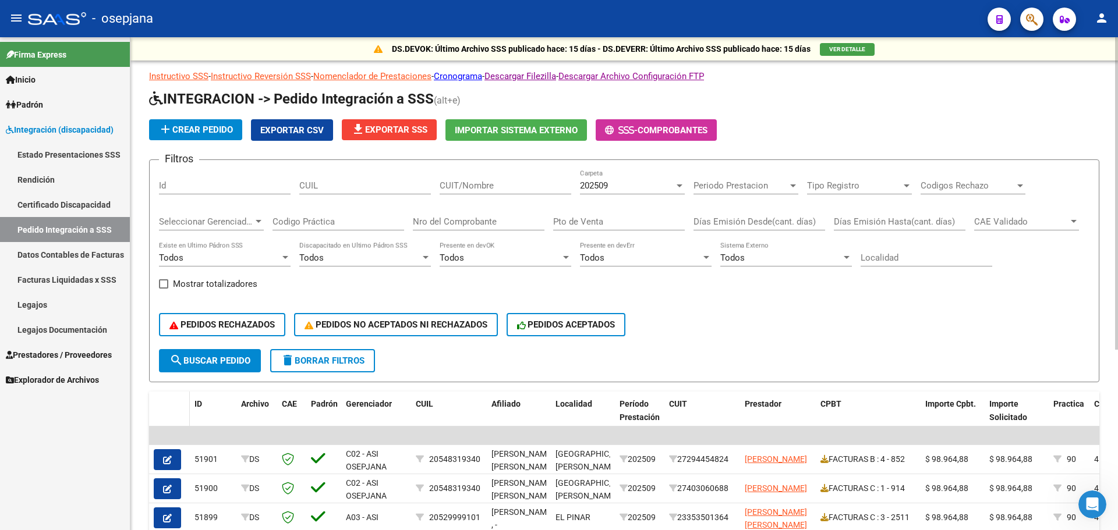
scroll to position [285, 0]
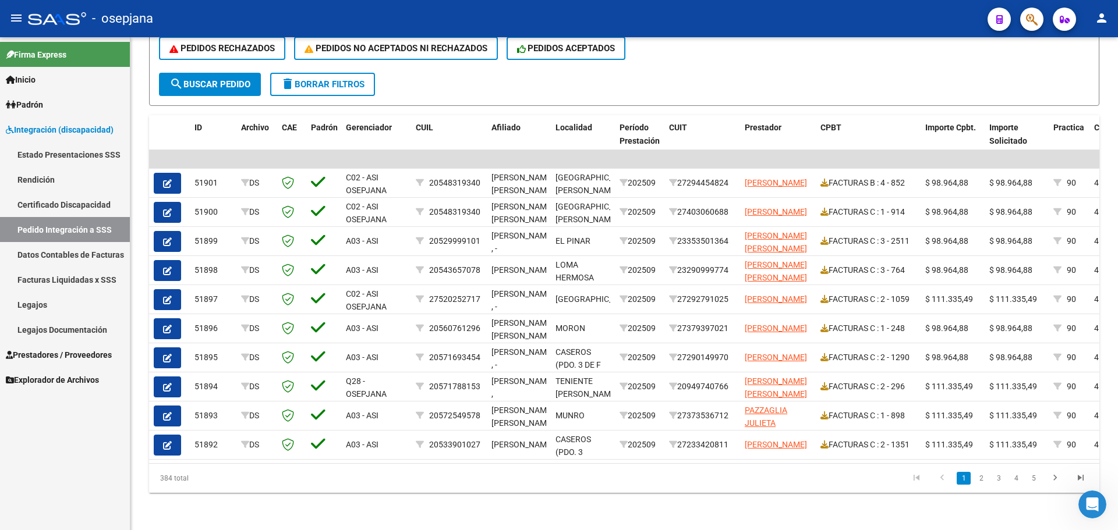
click at [1107, 17] on mat-icon "person" at bounding box center [1101, 18] width 14 height 14
click at [1090, 76] on button "exit_to_app Salir" at bounding box center [1077, 77] width 71 height 28
